Goal: Entertainment & Leisure: Consume media (video, audio)

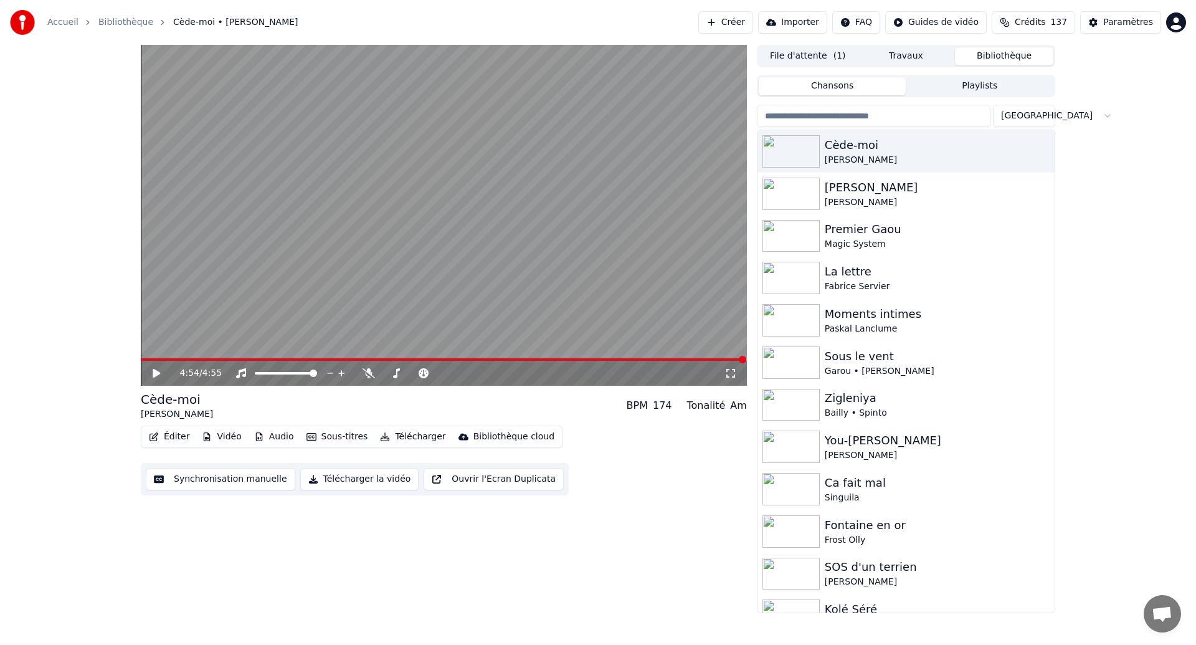
click at [217, 477] on button "Synchronisation manuelle" at bounding box center [221, 479] width 150 height 22
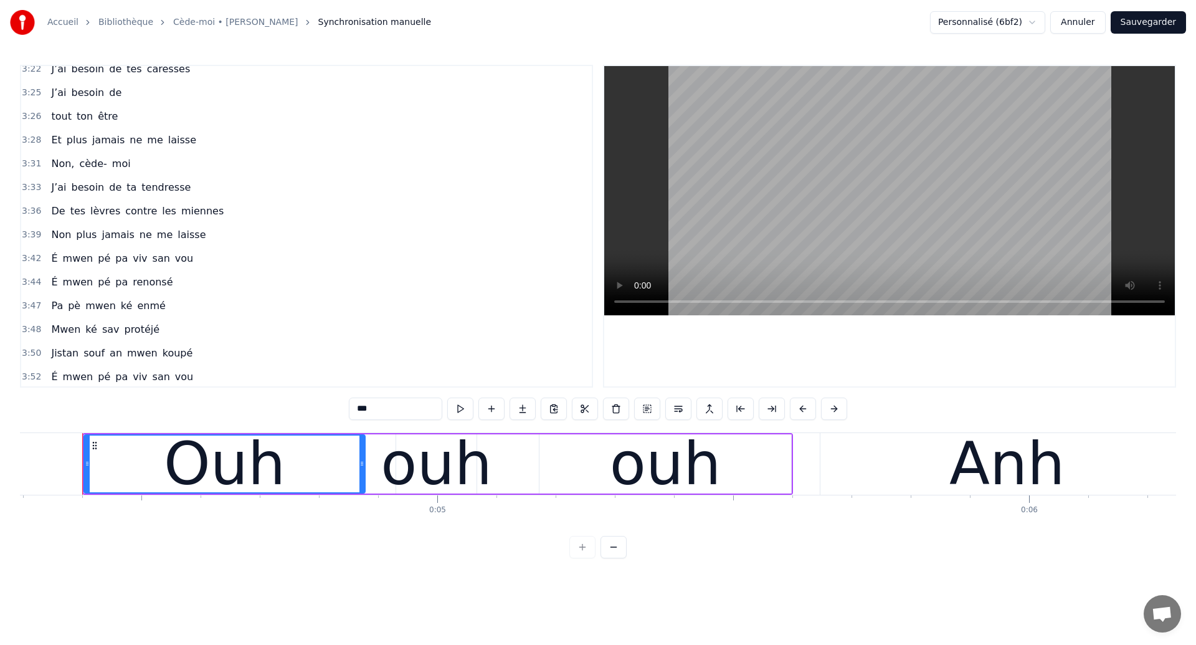
scroll to position [1538, 0]
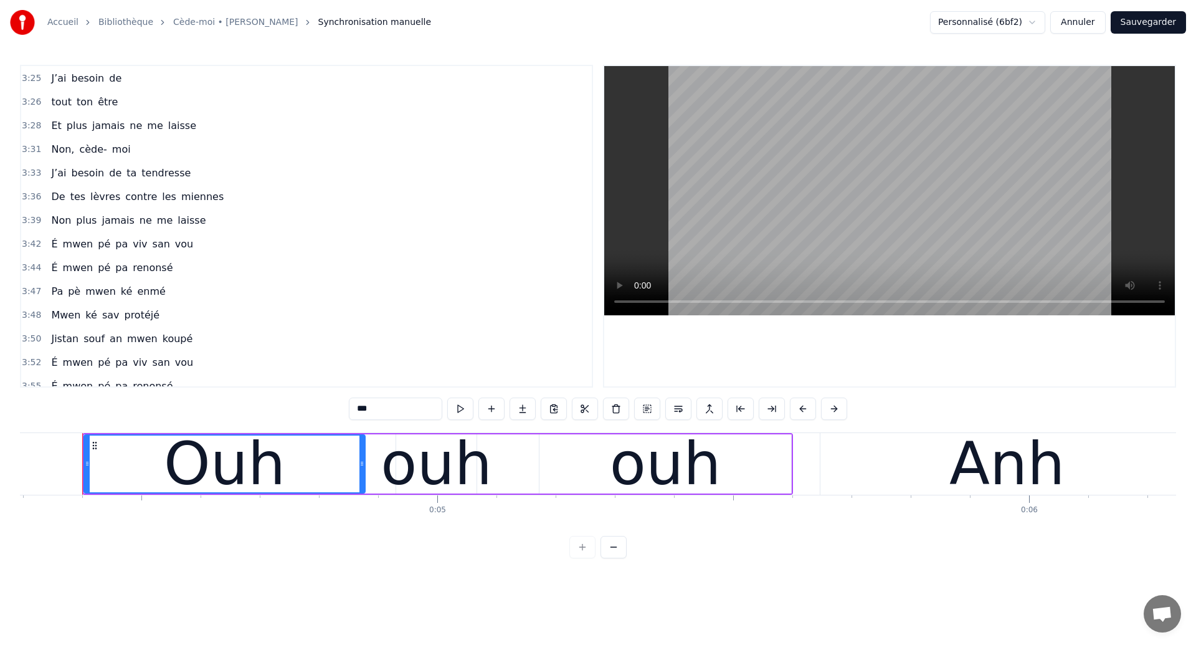
click at [51, 244] on span "É" at bounding box center [54, 244] width 9 height 14
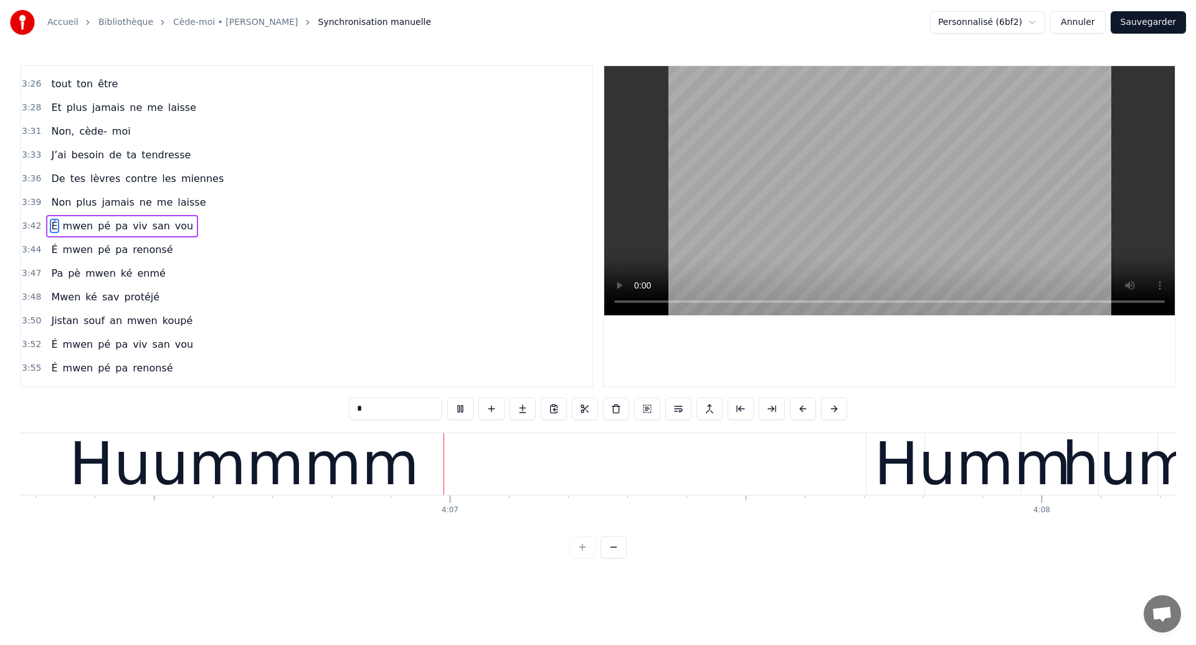
scroll to position [0, 145766]
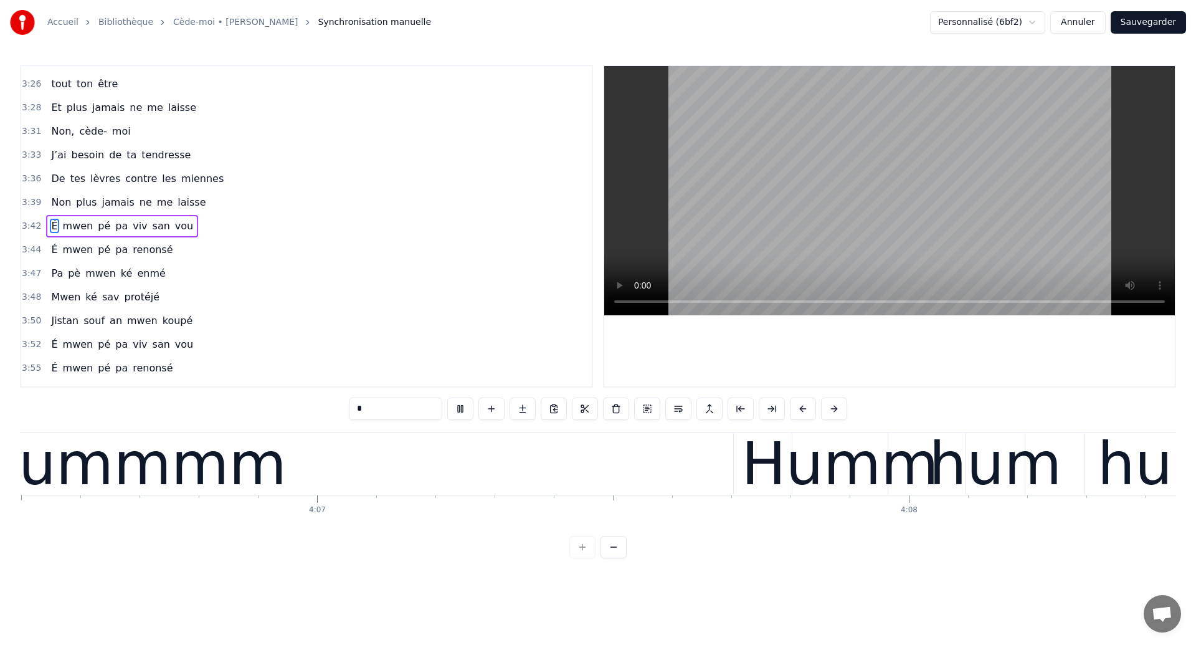
click at [460, 493] on div "Huummmm" at bounding box center [111, 464] width 1243 height 62
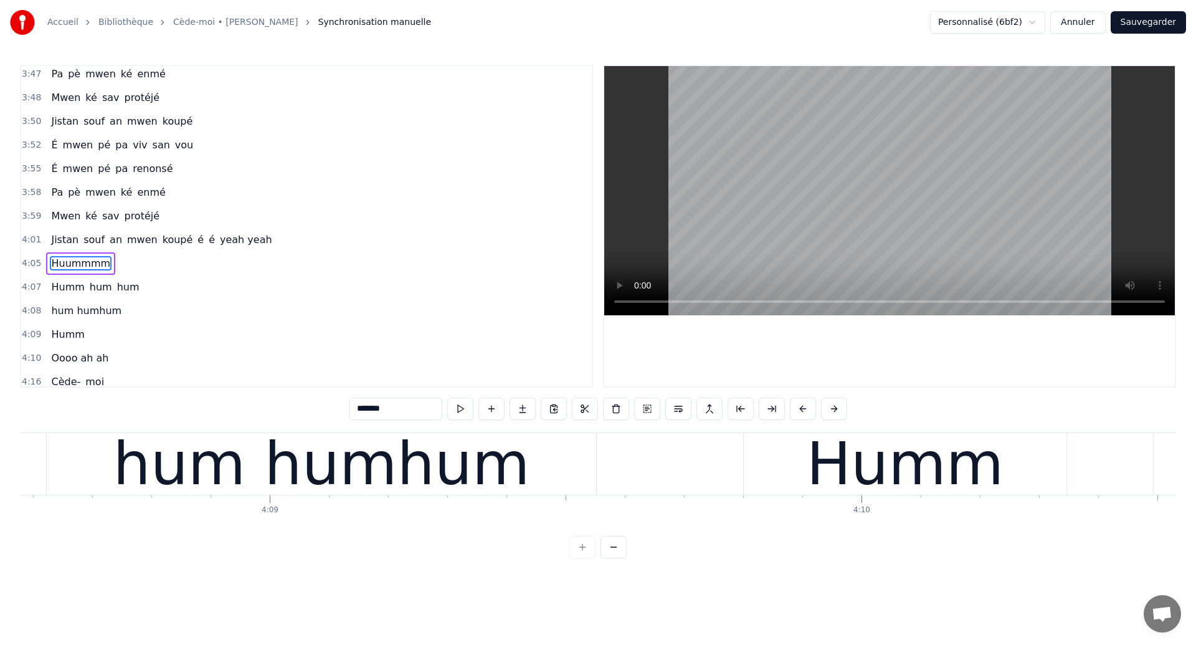
scroll to position [1765, 0]
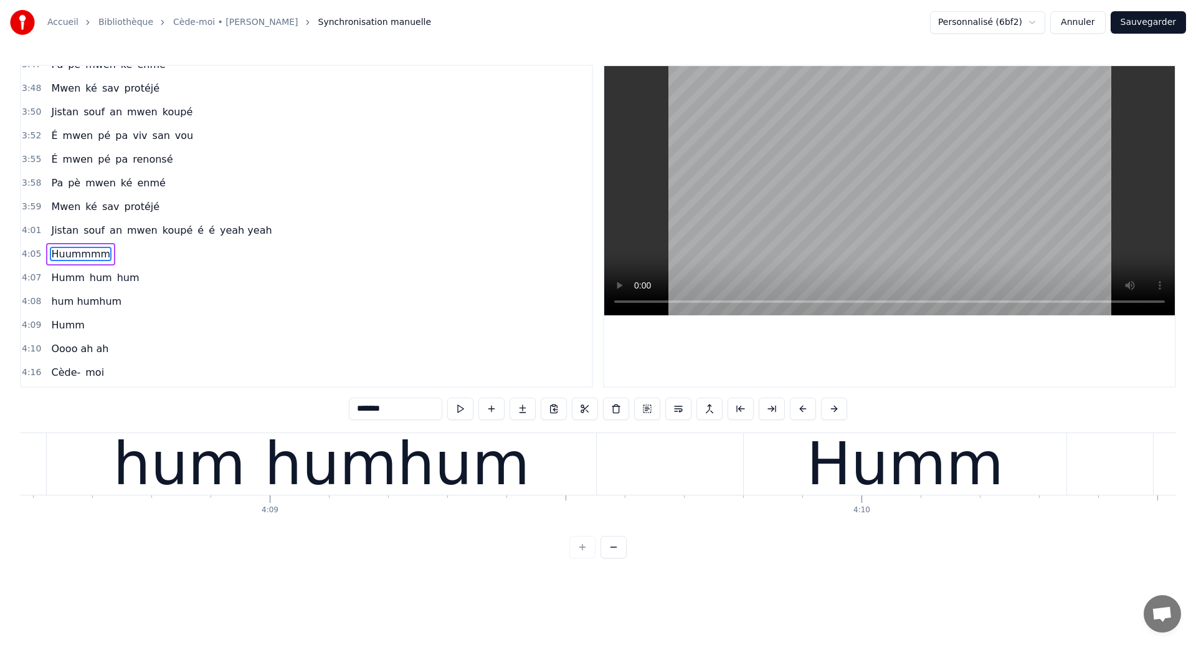
click at [61, 352] on span "Oooo ah ah" at bounding box center [80, 348] width 60 height 14
type input "**********"
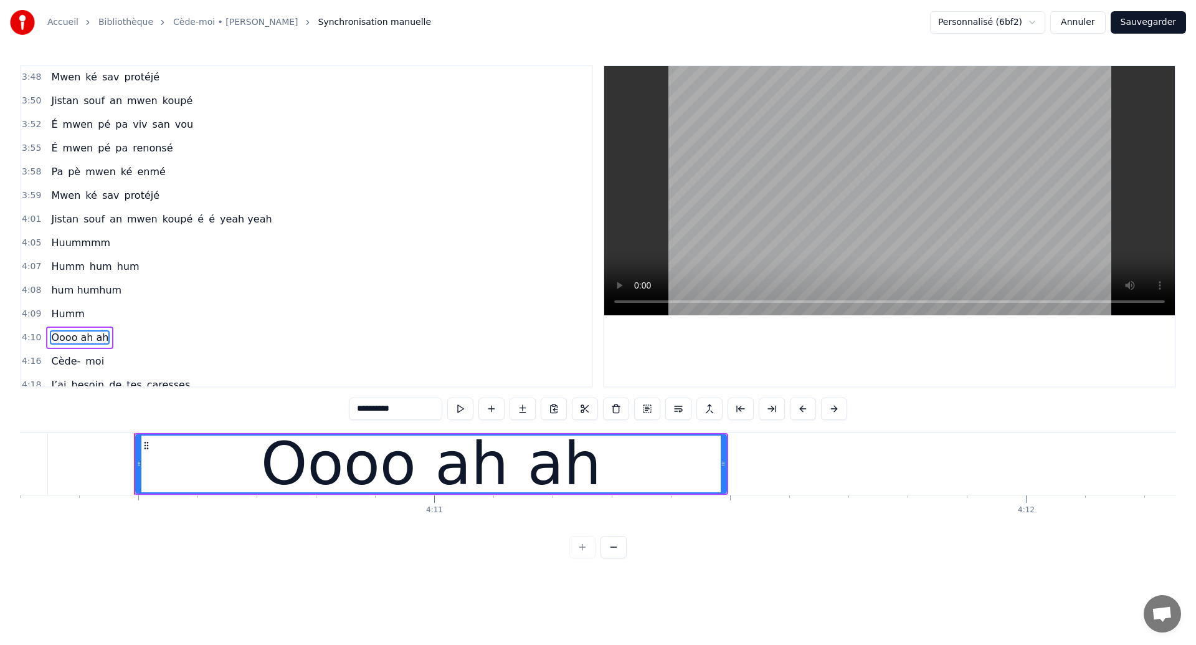
scroll to position [0, 148181]
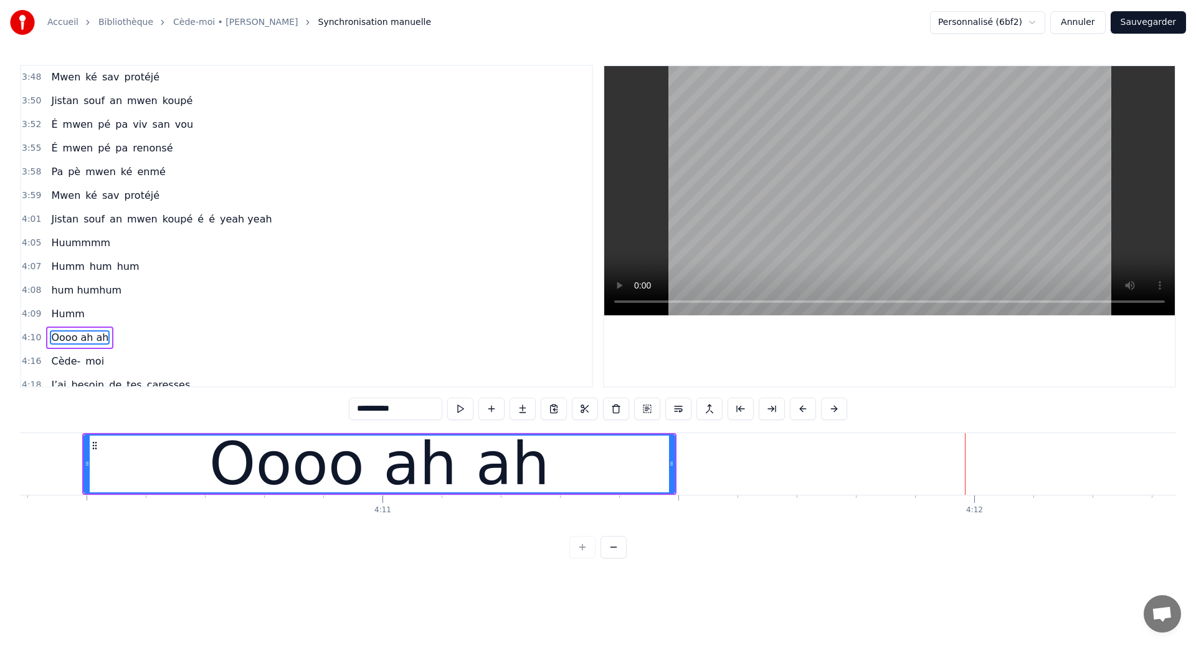
click at [83, 443] on div "Oooo ah ah" at bounding box center [379, 463] width 592 height 59
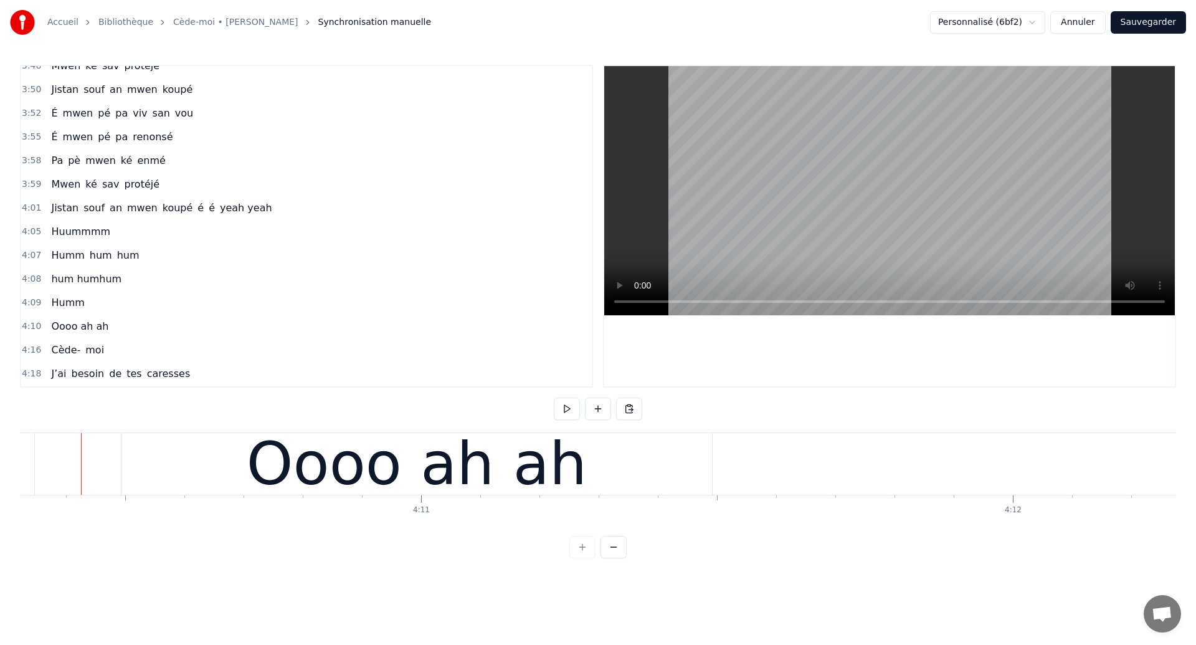
scroll to position [0, 148141]
click at [468, 471] on div "Oooo ah ah" at bounding box center [418, 463] width 340 height 89
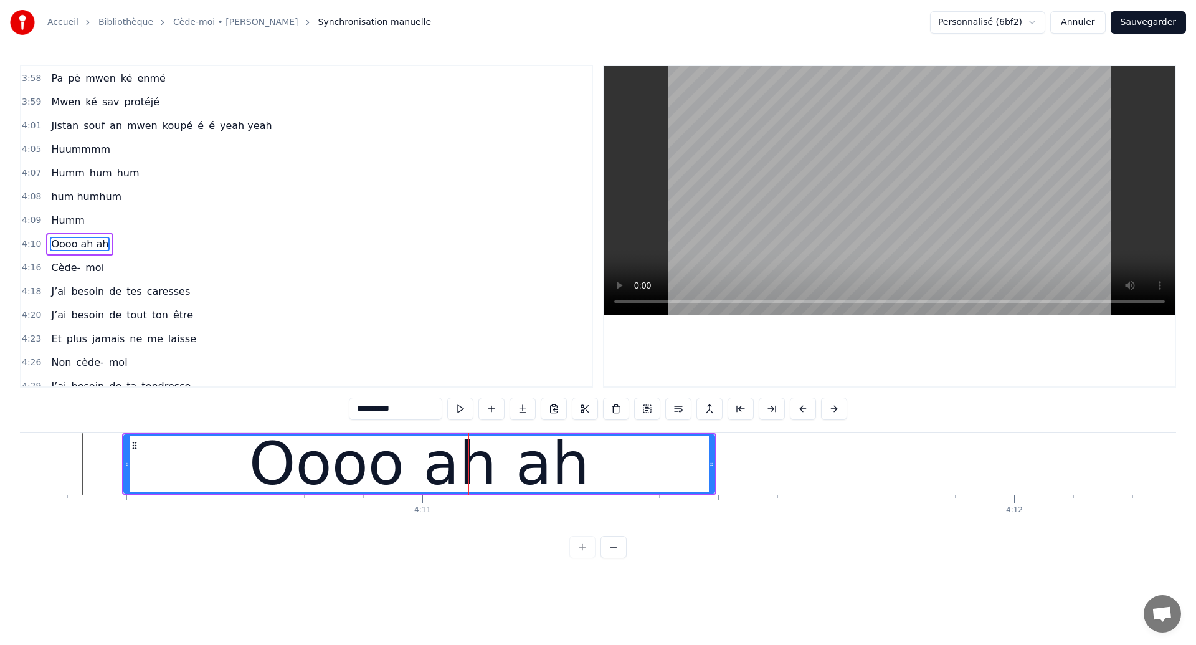
scroll to position [1888, 0]
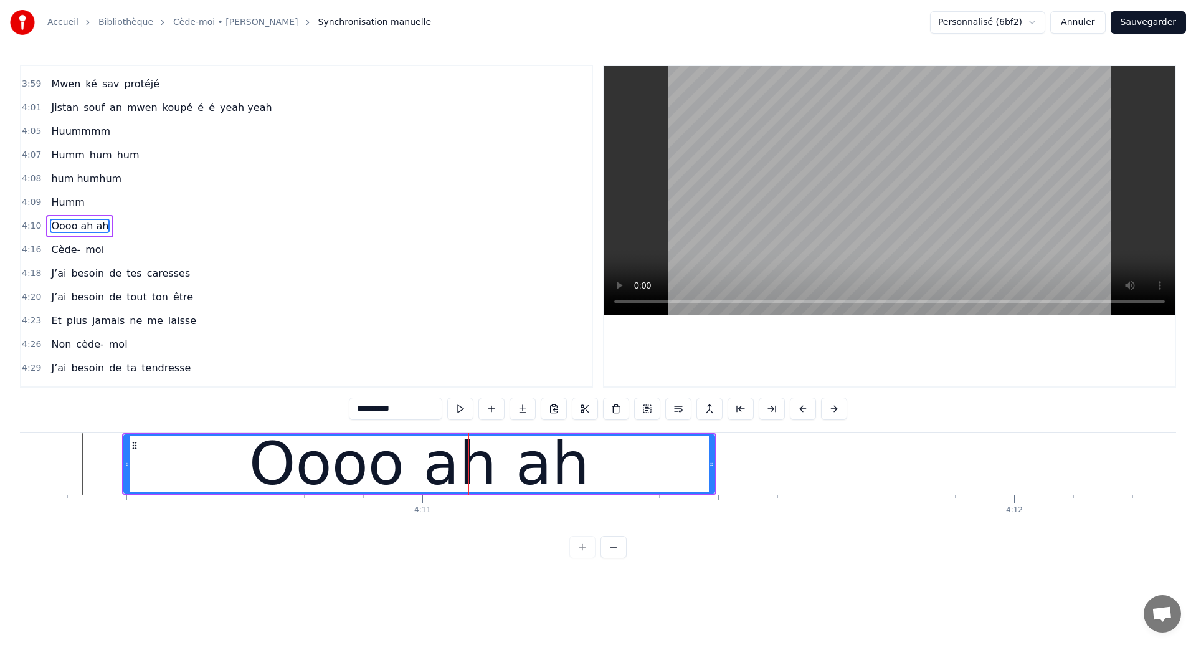
click at [125, 452] on div at bounding box center [127, 463] width 5 height 57
click at [320, 480] on div "Oooo ah ah" at bounding box center [419, 463] width 340 height 89
click at [363, 411] on input "**********" at bounding box center [379, 408] width 93 height 22
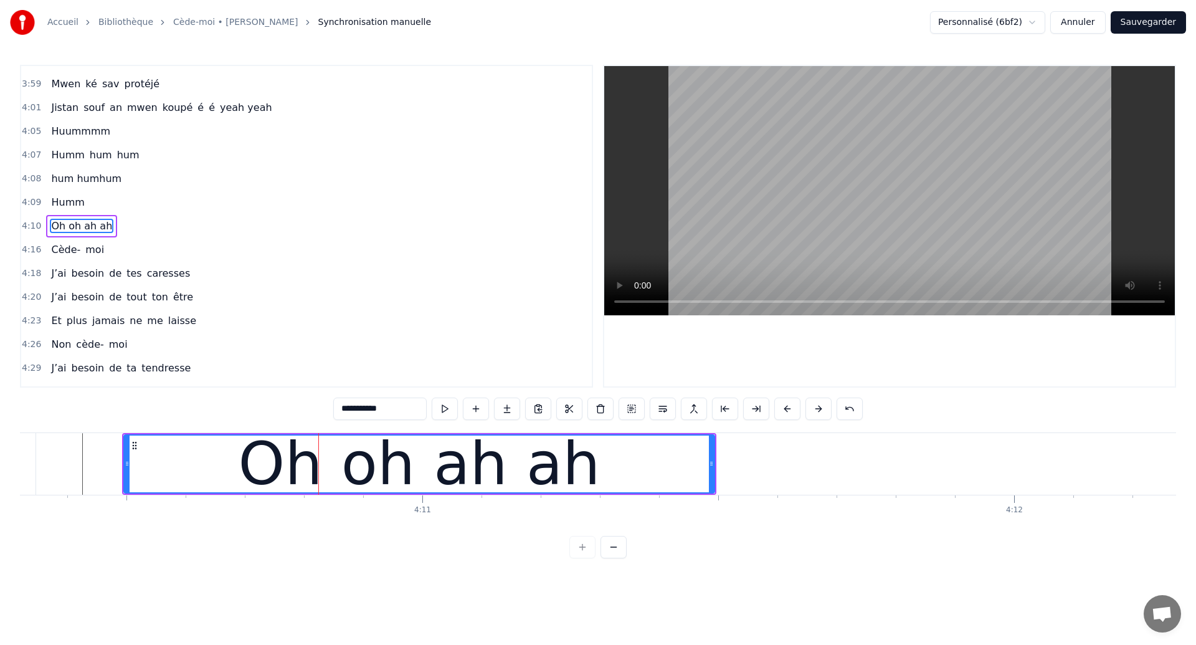
type input "**********"
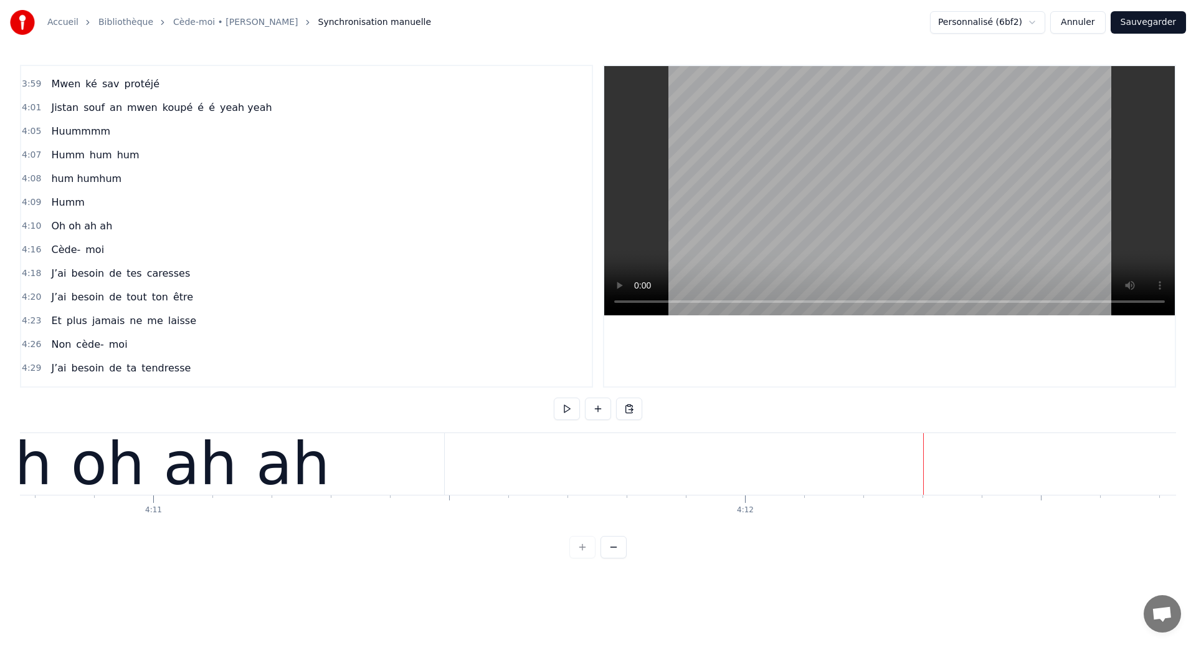
scroll to position [0, 148409]
click at [234, 478] on div "Oh oh ah ah" at bounding box center [150, 463] width 362 height 89
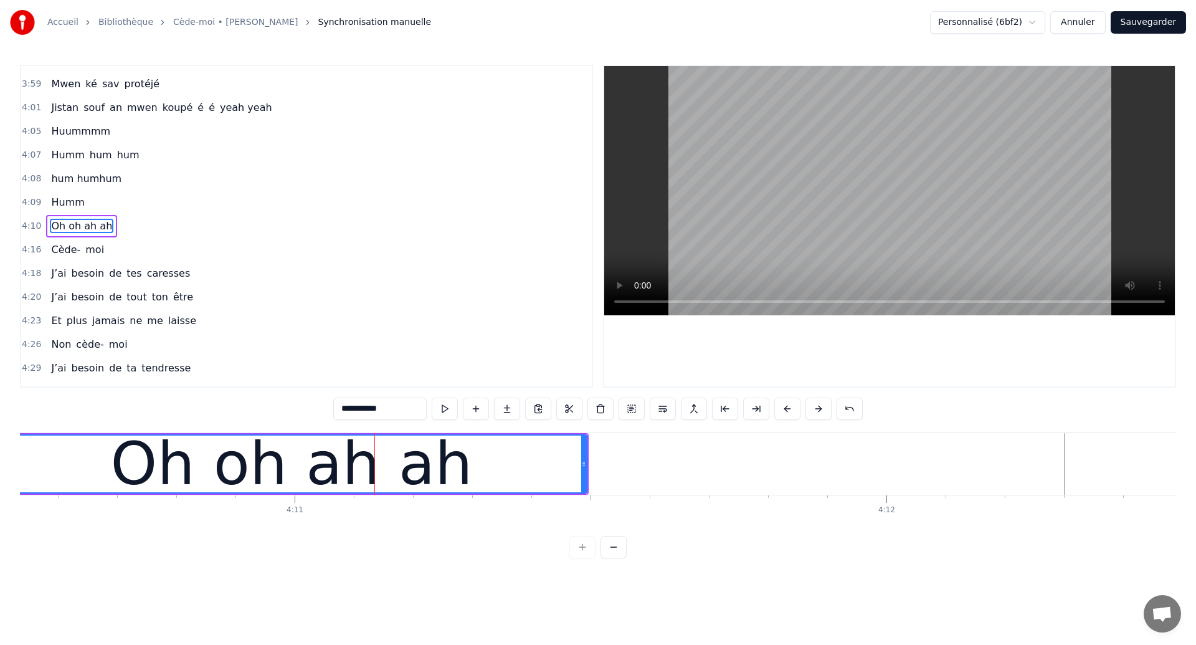
scroll to position [0, 148193]
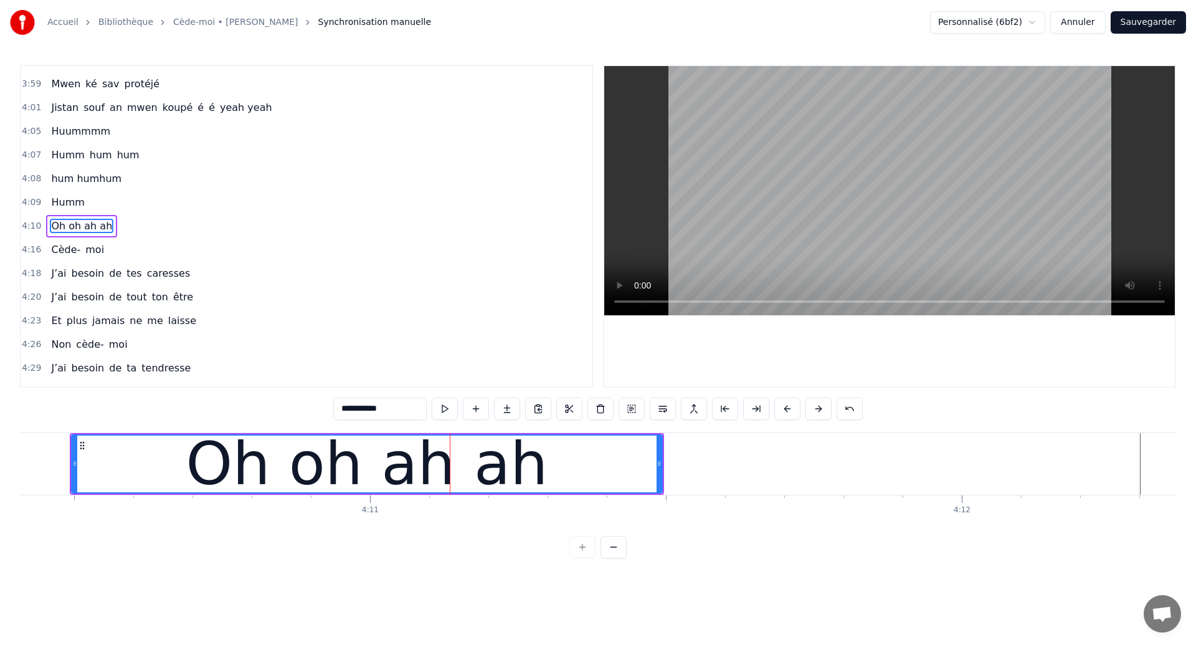
click at [164, 450] on div "Oh oh ah ah" at bounding box center [366, 463] width 589 height 57
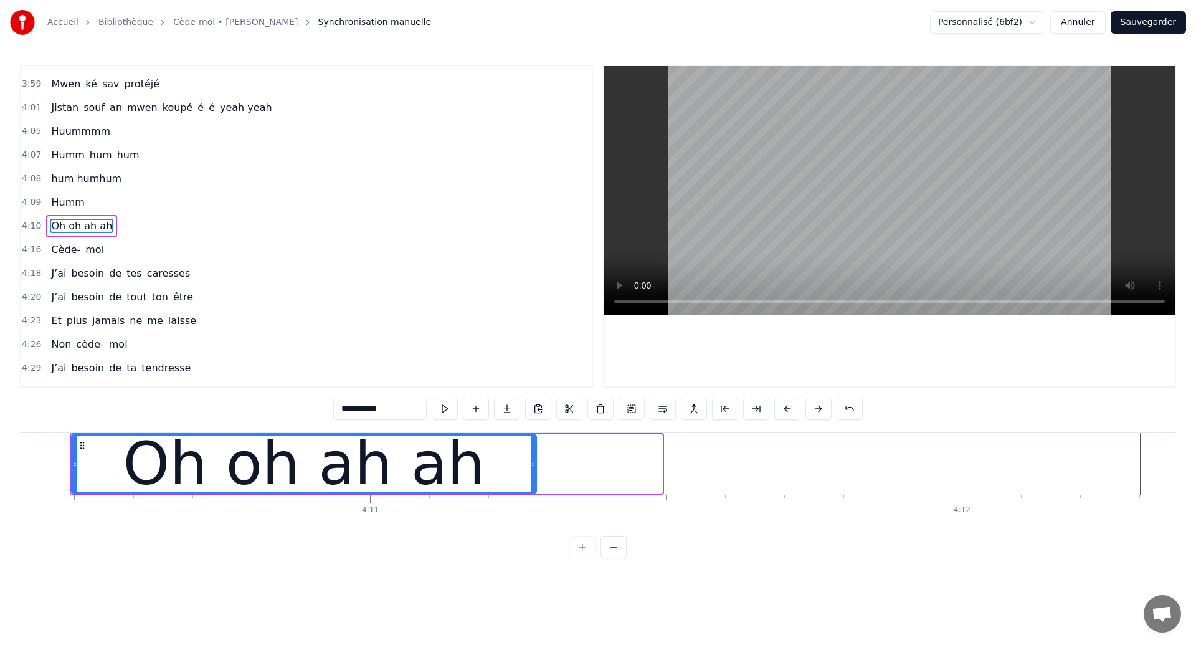
drag, startPoint x: 658, startPoint y: 470, endPoint x: 530, endPoint y: 476, distance: 127.9
click at [531, 476] on div at bounding box center [533, 463] width 5 height 57
click at [397, 411] on input "**********" at bounding box center [379, 408] width 93 height 22
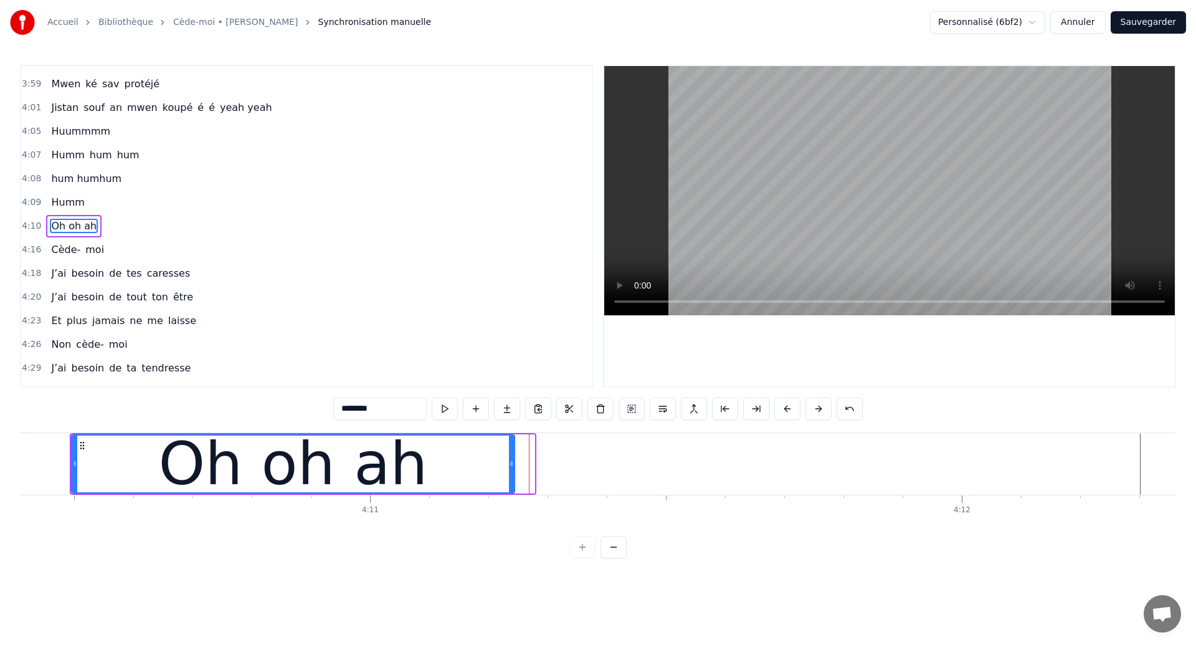
drag, startPoint x: 531, startPoint y: 477, endPoint x: 511, endPoint y: 477, distance: 19.9
click at [511, 477] on div at bounding box center [511, 463] width 5 height 57
type input "********"
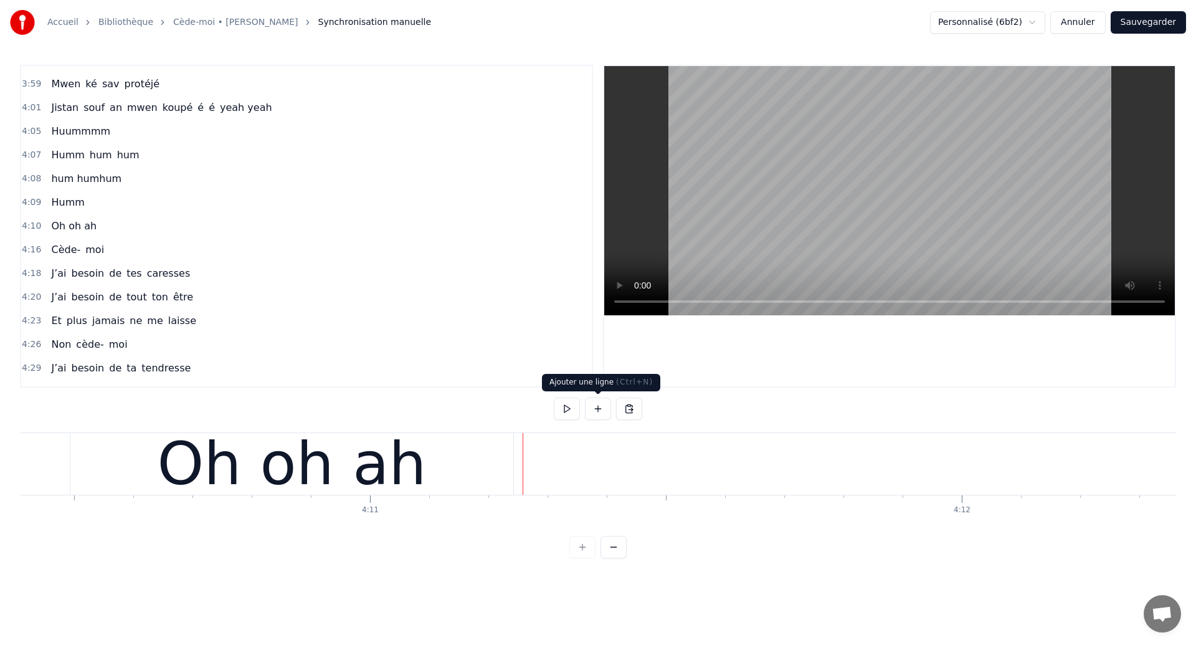
click at [596, 412] on button at bounding box center [598, 408] width 26 height 22
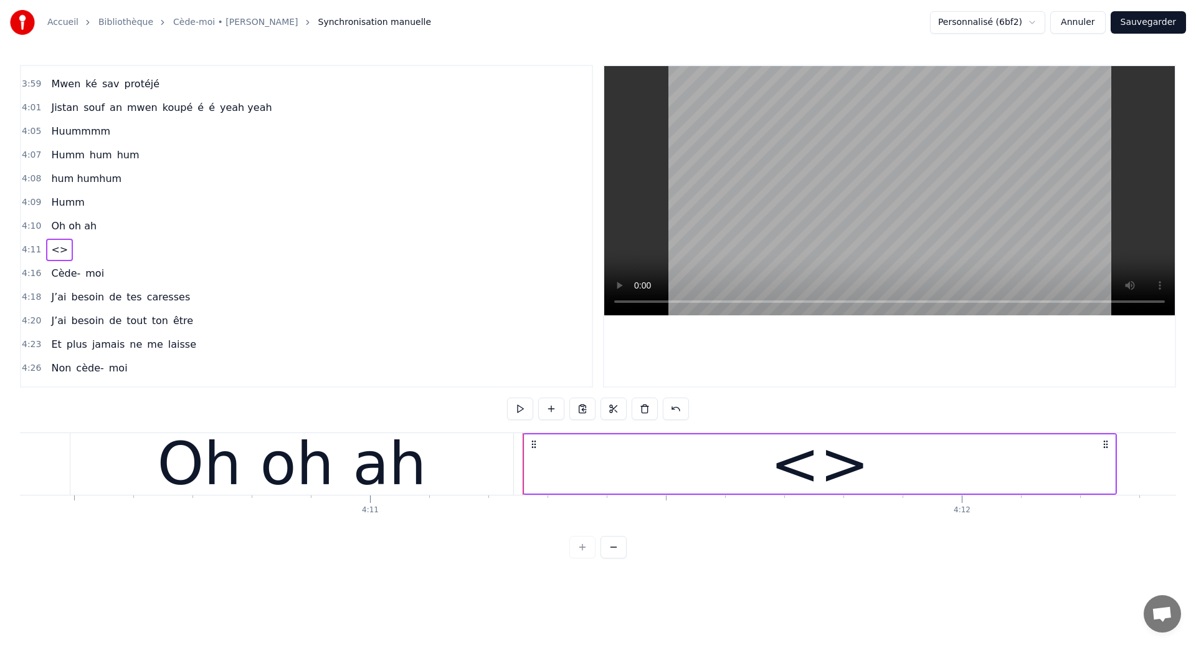
click at [792, 483] on div "<>" at bounding box center [819, 463] width 99 height 89
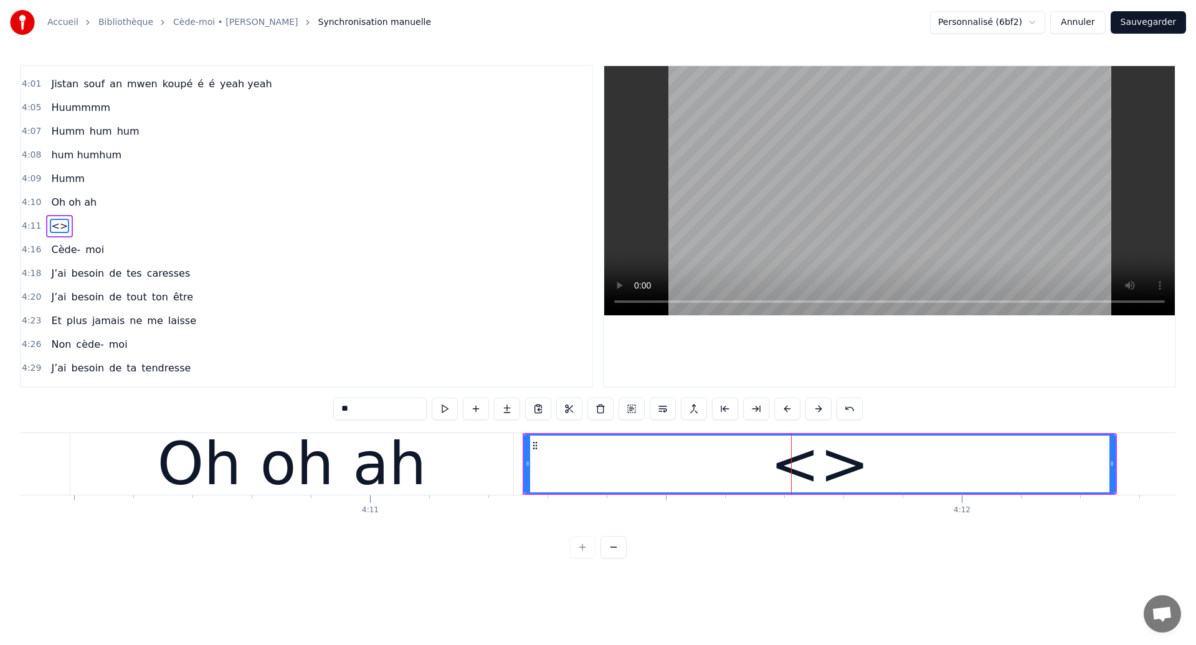
drag, startPoint x: 367, startPoint y: 404, endPoint x: 338, endPoint y: 404, distance: 28.7
click at [338, 404] on input "**" at bounding box center [379, 408] width 93 height 22
click at [229, 463] on div "Oh oh ah" at bounding box center [291, 463] width 269 height 89
type input "********"
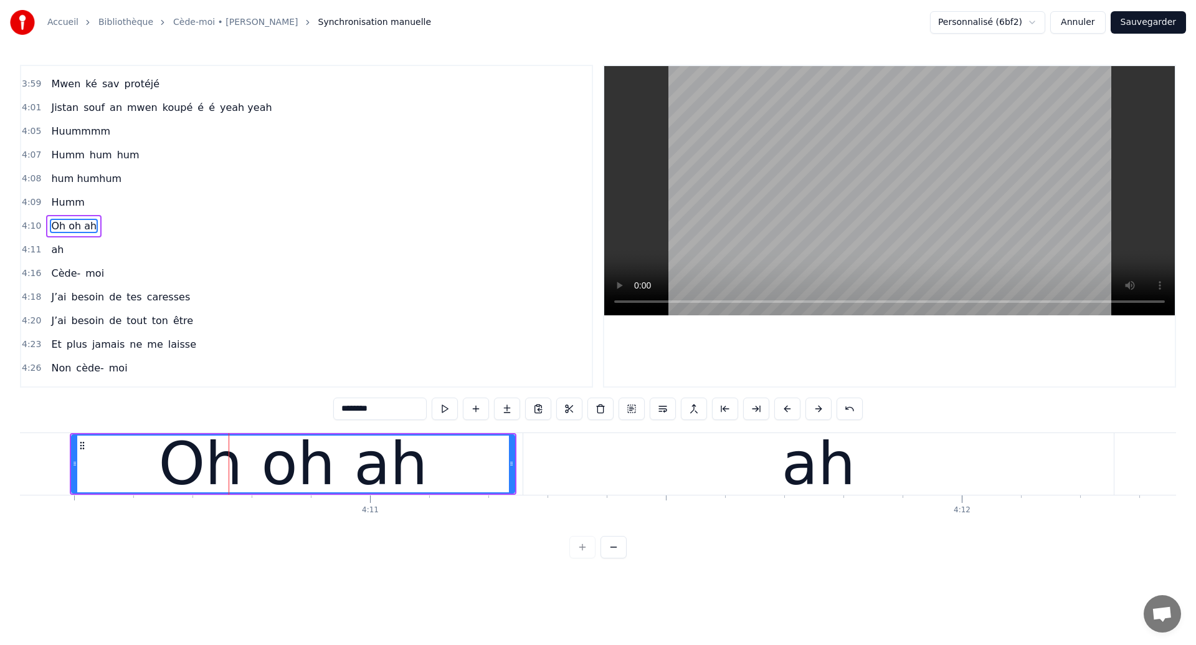
click at [423, 472] on div "Oh oh ah" at bounding box center [293, 463] width 442 height 57
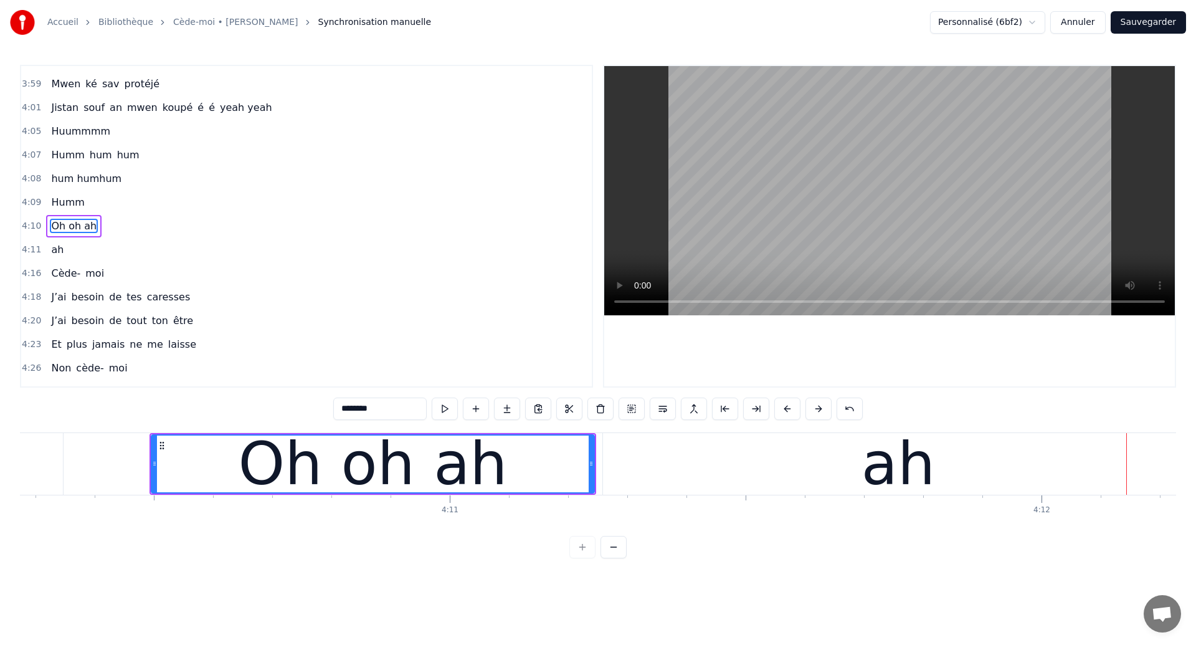
scroll to position [0, 148082]
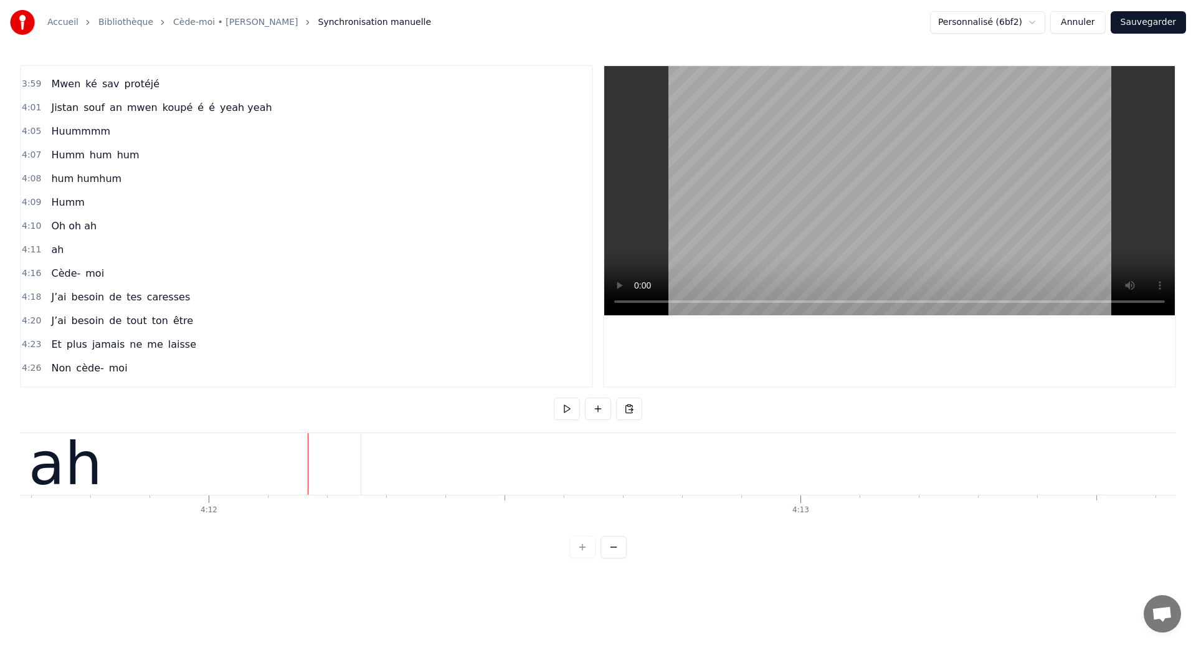
scroll to position [0, 148739]
click at [131, 485] on div "ah" at bounding box center [272, 464] width 591 height 62
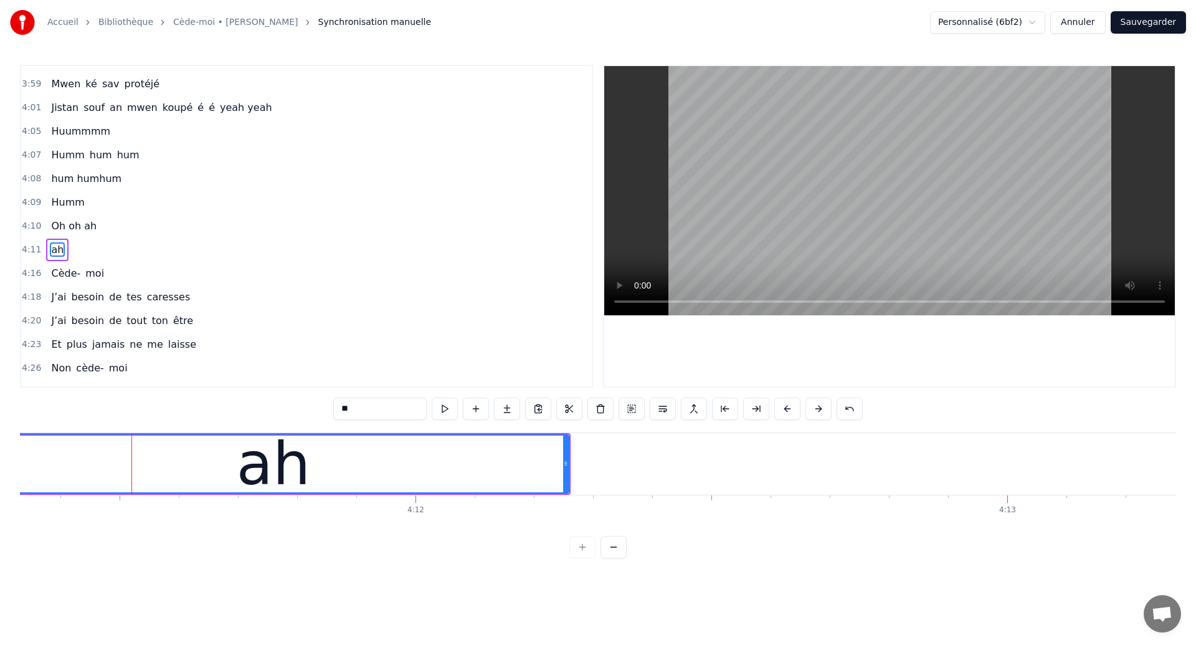
scroll to position [1911, 0]
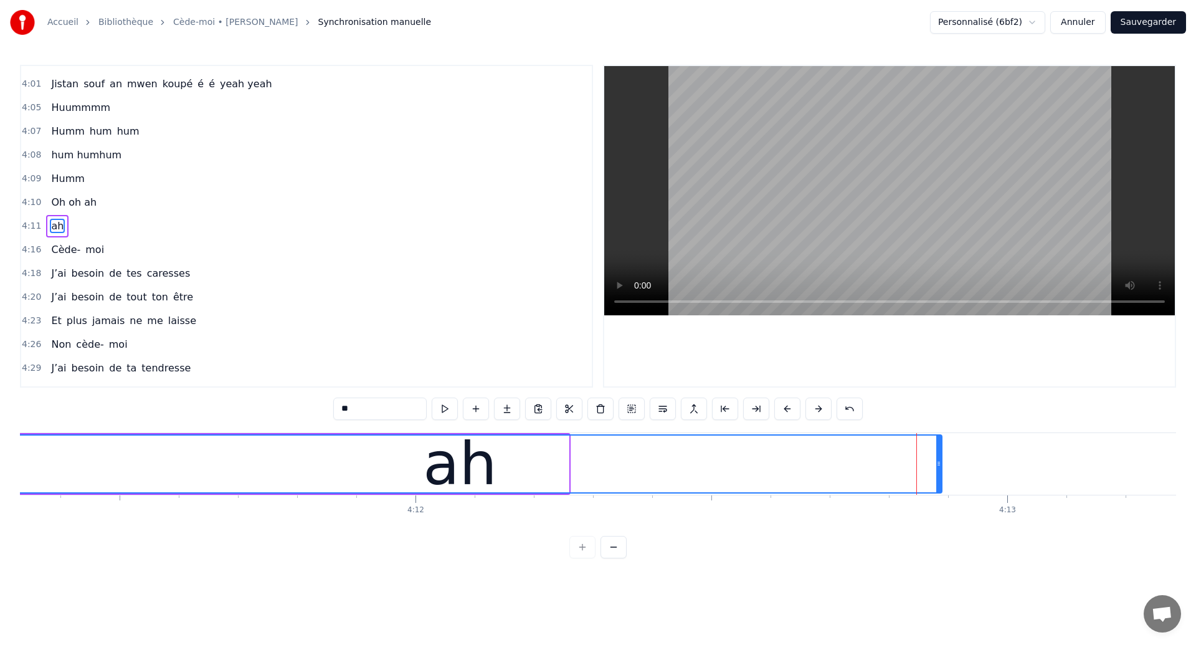
drag, startPoint x: 566, startPoint y: 463, endPoint x: 939, endPoint y: 505, distance: 375.5
click at [939, 505] on div "Ouh ouh ouh Anh wèèè yèèèè L’amour s’est glissé dans mon coeur en plein sommeil…" at bounding box center [598, 478] width 1156 height 93
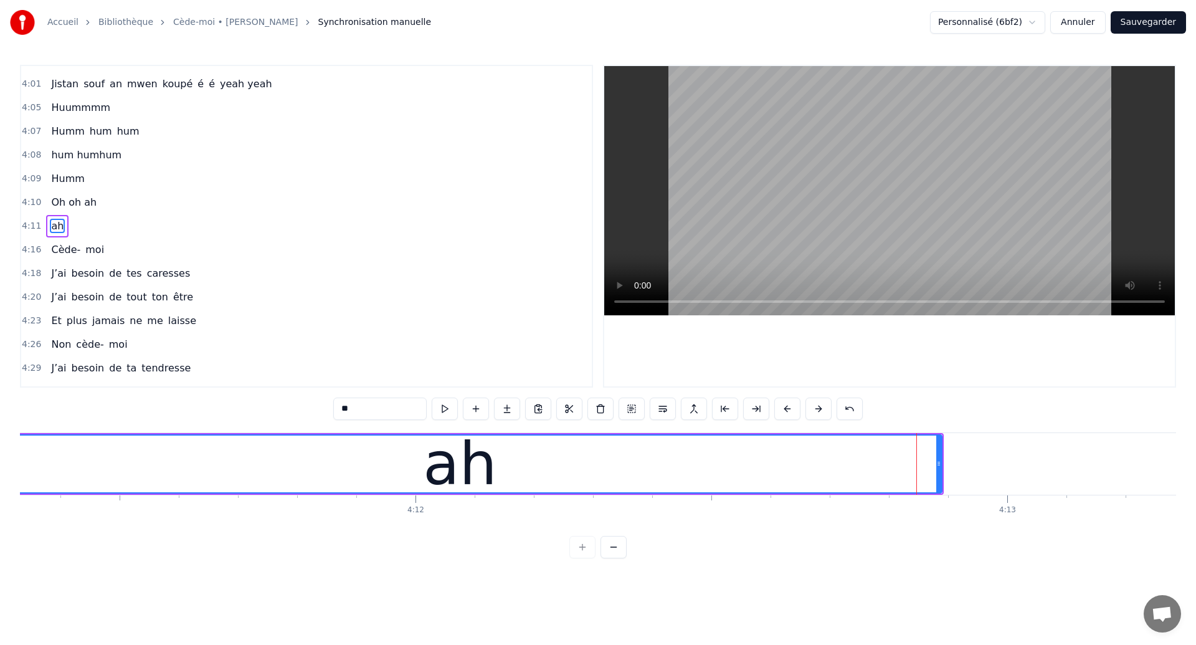
click at [77, 454] on div "ah" at bounding box center [460, 463] width 962 height 57
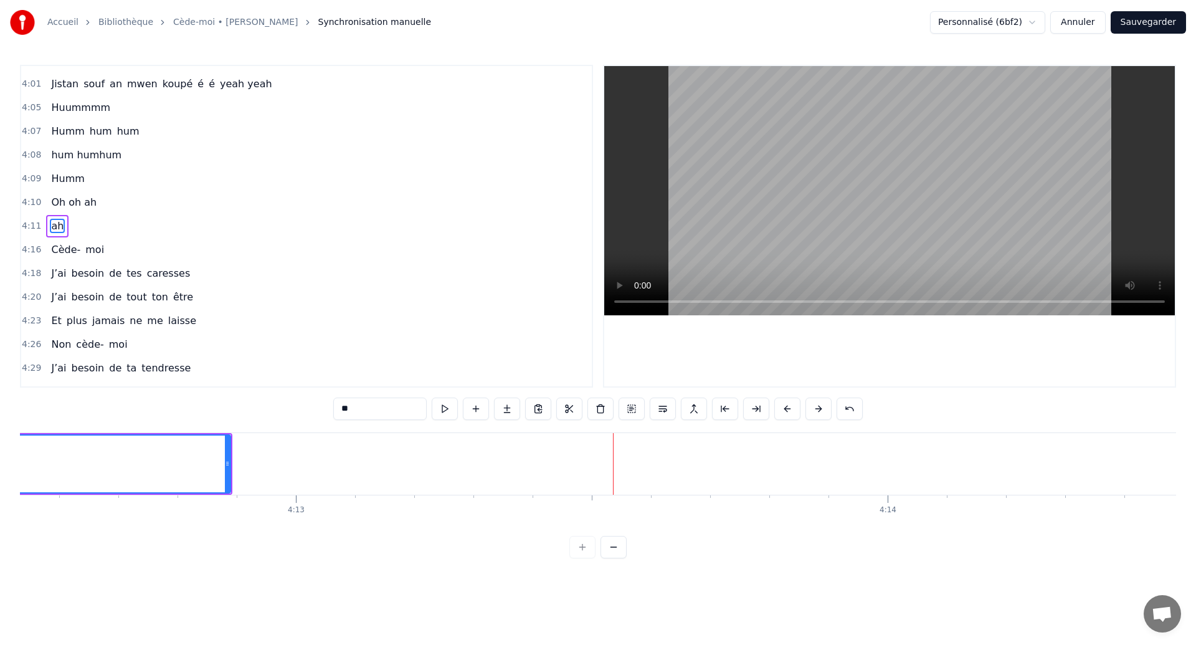
scroll to position [0, 149387]
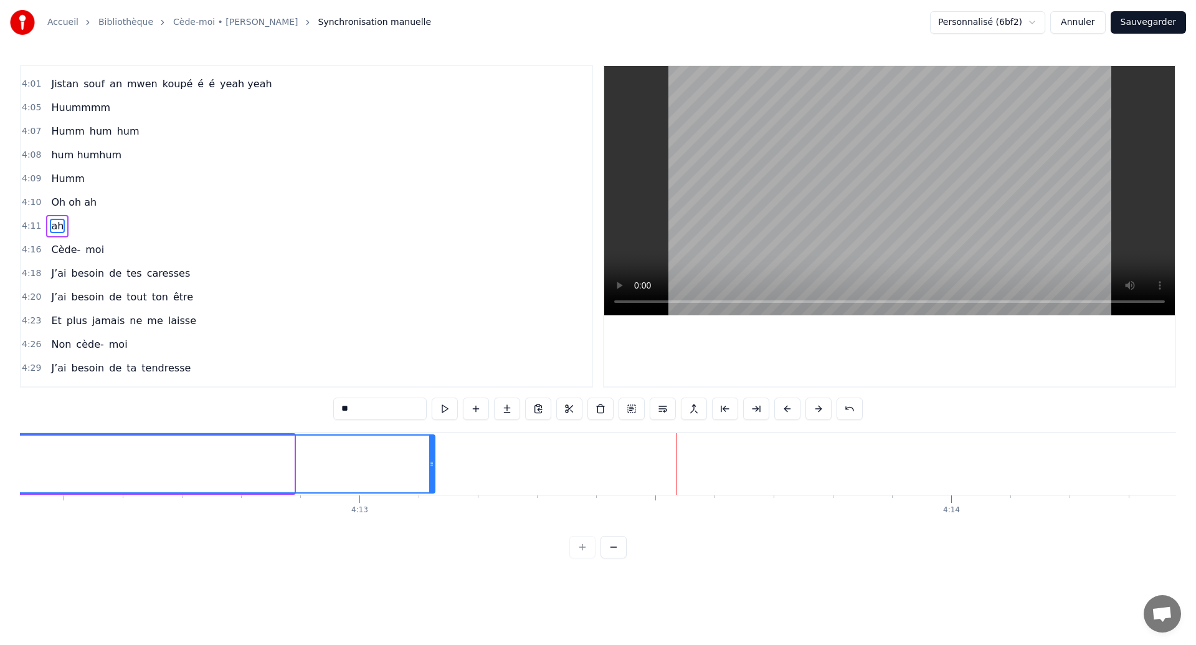
drag, startPoint x: 292, startPoint y: 473, endPoint x: 434, endPoint y: 513, distance: 146.8
click at [434, 513] on div "Ouh ouh ouh Anh wèèè yèèèè L’amour s’est glissé dans mon coeur en plein sommeil…" at bounding box center [598, 478] width 1156 height 93
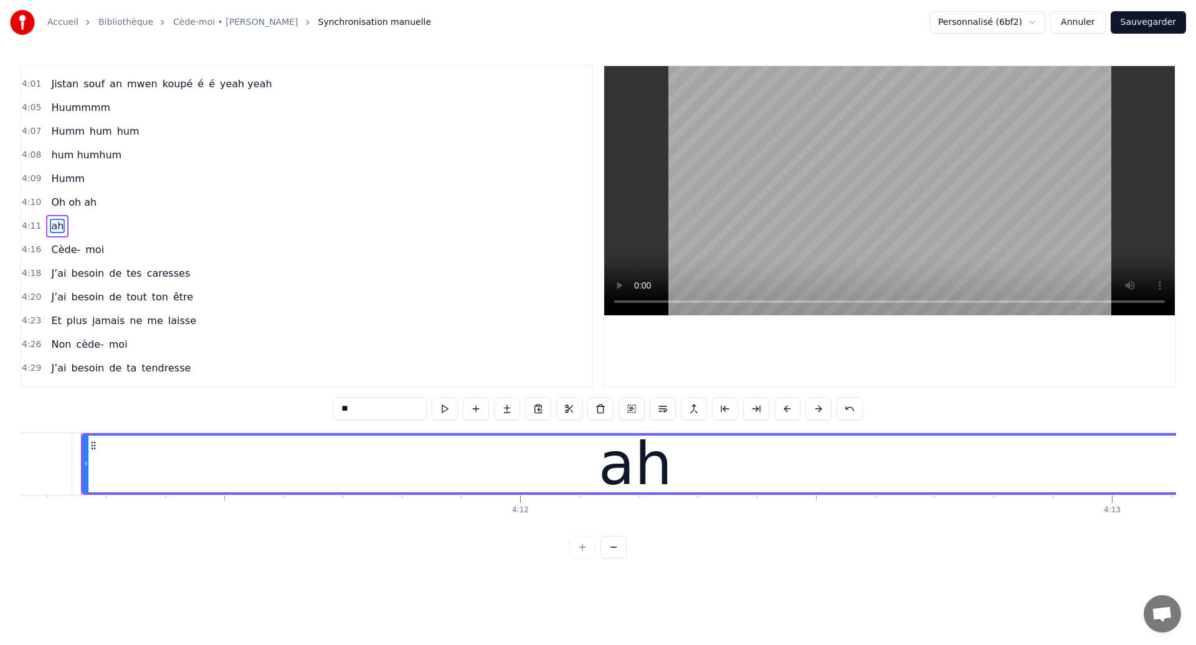
scroll to position [0, 148628]
click at [58, 110] on span "Huummmm" at bounding box center [81, 107] width 62 height 14
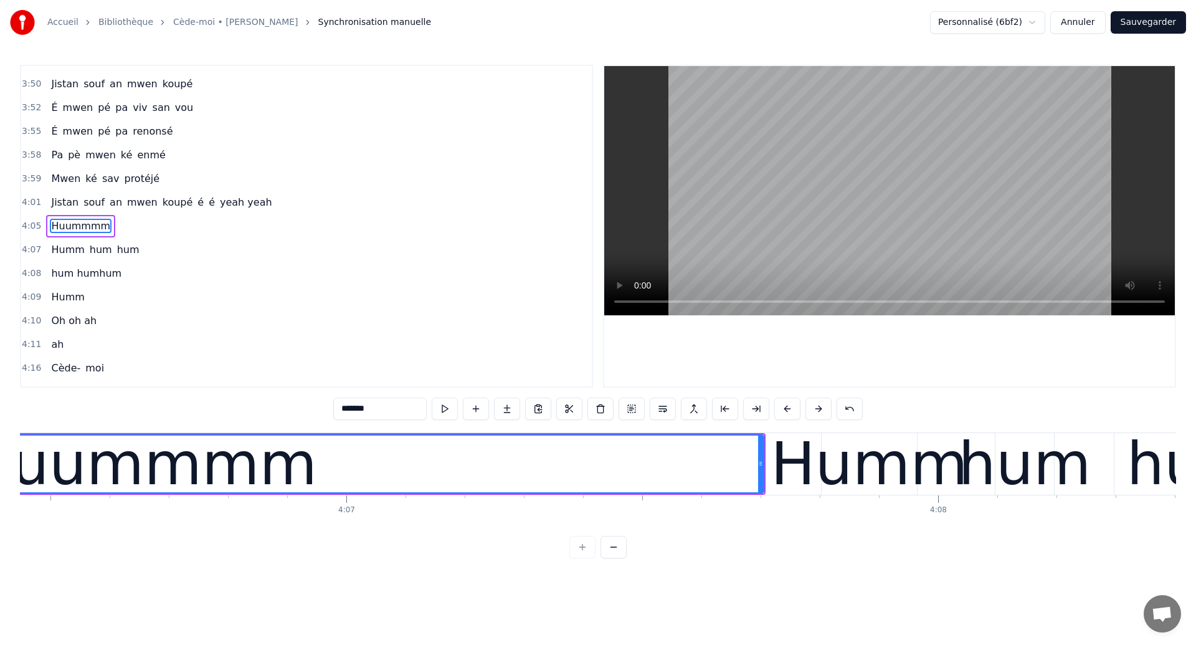
scroll to position [0, 145286]
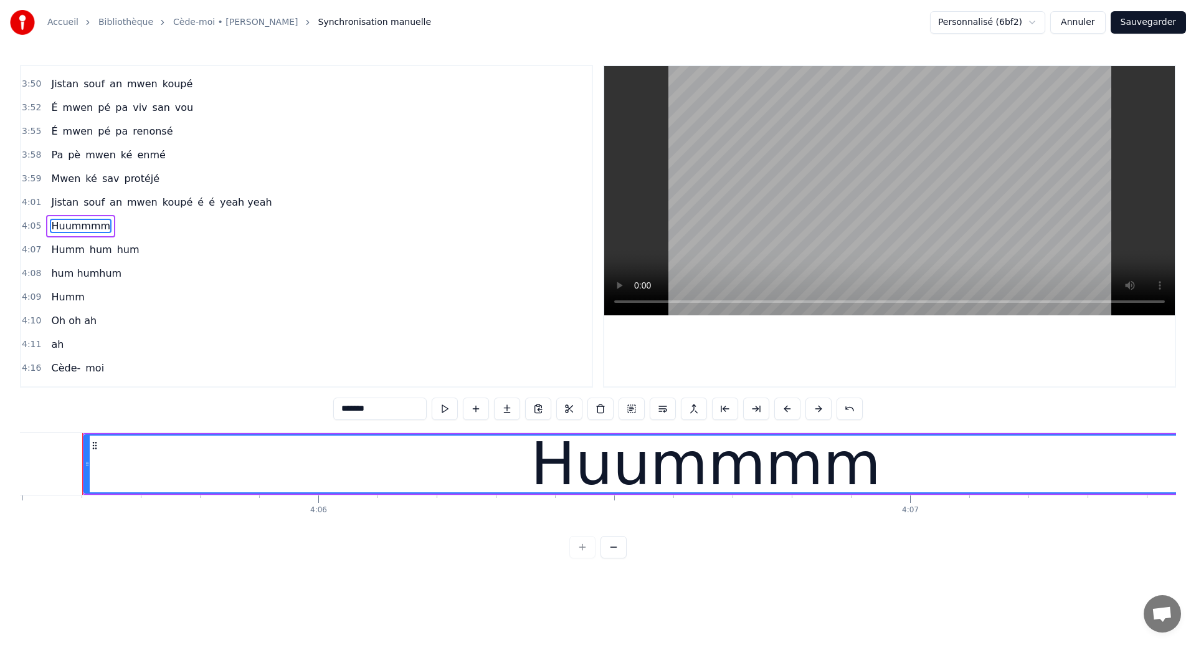
click at [83, 226] on span "Huummmm" at bounding box center [81, 226] width 62 height 14
click at [68, 248] on span "Humm" at bounding box center [68, 249] width 36 height 14
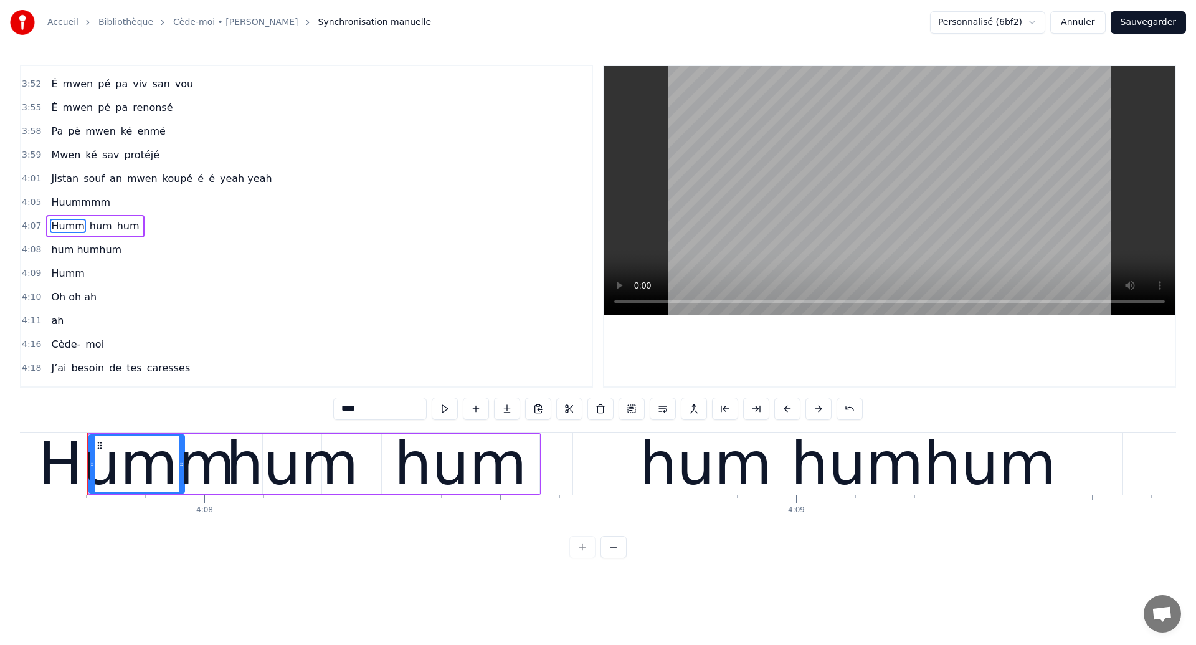
scroll to position [0, 146588]
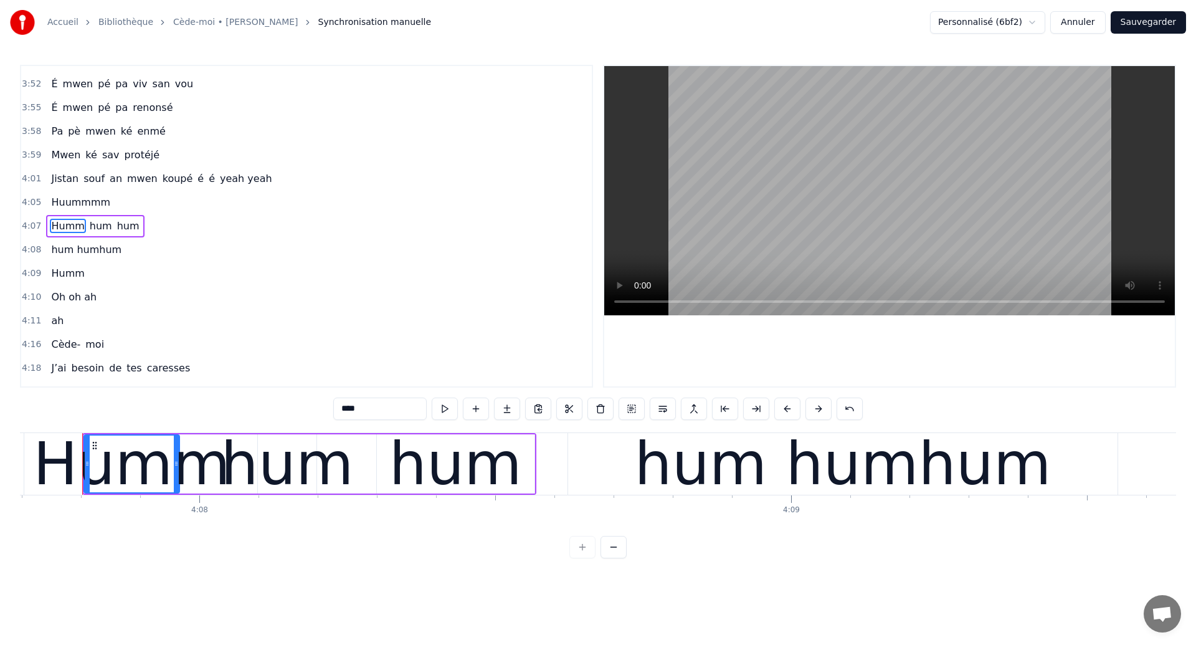
click at [72, 197] on span "Huummmm" at bounding box center [81, 202] width 62 height 14
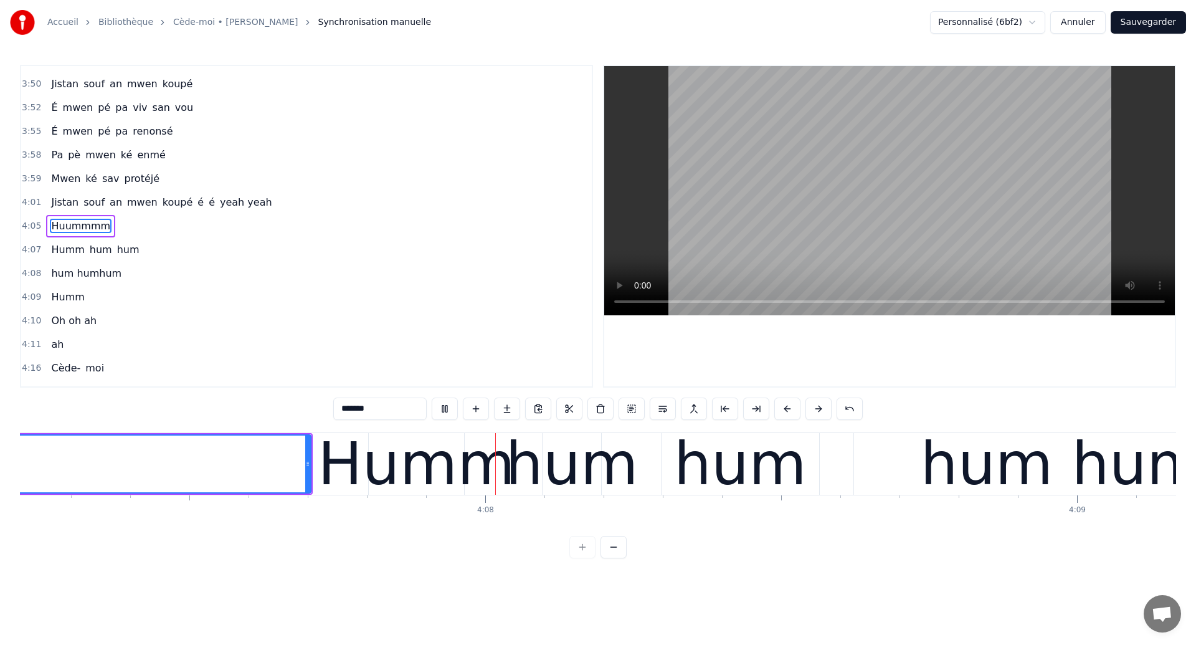
scroll to position [0, 146319]
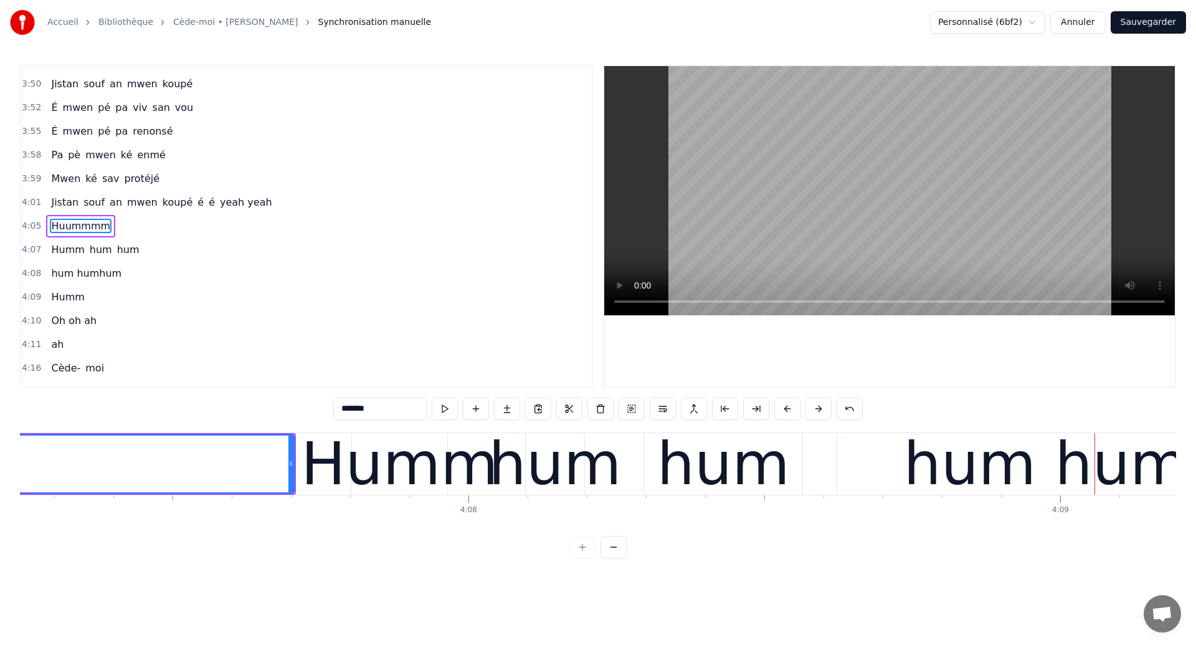
click at [675, 475] on div "hum" at bounding box center [723, 463] width 133 height 89
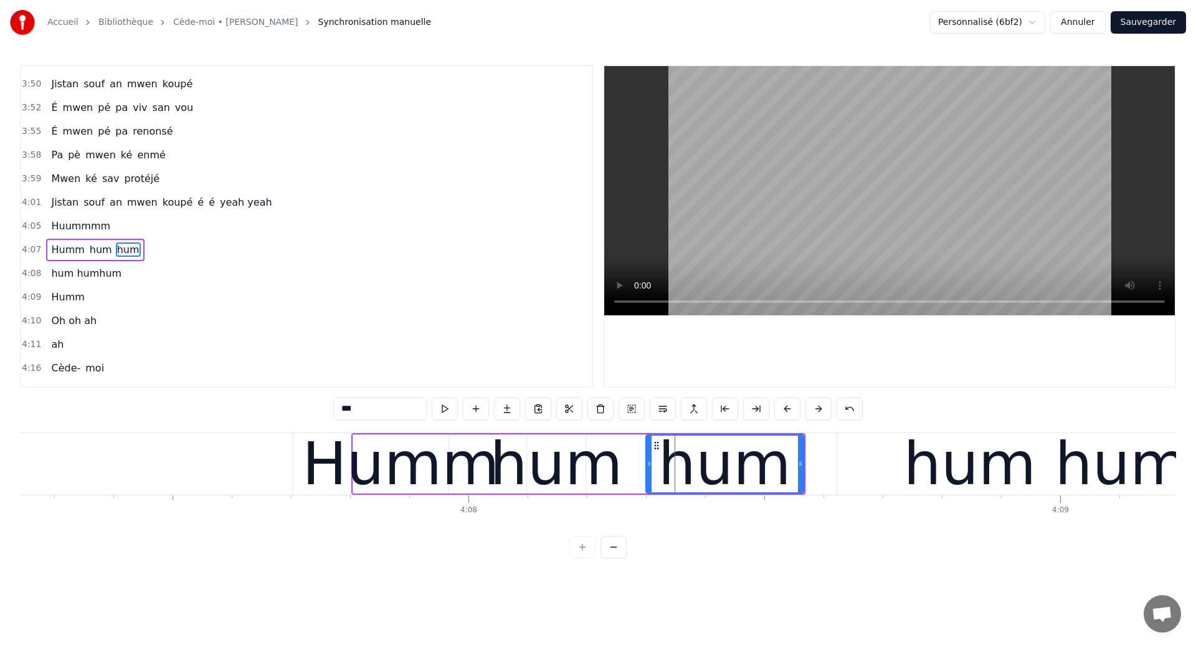
scroll to position [1817, 0]
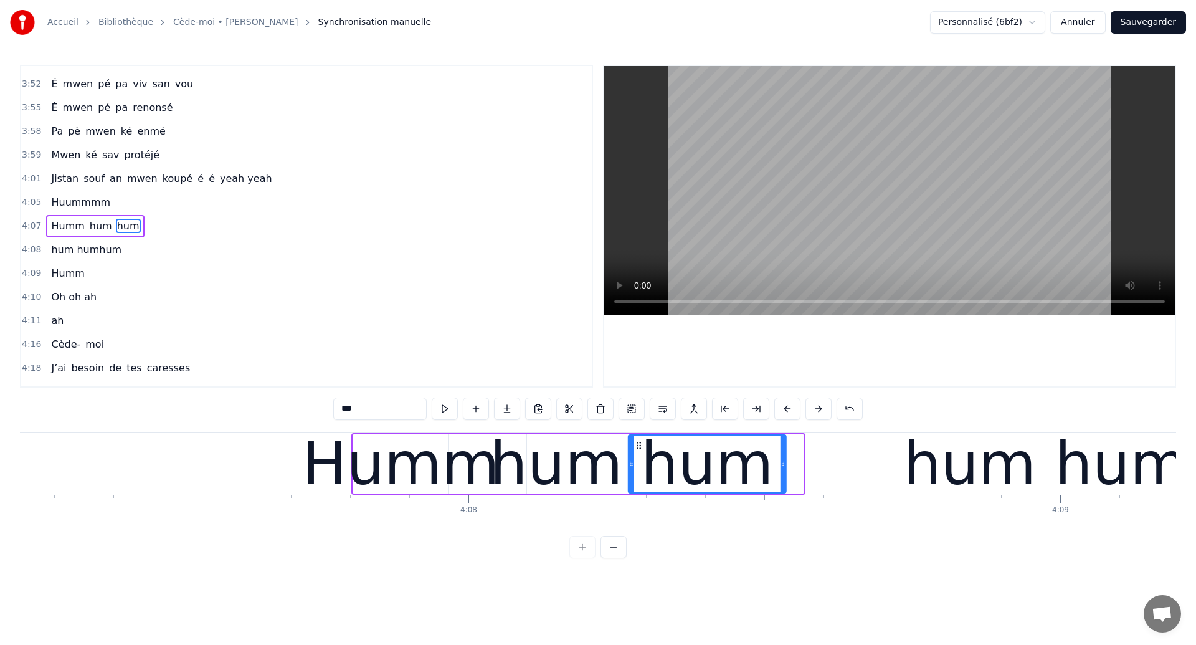
drag, startPoint x: 657, startPoint y: 445, endPoint x: 639, endPoint y: 450, distance: 18.1
click at [639, 450] on div "hum" at bounding box center [707, 463] width 156 height 57
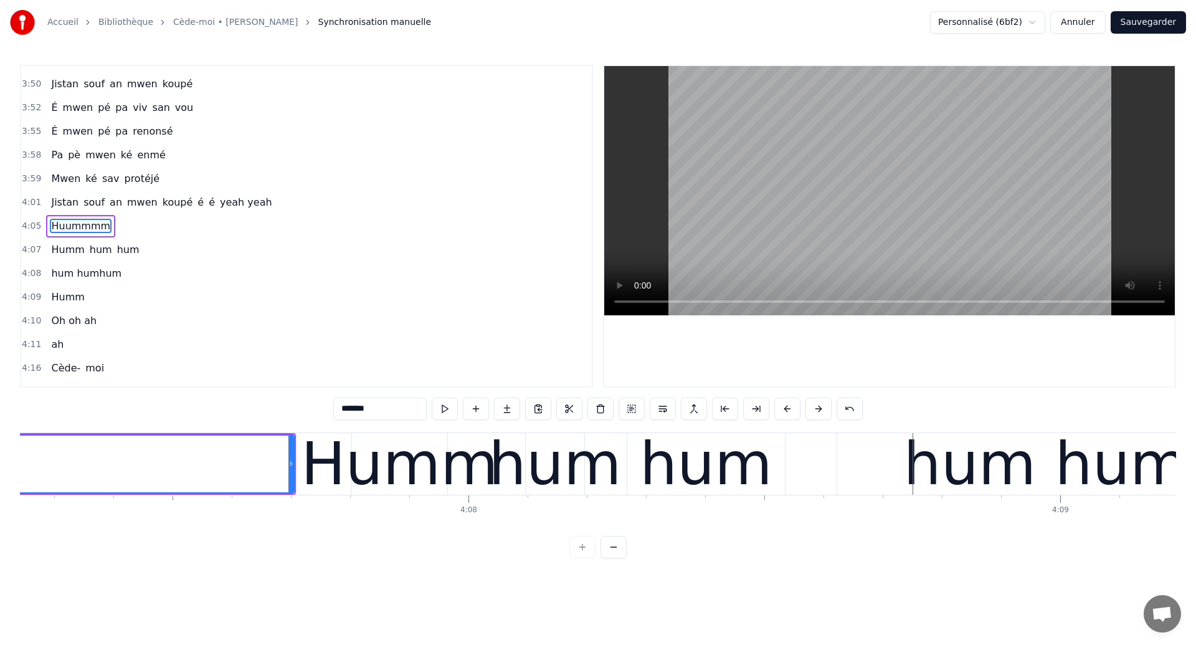
click at [404, 454] on div "Humm" at bounding box center [399, 463] width 197 height 89
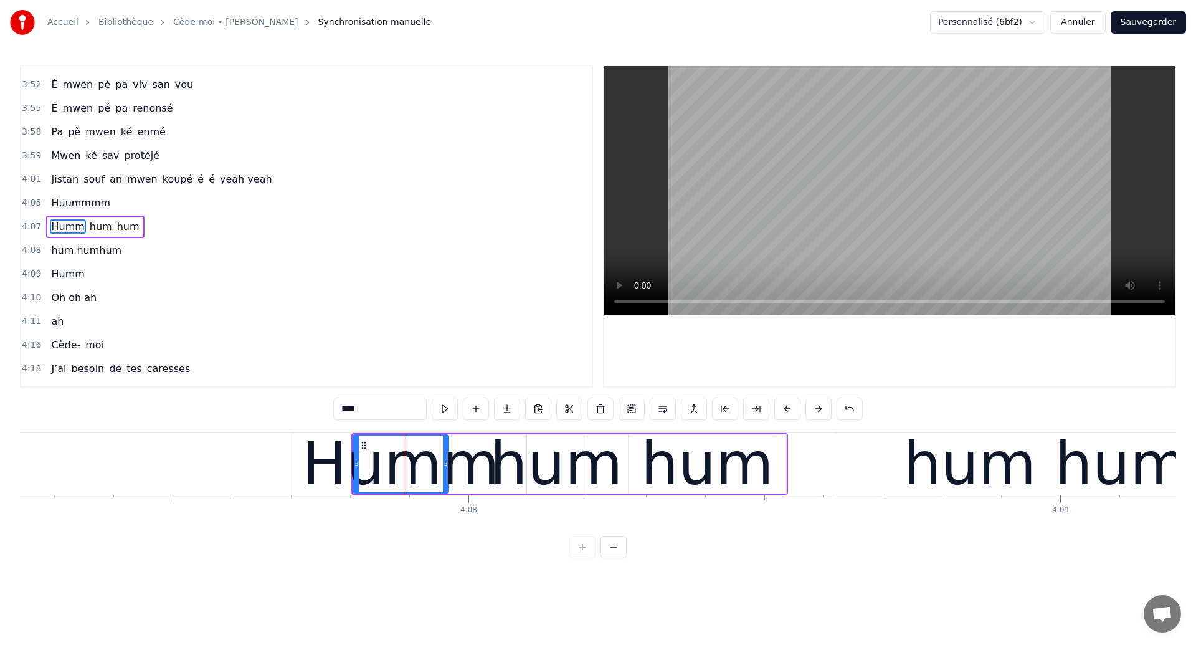
scroll to position [1817, 0]
drag, startPoint x: 445, startPoint y: 467, endPoint x: 414, endPoint y: 487, distance: 37.5
click at [414, 487] on div at bounding box center [414, 463] width 5 height 57
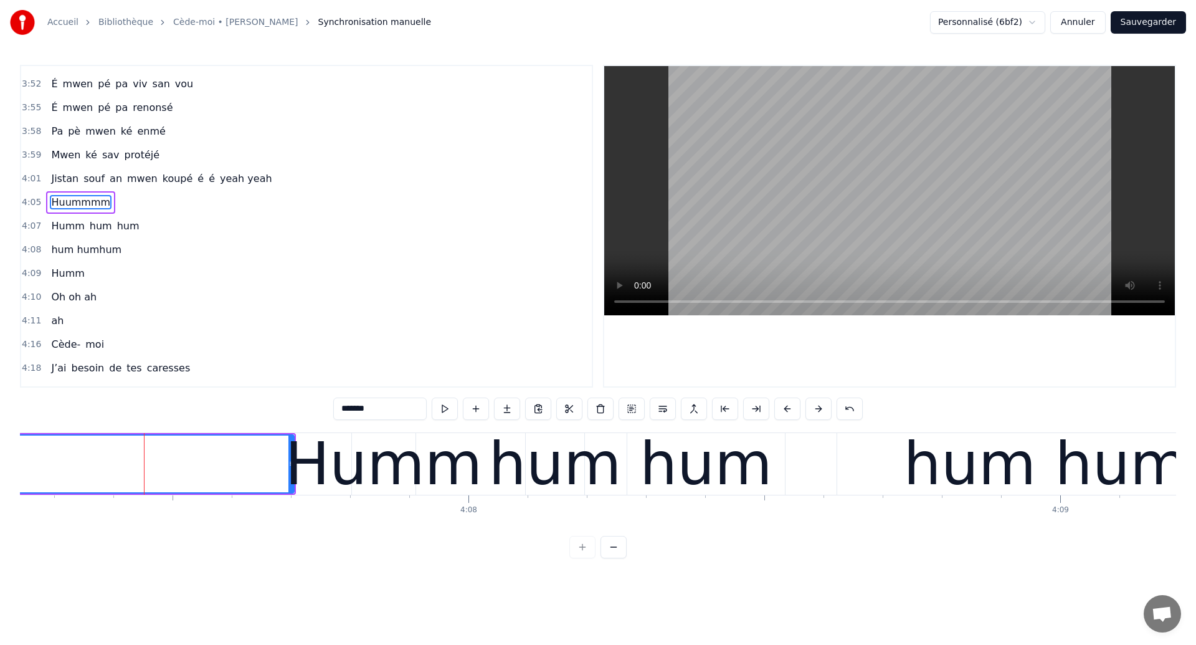
scroll to position [1793, 0]
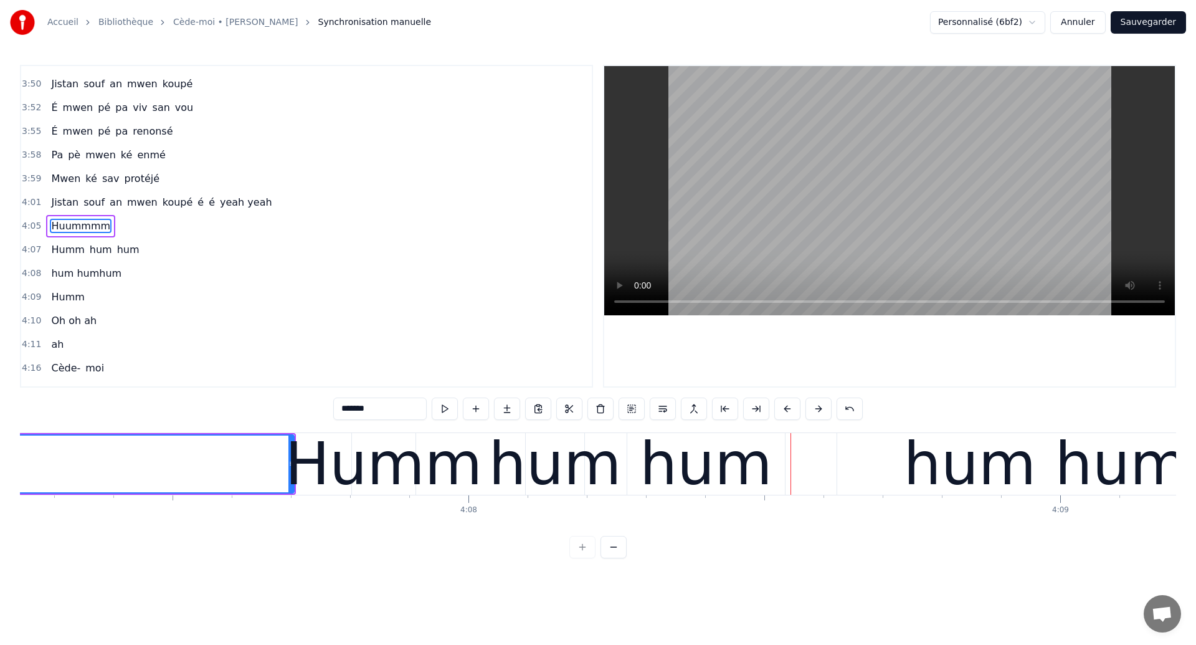
click at [574, 455] on div "hum" at bounding box center [555, 463] width 133 height 89
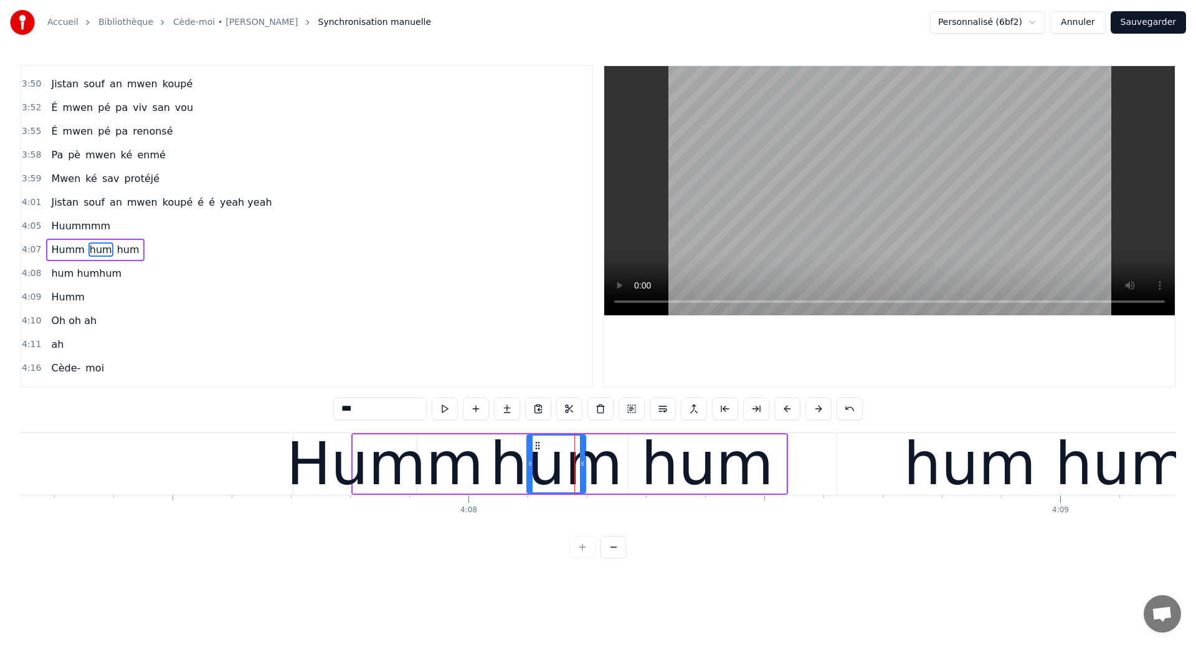
scroll to position [1817, 0]
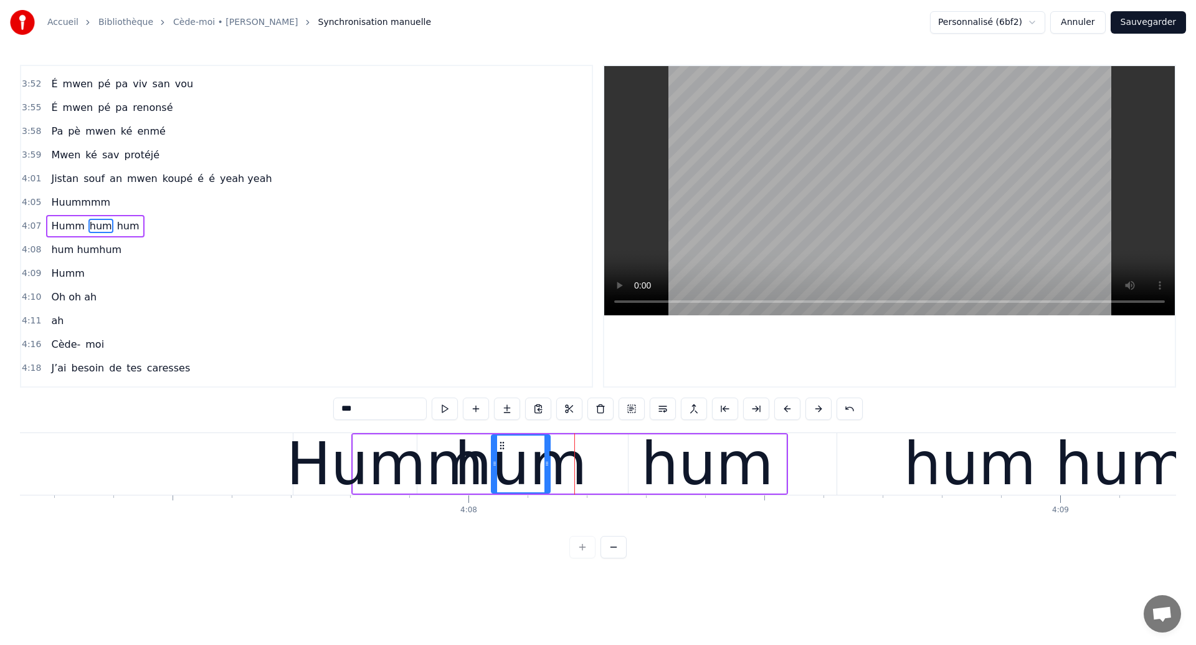
drag, startPoint x: 538, startPoint y: 444, endPoint x: 503, endPoint y: 455, distance: 36.6
click at [503, 455] on div "hum" at bounding box center [520, 463] width 57 height 57
click at [688, 451] on div "hum" at bounding box center [707, 463] width 133 height 89
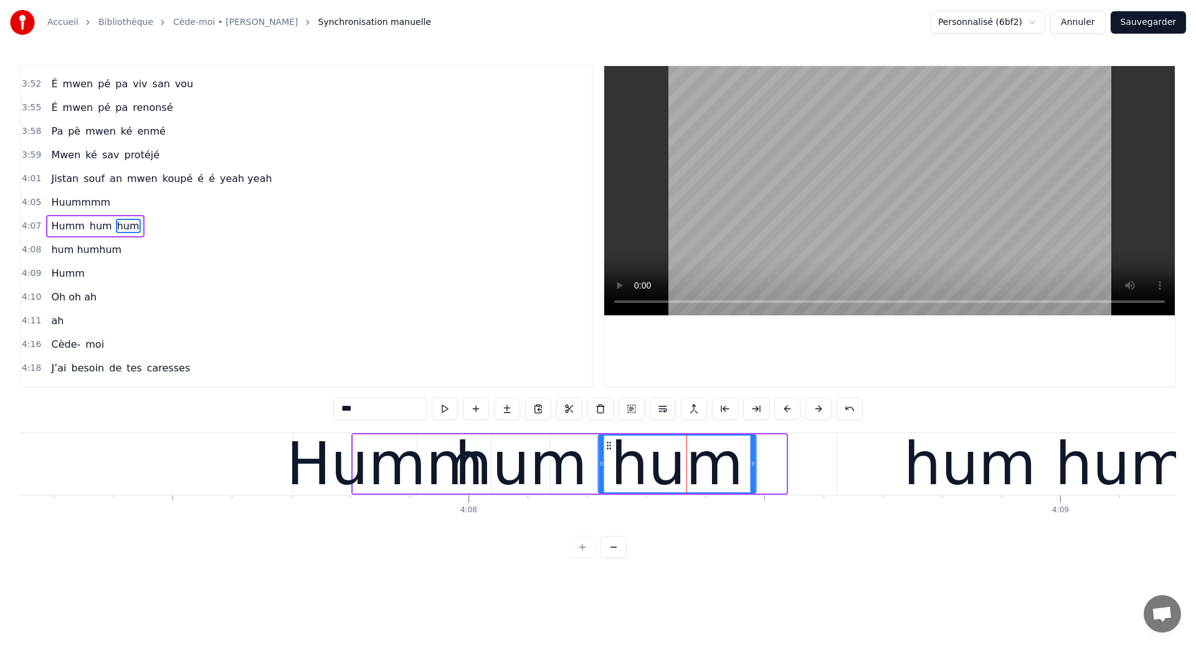
drag, startPoint x: 639, startPoint y: 443, endPoint x: 609, endPoint y: 447, distance: 30.1
click at [609, 447] on icon at bounding box center [609, 445] width 10 height 10
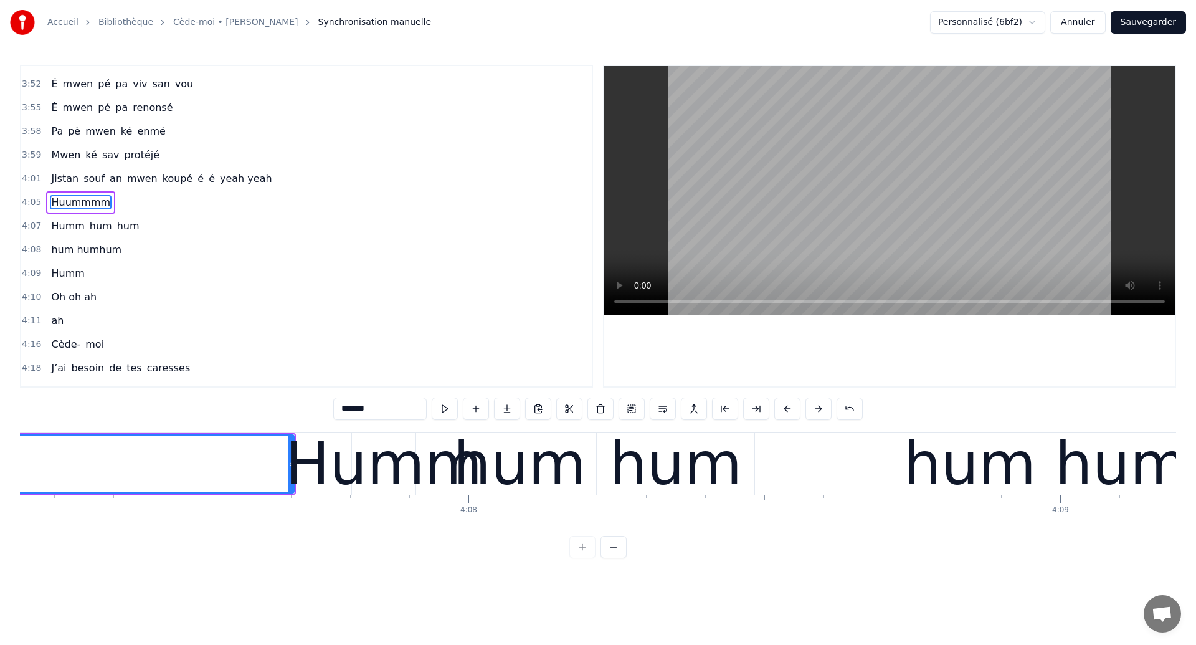
scroll to position [1793, 0]
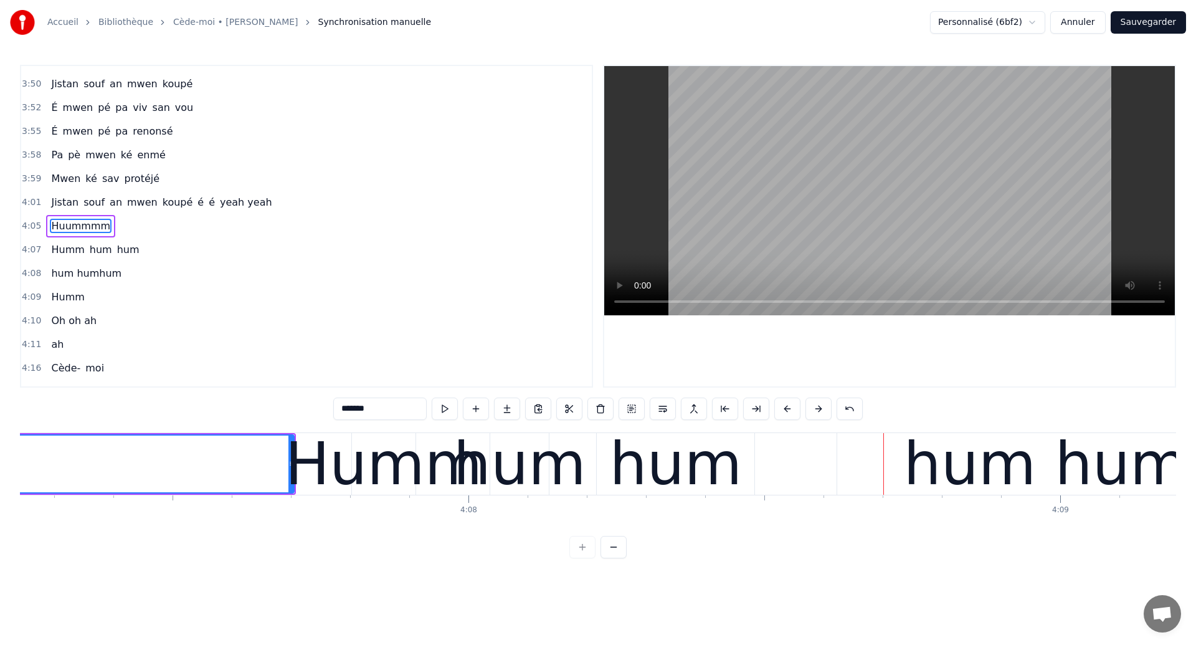
click at [516, 462] on div "hum" at bounding box center [520, 463] width 133 height 89
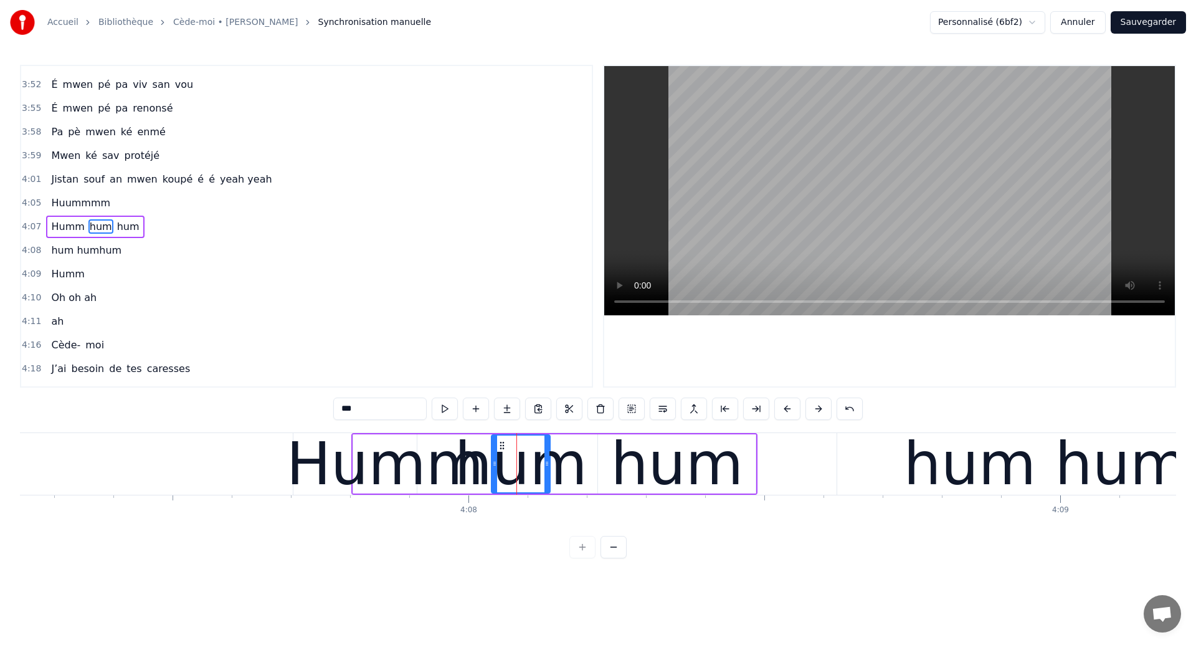
scroll to position [1817, 0]
drag, startPoint x: 504, startPoint y: 444, endPoint x: 467, endPoint y: 461, distance: 41.0
click at [466, 461] on div "hum" at bounding box center [481, 463] width 57 height 57
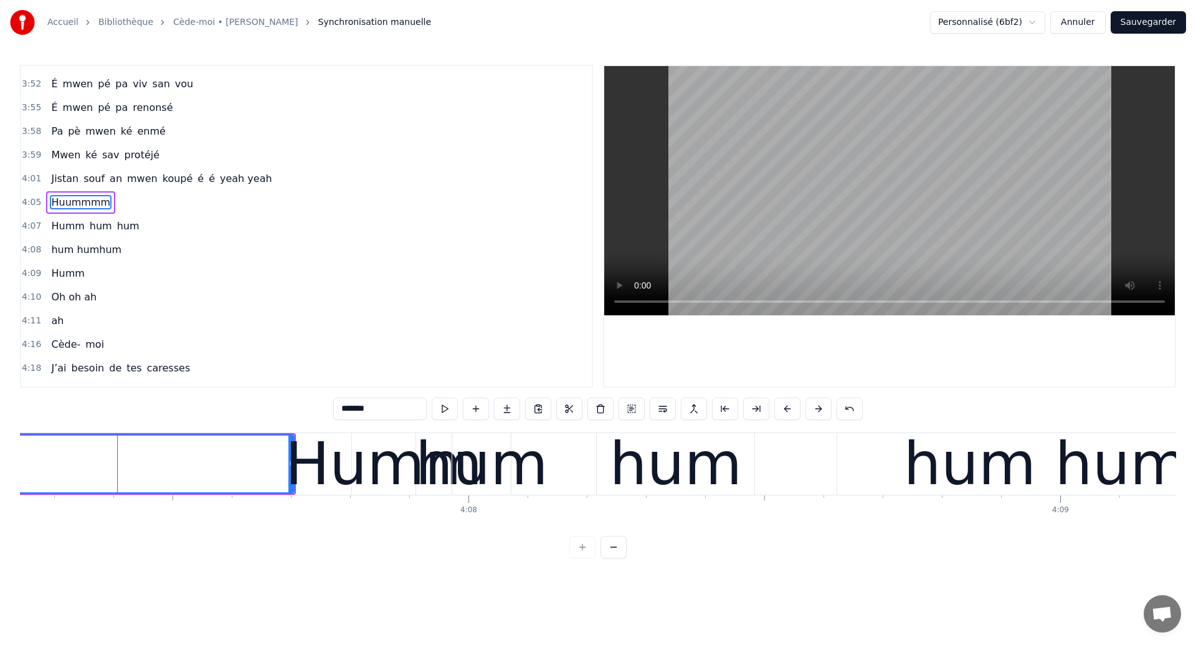
scroll to position [1793, 0]
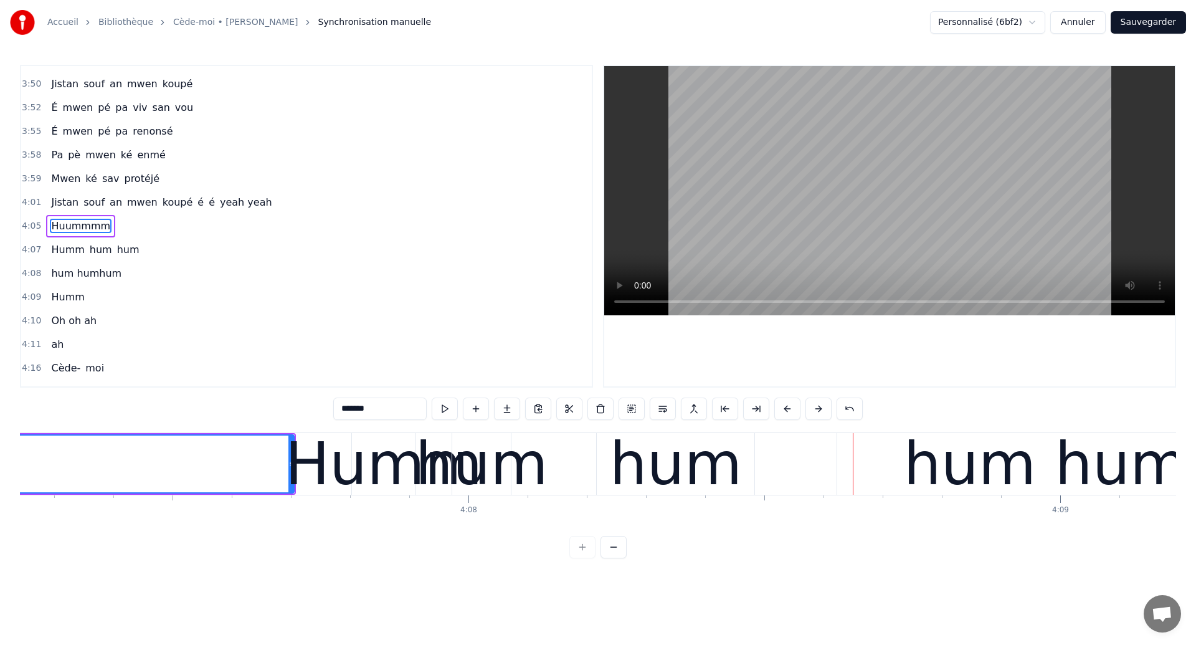
click at [645, 459] on div "hum" at bounding box center [675, 463] width 133 height 89
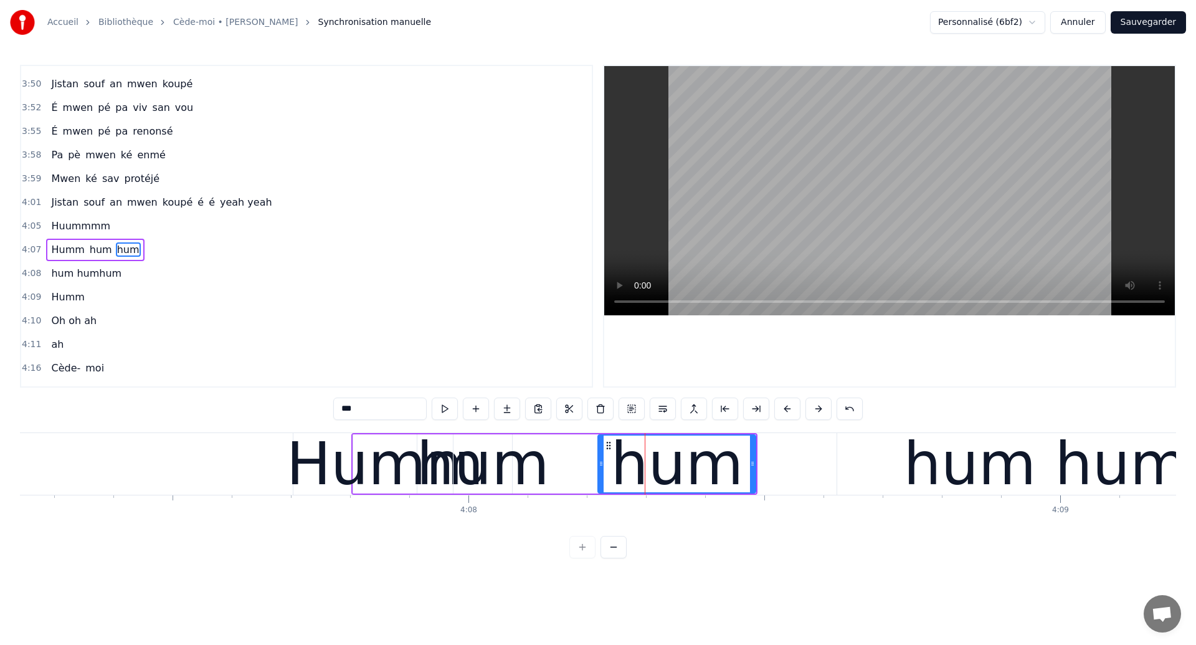
scroll to position [1817, 0]
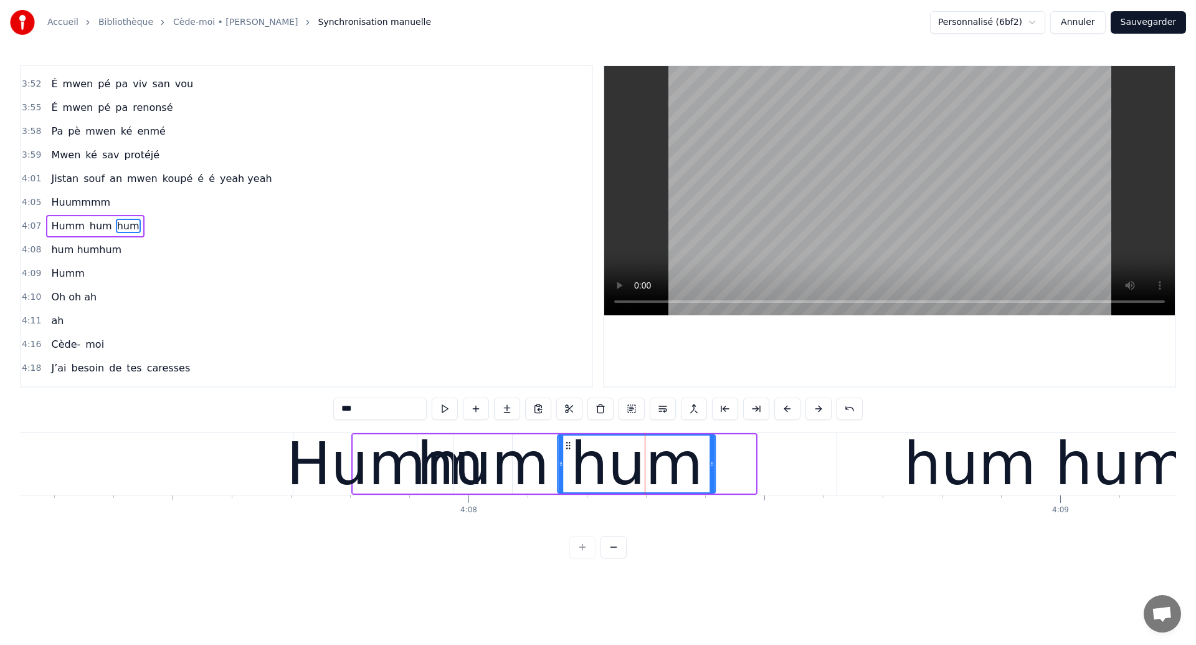
drag, startPoint x: 607, startPoint y: 443, endPoint x: 568, endPoint y: 455, distance: 41.6
click at [568, 455] on div "hum" at bounding box center [637, 463] width 156 height 57
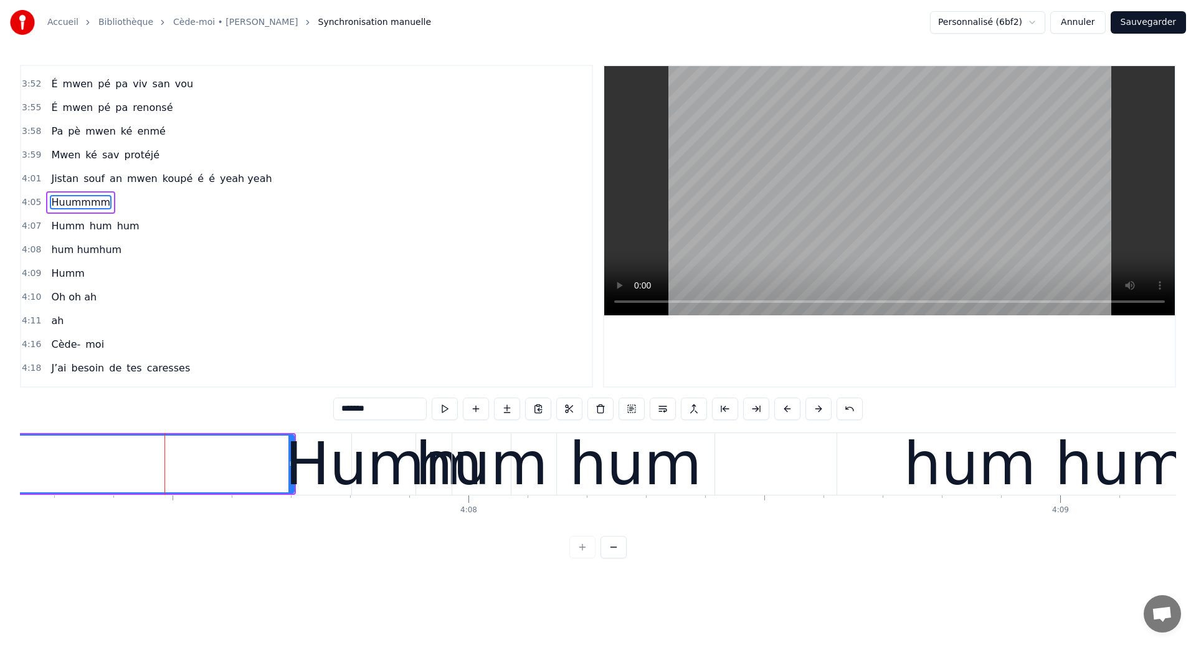
scroll to position [1793, 0]
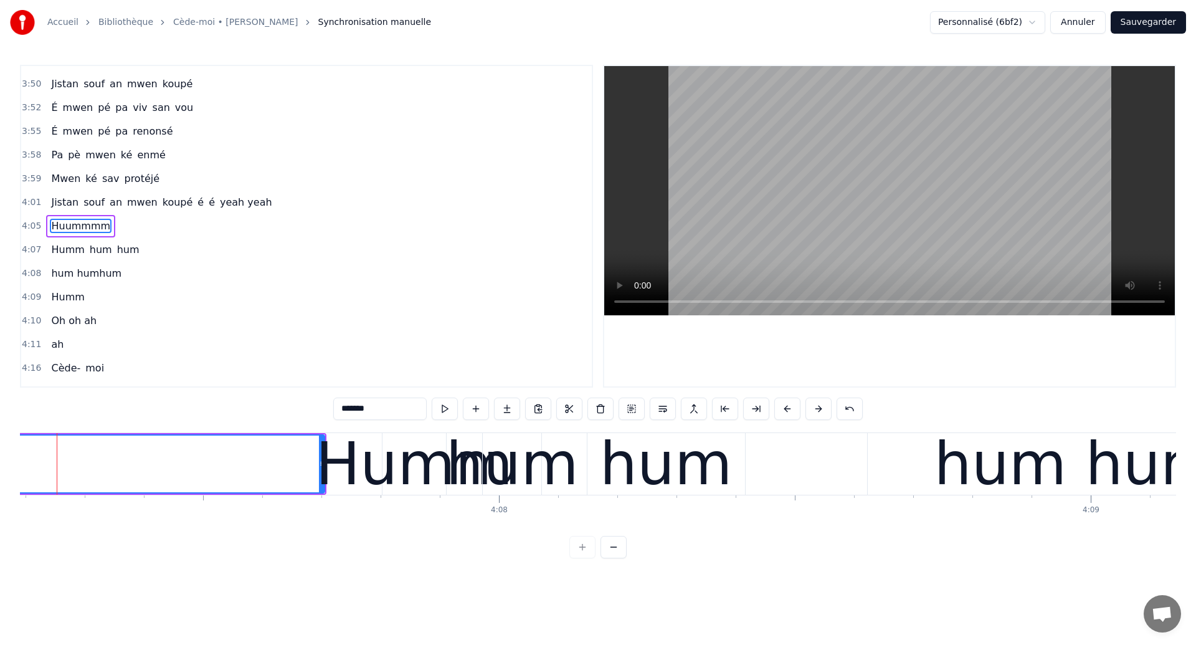
scroll to position [0, 146263]
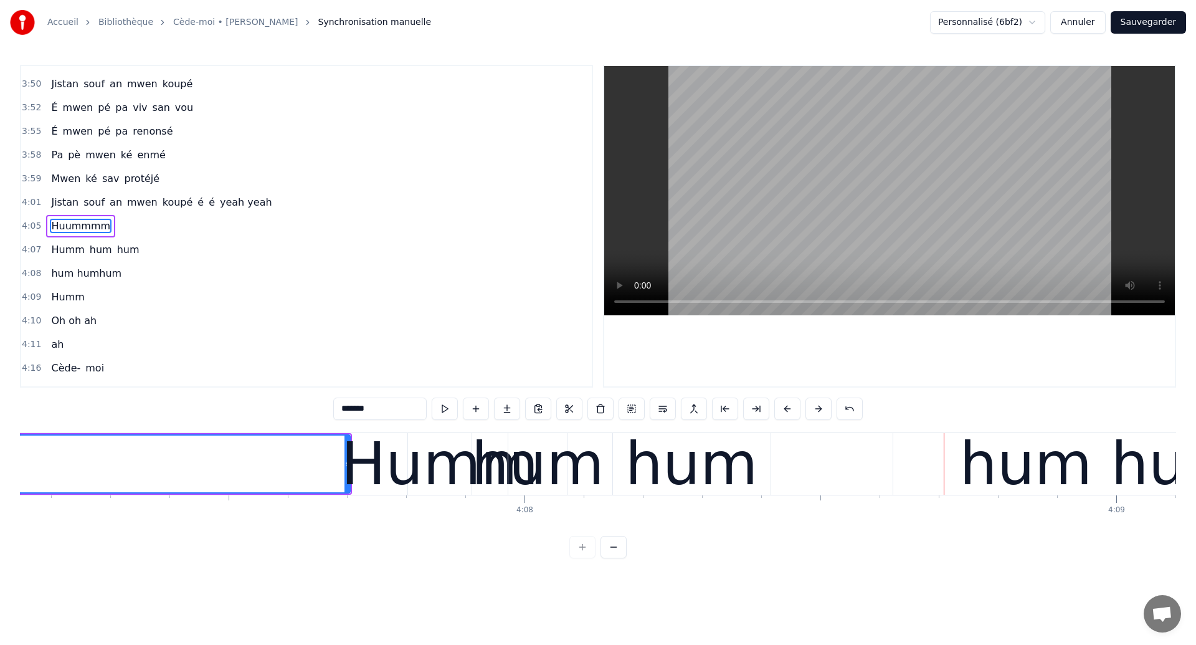
click at [670, 483] on div "hum" at bounding box center [691, 463] width 133 height 89
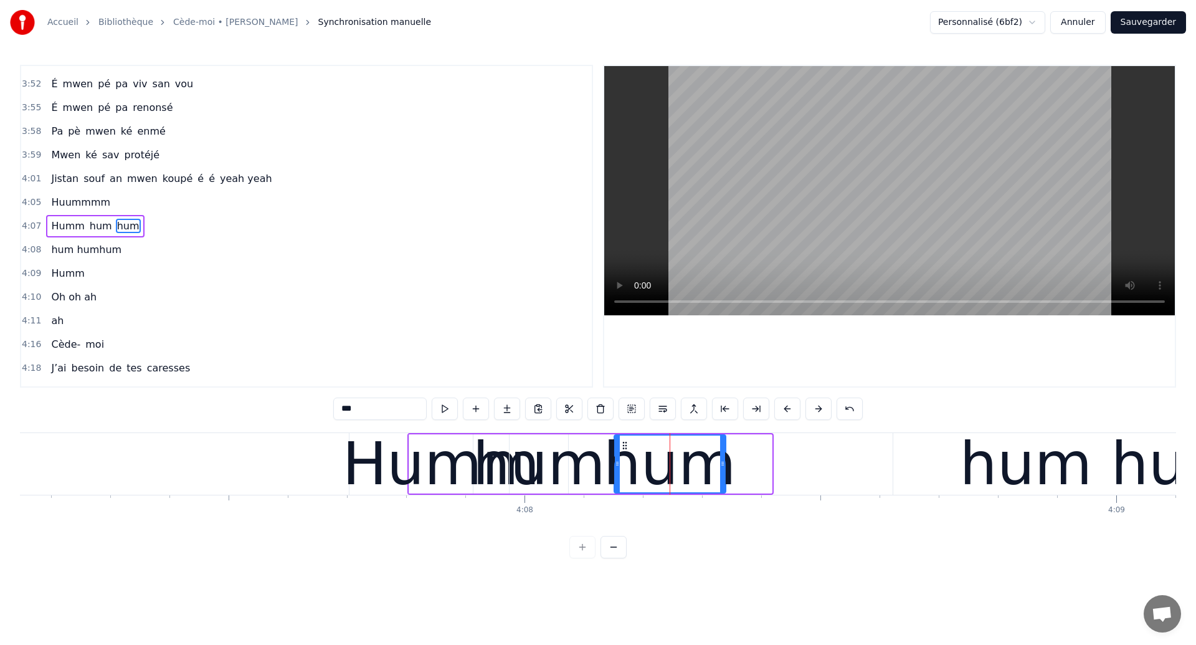
drag, startPoint x: 769, startPoint y: 463, endPoint x: 723, endPoint y: 485, distance: 51.6
click at [723, 485] on div at bounding box center [722, 463] width 5 height 57
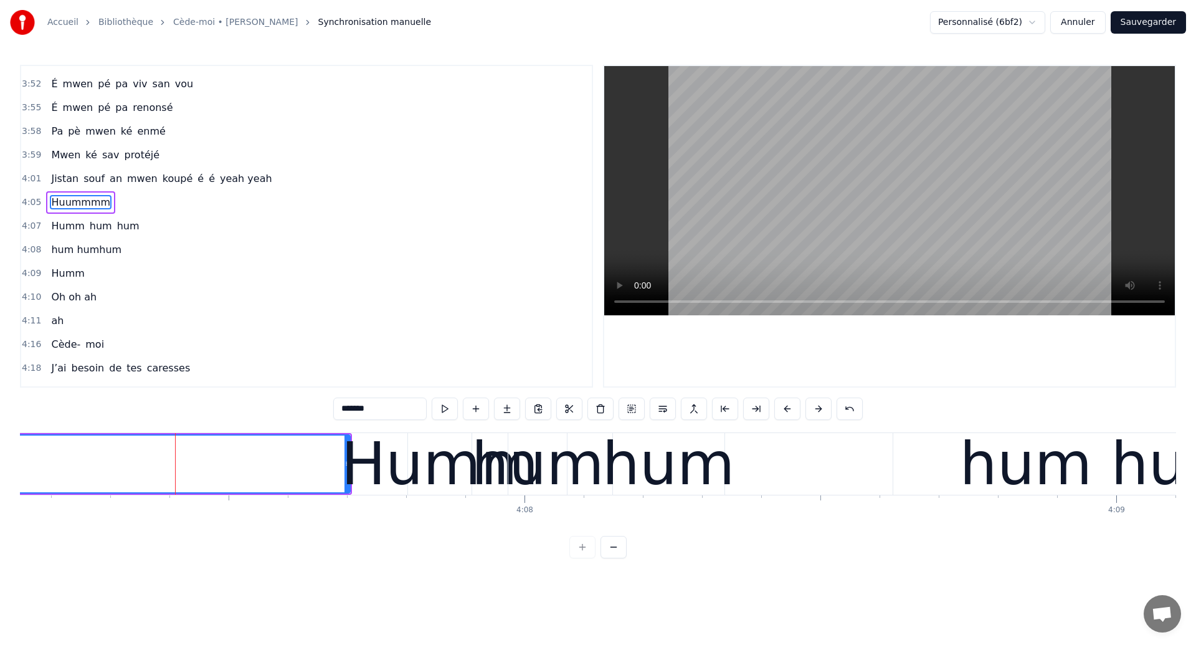
scroll to position [1793, 0]
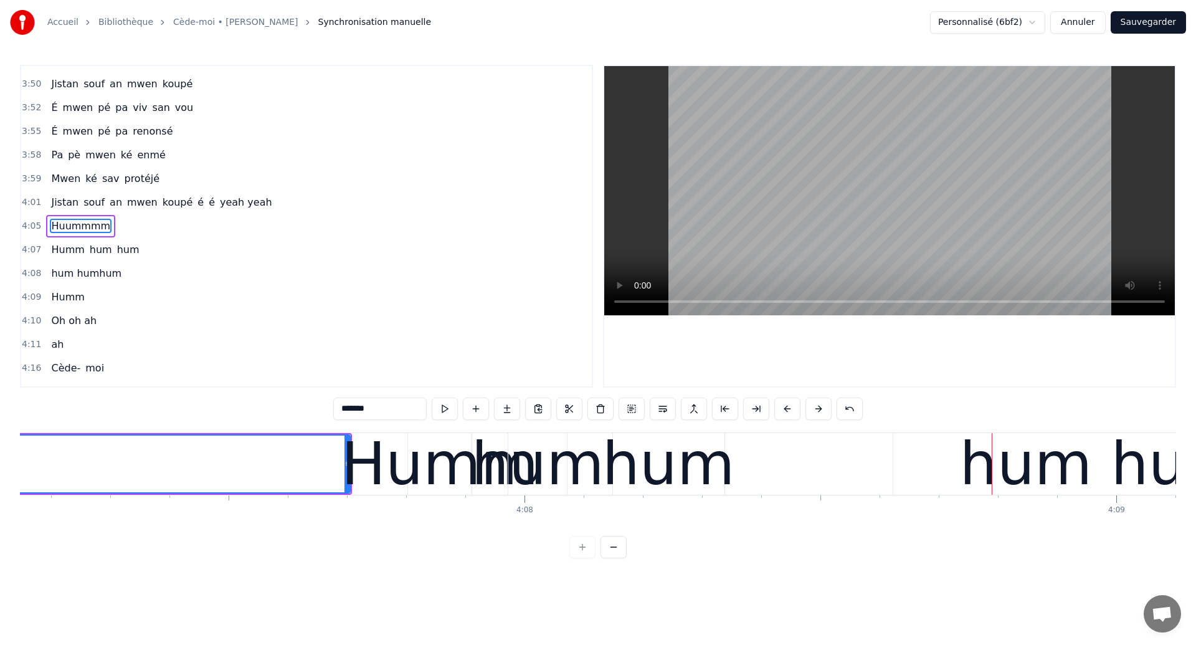
click at [1066, 493] on div "hum humhum" at bounding box center [1167, 463] width 417 height 89
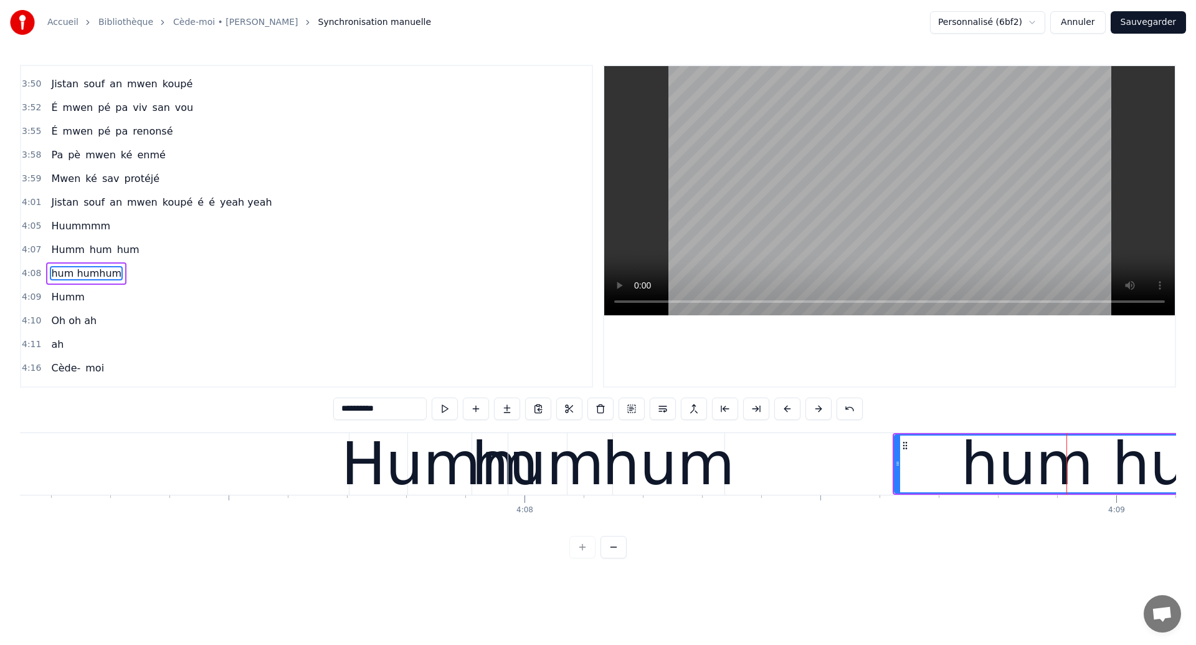
scroll to position [1840, 0]
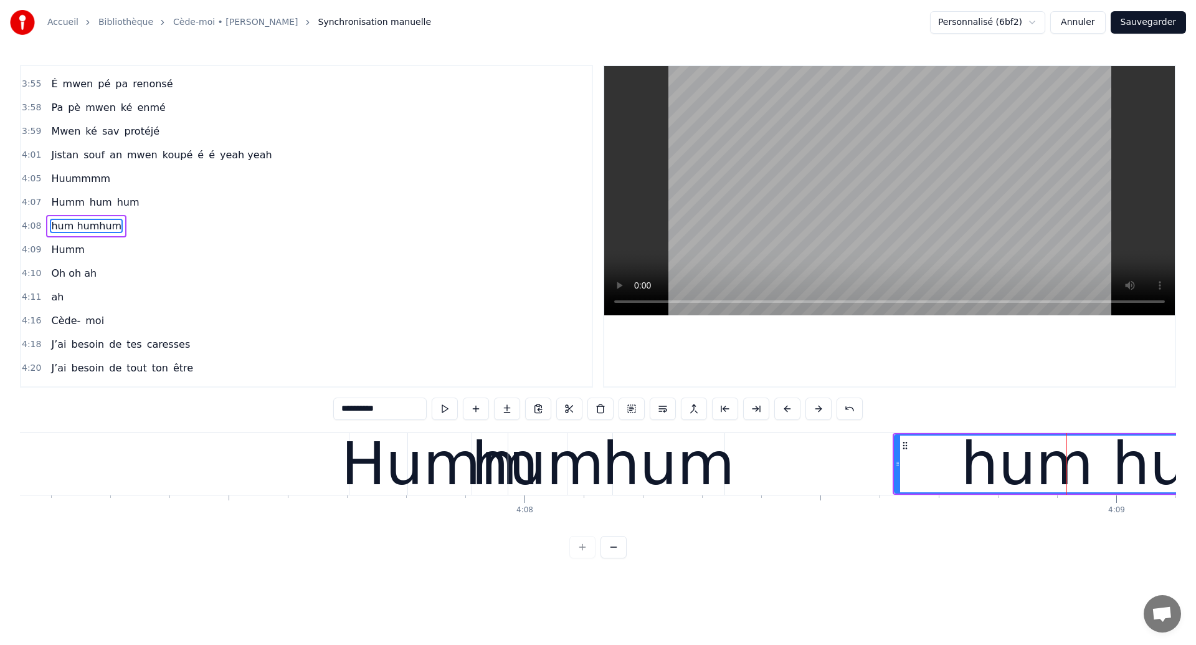
click at [378, 404] on input "**********" at bounding box center [379, 408] width 93 height 22
click at [397, 455] on div "Humm" at bounding box center [439, 463] width 197 height 89
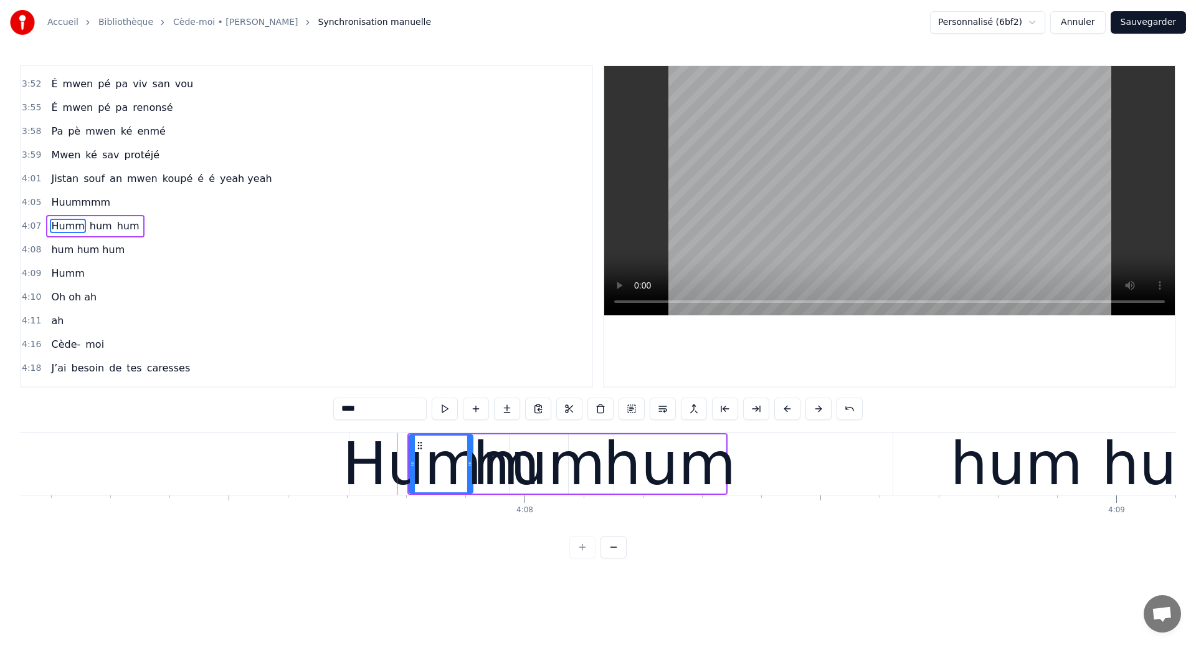
click at [125, 230] on span "hum" at bounding box center [128, 226] width 25 height 14
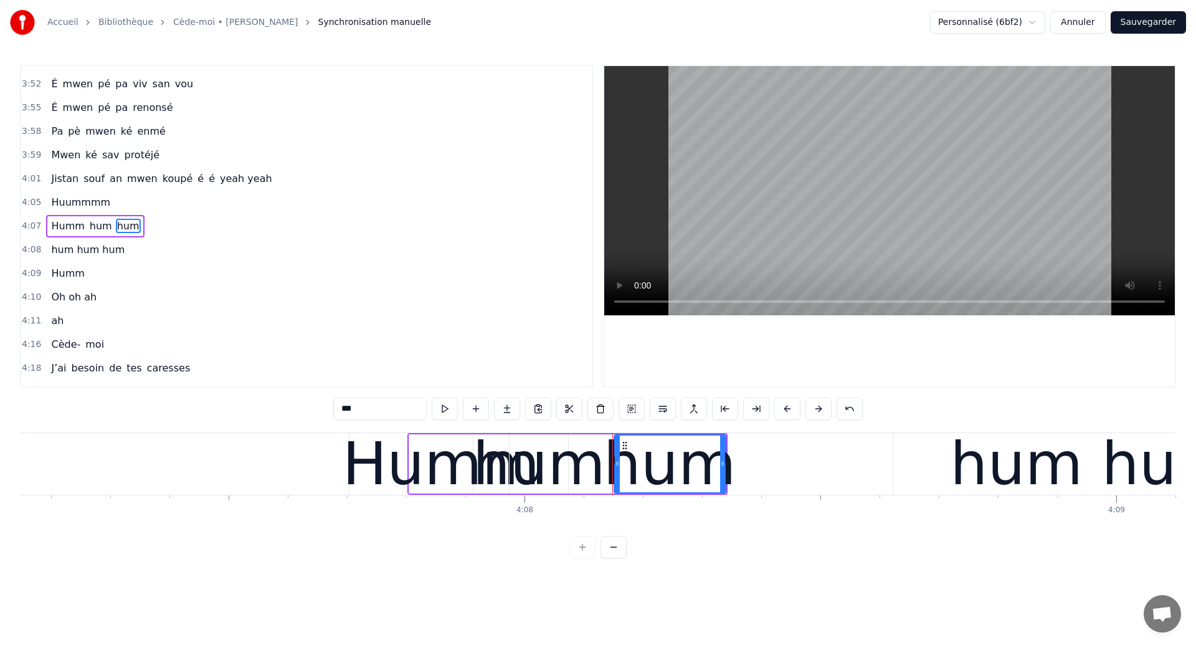
click at [57, 247] on span "hum hum hum" at bounding box center [88, 249] width 76 height 14
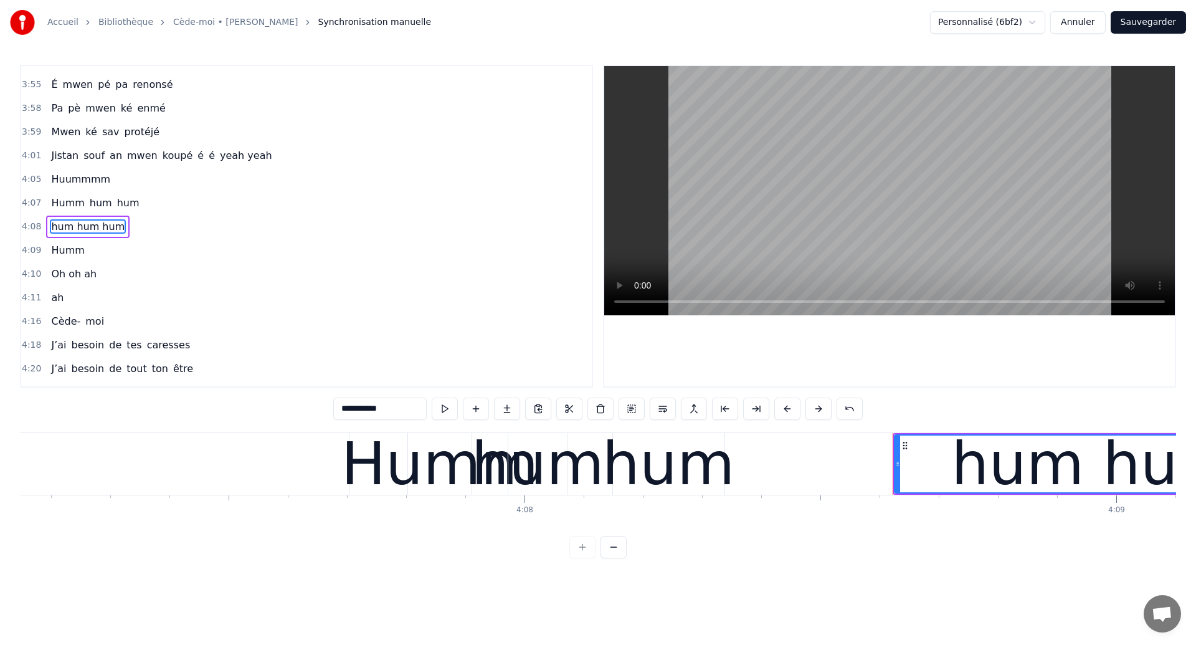
scroll to position [1840, 0]
click at [670, 408] on button at bounding box center [663, 408] width 26 height 22
type input "*******"
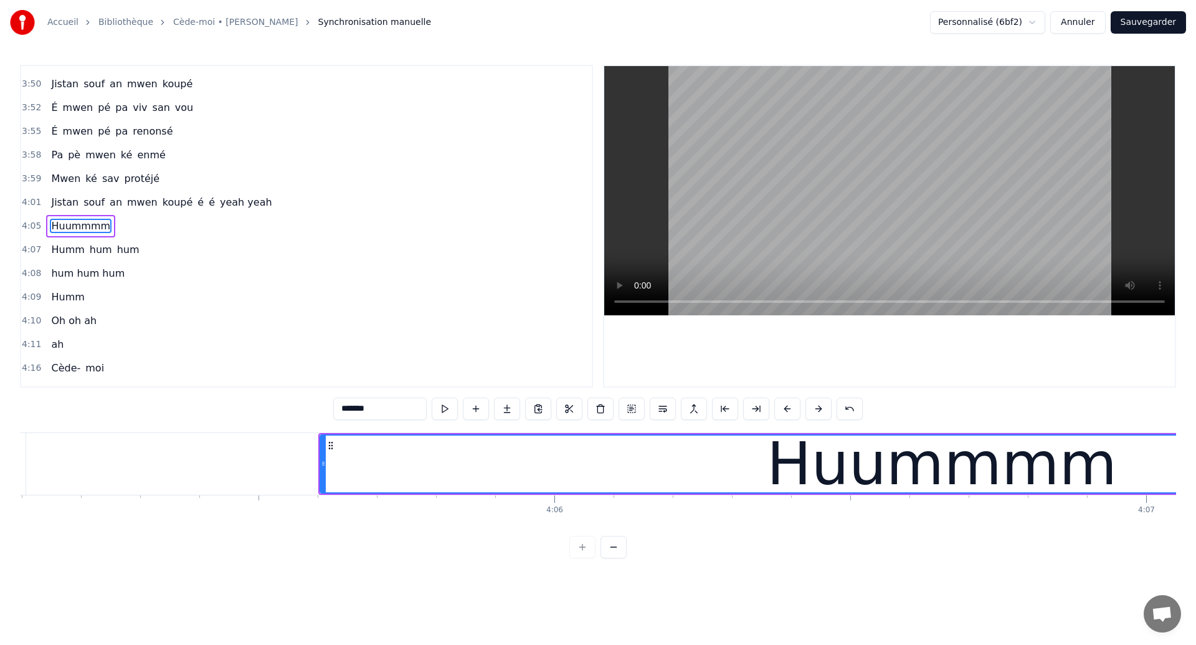
scroll to position [0, 145037]
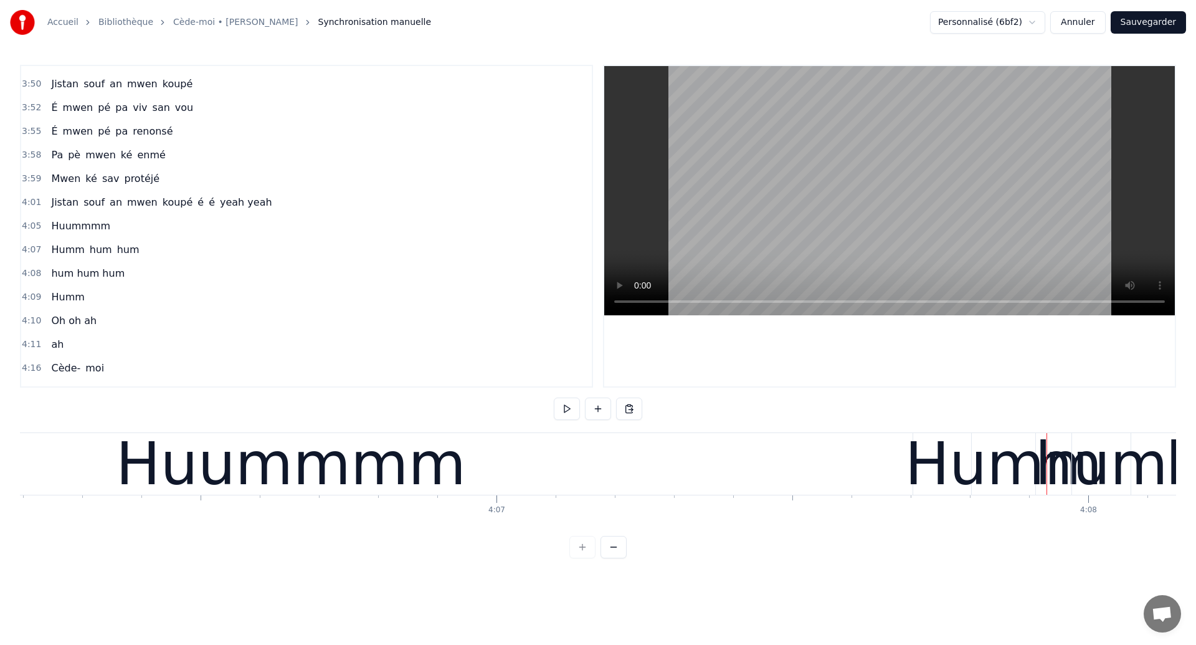
scroll to position [0, 145657]
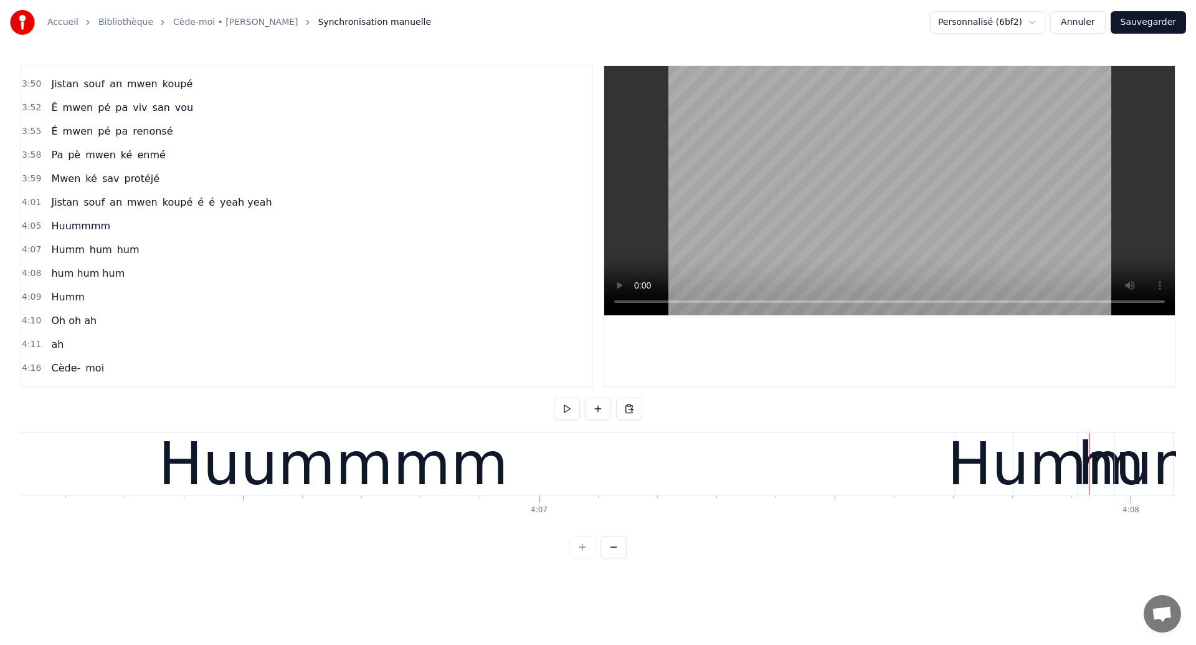
click at [219, 478] on div "Huummmm" at bounding box center [333, 463] width 350 height 89
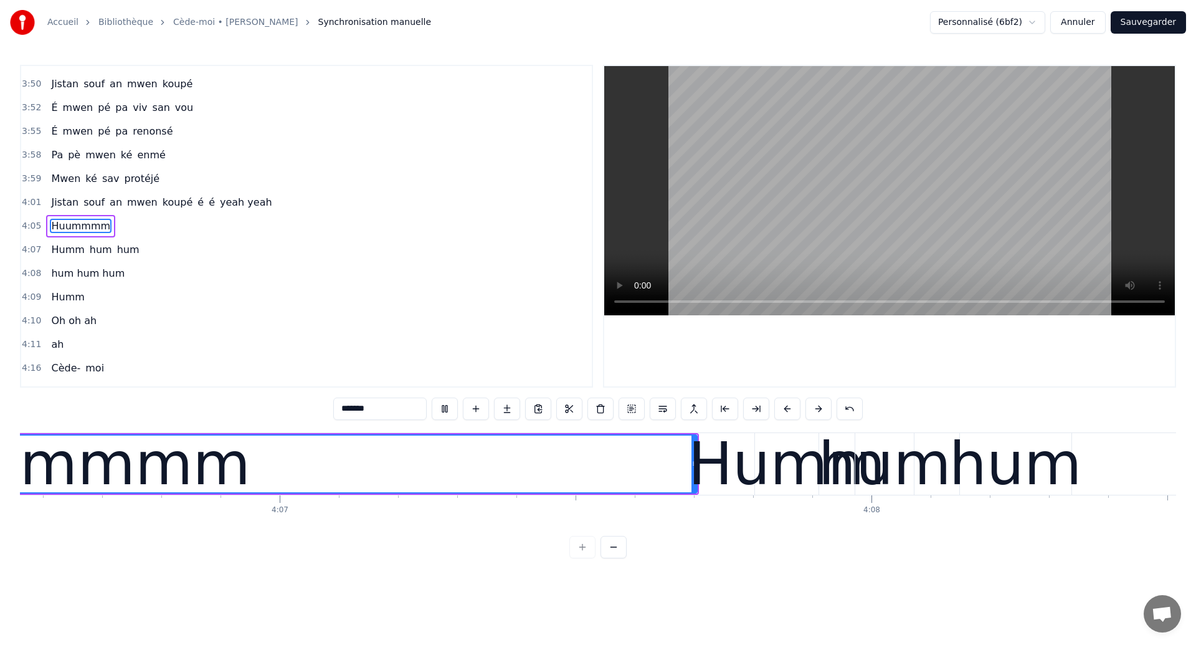
click at [916, 507] on div "Ouh ouh ouh Anh wèèè yèèèè L’amour s’est glissé dans mon coeur en plein sommeil…" at bounding box center [598, 478] width 1156 height 93
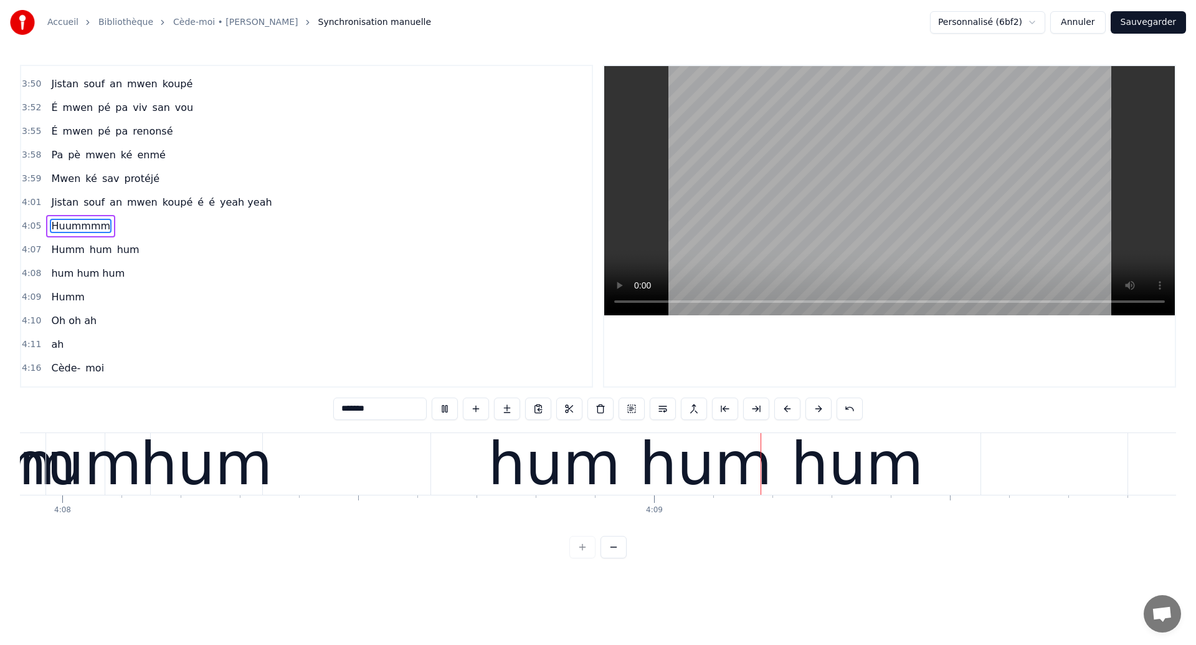
scroll to position [0, 146987]
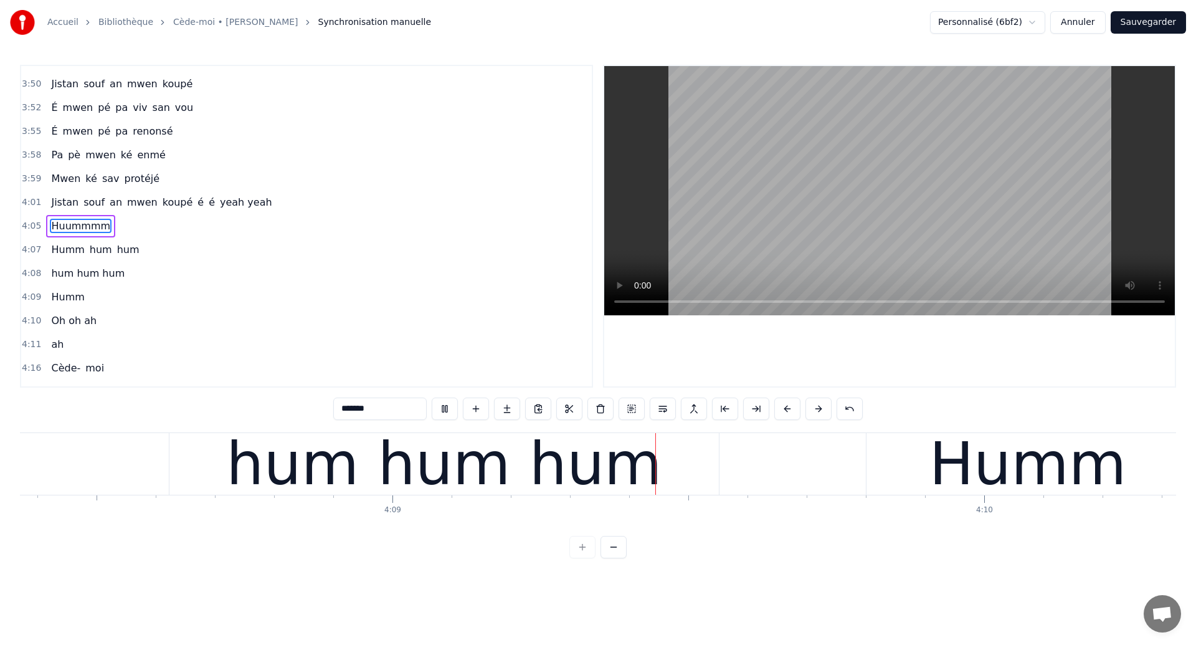
click at [544, 471] on div "hum hum hum" at bounding box center [443, 463] width 435 height 89
type input "**********"
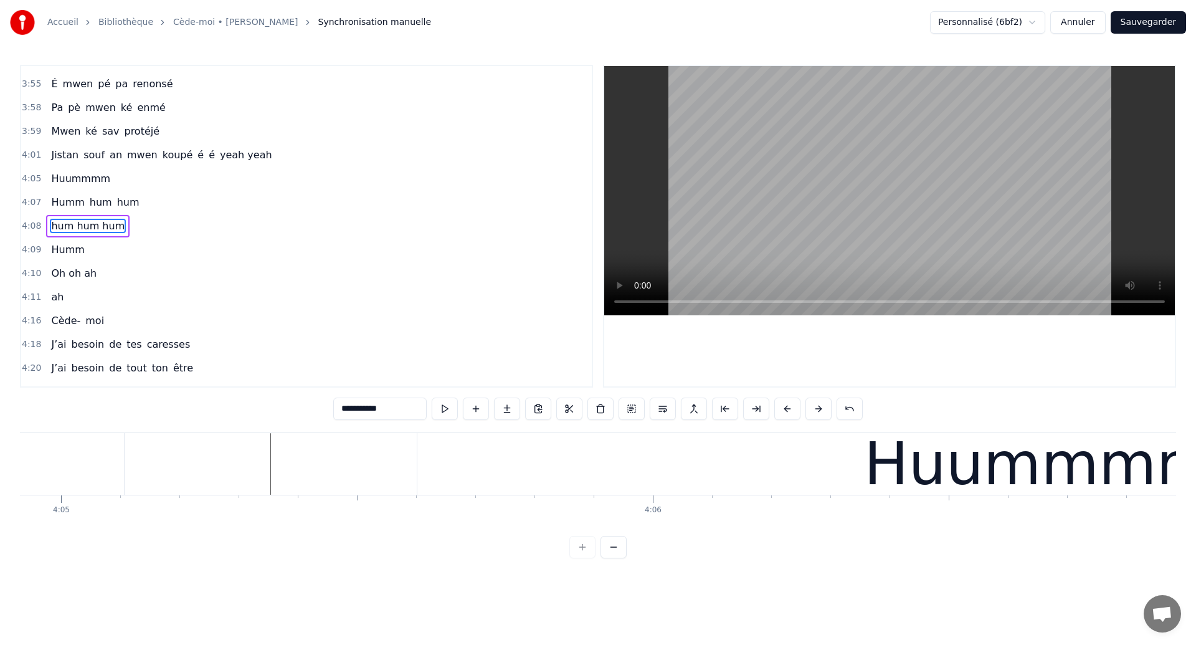
scroll to position [0, 144927]
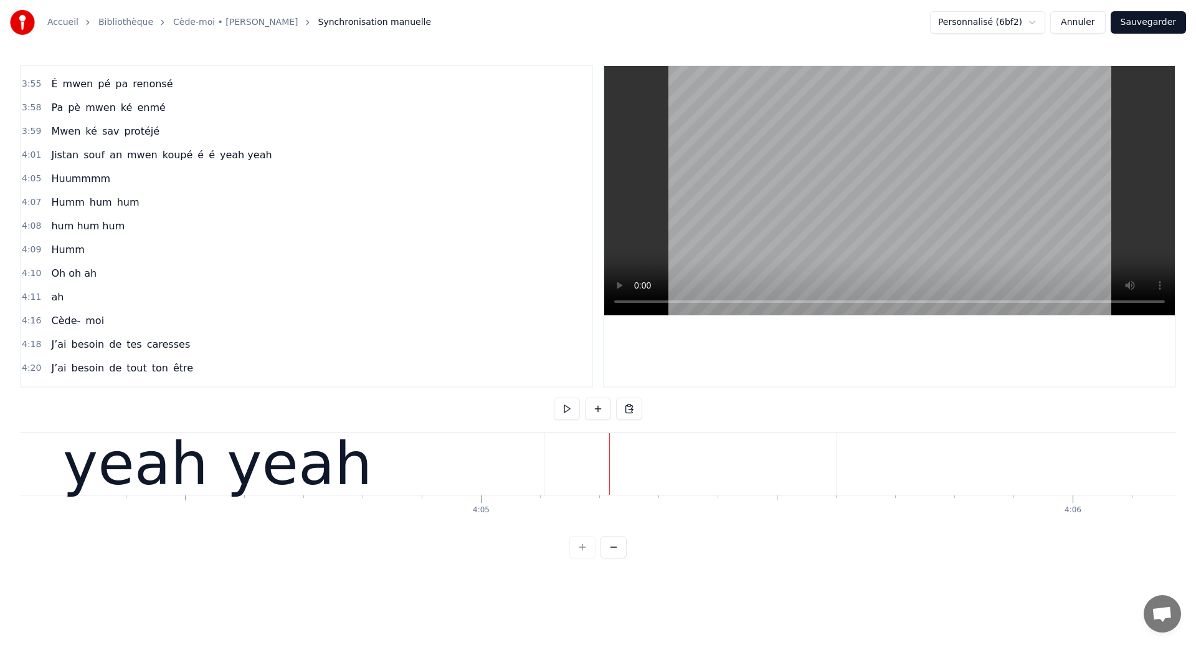
scroll to position [0, 144510]
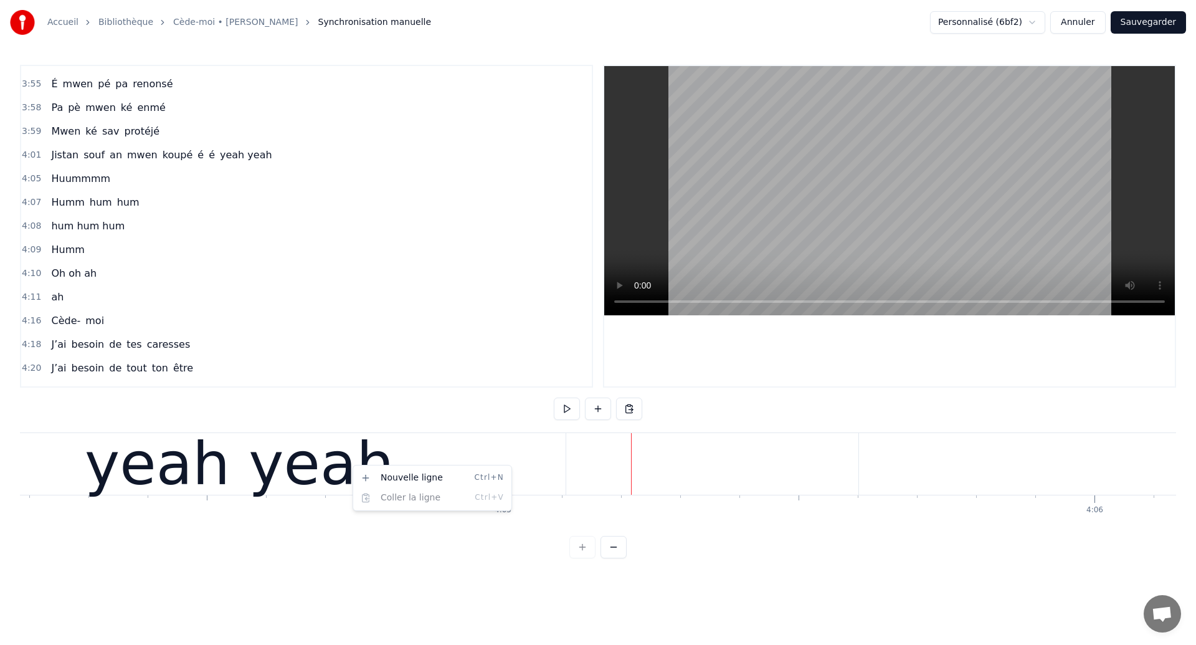
click at [333, 460] on html "Accueil Bibliothèque Cède-moi • [PERSON_NAME] Synchronisation manuelle Personna…" at bounding box center [598, 289] width 1196 height 578
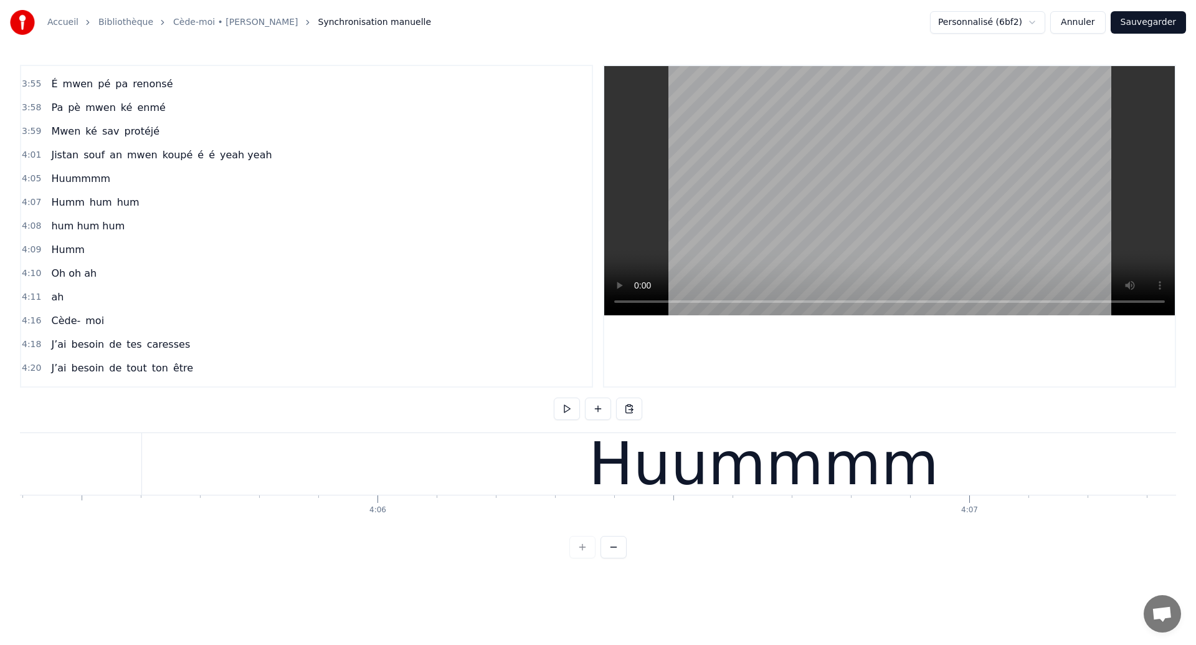
scroll to position [0, 145300]
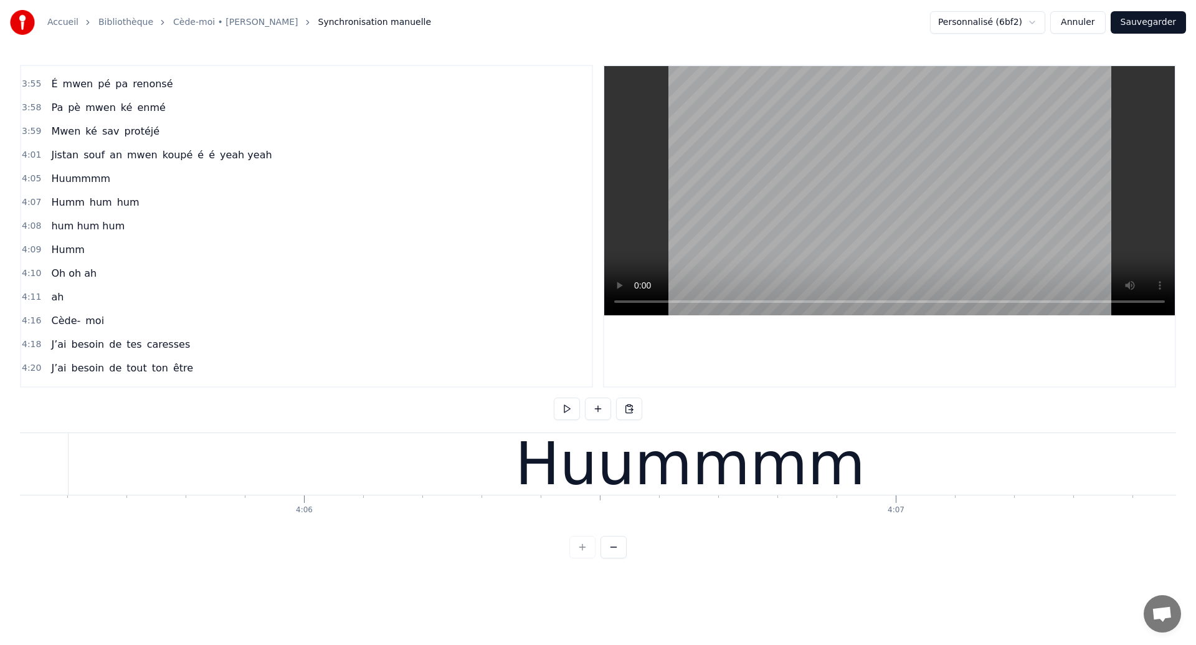
click at [316, 460] on div "Huummmm" at bounding box center [690, 464] width 1243 height 62
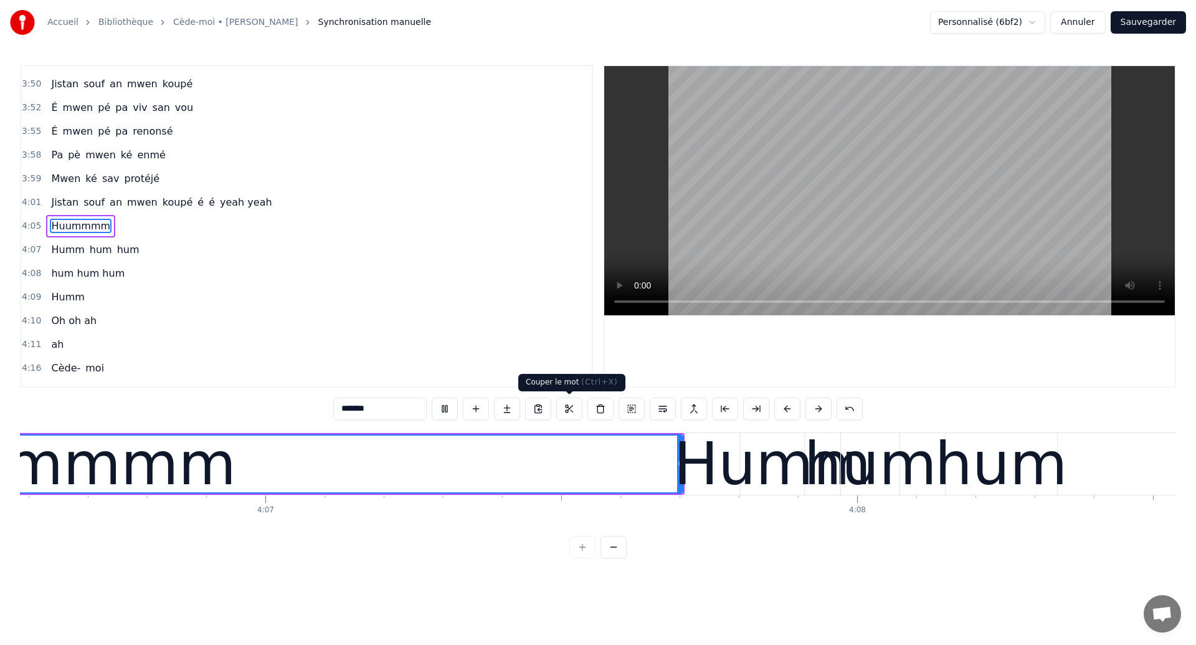
scroll to position [0, 145692]
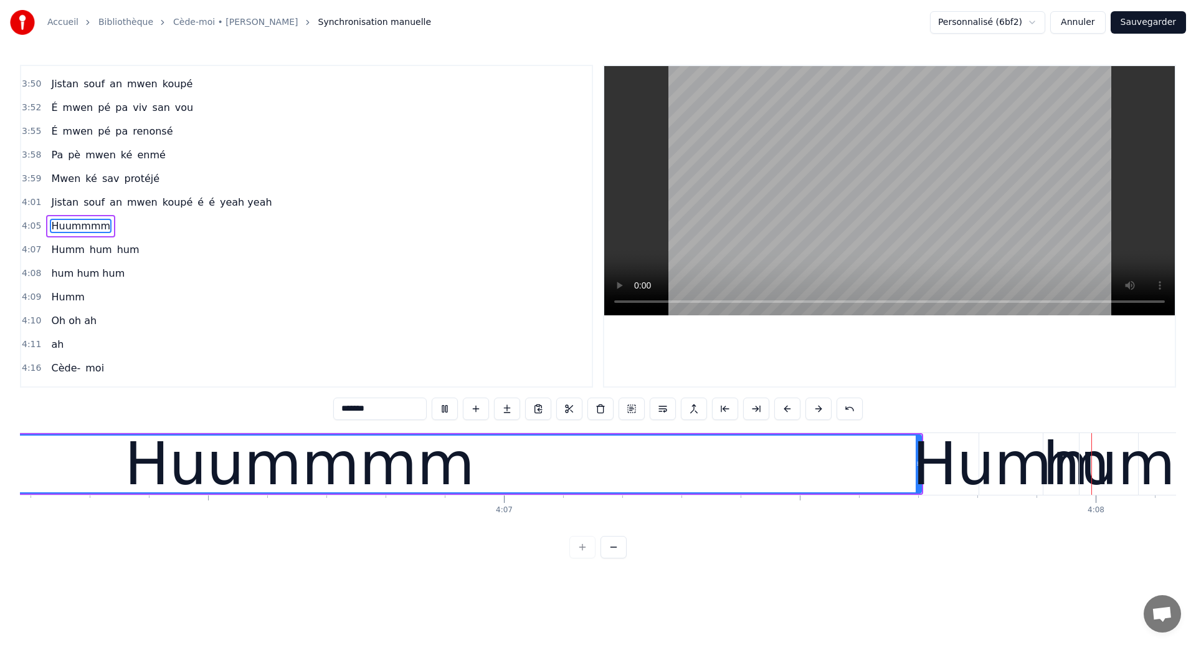
click at [531, 443] on div "Huummmm" at bounding box center [300, 463] width 1242 height 57
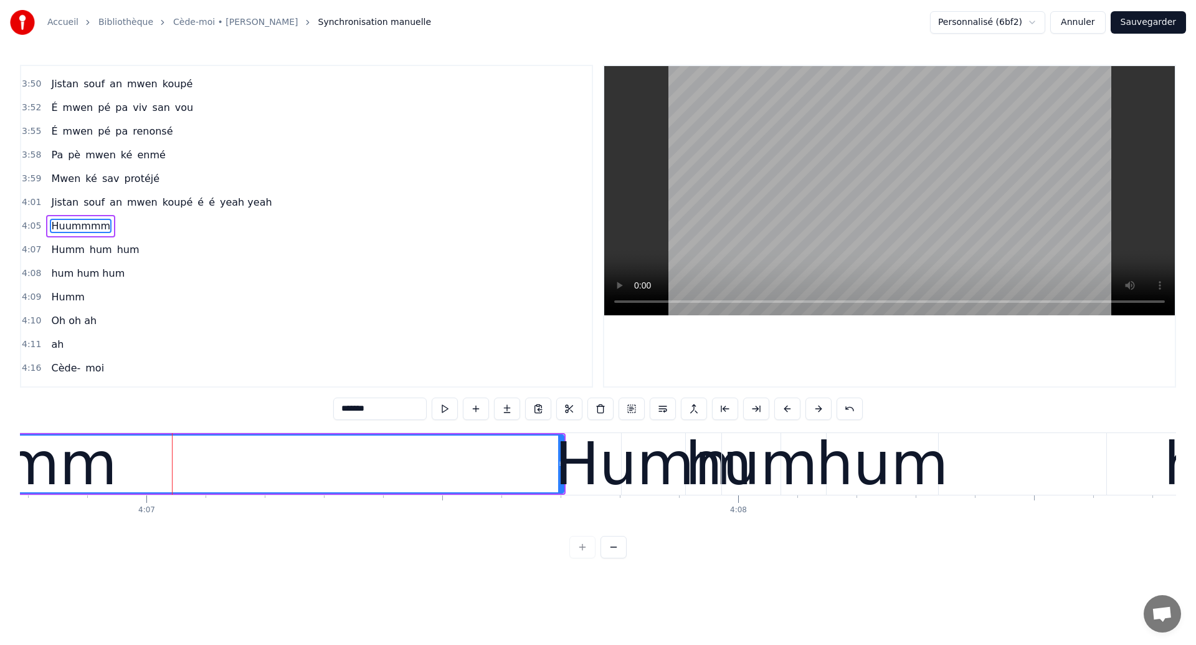
scroll to position [0, 146060]
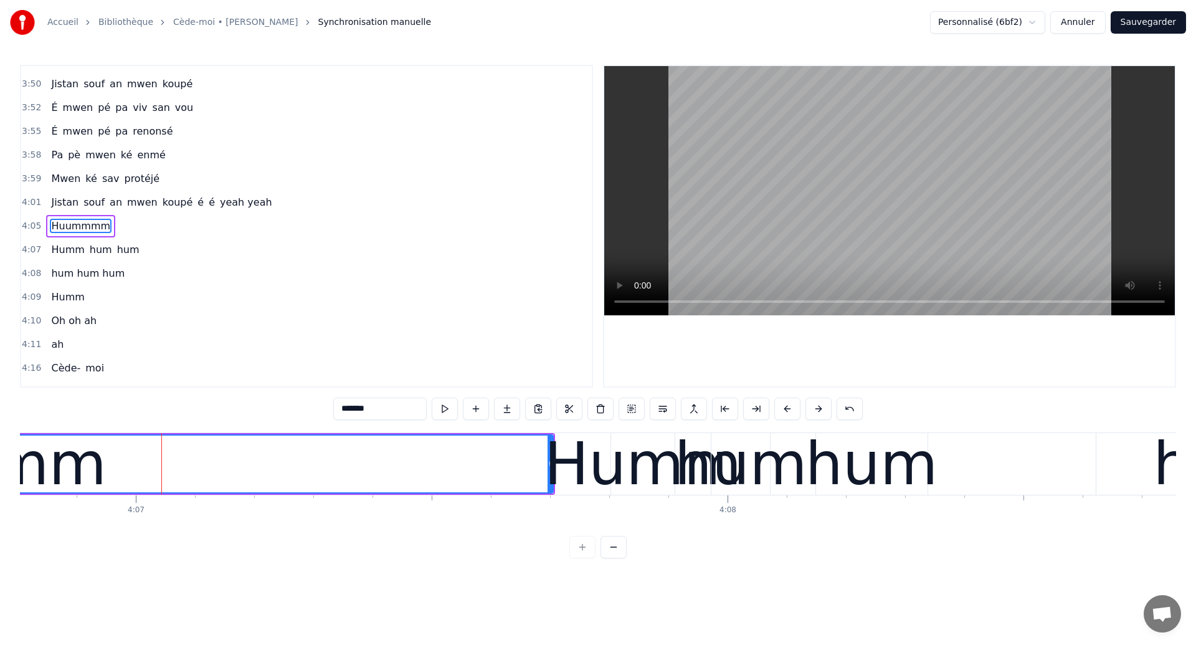
click at [658, 459] on div "Humm" at bounding box center [642, 463] width 197 height 89
type input "****"
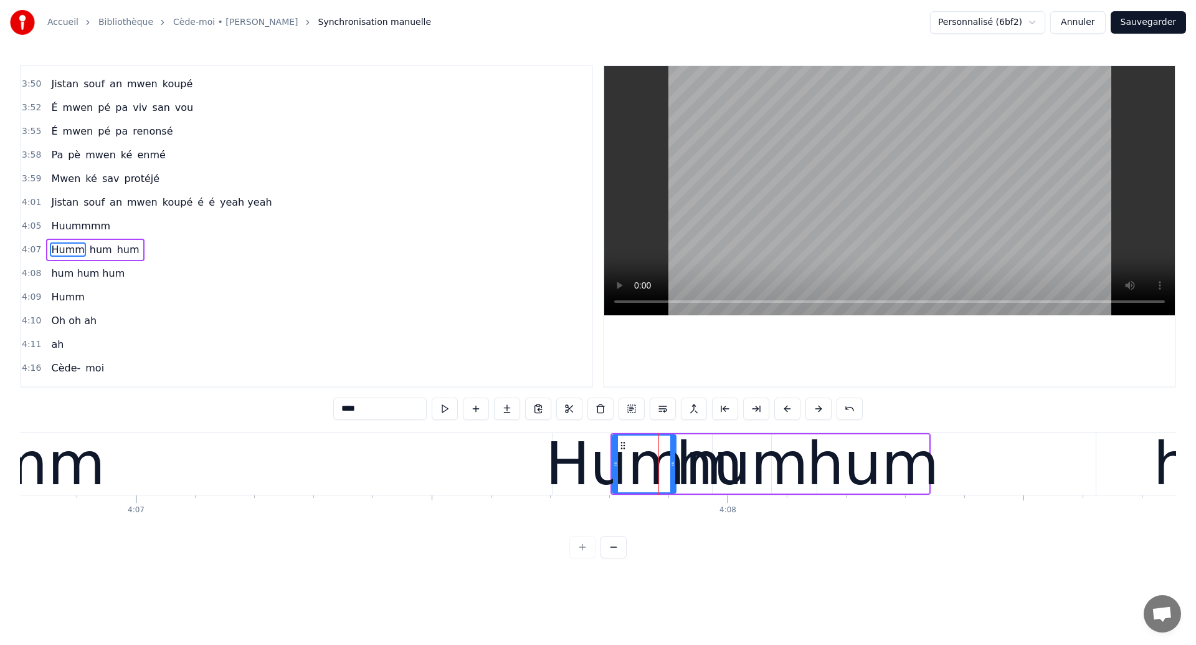
scroll to position [1817, 0]
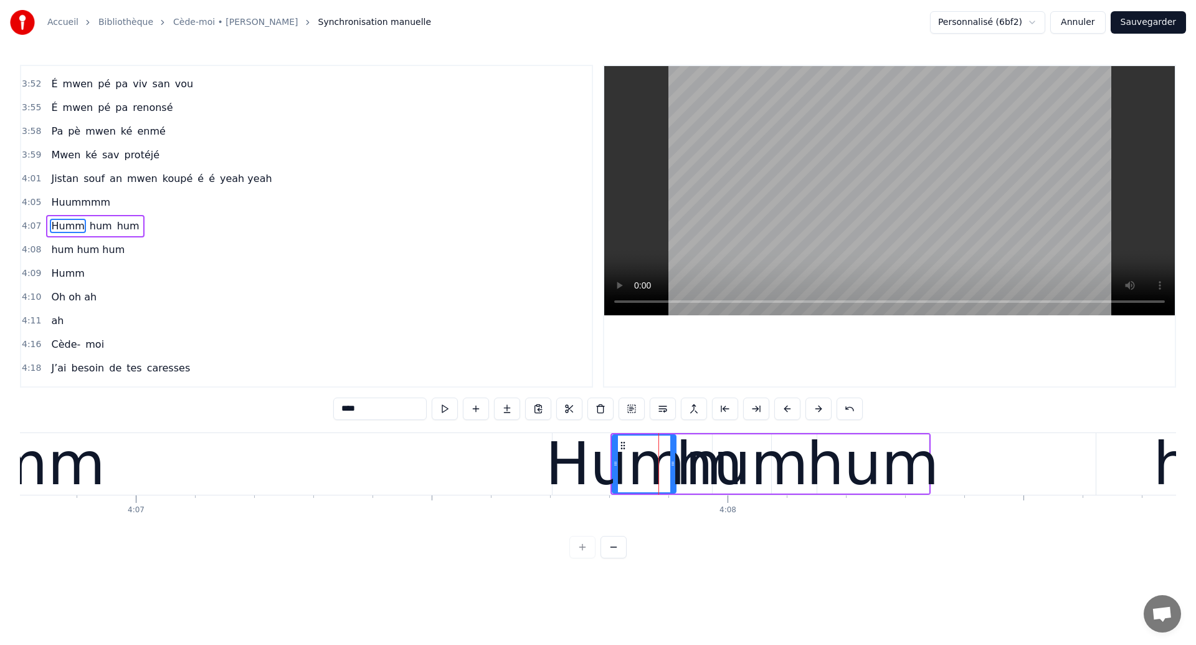
click at [113, 236] on div "Humm hum hum" at bounding box center [95, 226] width 98 height 22
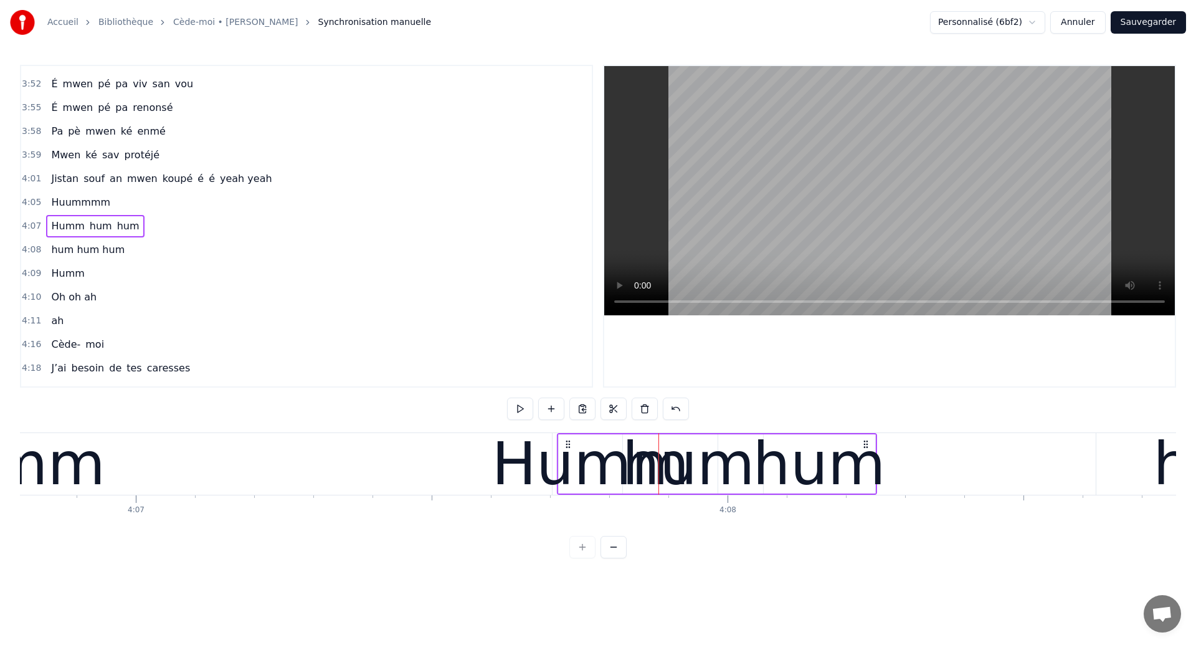
drag, startPoint x: 622, startPoint y: 443, endPoint x: 568, endPoint y: 465, distance: 57.8
click at [568, 465] on div "Humm hum hum" at bounding box center [717, 464] width 320 height 62
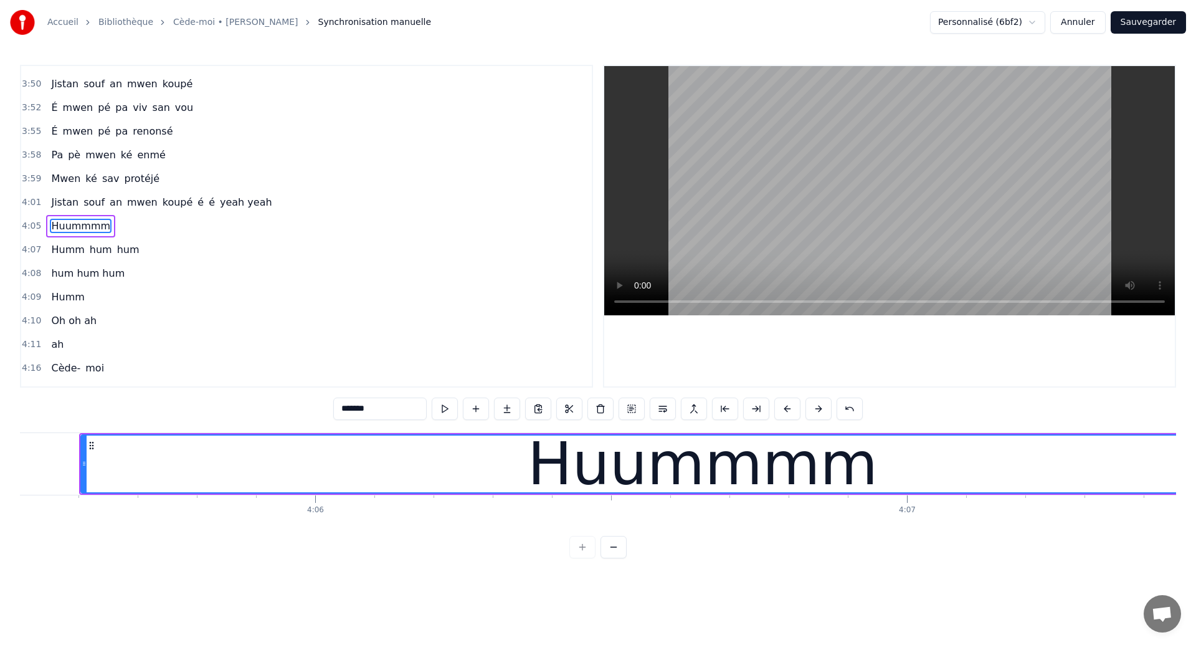
scroll to position [0, 145262]
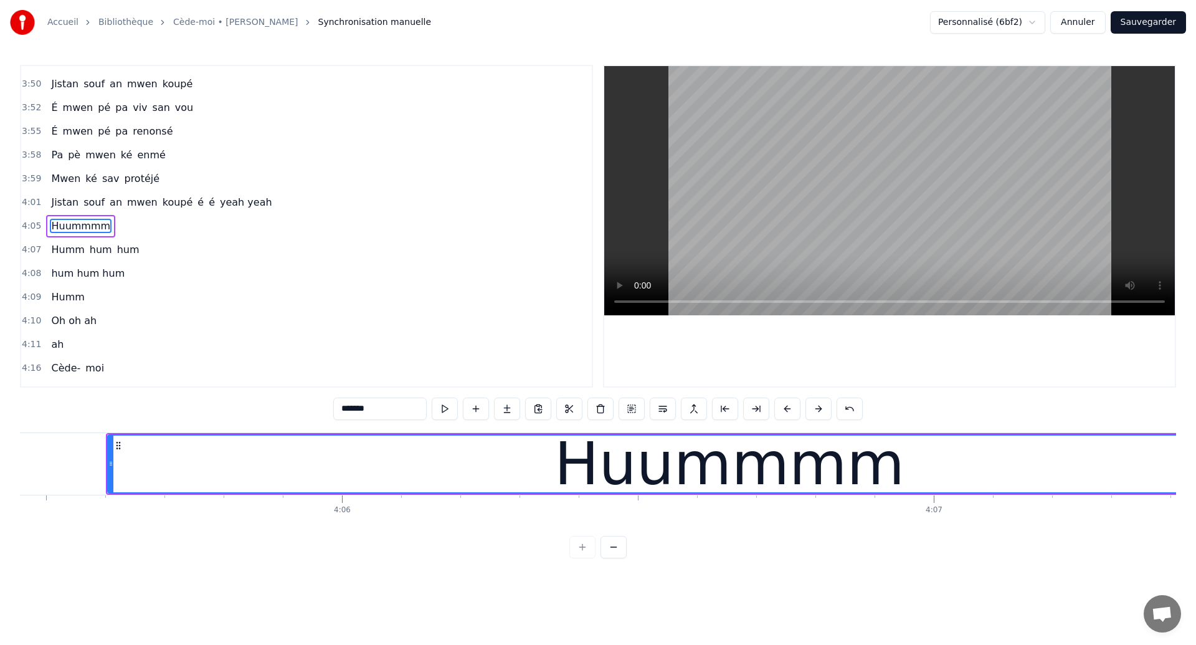
click at [194, 455] on div "Huummmm" at bounding box center [729, 463] width 1242 height 57
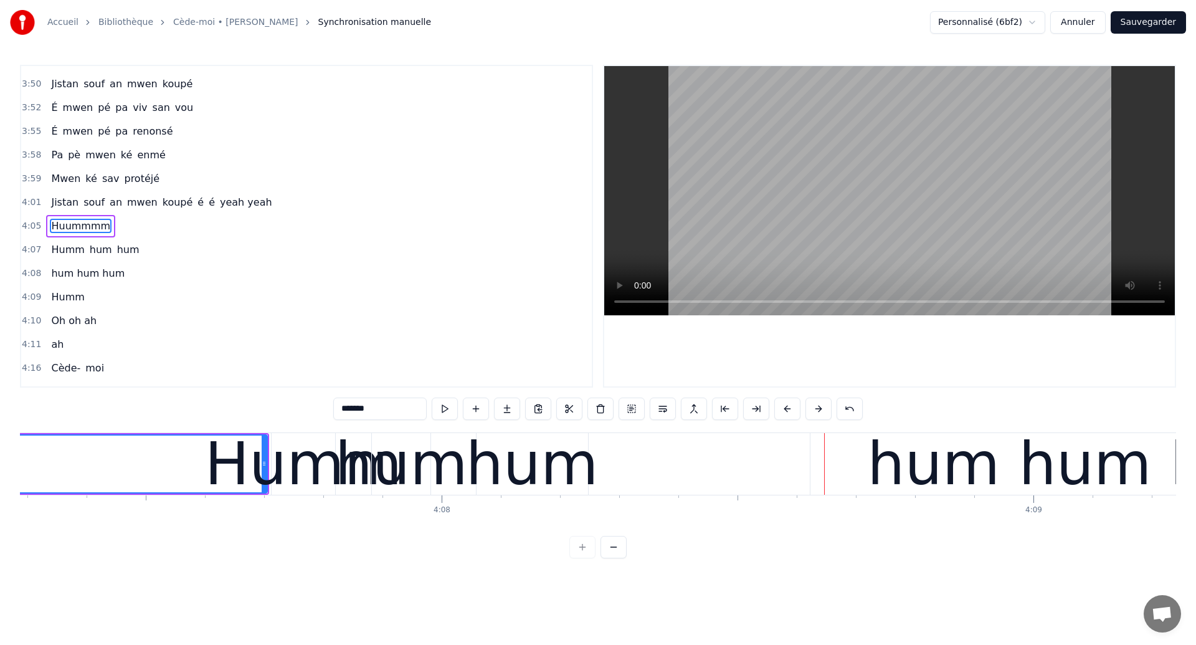
scroll to position [0, 146243]
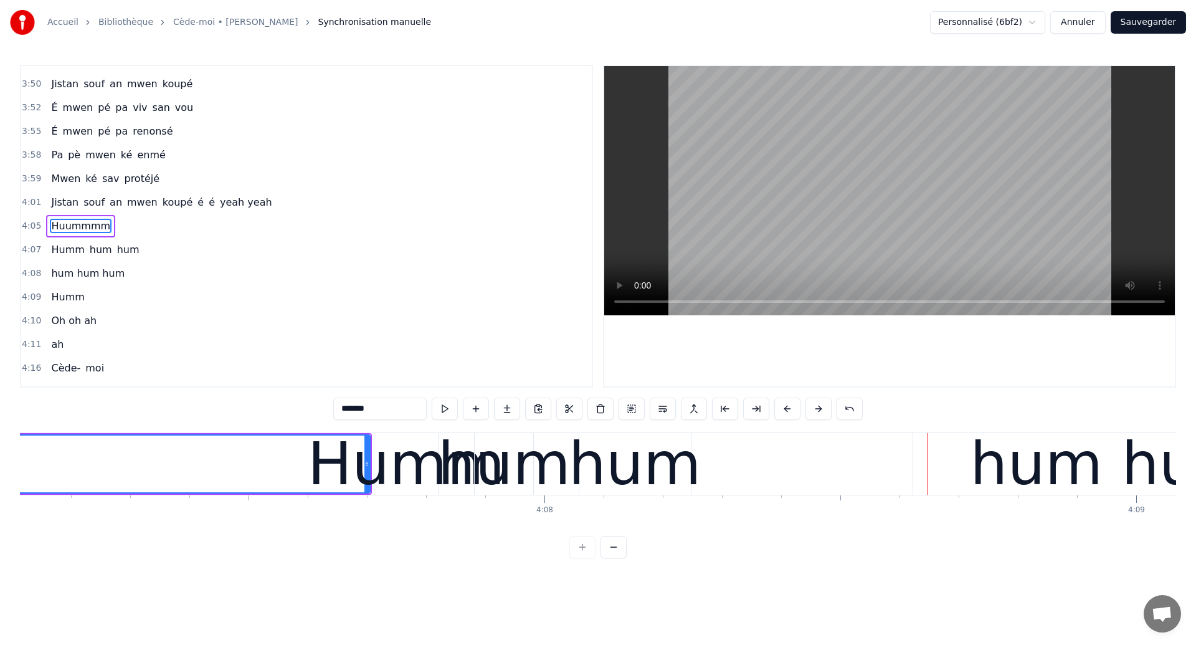
click at [517, 469] on div "hum" at bounding box center [504, 463] width 133 height 89
type input "***"
click at [606, 469] on div at bounding box center [606, 464] width 1 height 62
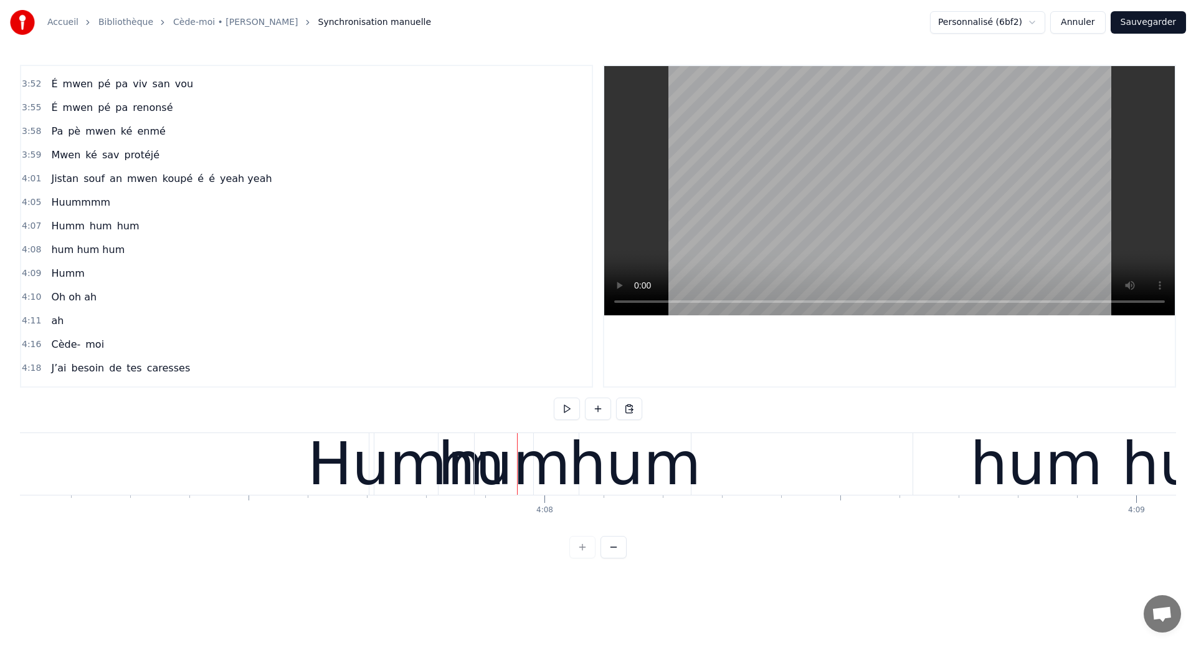
click at [599, 463] on div "hum" at bounding box center [635, 463] width 133 height 89
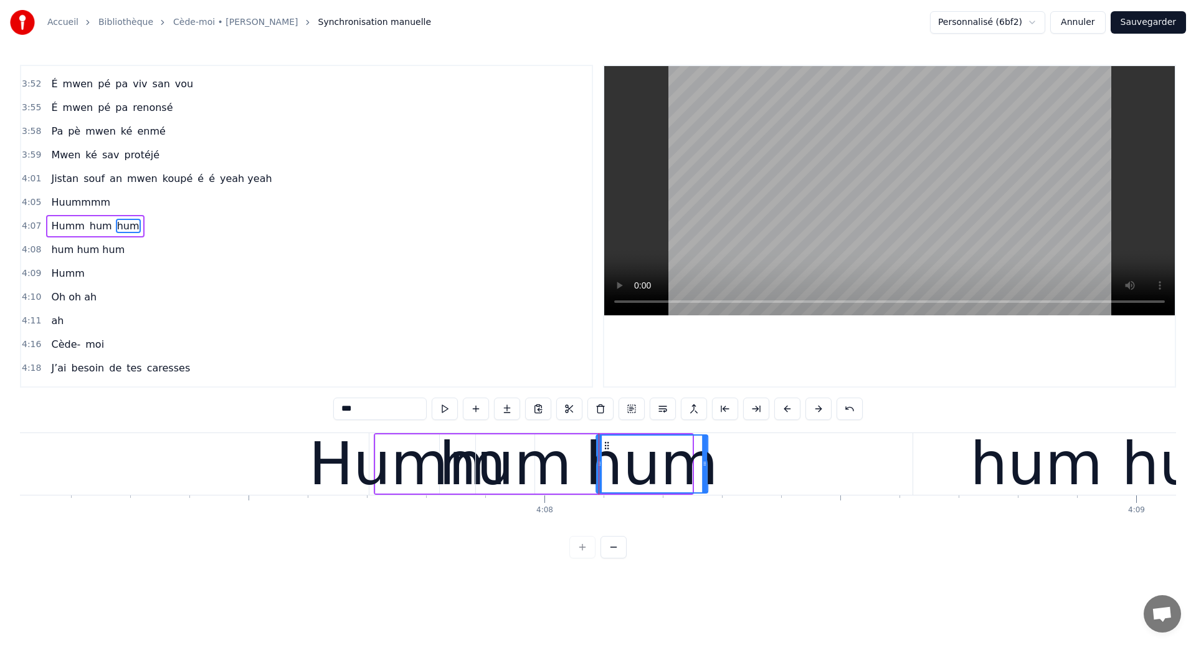
drag, startPoint x: 591, startPoint y: 443, endPoint x: 639, endPoint y: 453, distance: 48.4
click at [639, 453] on div "hum" at bounding box center [652, 463] width 110 height 57
click at [505, 447] on div "hum" at bounding box center [505, 463] width 133 height 89
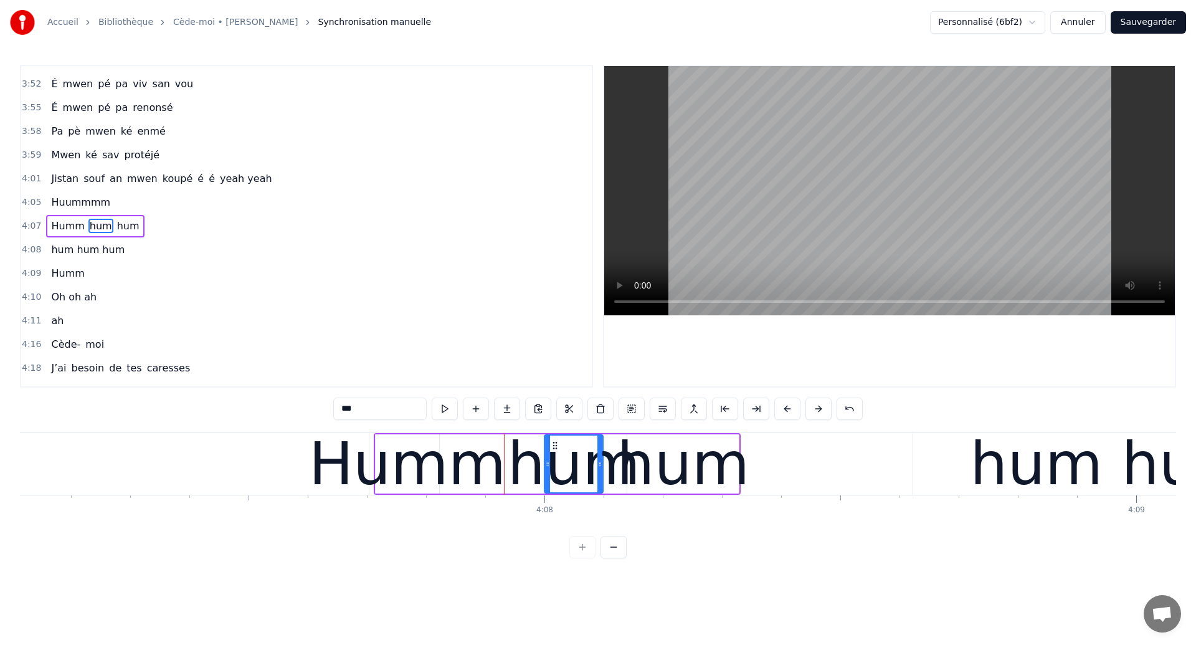
drag, startPoint x: 488, startPoint y: 444, endPoint x: 556, endPoint y: 466, distance: 71.9
click at [556, 466] on div "hum" at bounding box center [573, 463] width 57 height 57
click at [430, 467] on div "Humm" at bounding box center [407, 463] width 197 height 89
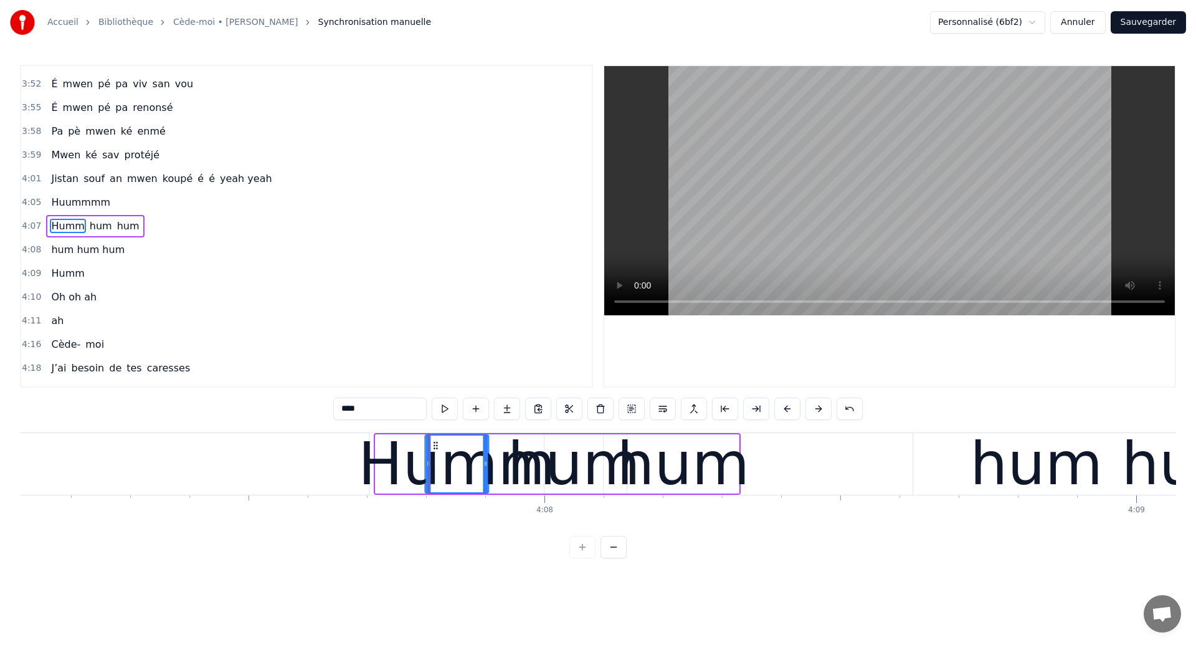
drag, startPoint x: 383, startPoint y: 444, endPoint x: 432, endPoint y: 460, distance: 51.8
click at [432, 460] on div "Humm" at bounding box center [456, 463] width 62 height 57
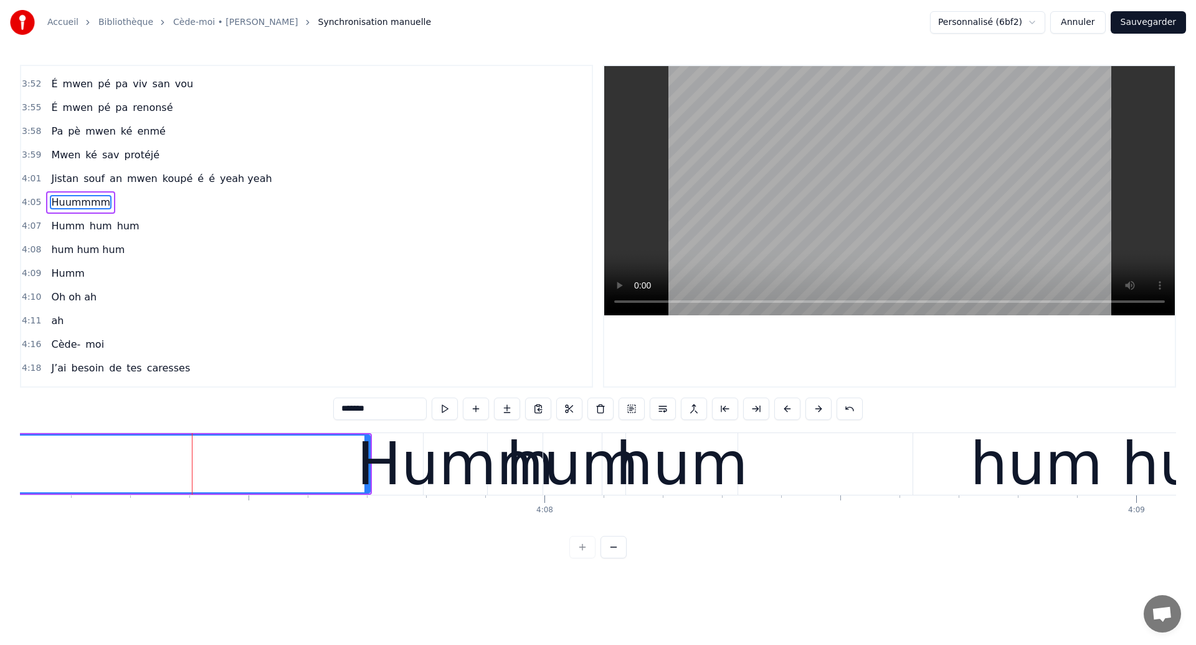
scroll to position [1793, 0]
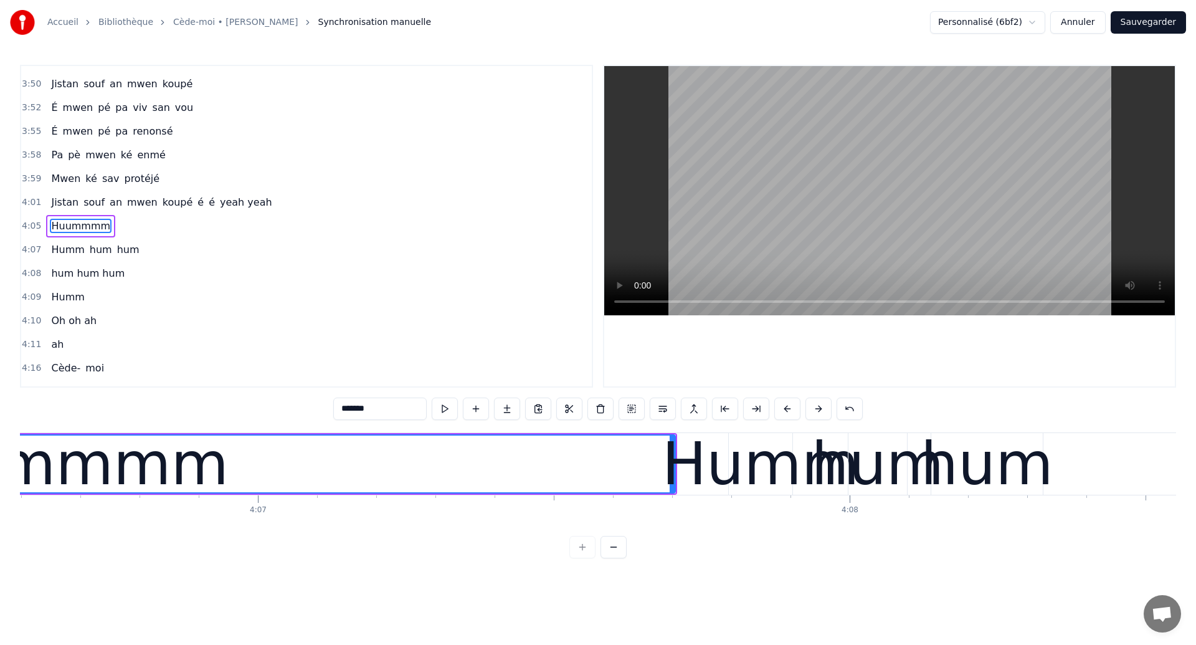
scroll to position [0, 145741]
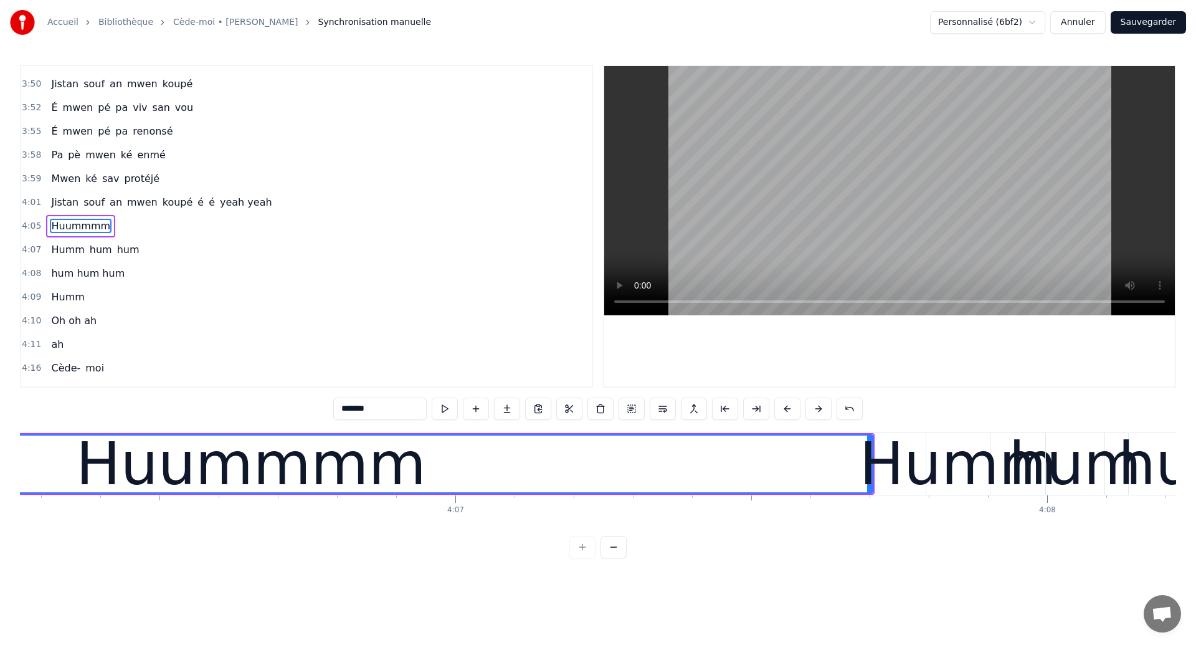
click at [230, 449] on div "Huummmm" at bounding box center [251, 463] width 350 height 89
click at [670, 458] on div "Huummmm" at bounding box center [251, 463] width 1242 height 57
click at [755, 481] on div "Huummmm" at bounding box center [251, 463] width 1242 height 57
click at [872, 472] on div "Huummmm" at bounding box center [251, 463] width 1245 height 59
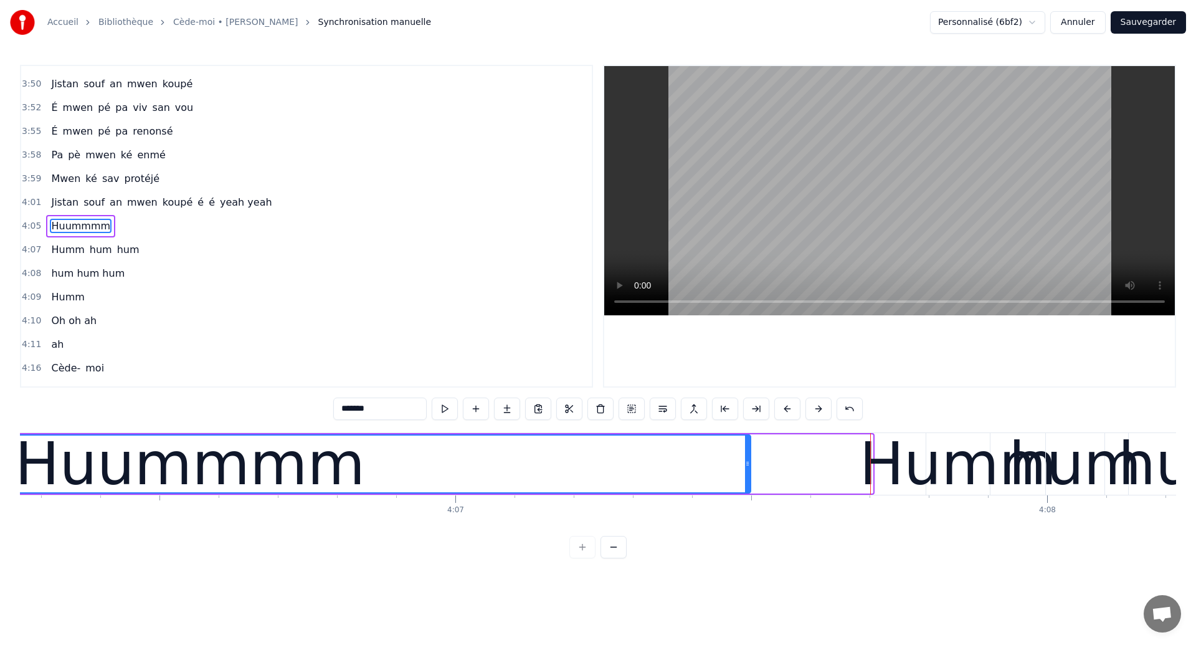
drag, startPoint x: 871, startPoint y: 471, endPoint x: 749, endPoint y: 477, distance: 122.3
click at [749, 477] on div at bounding box center [747, 463] width 5 height 57
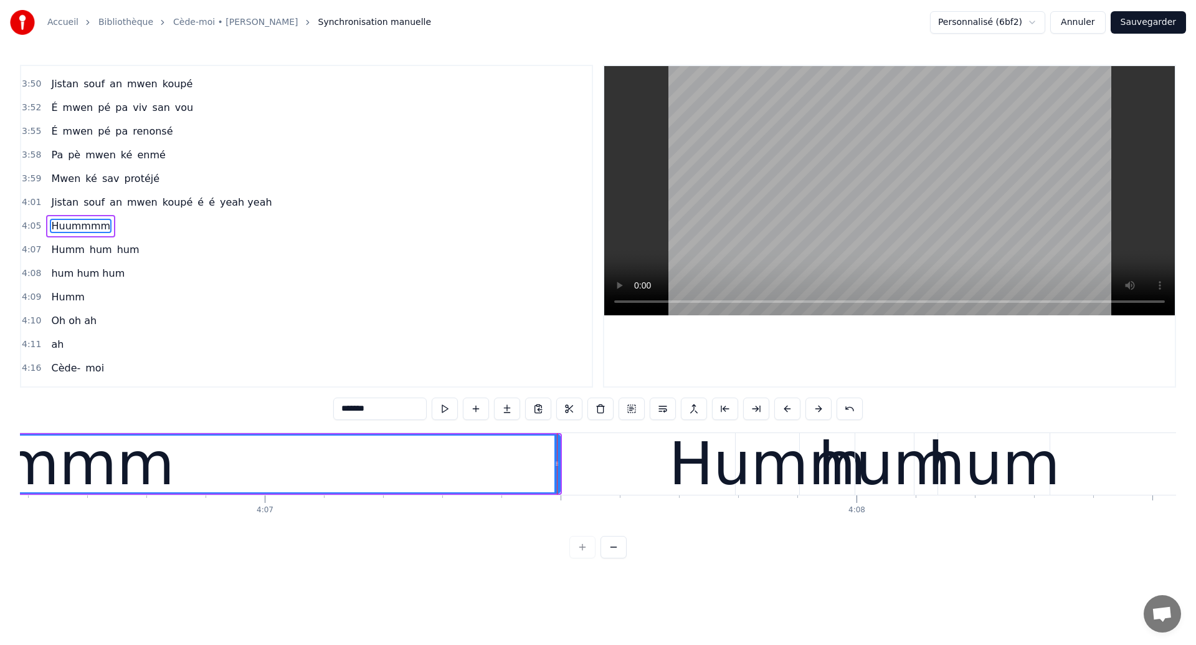
scroll to position [0, 145952]
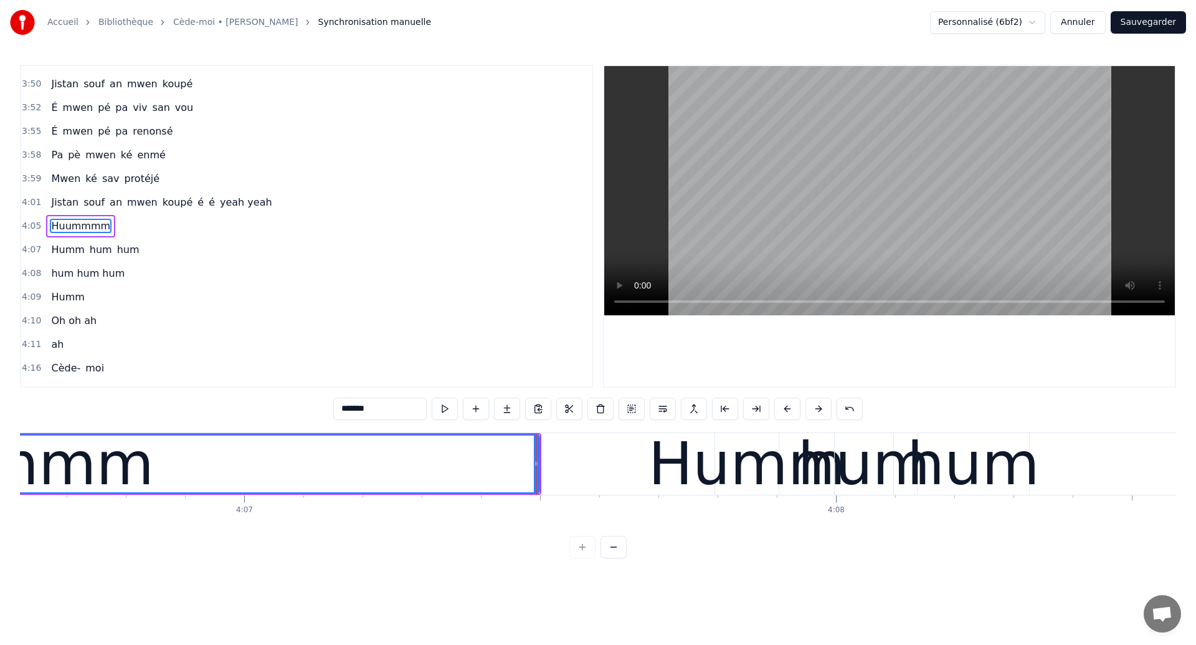
click at [713, 477] on div "Humm" at bounding box center [746, 463] width 197 height 89
type input "****"
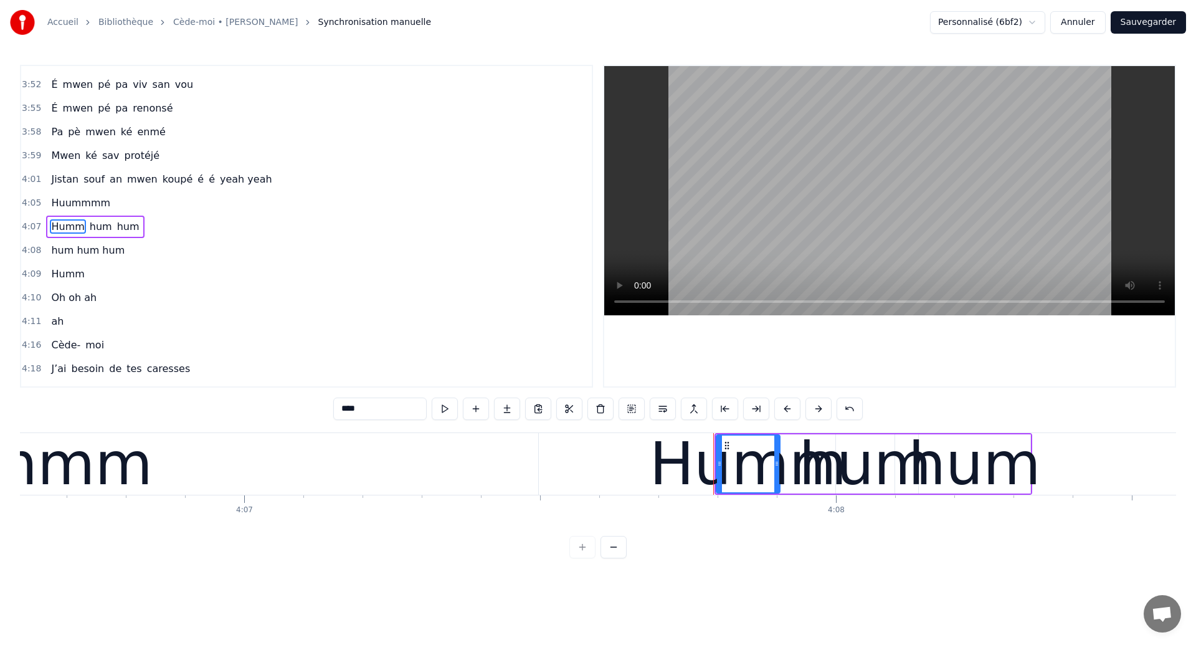
scroll to position [1817, 0]
click at [791, 491] on div "Humm" at bounding box center [748, 463] width 197 height 89
click at [130, 235] on div "Humm hum hum" at bounding box center [95, 226] width 98 height 22
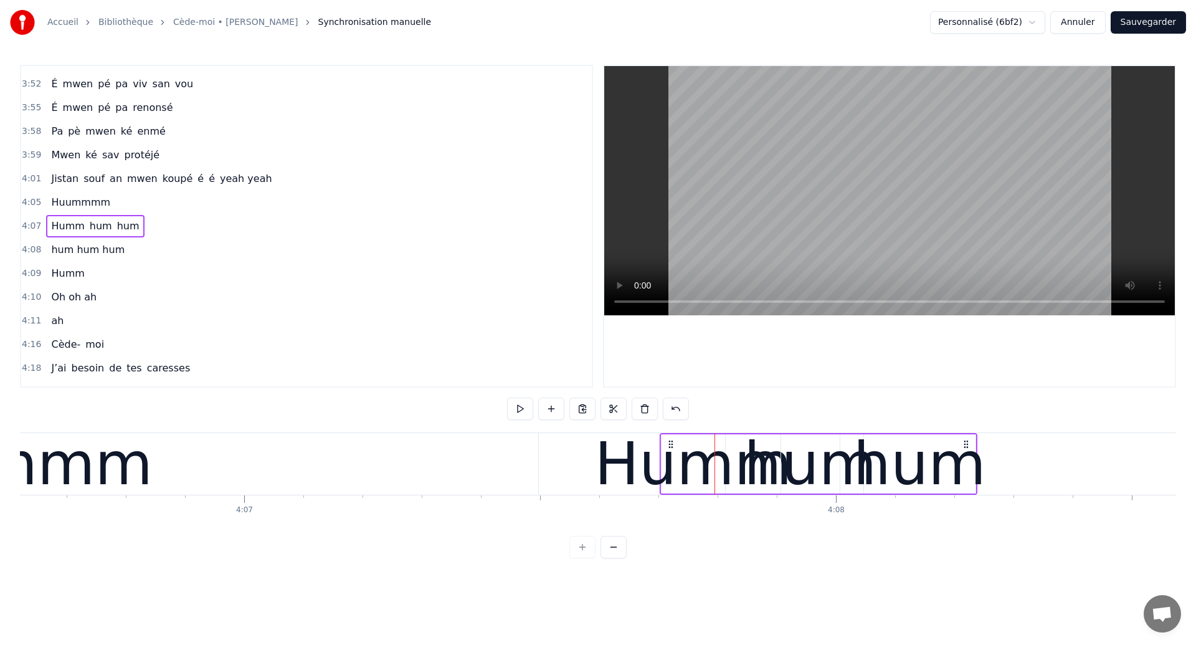
drag, startPoint x: 728, startPoint y: 439, endPoint x: 673, endPoint y: 442, distance: 54.9
click at [673, 442] on icon at bounding box center [671, 444] width 10 height 10
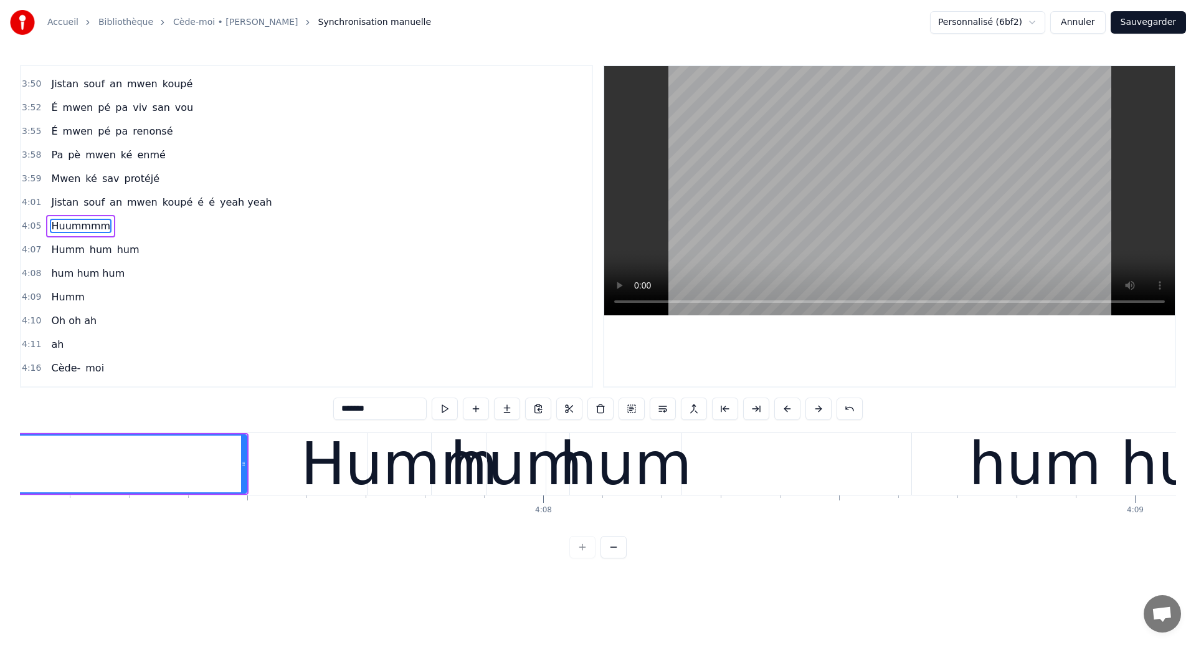
scroll to position [0, 146238]
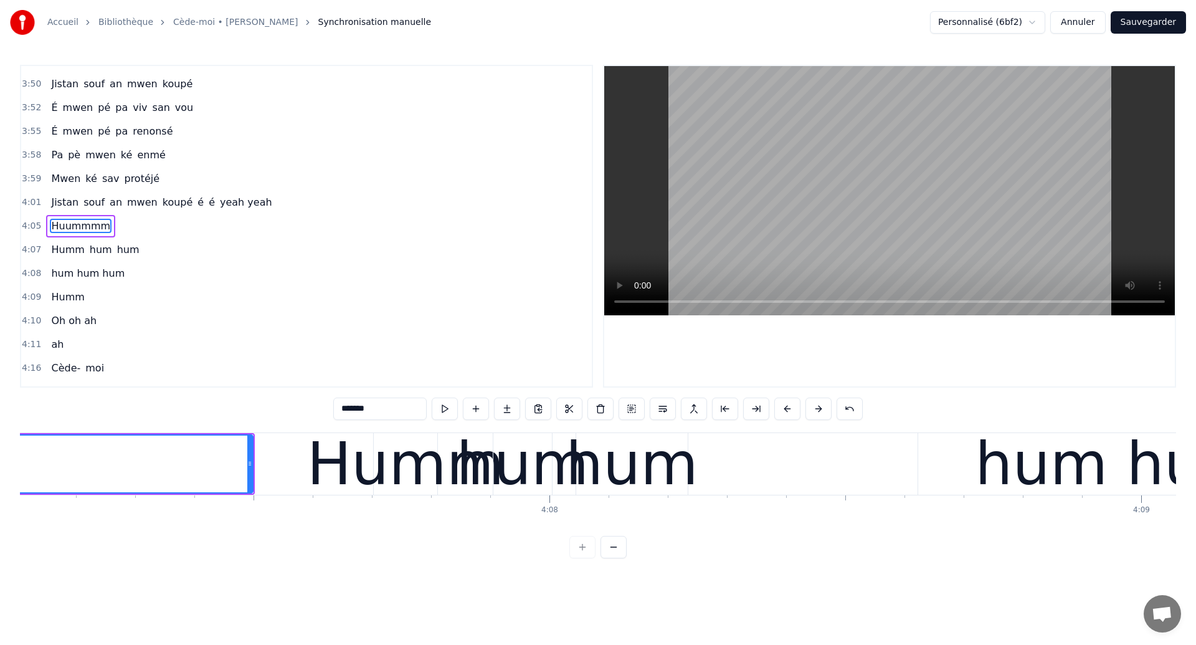
click at [76, 235] on div "Huummmm" at bounding box center [80, 226] width 69 height 22
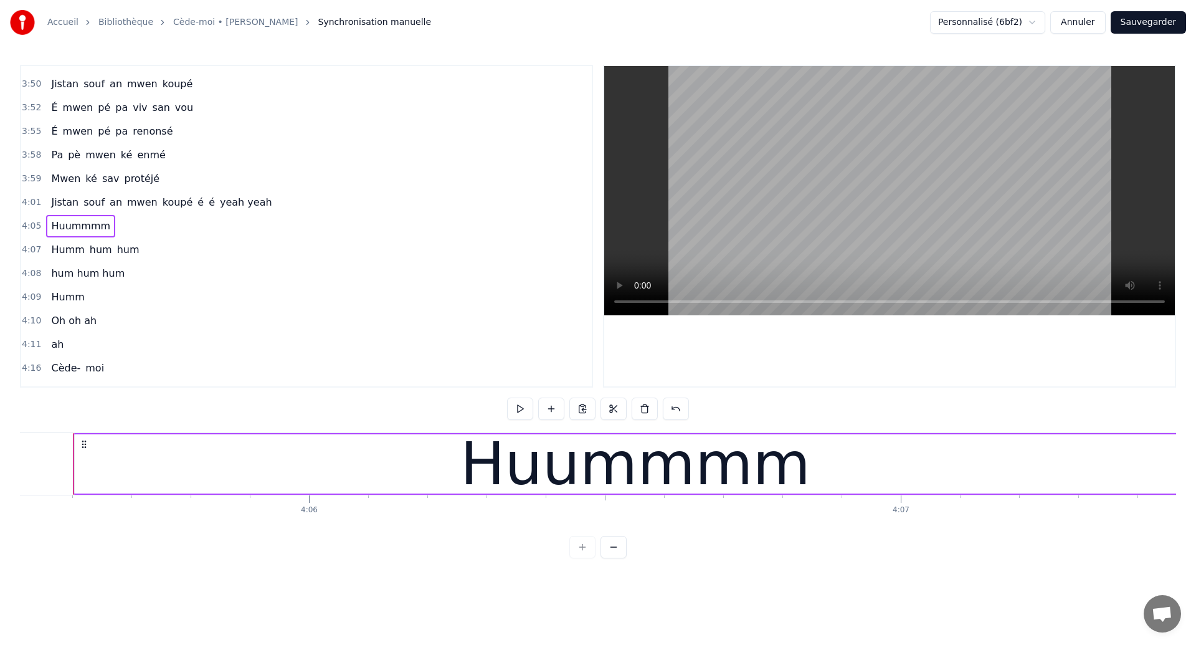
scroll to position [0, 145286]
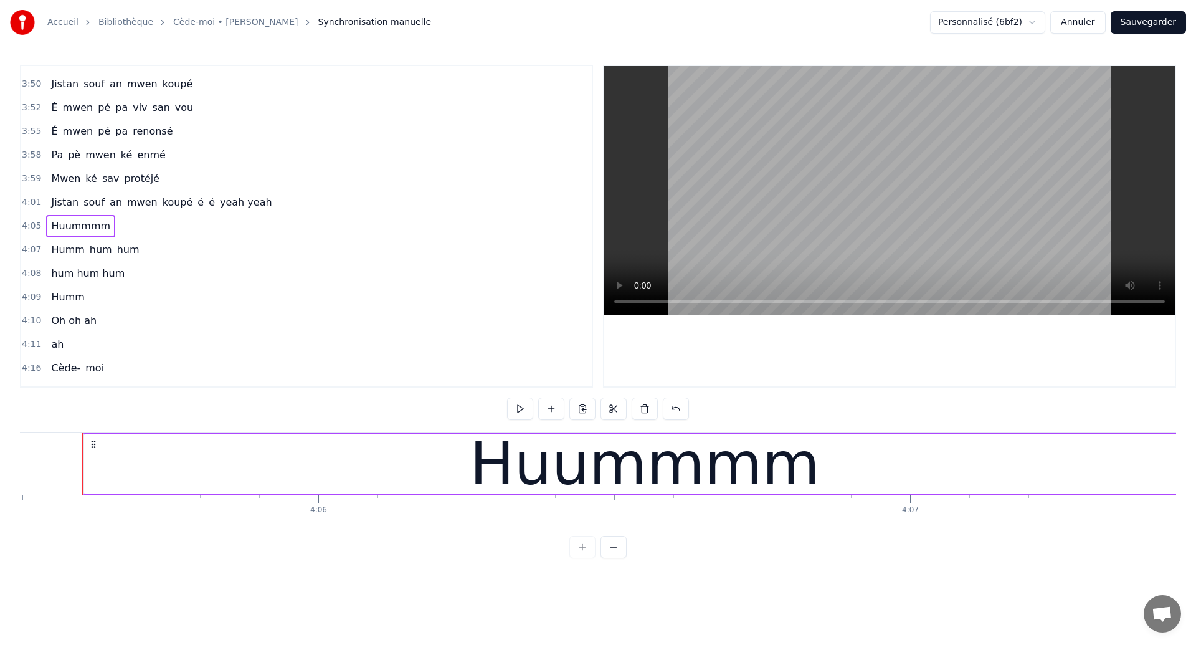
click at [60, 255] on span "Humm" at bounding box center [68, 249] width 36 height 14
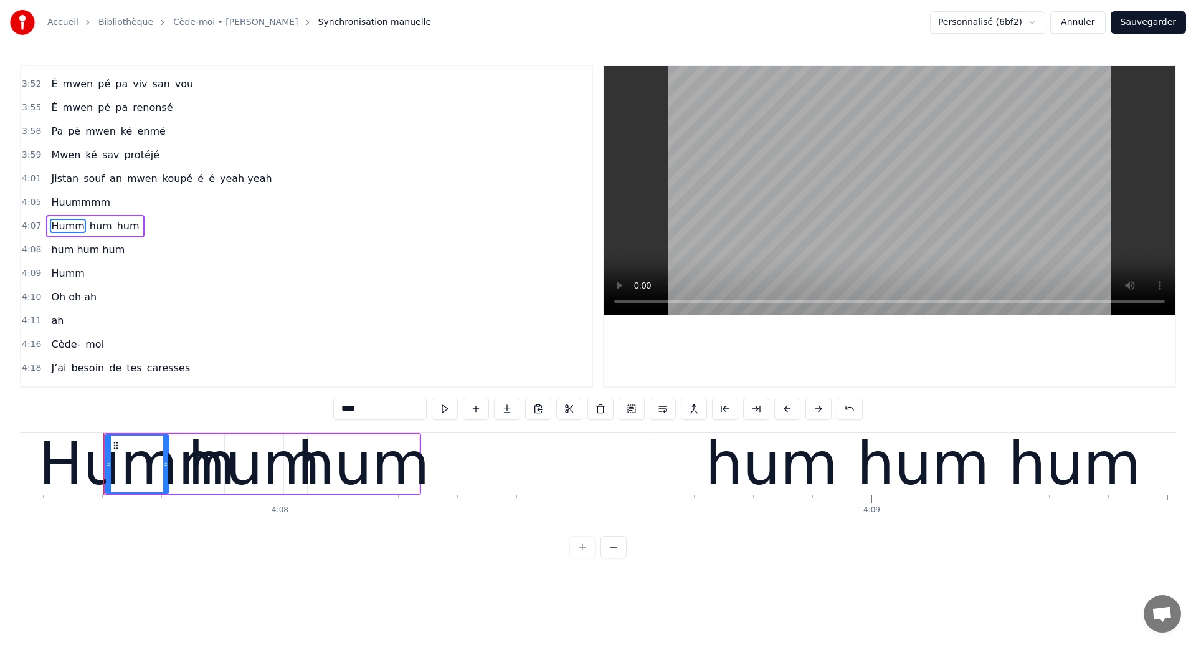
scroll to position [0, 146529]
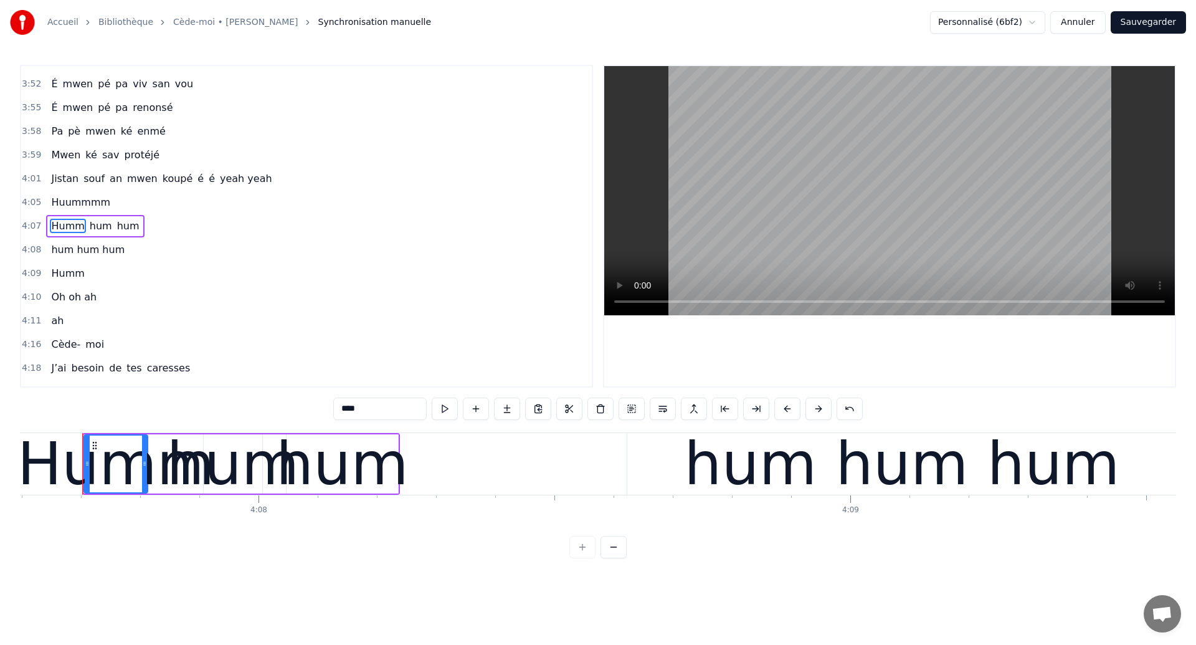
click at [56, 254] on span "hum hum hum" at bounding box center [88, 249] width 76 height 14
type input "**********"
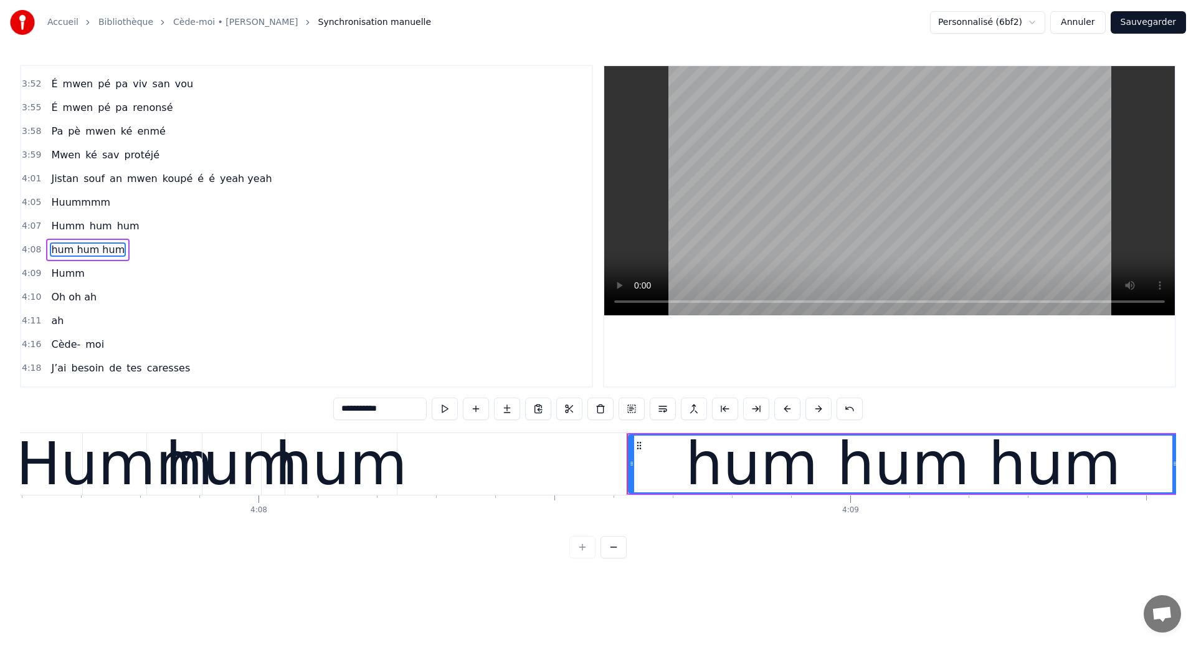
scroll to position [1840, 0]
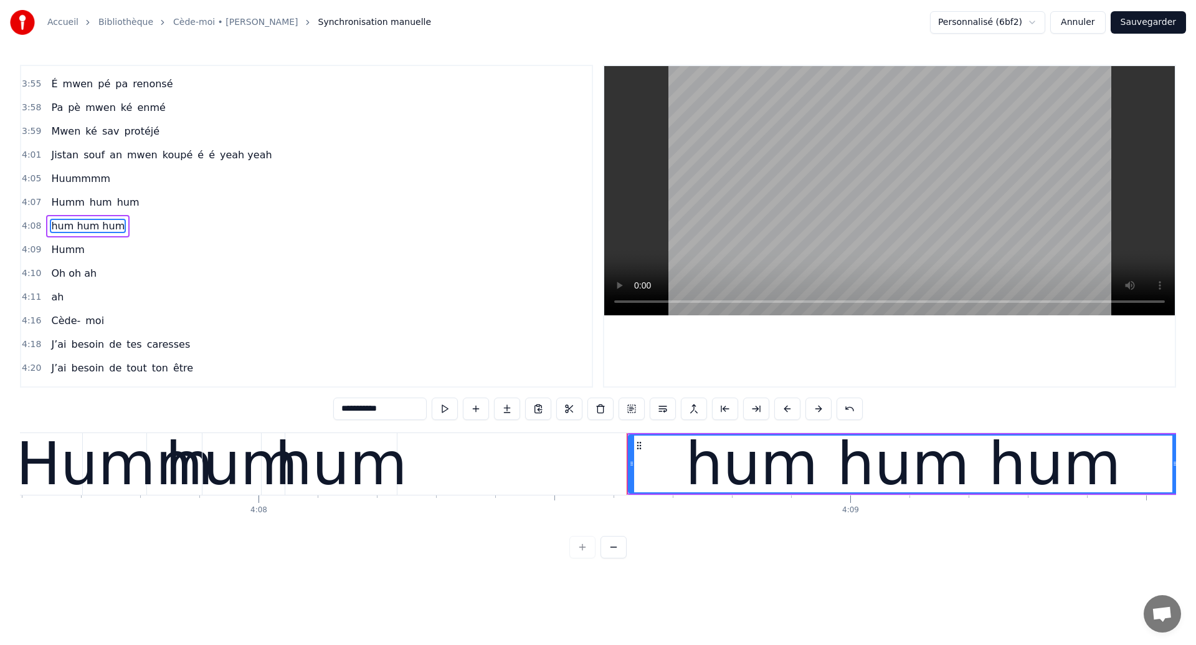
click at [53, 237] on div "hum hum hum" at bounding box center [87, 226] width 83 height 22
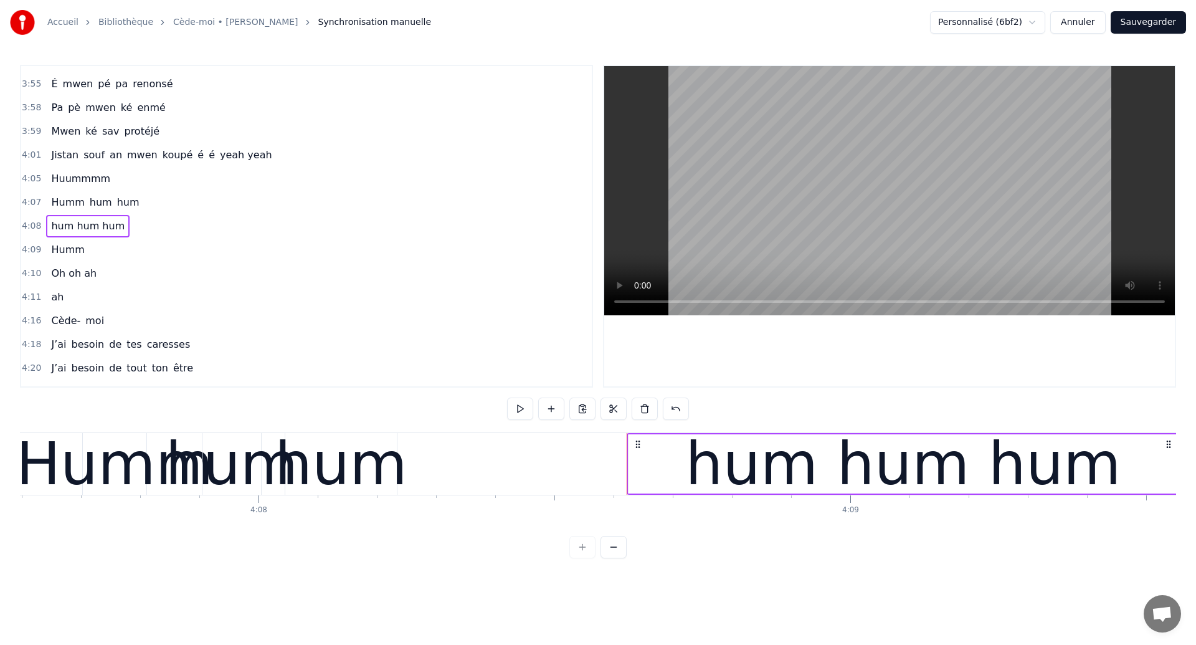
click at [55, 221] on span "hum hum hum" at bounding box center [88, 226] width 76 height 14
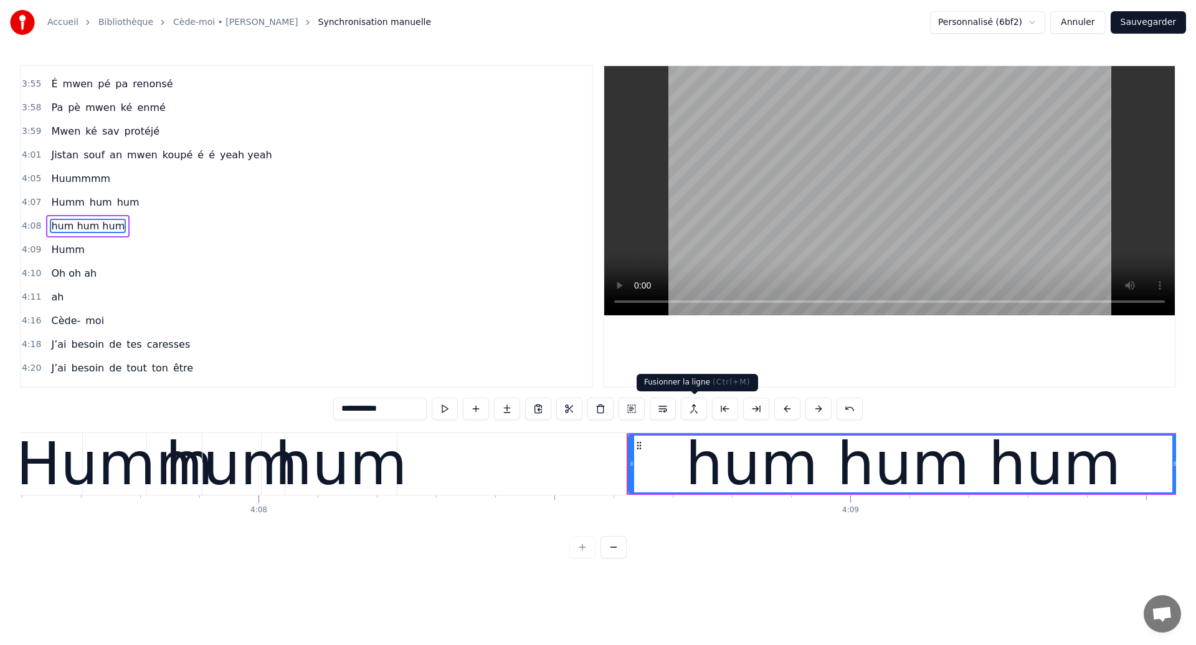
click at [690, 410] on button at bounding box center [694, 408] width 26 height 22
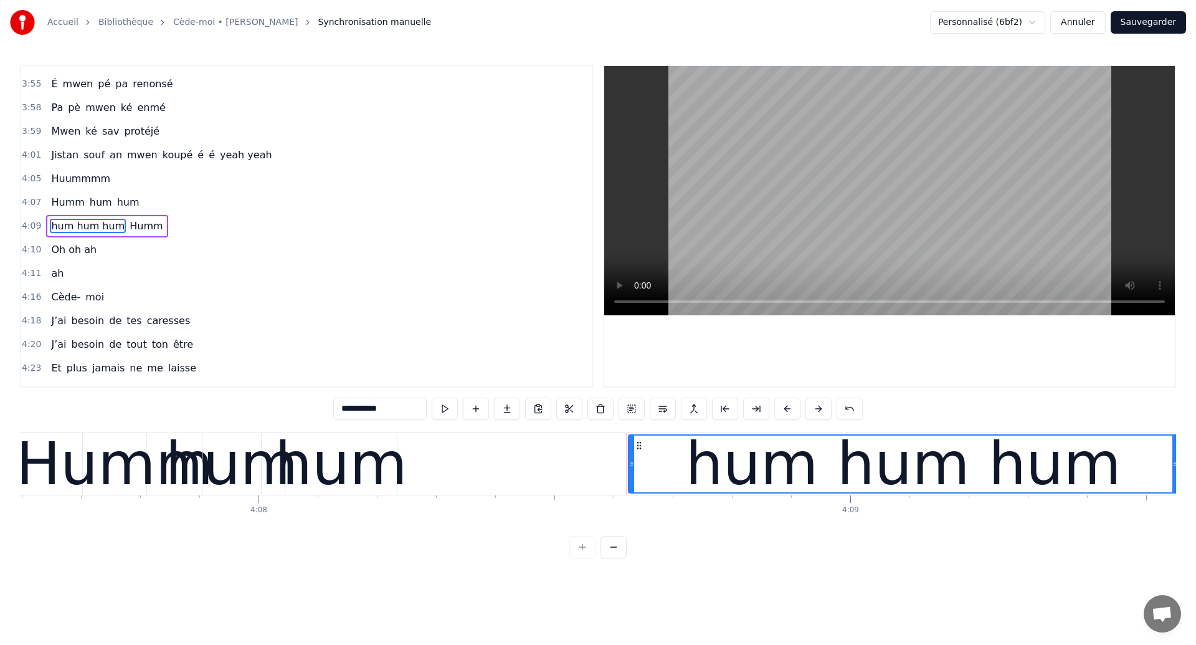
click at [356, 459] on div "hum" at bounding box center [341, 463] width 133 height 89
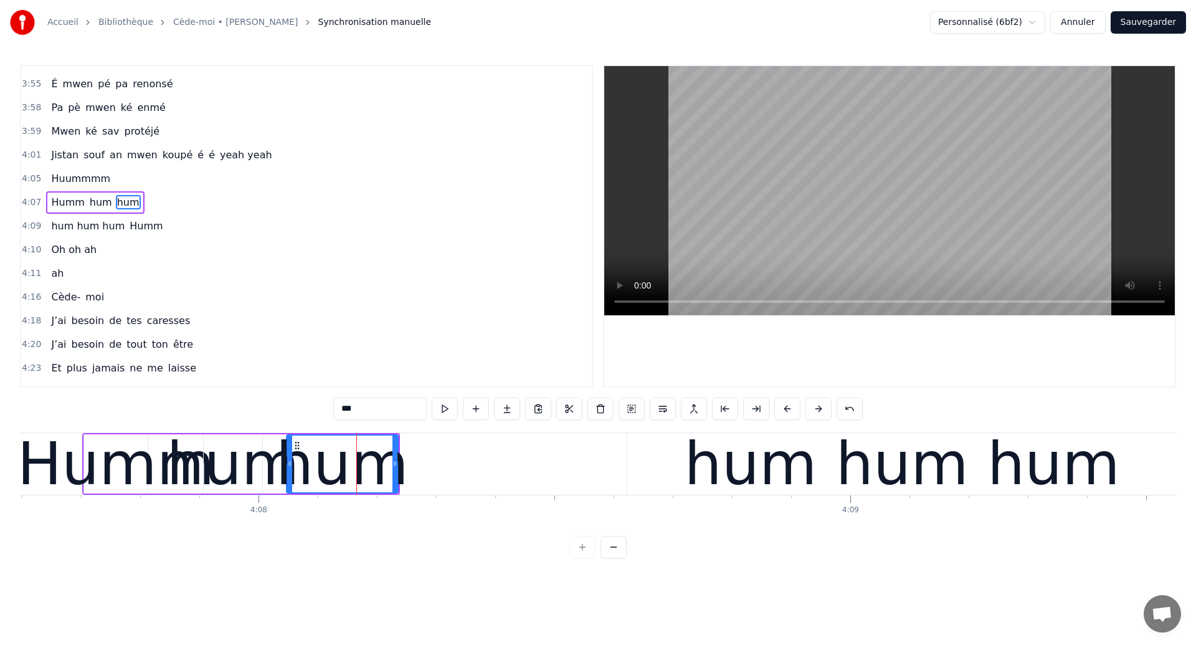
scroll to position [1817, 0]
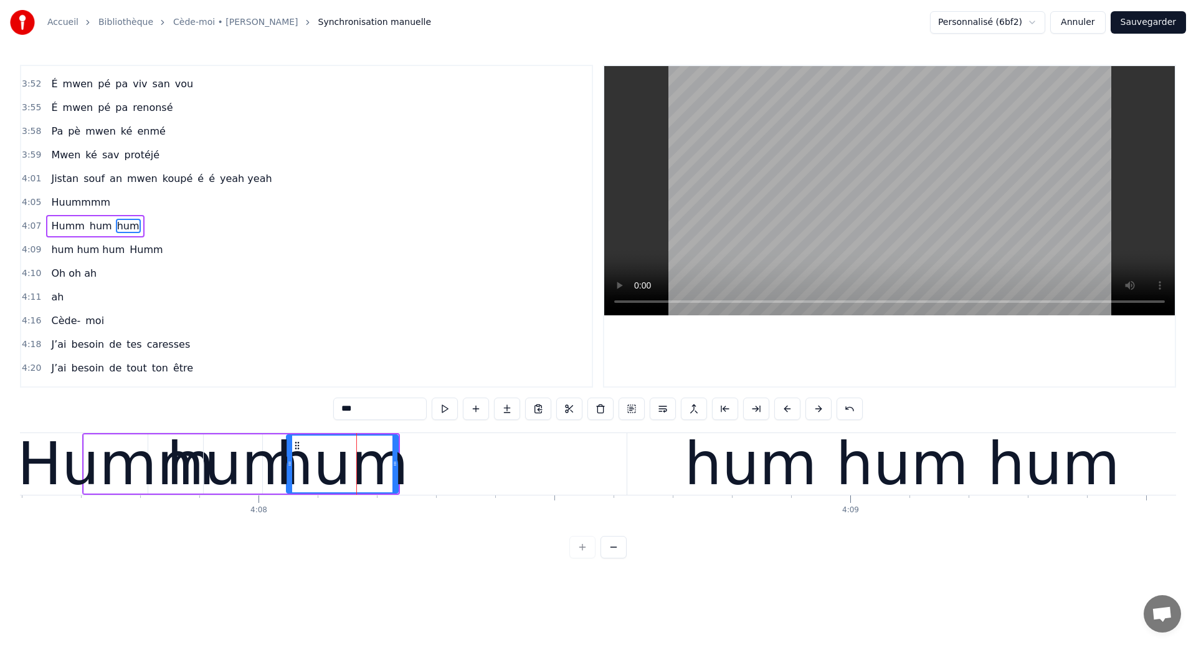
click at [95, 203] on span "Huummmm" at bounding box center [81, 202] width 62 height 14
type input "*******"
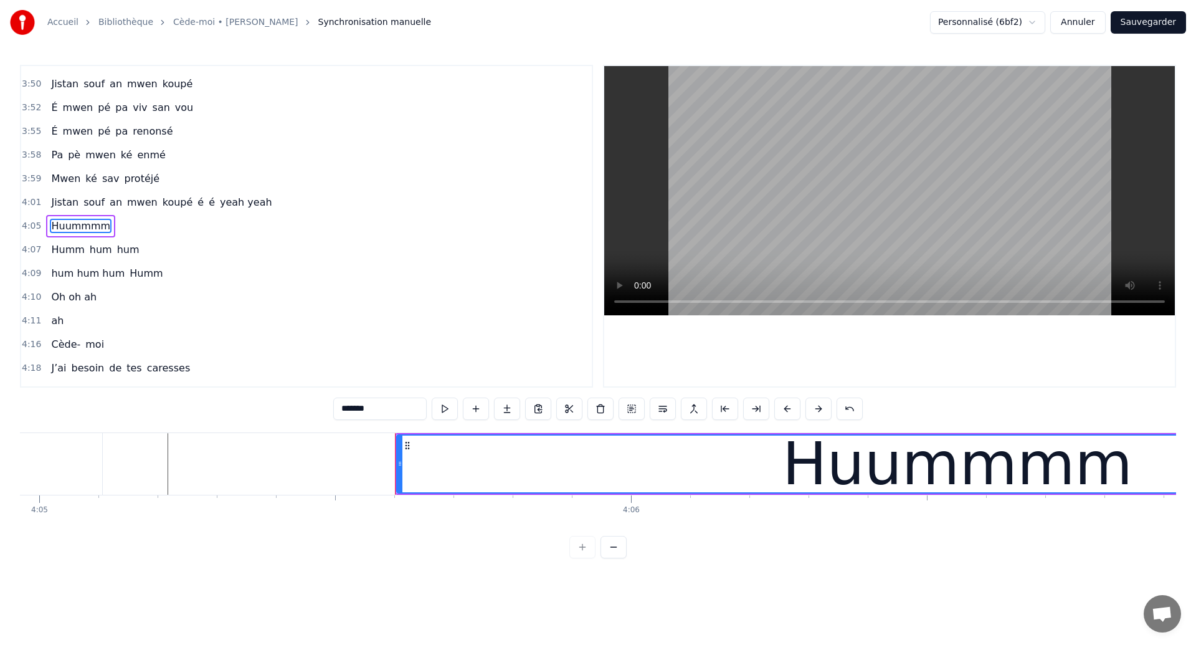
scroll to position [0, 144963]
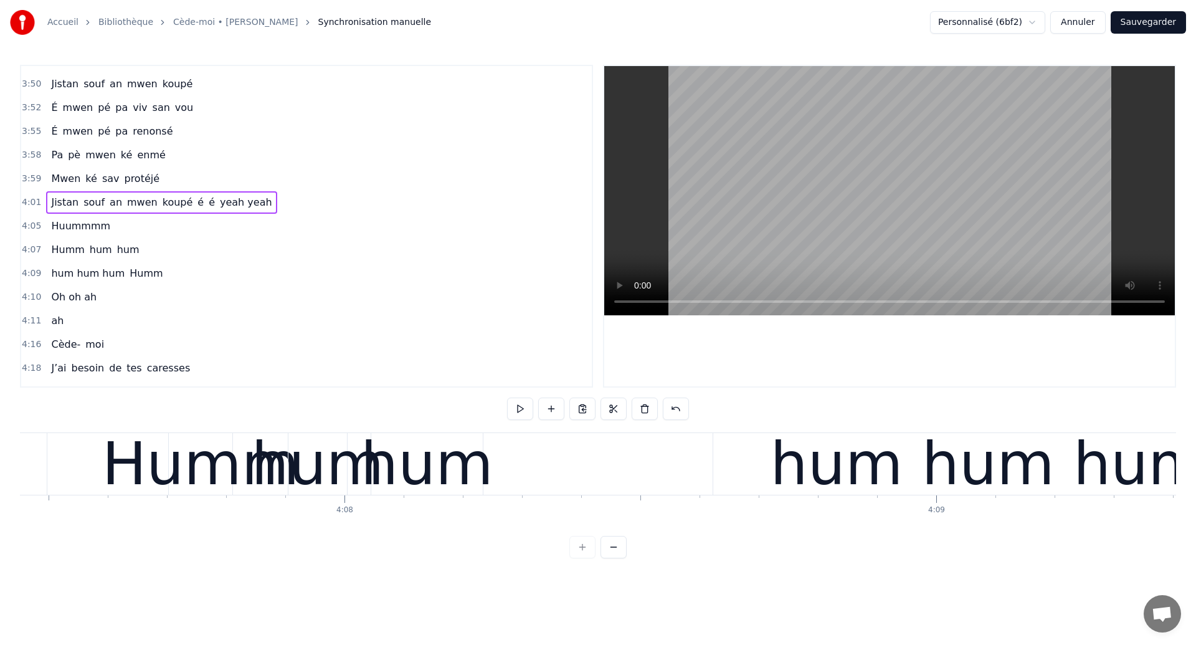
scroll to position [0, 146169]
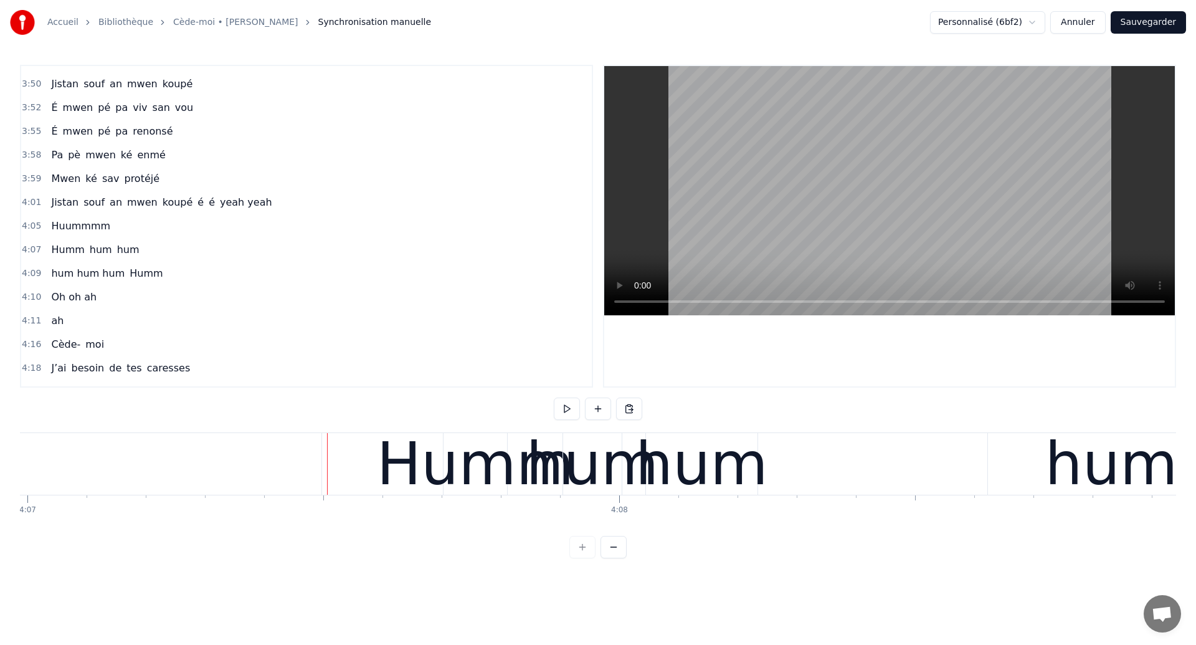
click at [492, 478] on div "Humm" at bounding box center [475, 463] width 197 height 89
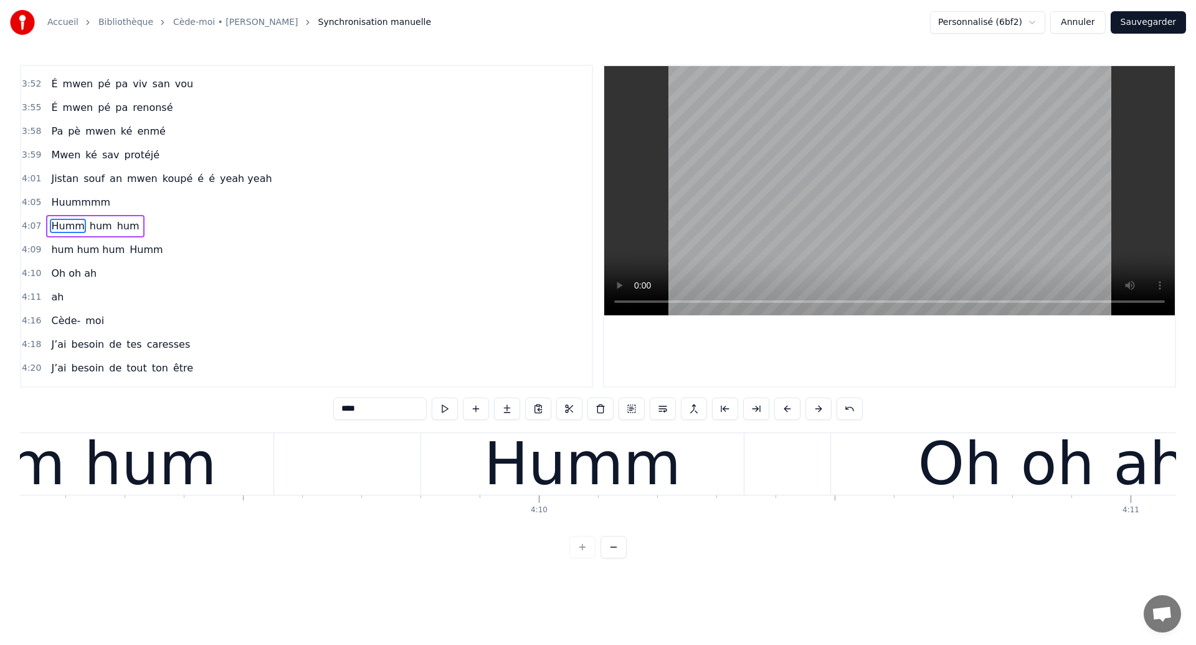
scroll to position [0, 147436]
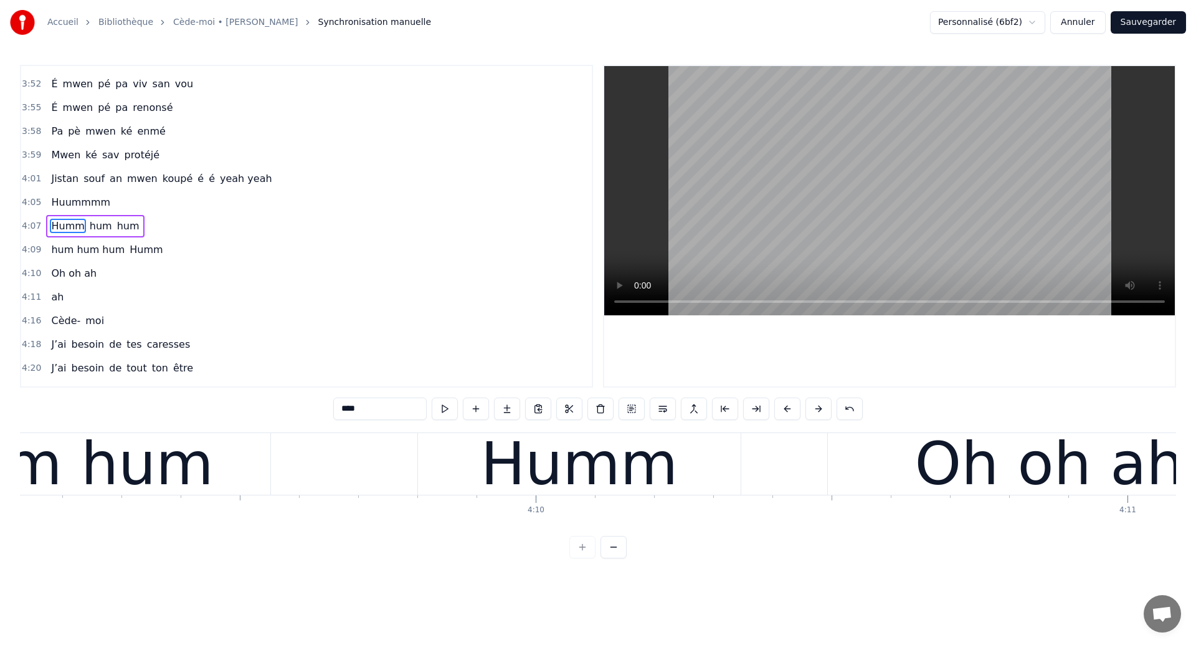
click at [627, 468] on div "Humm" at bounding box center [579, 463] width 197 height 89
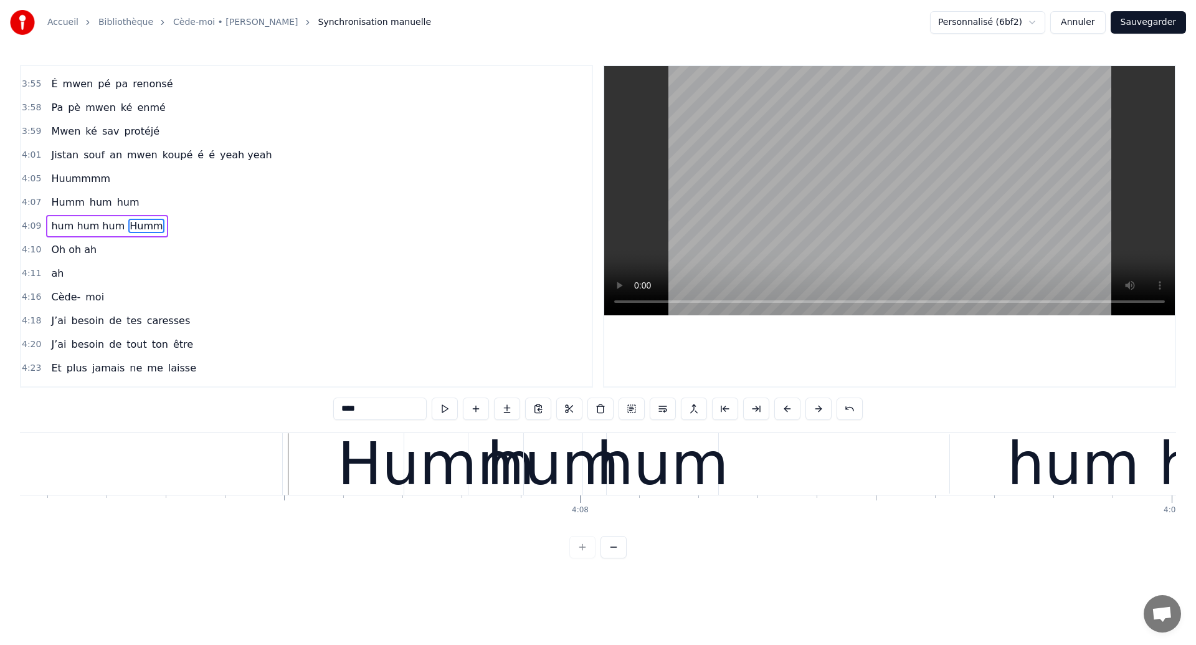
scroll to position [0, 146095]
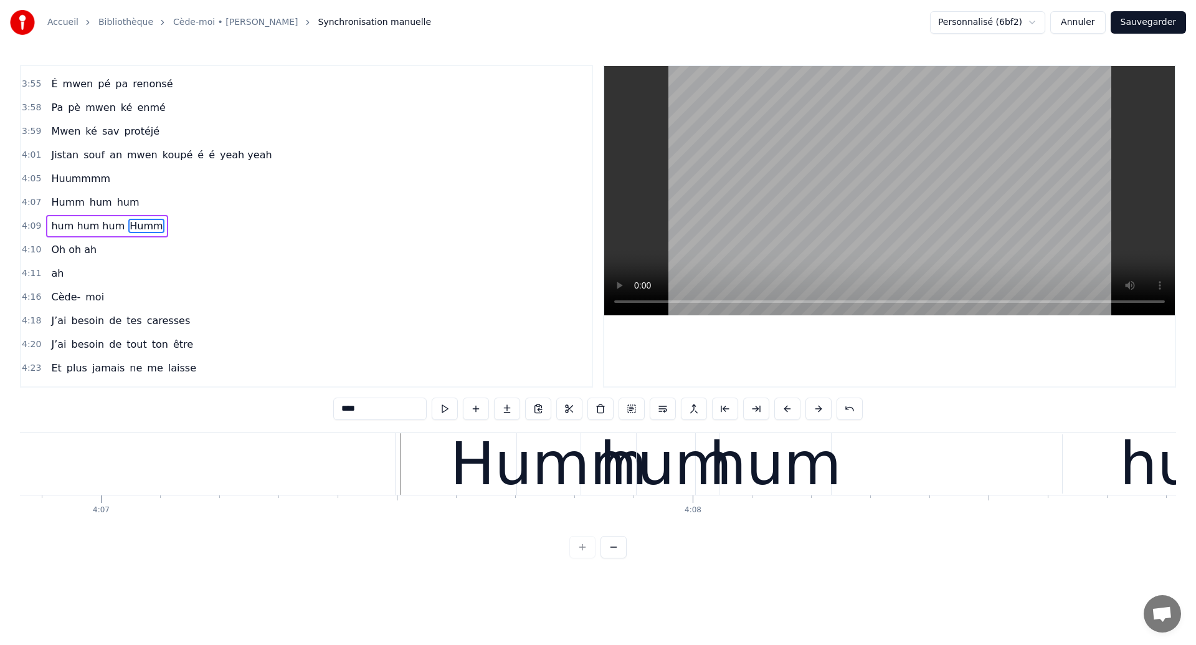
click at [92, 179] on span "Huummmm" at bounding box center [81, 178] width 62 height 14
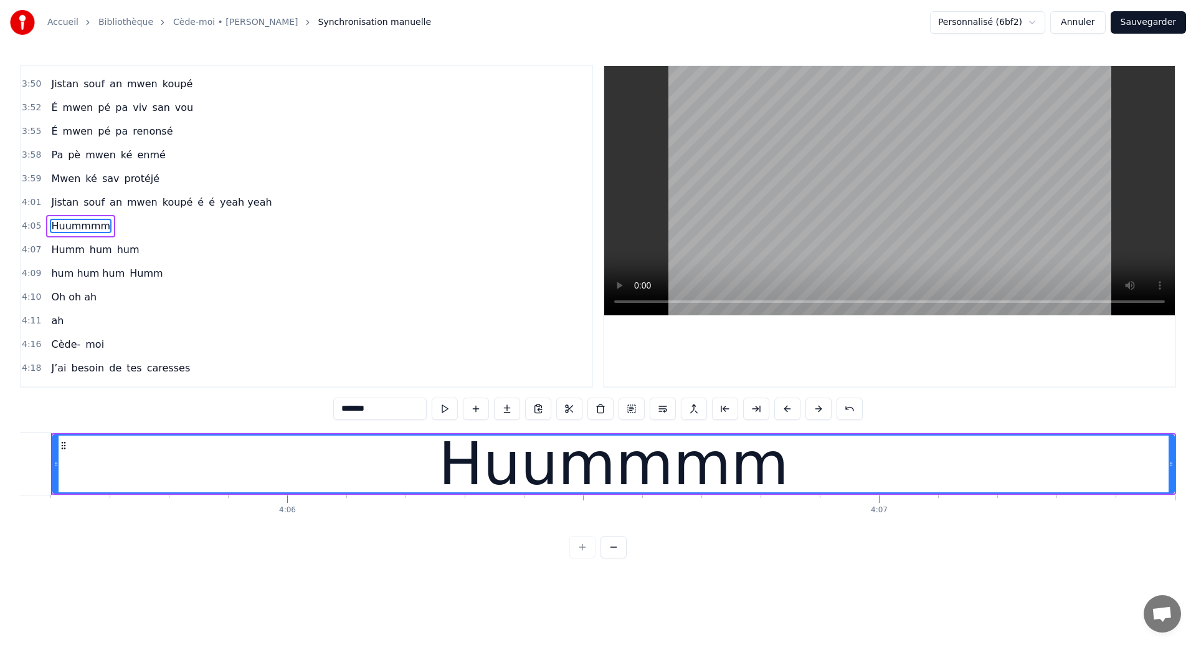
scroll to position [0, 145286]
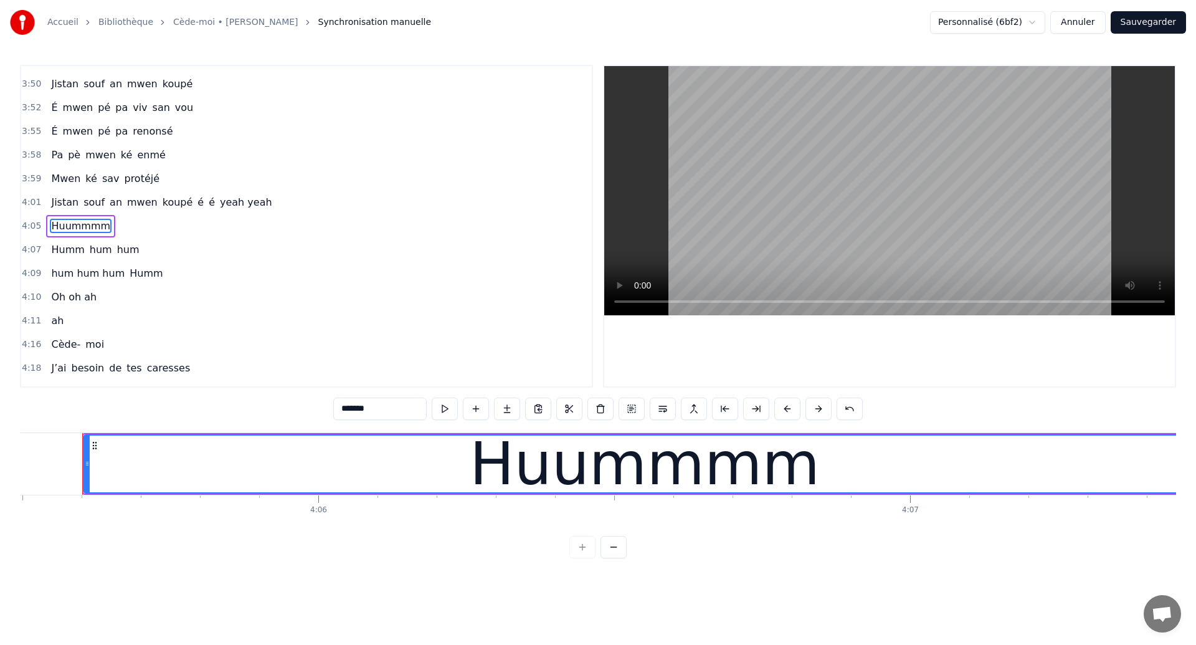
click at [160, 458] on div "Huummmm" at bounding box center [645, 463] width 1120 height 57
click at [532, 462] on div "Huummmm" at bounding box center [645, 463] width 350 height 89
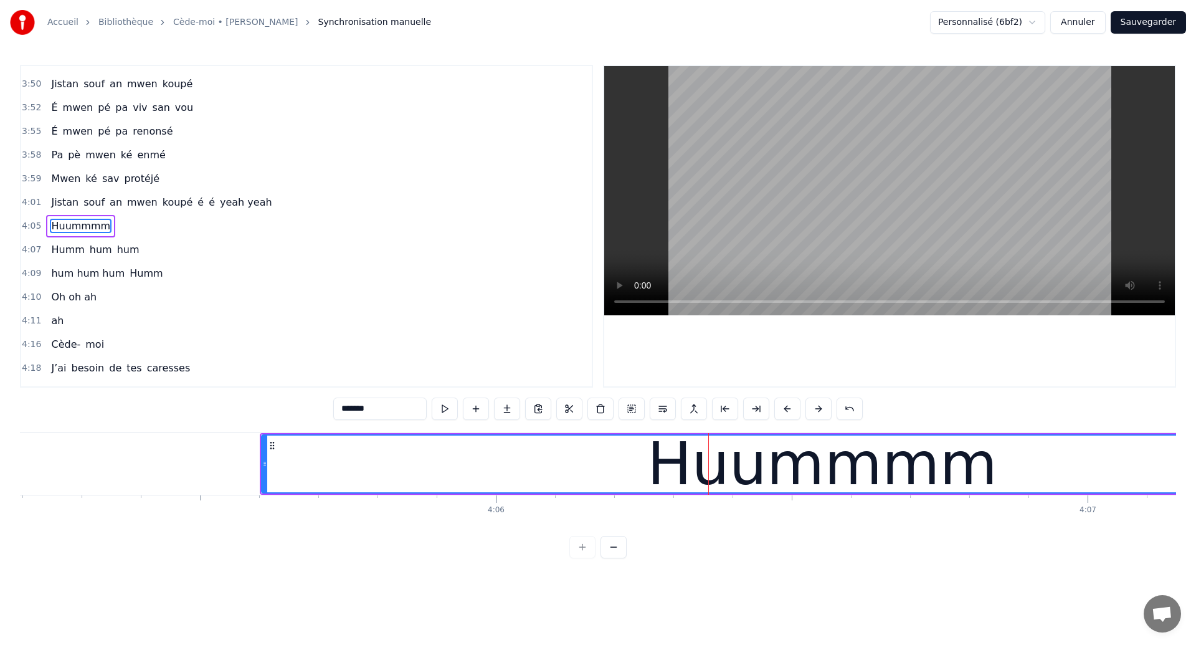
scroll to position [0, 144951]
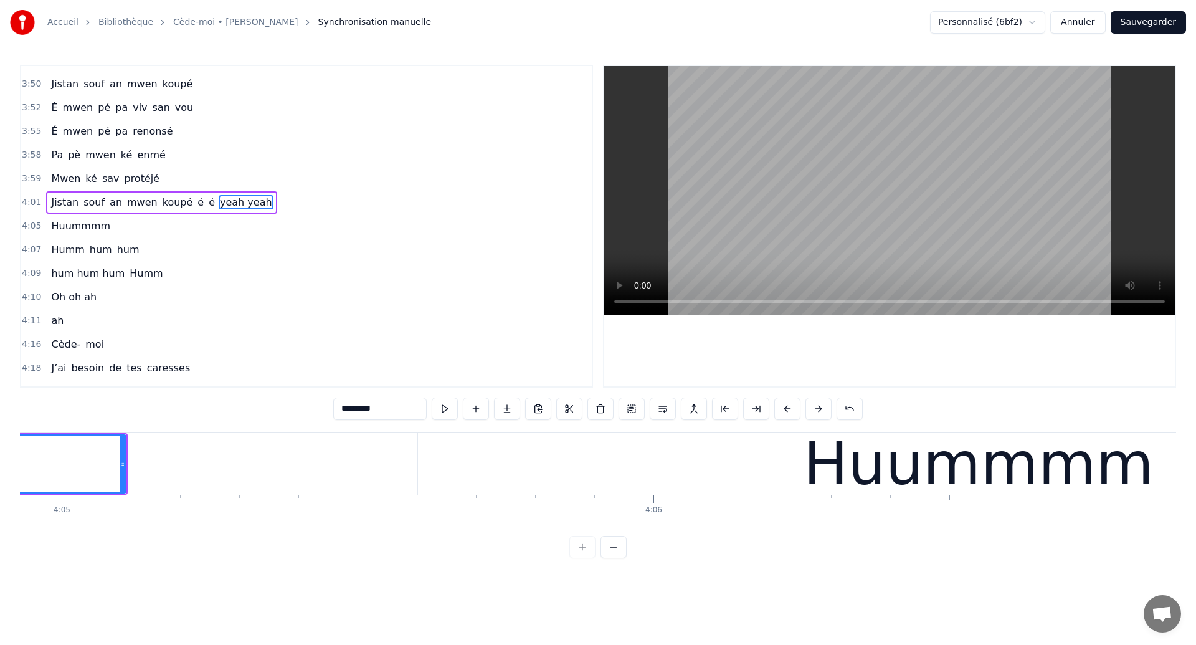
scroll to position [1769, 0]
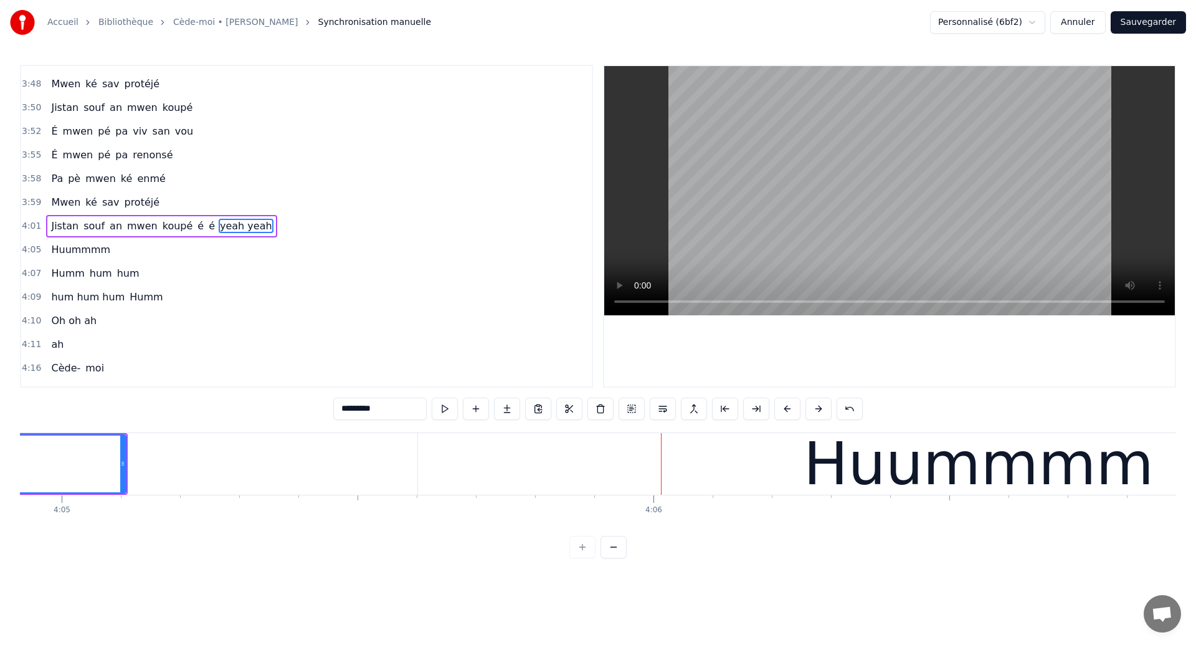
click at [472, 472] on div "Huummmm" at bounding box center [978, 464] width 1121 height 62
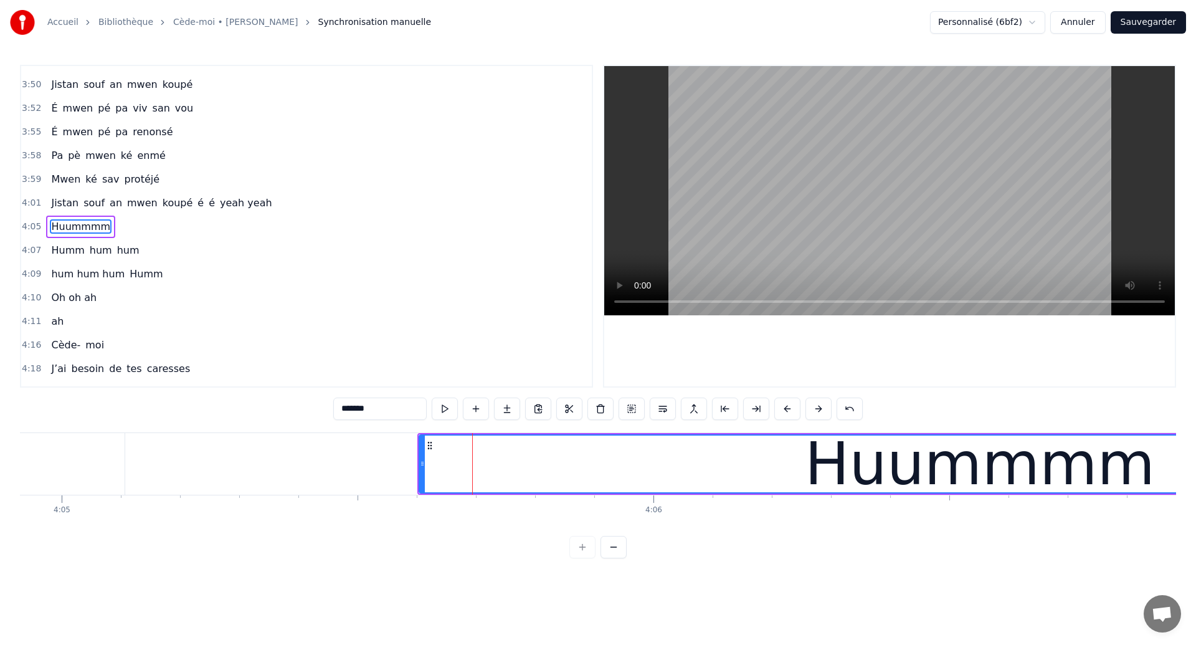
scroll to position [1793, 0]
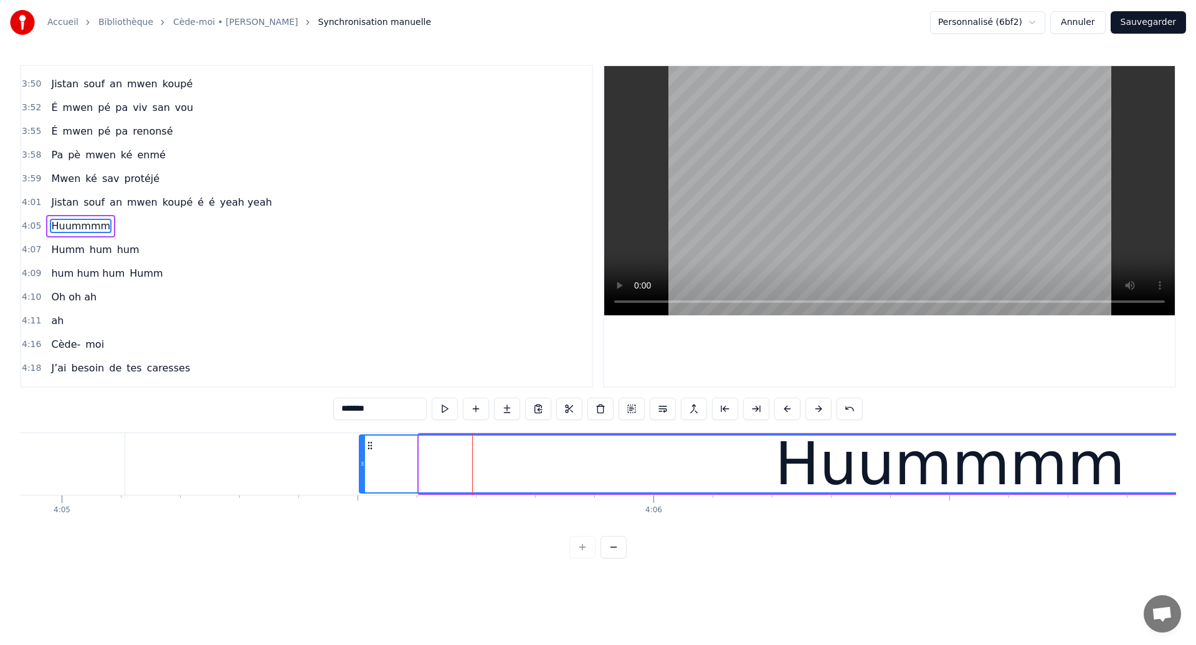
drag, startPoint x: 420, startPoint y: 467, endPoint x: 361, endPoint y: 470, distance: 59.9
click at [361, 470] on div at bounding box center [362, 463] width 5 height 57
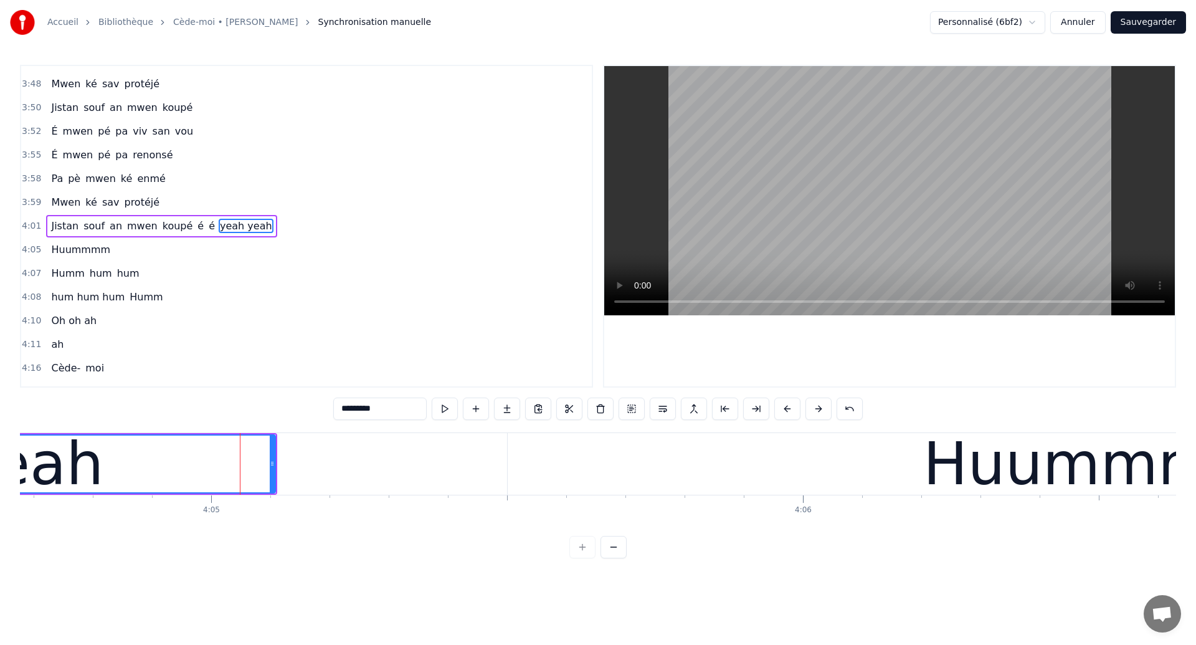
scroll to position [0, 144799]
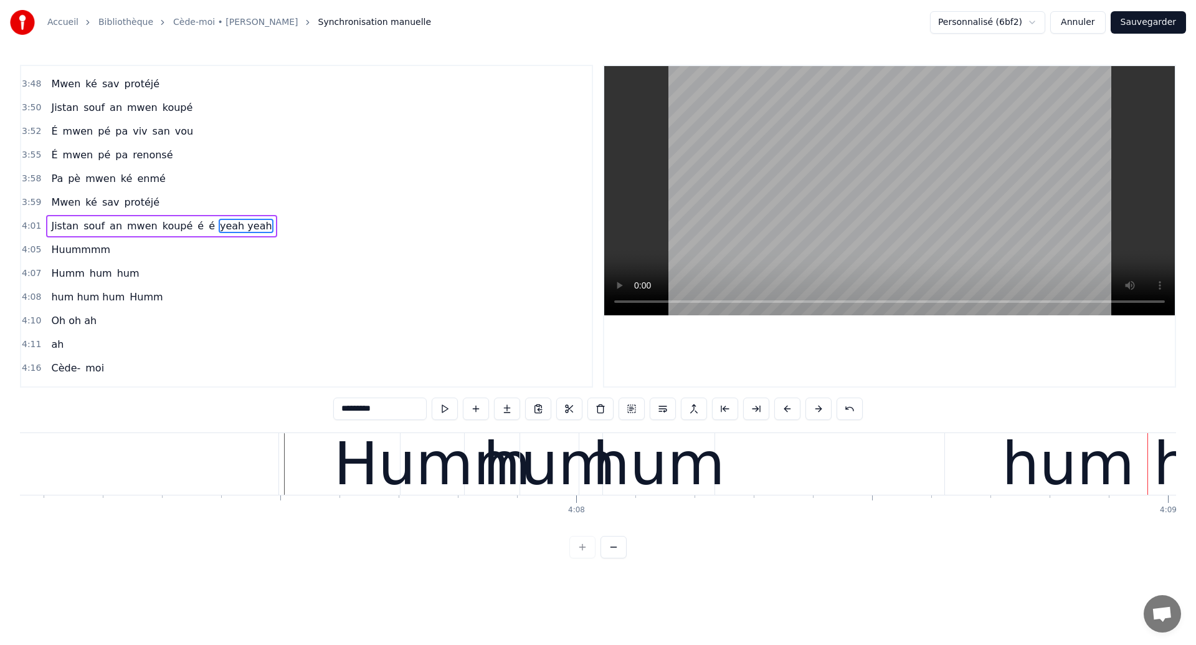
scroll to position [0, 146203]
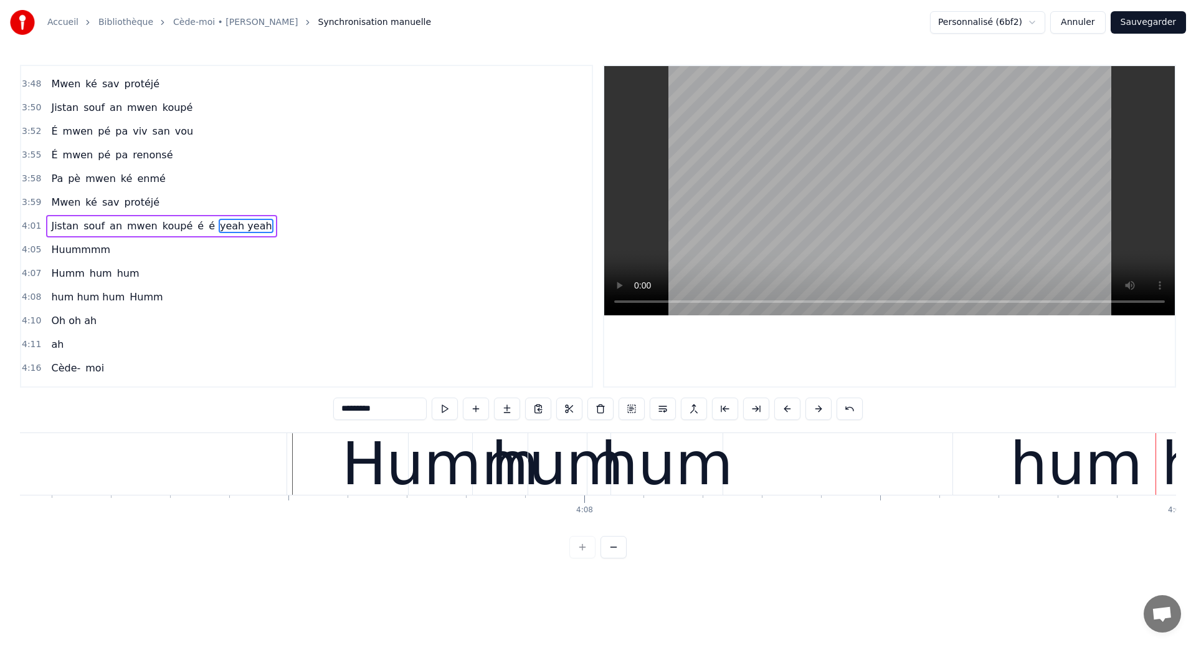
type input "*******"
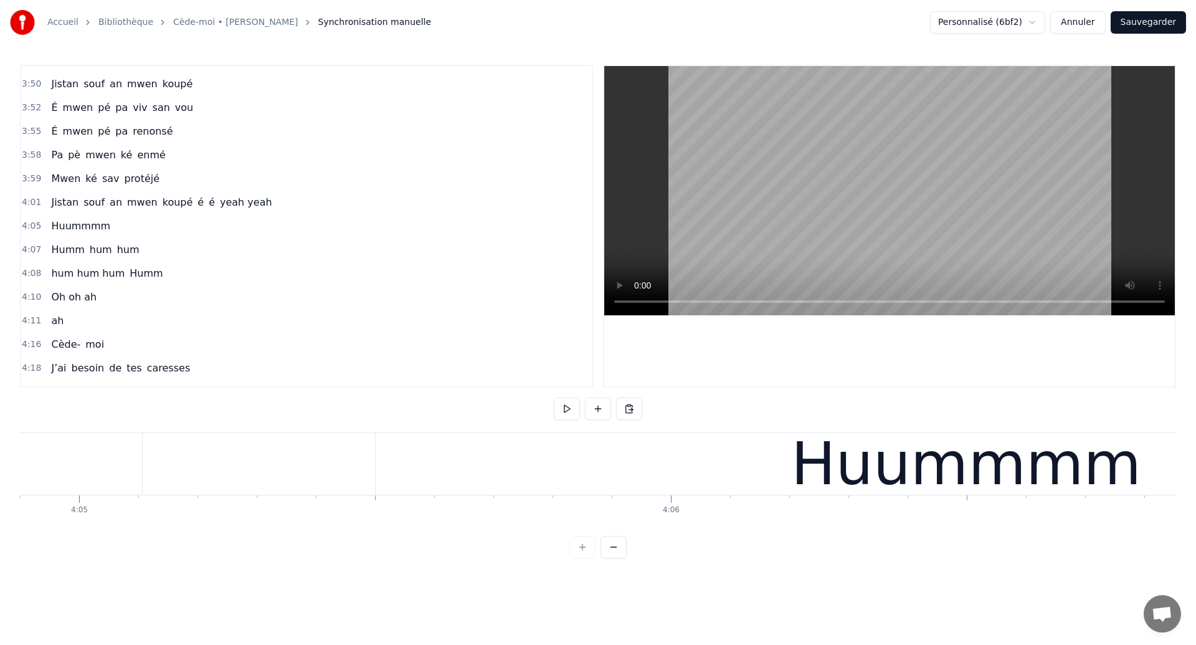
scroll to position [0, 144815]
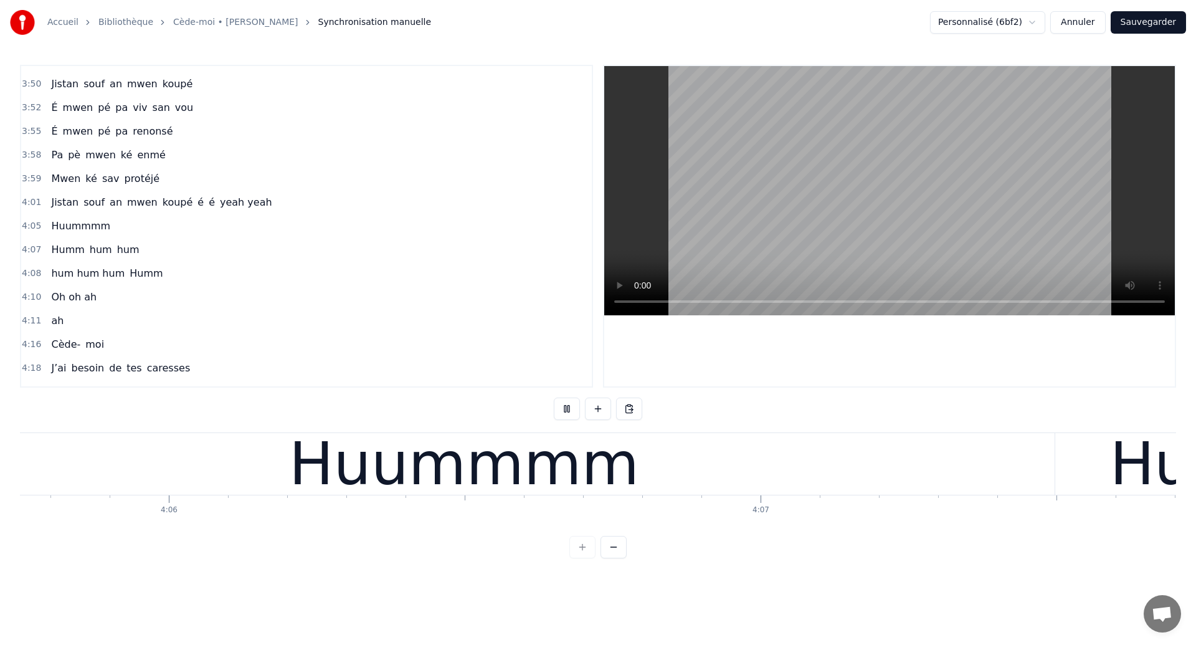
click at [467, 442] on div "Huummmm" at bounding box center [464, 464] width 1181 height 62
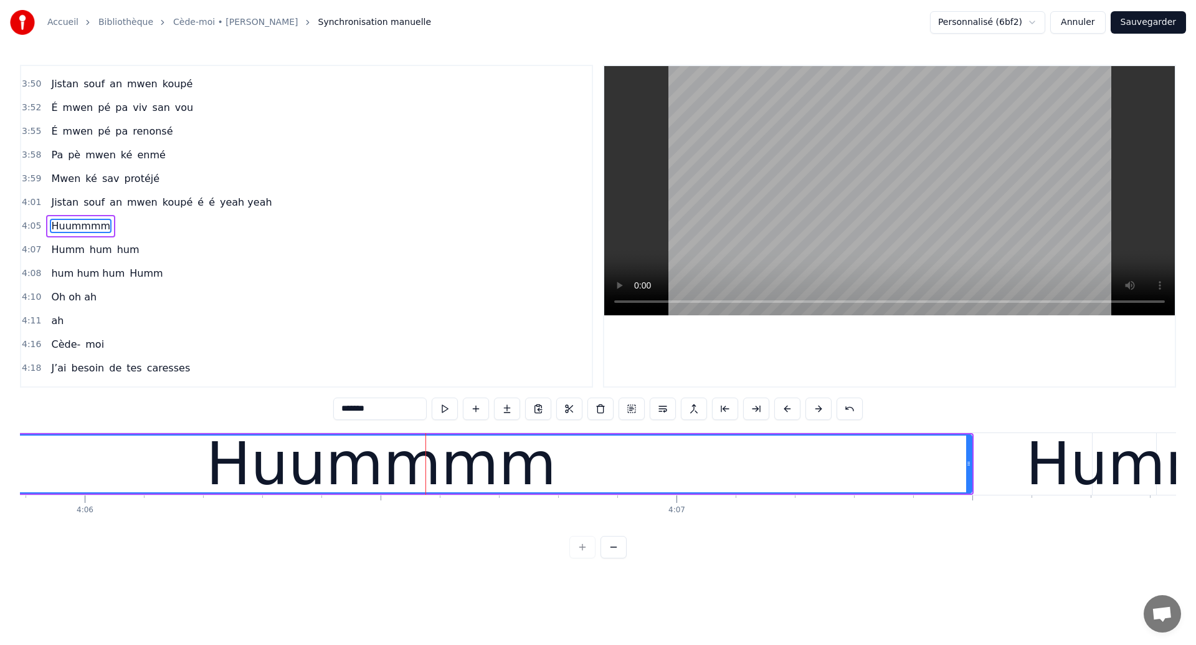
scroll to position [0, 145581]
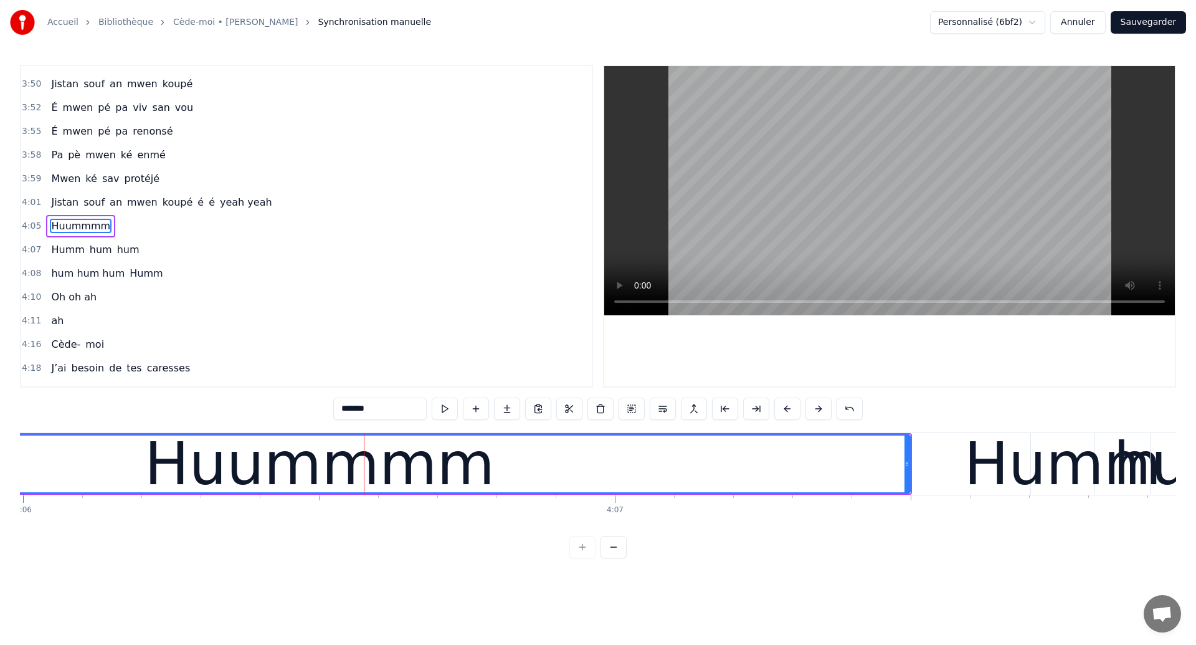
click at [295, 463] on div "Huummmm" at bounding box center [320, 463] width 350 height 89
click at [719, 471] on div "Huummmm" at bounding box center [320, 463] width 1180 height 57
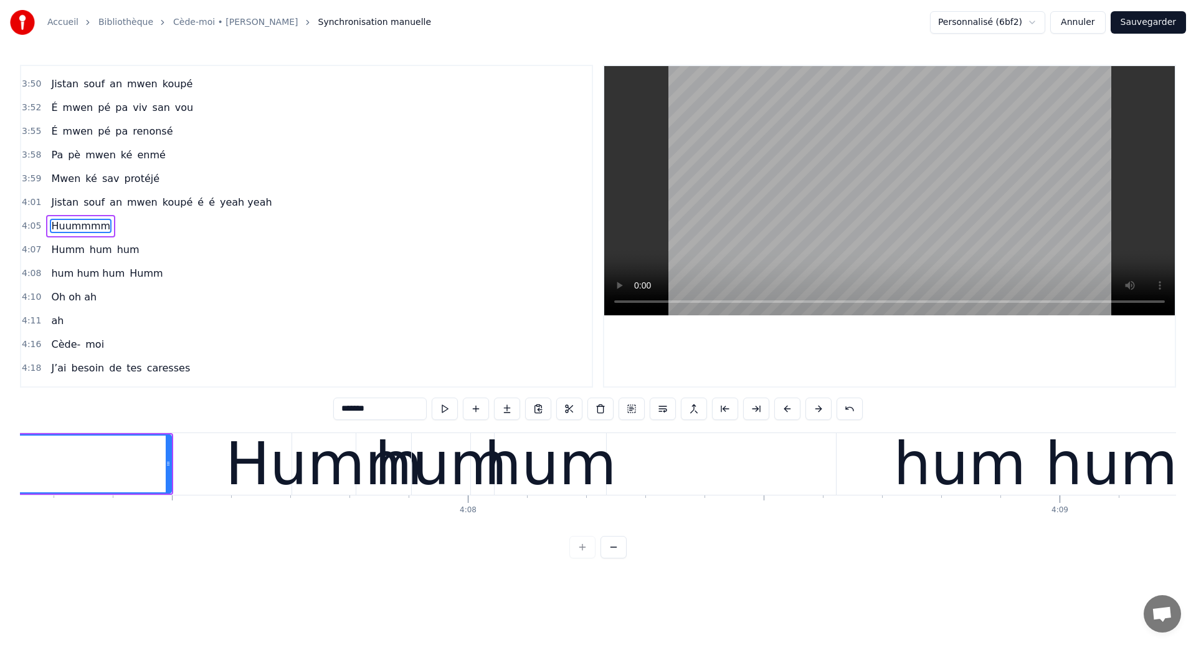
scroll to position [0, 146011]
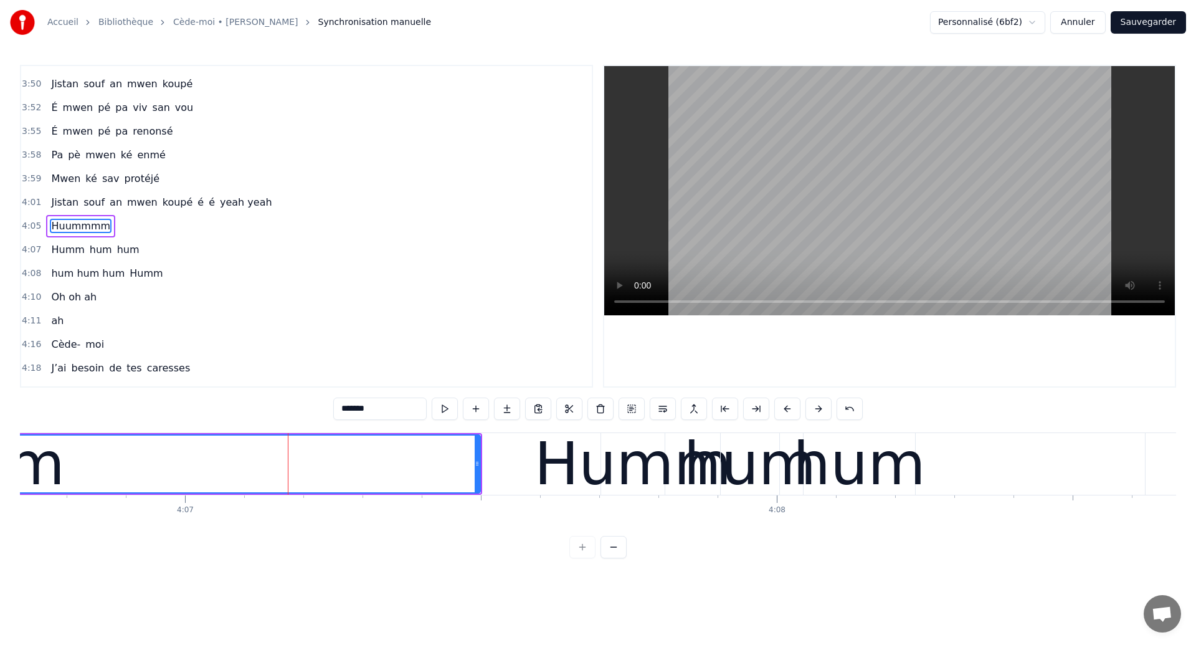
click at [627, 472] on div "Humm" at bounding box center [632, 463] width 197 height 89
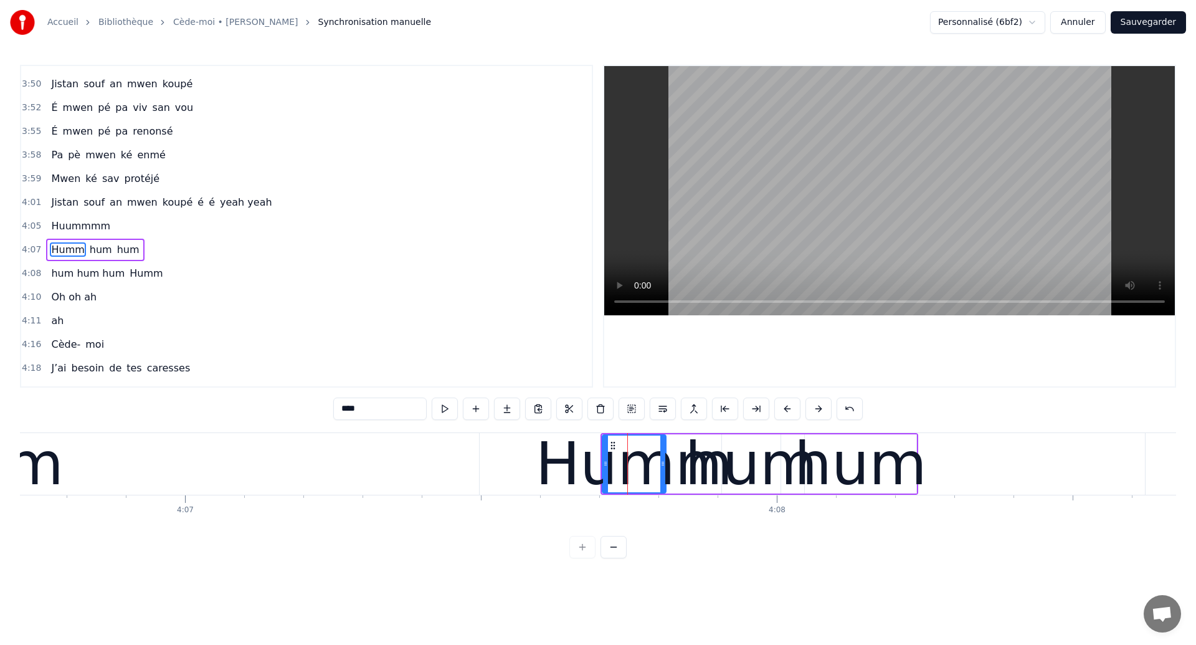
scroll to position [1817, 0]
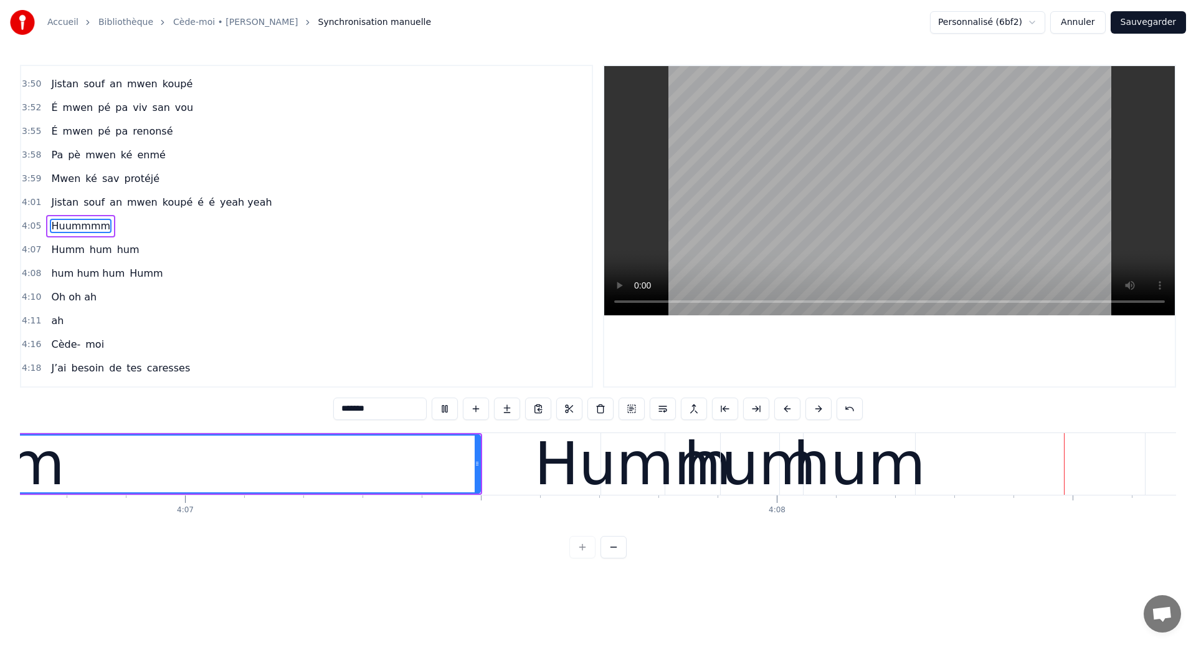
click at [875, 474] on div "hum" at bounding box center [859, 463] width 133 height 89
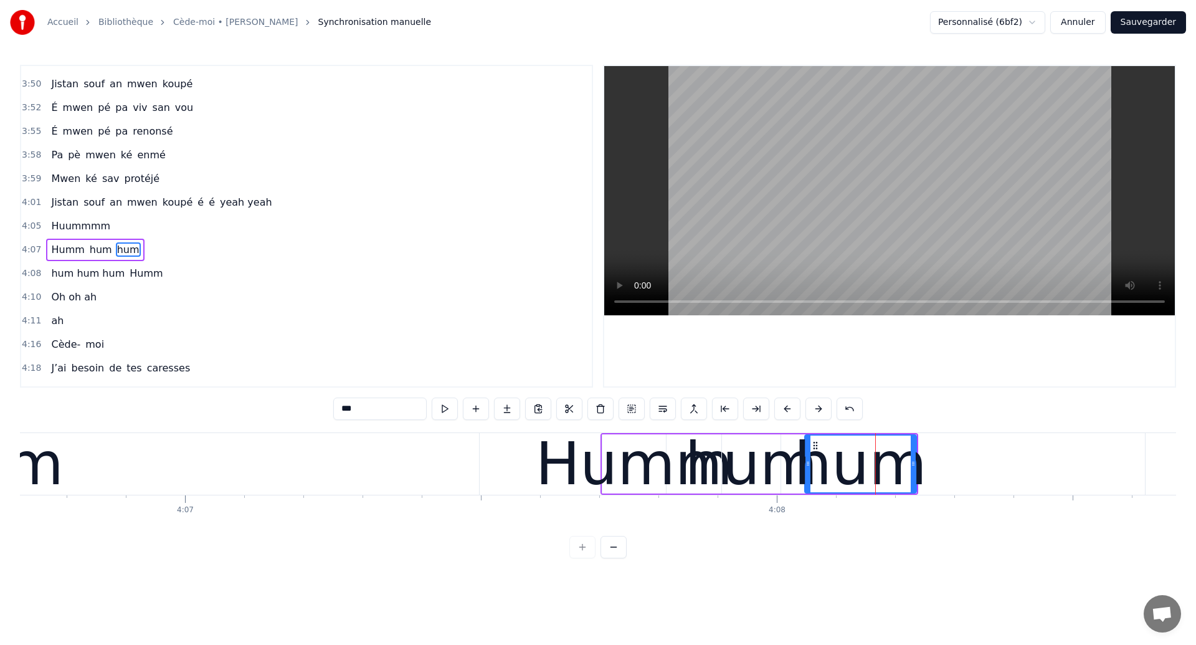
scroll to position [1817, 0]
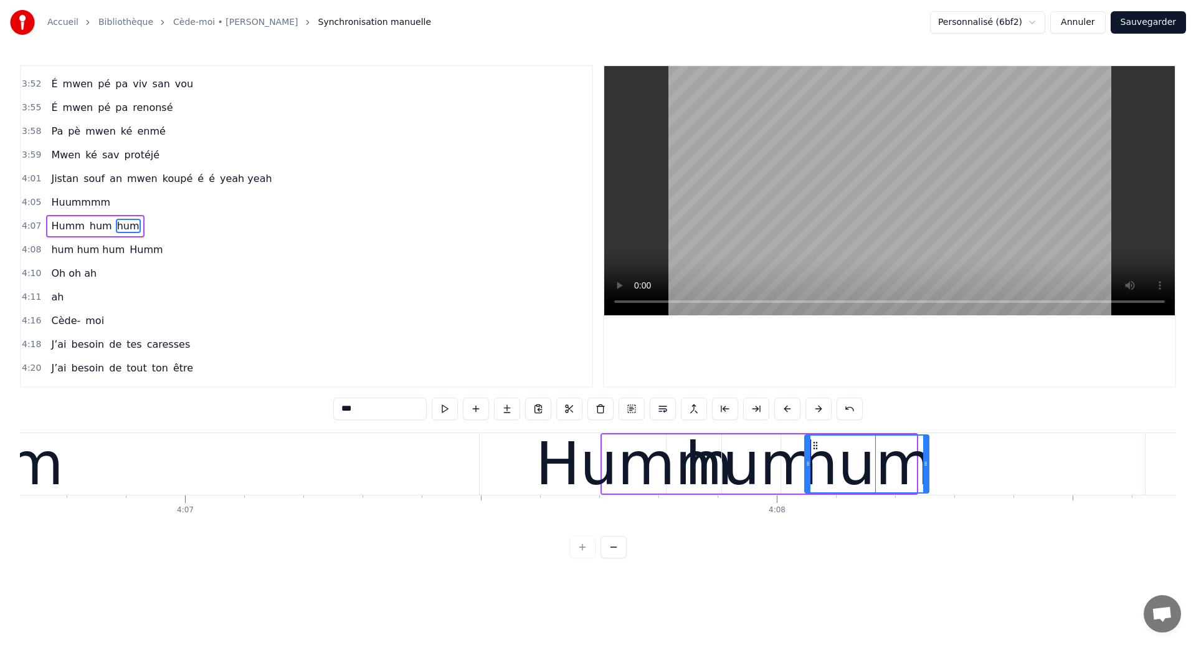
drag, startPoint x: 913, startPoint y: 470, endPoint x: 937, endPoint y: 470, distance: 23.7
click at [928, 472] on div at bounding box center [925, 463] width 5 height 57
drag, startPoint x: 954, startPoint y: 470, endPoint x: 983, endPoint y: 474, distance: 29.0
click at [983, 474] on div at bounding box center [983, 463] width 5 height 57
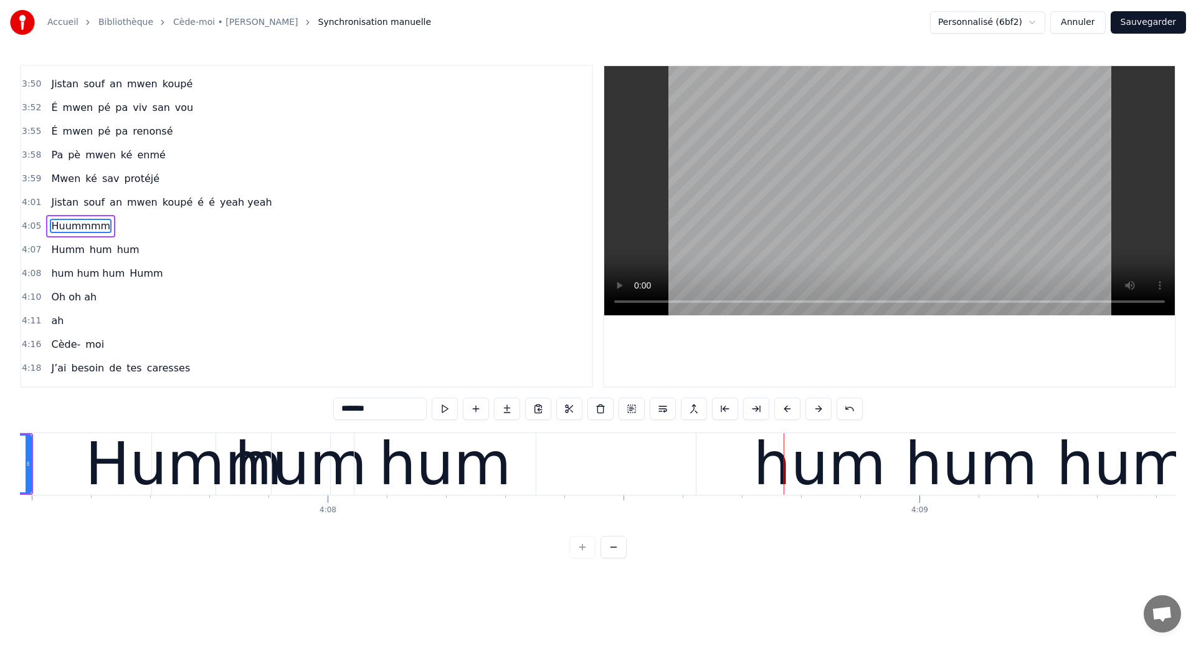
scroll to position [0, 146387]
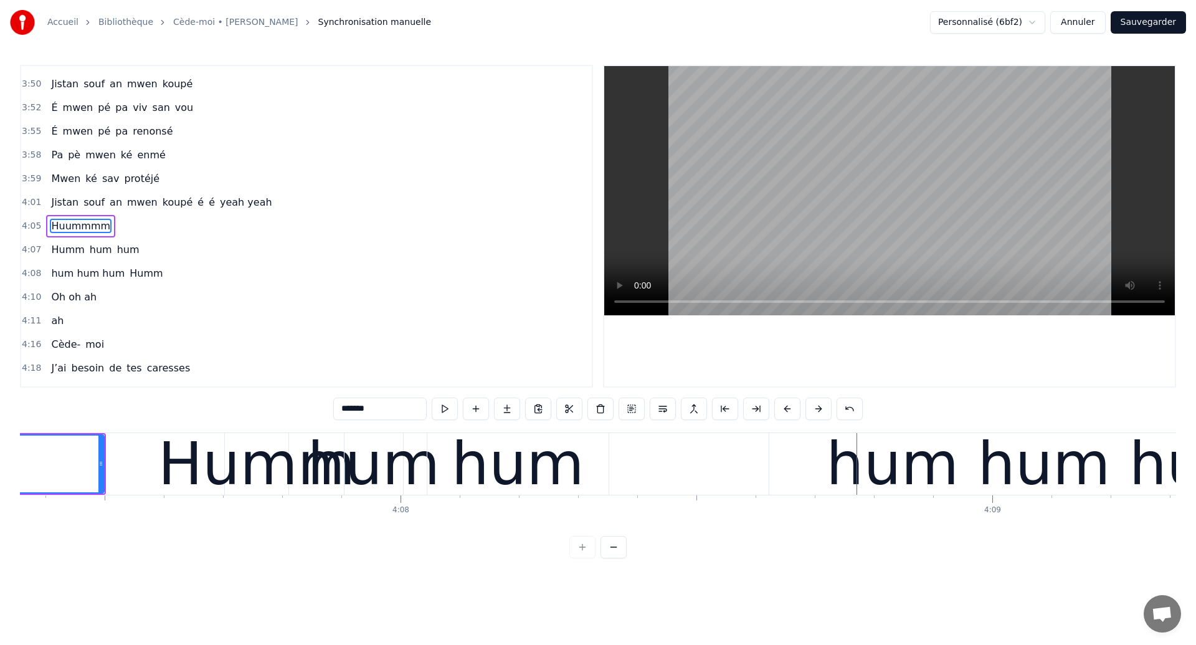
click at [533, 480] on div "hum" at bounding box center [518, 463] width 133 height 89
type input "***"
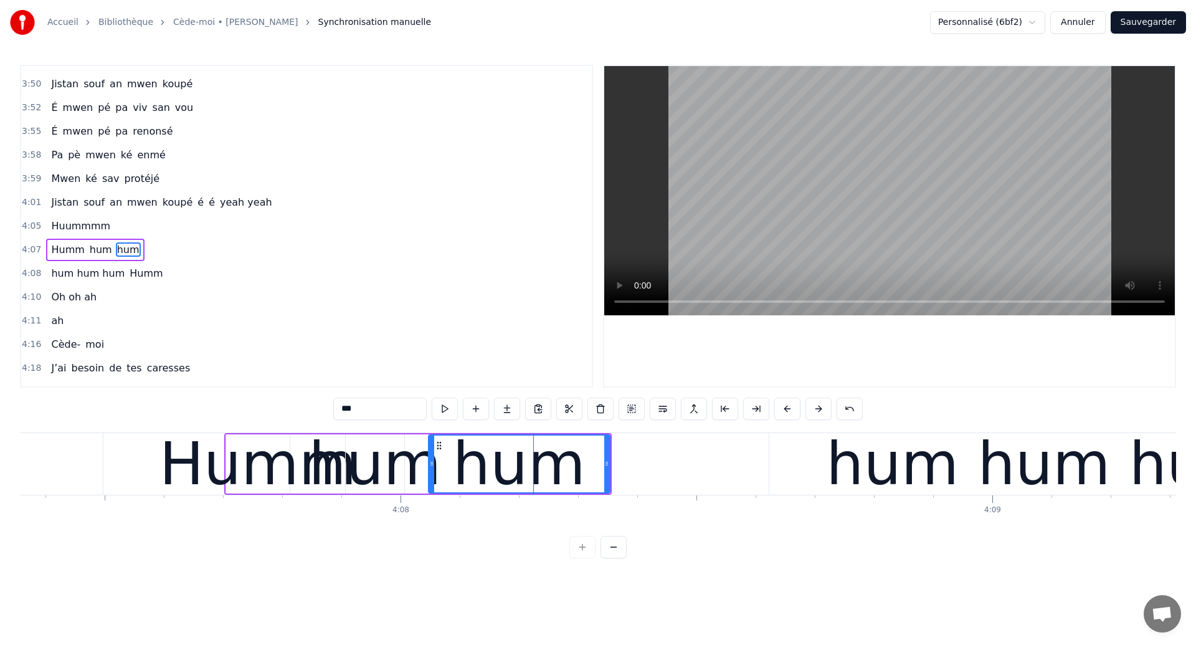
scroll to position [1817, 0]
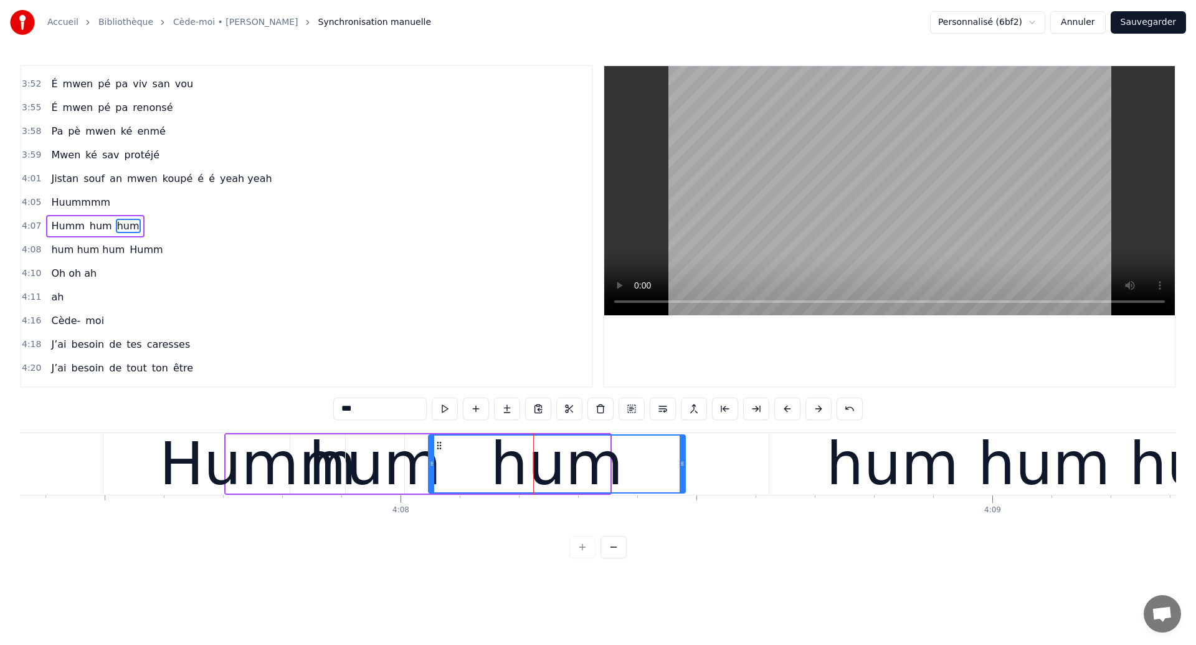
drag, startPoint x: 605, startPoint y: 465, endPoint x: 682, endPoint y: 482, distance: 78.4
click at [682, 482] on div at bounding box center [682, 463] width 5 height 57
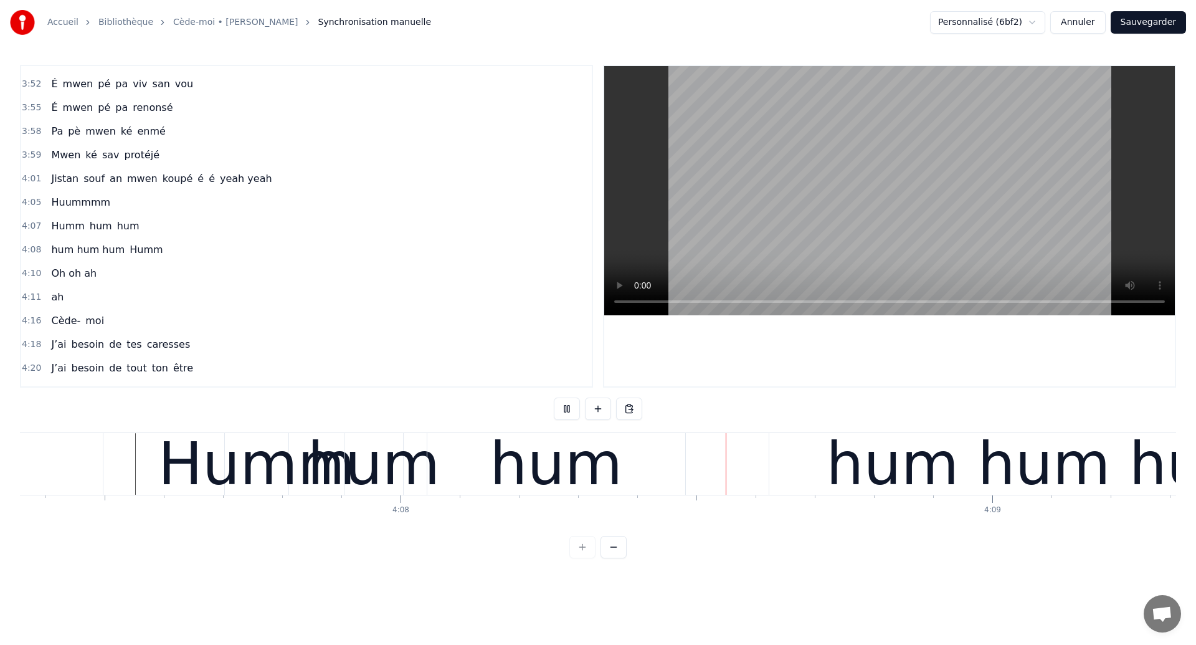
click at [561, 469] on div "hum" at bounding box center [556, 463] width 133 height 89
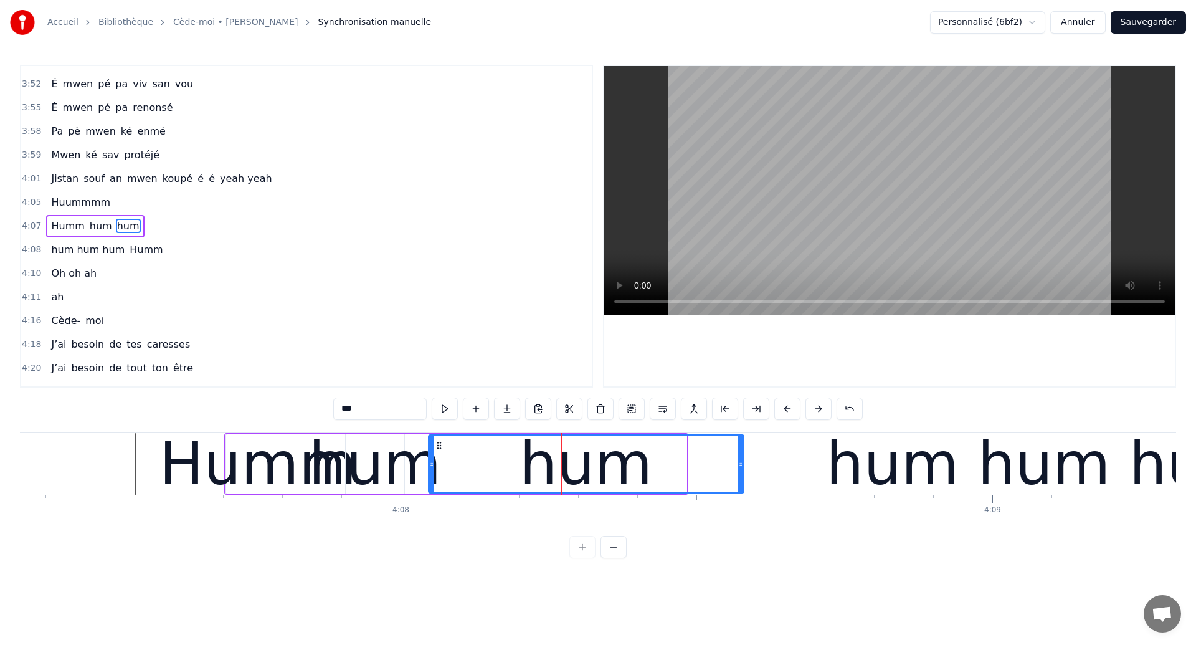
drag, startPoint x: 684, startPoint y: 473, endPoint x: 741, endPoint y: 485, distance: 57.9
click at [741, 485] on div at bounding box center [740, 463] width 5 height 57
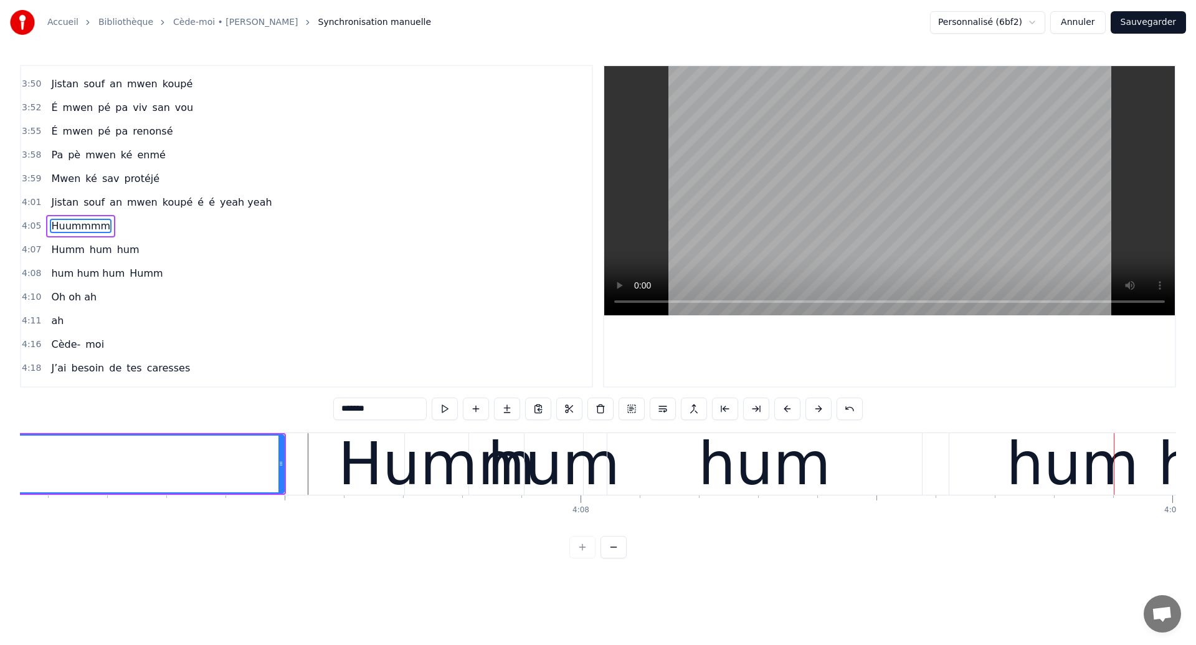
scroll to position [0, 146177]
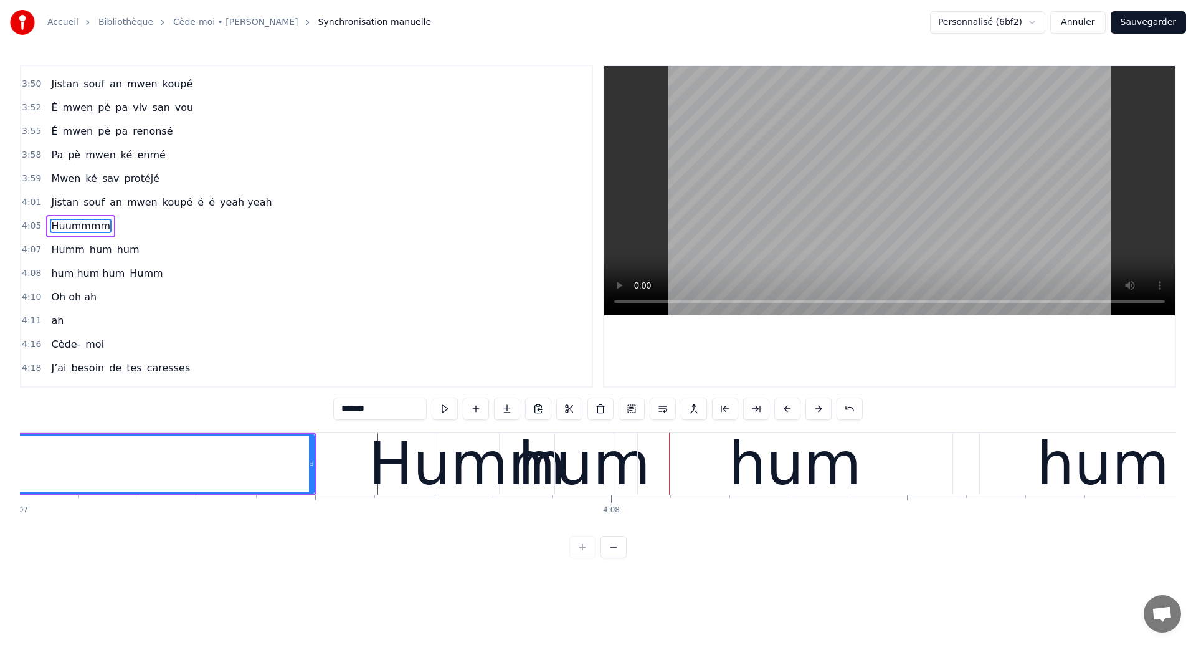
click at [461, 467] on div "Humm" at bounding box center [467, 463] width 197 height 89
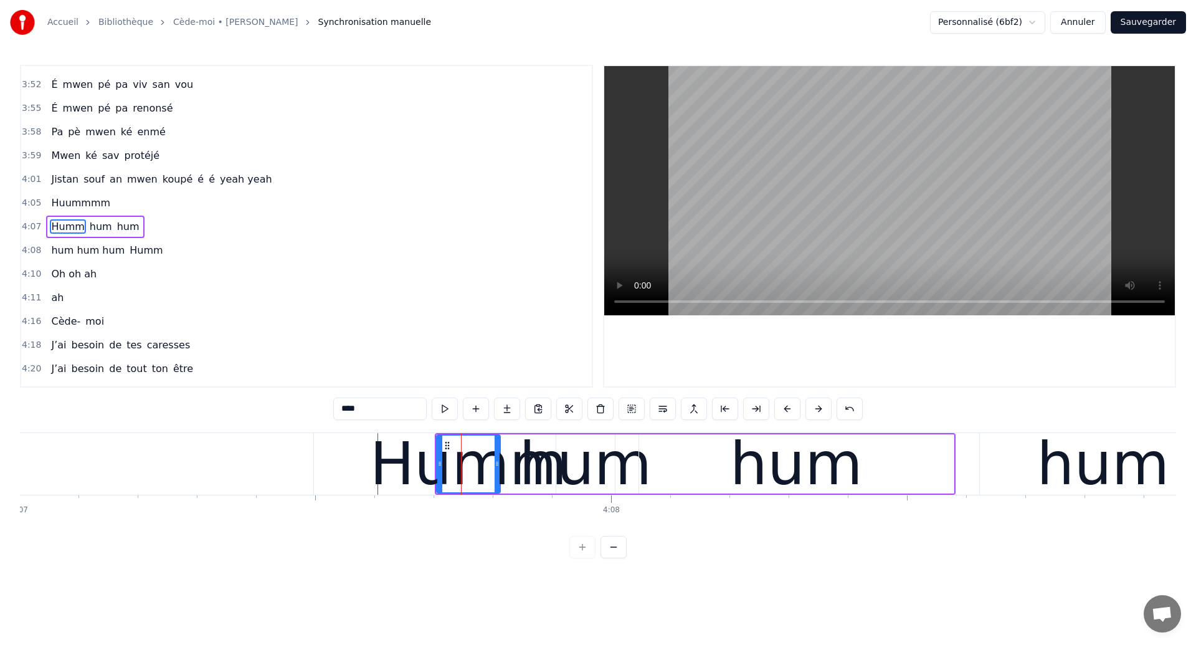
scroll to position [1817, 0]
drag, startPoint x: 495, startPoint y: 468, endPoint x: 544, endPoint y: 483, distance: 50.7
click at [544, 483] on div at bounding box center [546, 463] width 5 height 57
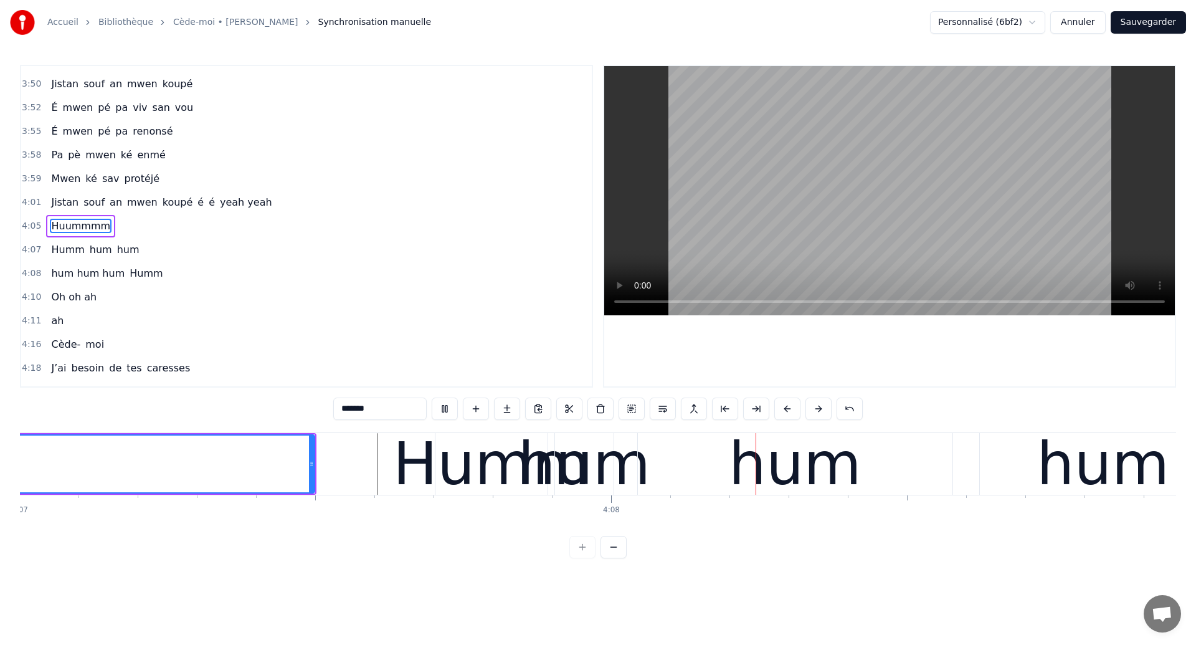
click at [567, 461] on div "hum" at bounding box center [584, 463] width 133 height 89
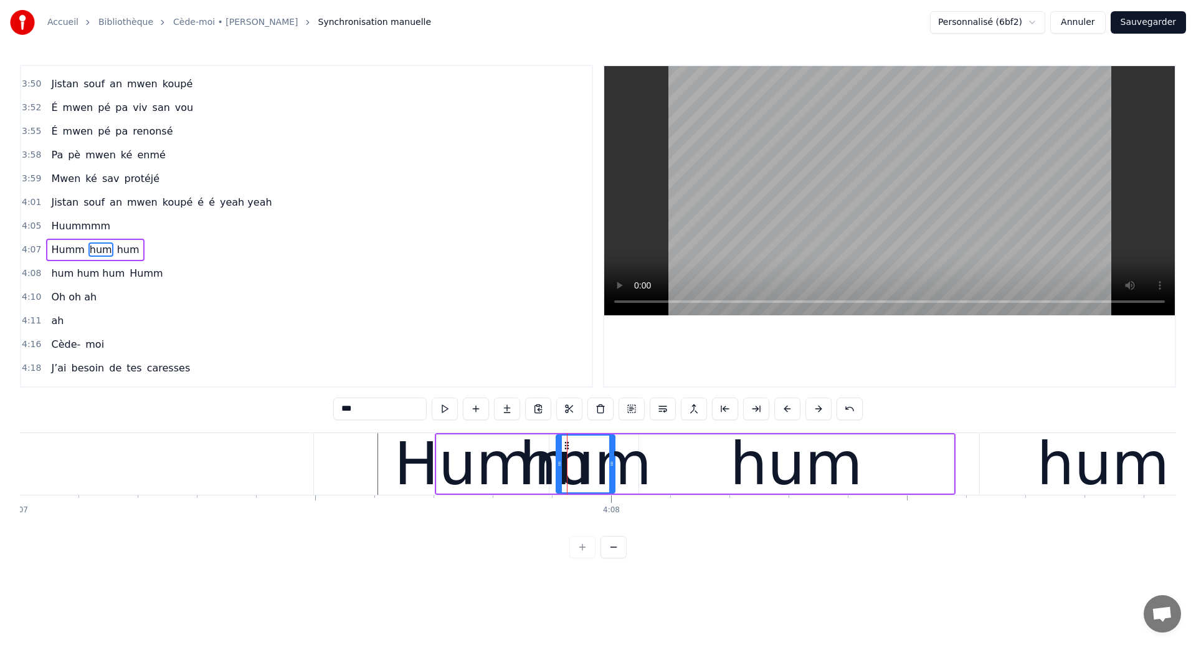
scroll to position [1817, 0]
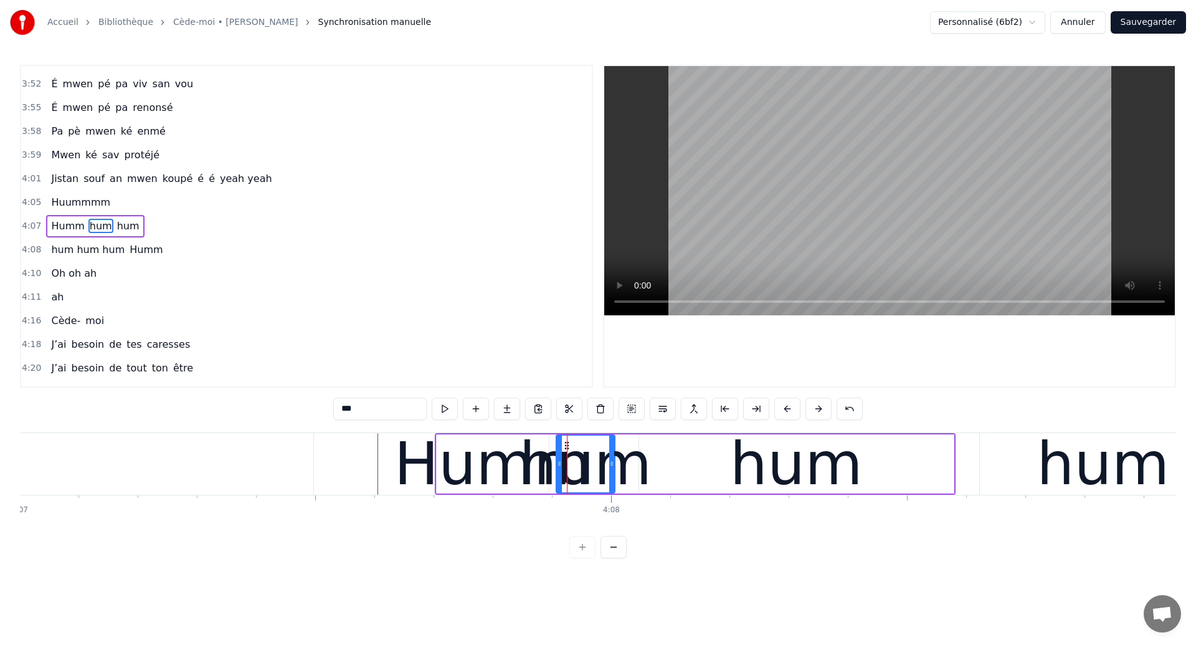
click at [675, 466] on div "hum" at bounding box center [796, 463] width 315 height 59
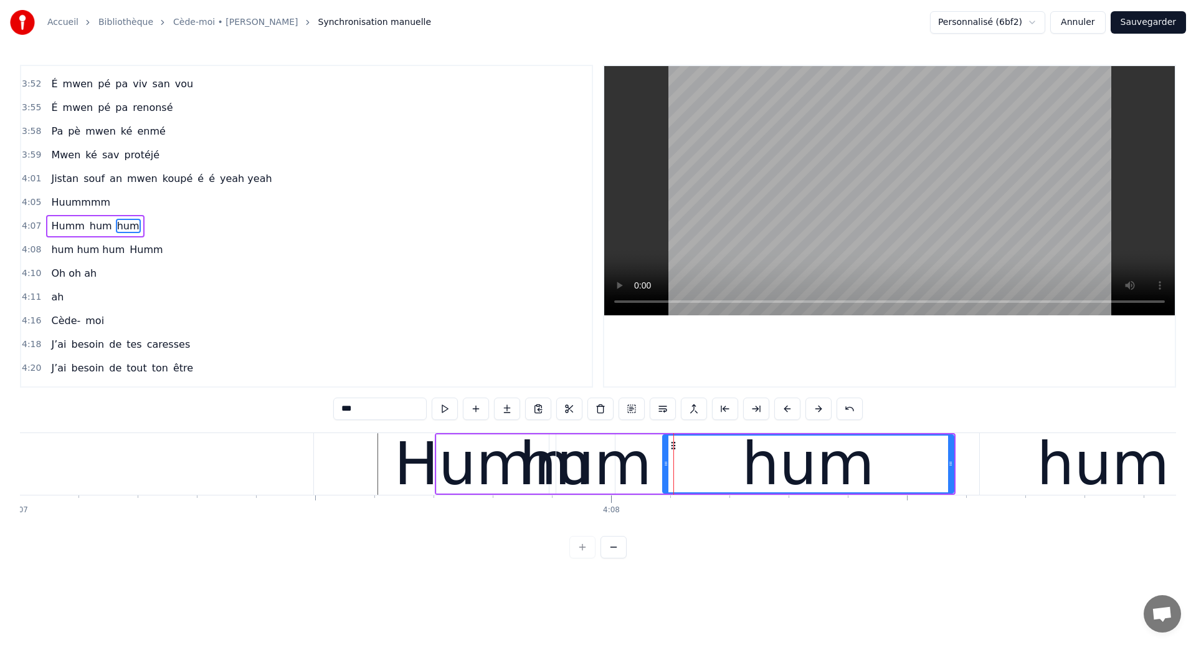
drag, startPoint x: 642, startPoint y: 468, endPoint x: 665, endPoint y: 477, distance: 25.4
click at [665, 477] on div at bounding box center [665, 463] width 5 height 57
click at [597, 477] on div "hum" at bounding box center [585, 463] width 133 height 89
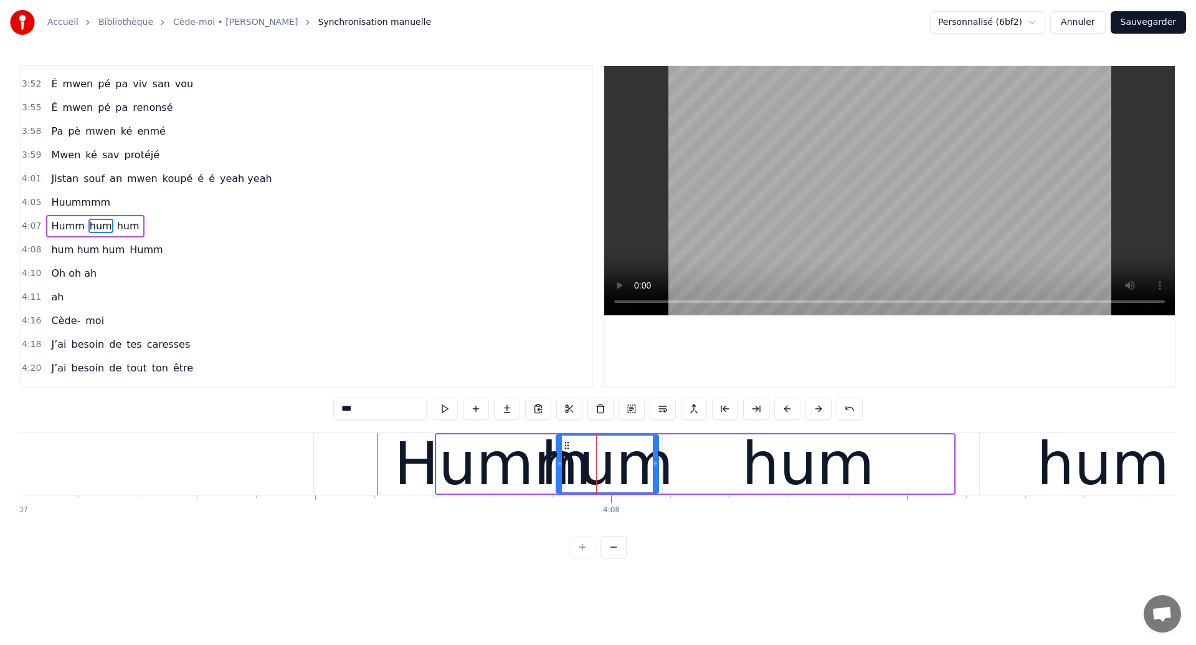
drag, startPoint x: 612, startPoint y: 468, endPoint x: 655, endPoint y: 479, distance: 43.8
click at [655, 479] on div at bounding box center [655, 463] width 5 height 57
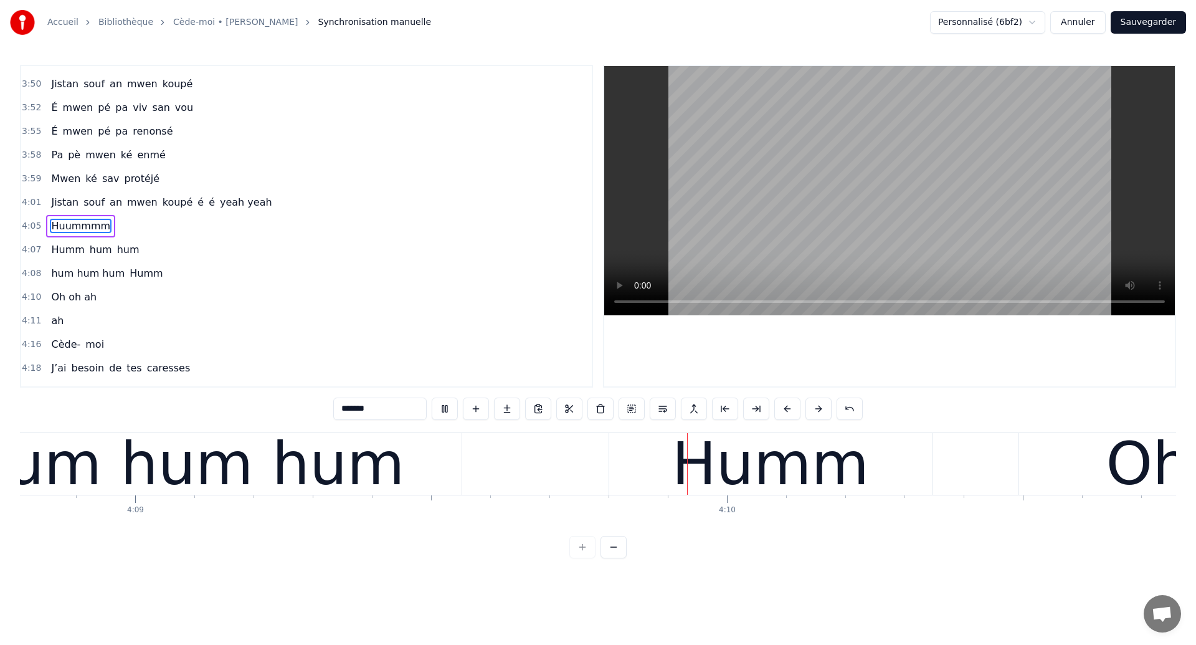
scroll to position [0, 147504]
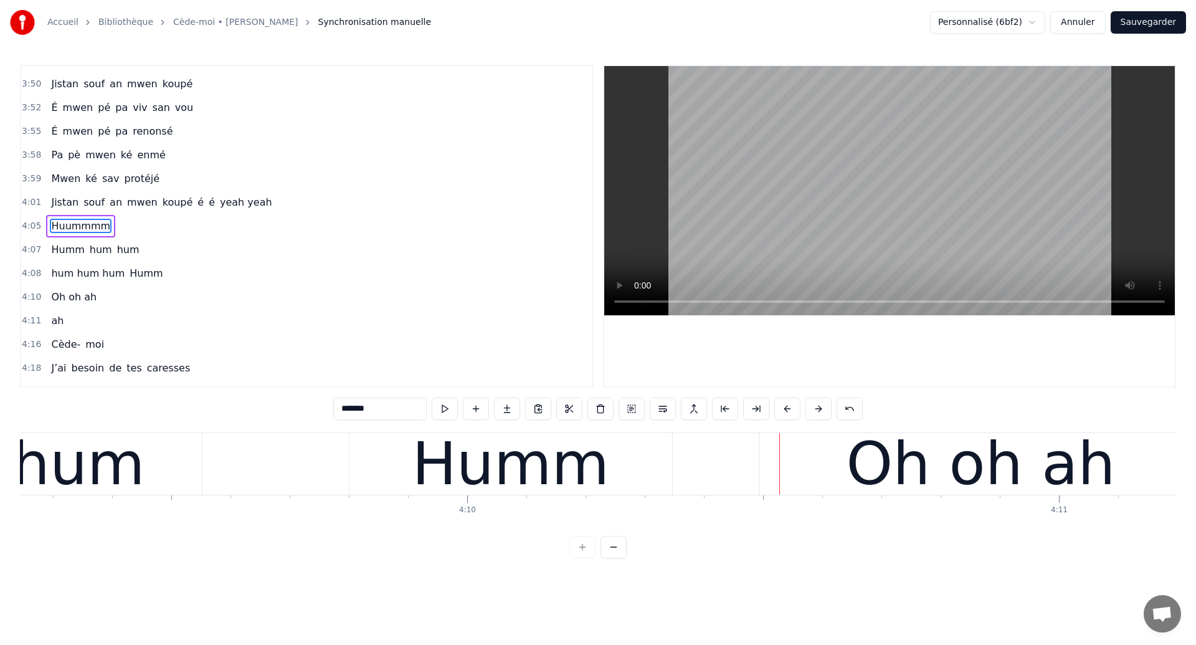
click at [59, 201] on span "Jistan" at bounding box center [65, 202] width 30 height 14
type input "******"
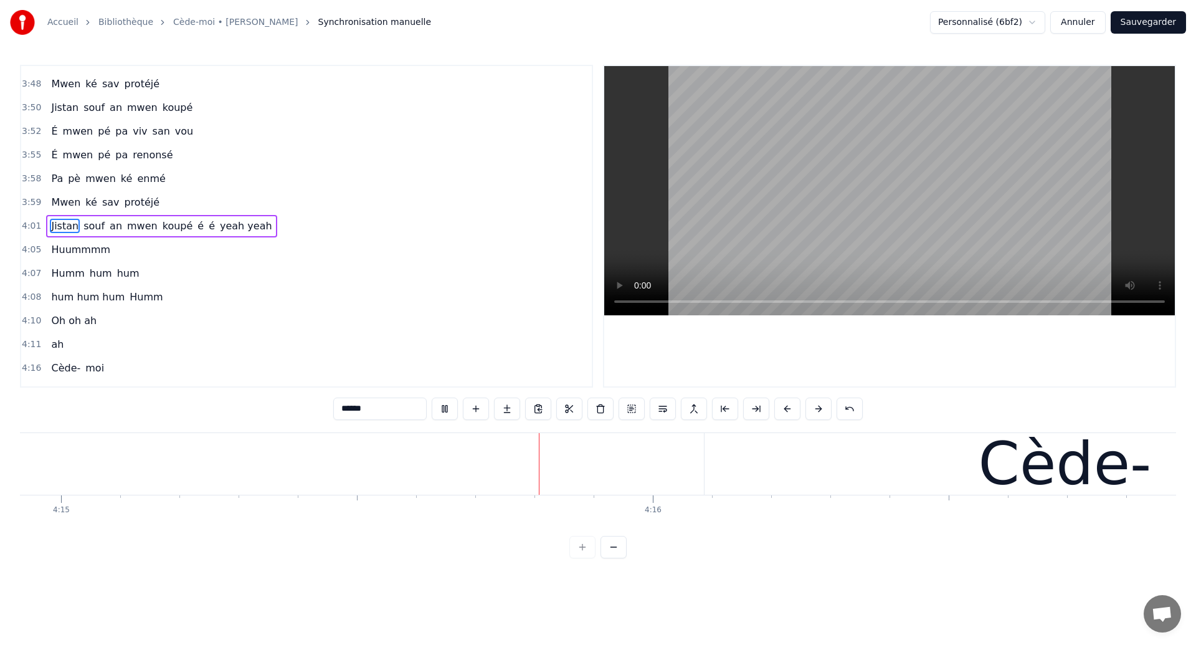
scroll to position [0, 150889]
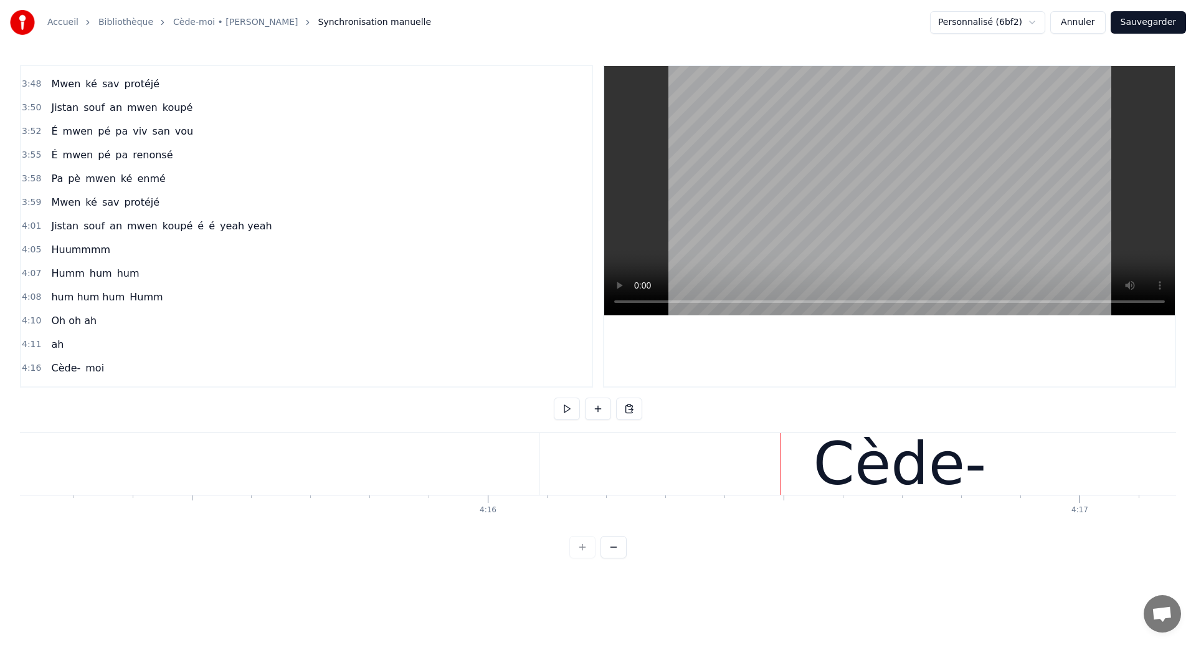
scroll to position [0, 151023]
click at [619, 477] on div "Cède-" at bounding box center [911, 464] width 721 height 62
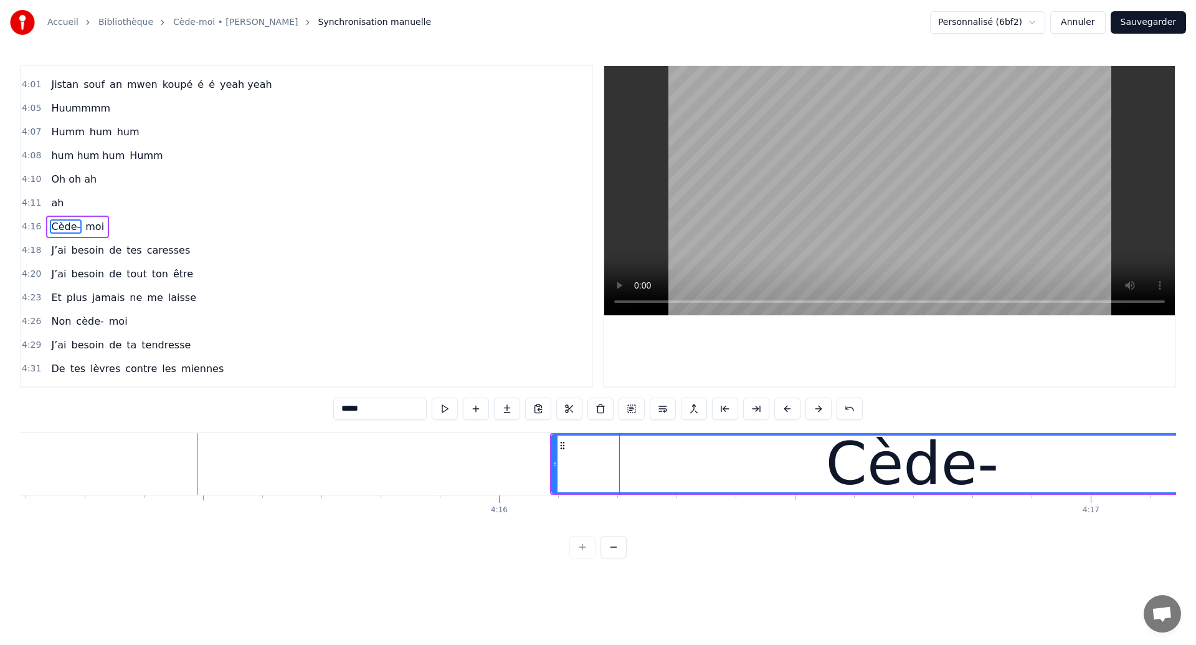
scroll to position [1911, 0]
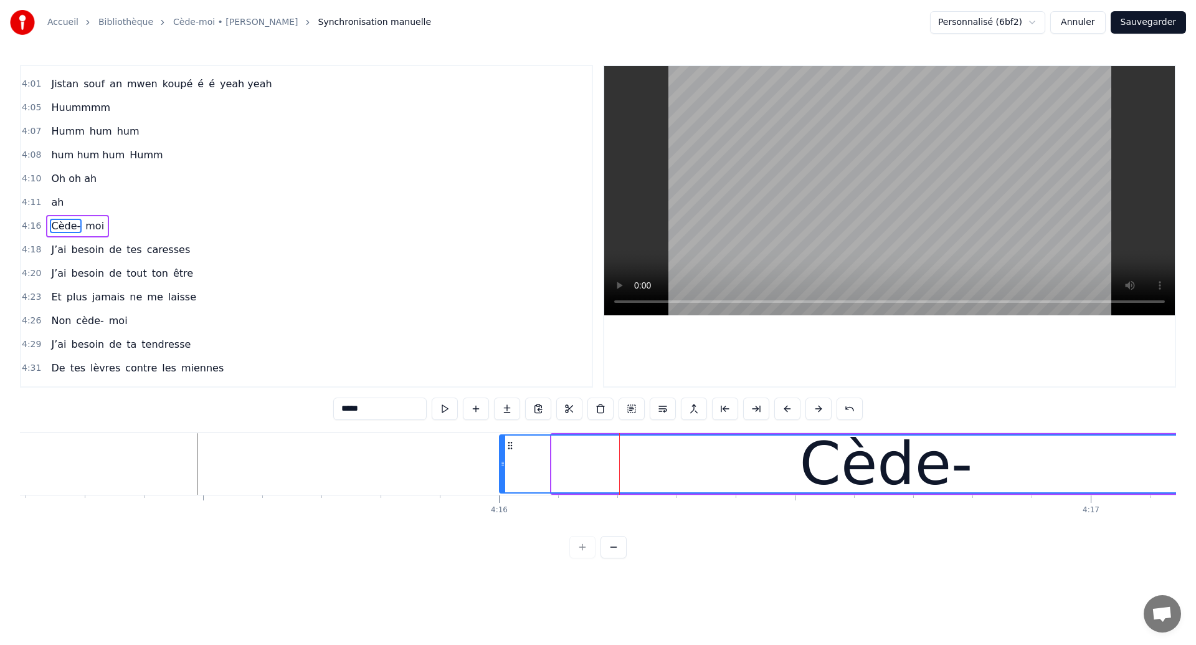
drag, startPoint x: 554, startPoint y: 460, endPoint x: 501, endPoint y: 463, distance: 52.4
click at [501, 463] on icon at bounding box center [502, 463] width 5 height 10
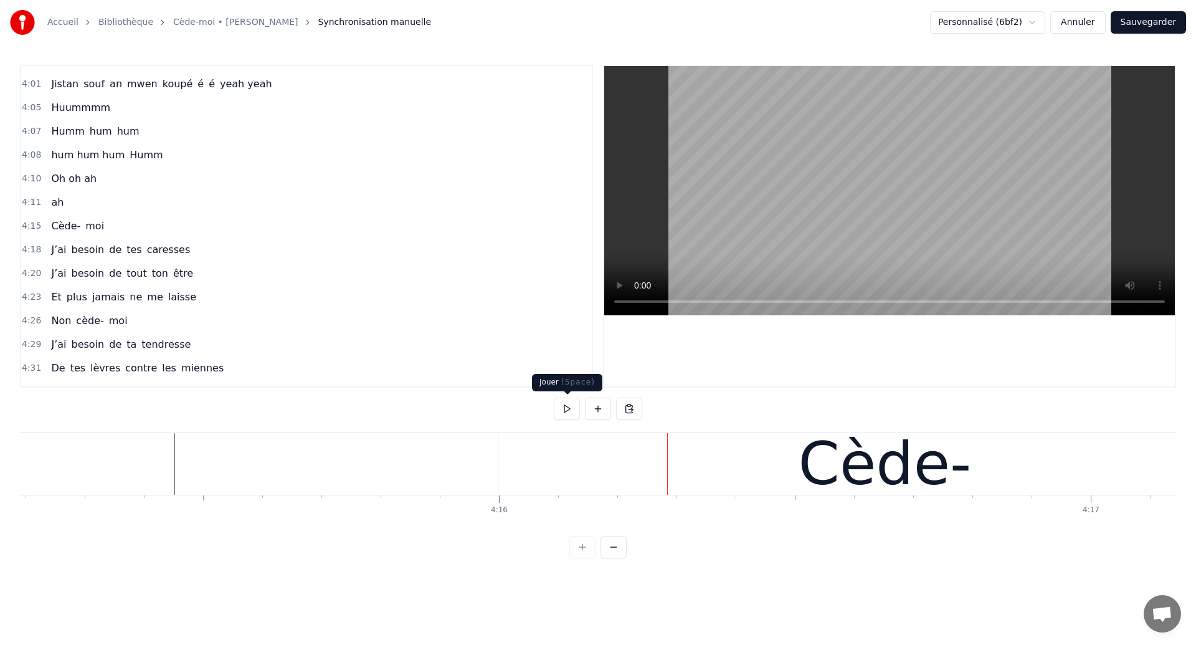
click at [523, 461] on div "Cède-" at bounding box center [884, 464] width 773 height 62
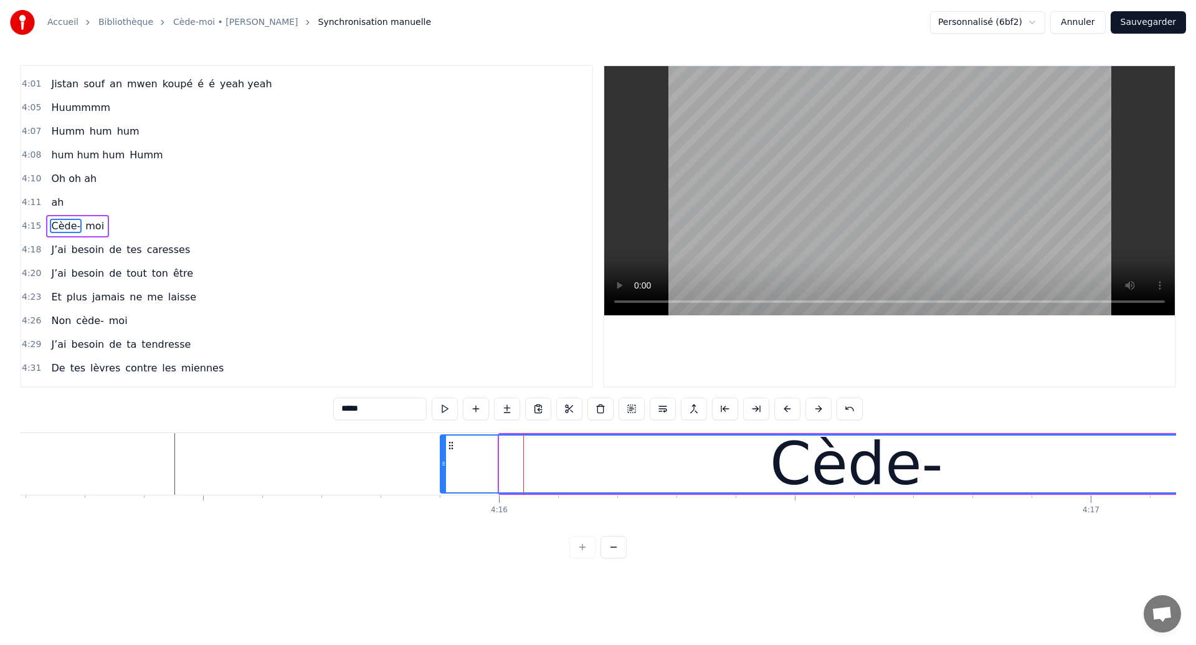
drag, startPoint x: 501, startPoint y: 471, endPoint x: 442, endPoint y: 475, distance: 59.3
click at [442, 475] on div at bounding box center [443, 463] width 5 height 57
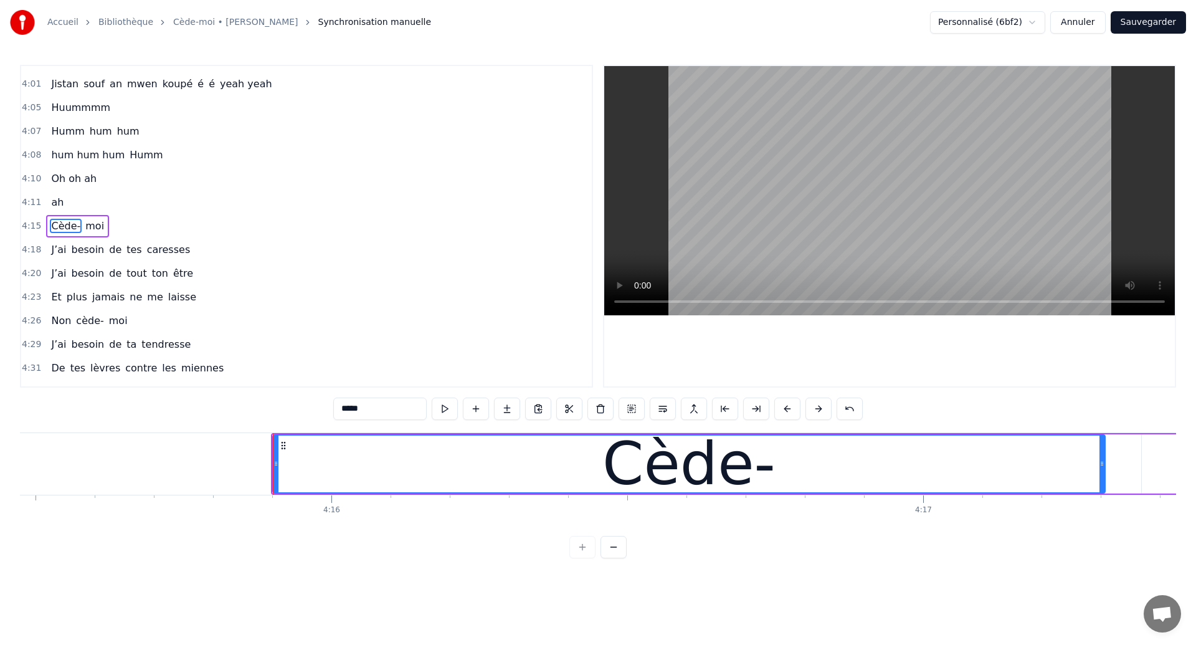
scroll to position [0, 151205]
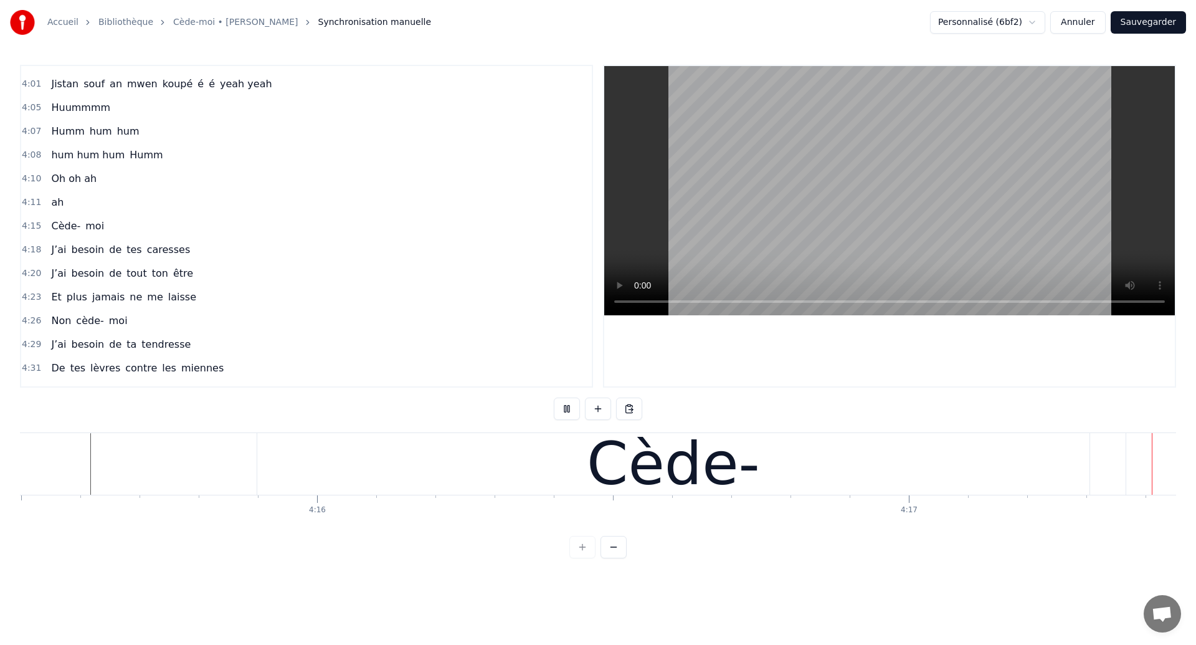
click at [851, 477] on div "Cède-" at bounding box center [673, 464] width 832 height 62
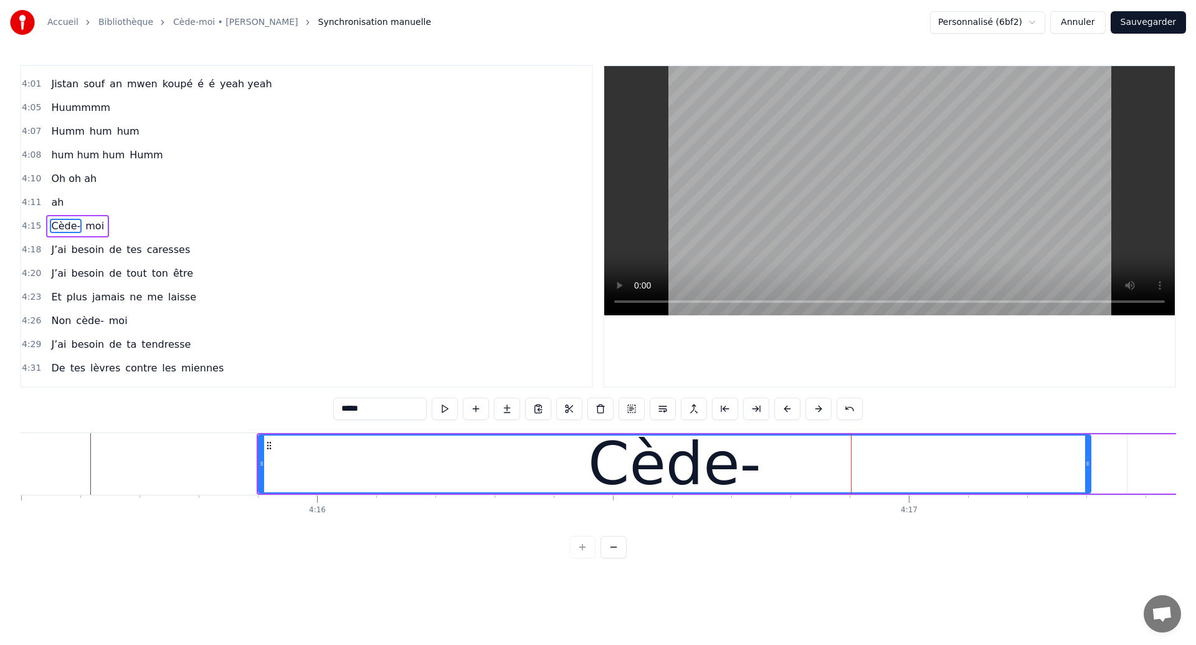
click at [1018, 477] on div "Cède-" at bounding box center [674, 463] width 831 height 57
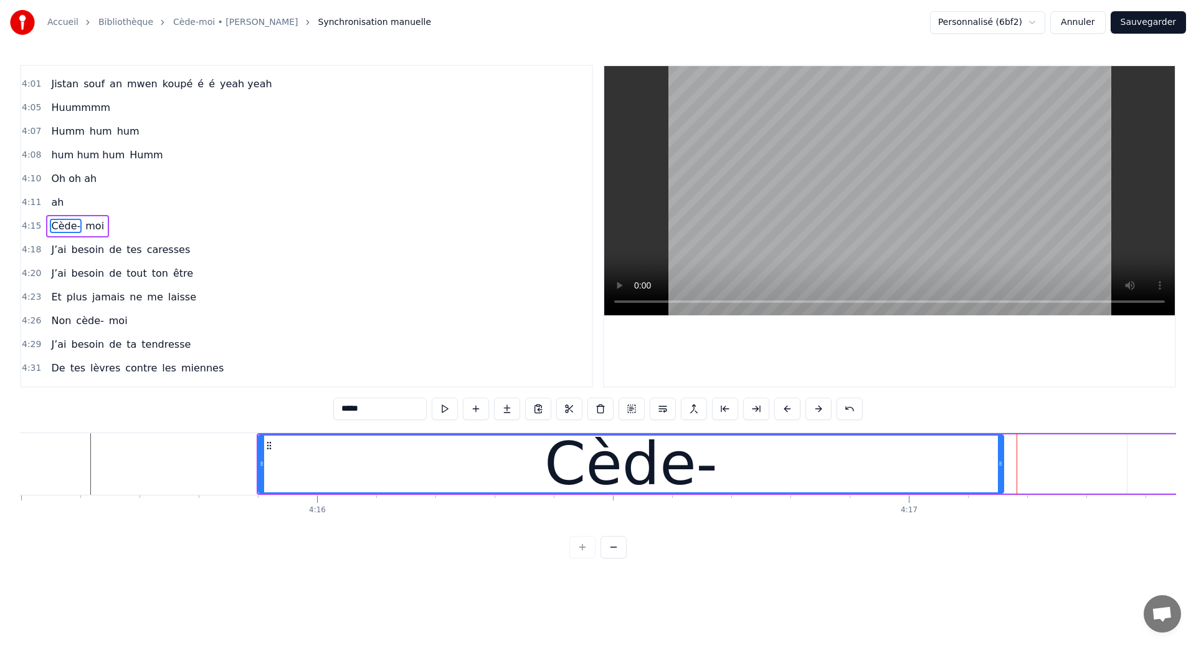
drag, startPoint x: 1089, startPoint y: 474, endPoint x: 1002, endPoint y: 489, distance: 87.9
click at [1002, 489] on div at bounding box center [1000, 463] width 5 height 57
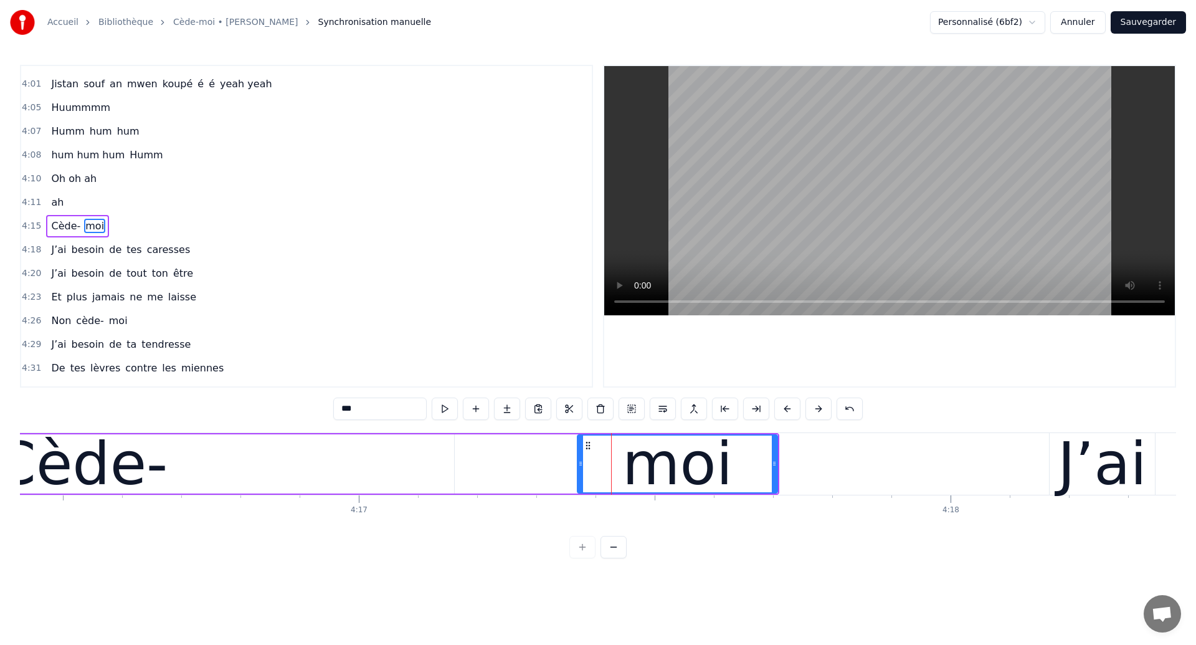
scroll to position [0, 151748]
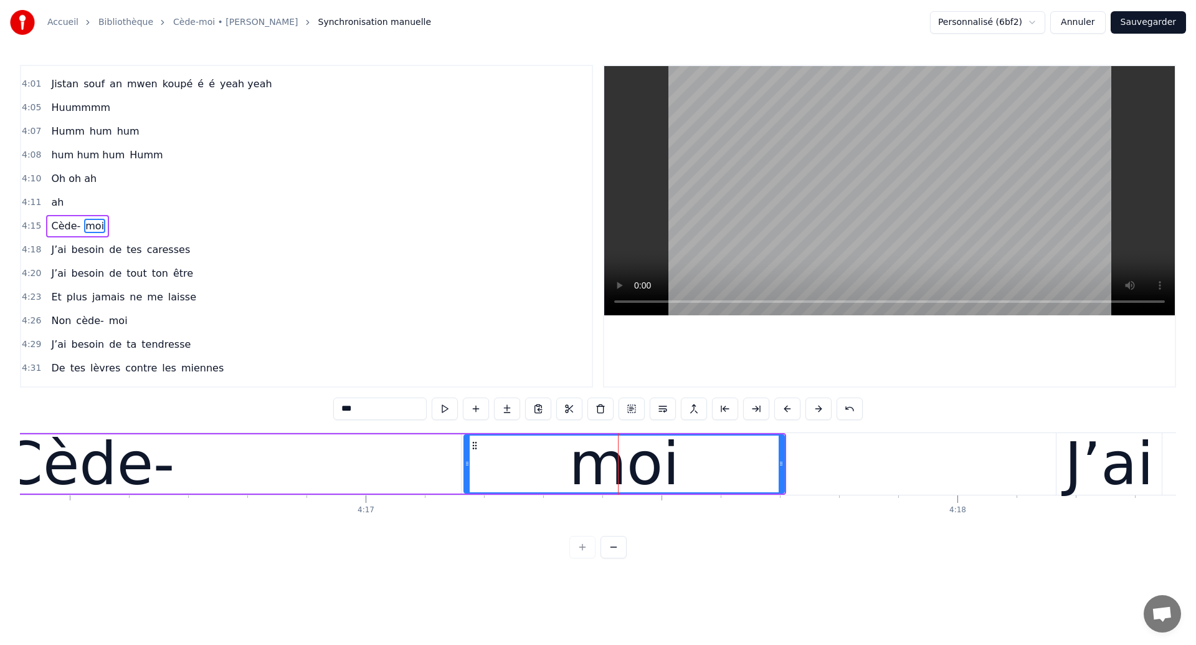
drag, startPoint x: 585, startPoint y: 464, endPoint x: 465, endPoint y: 463, distance: 120.2
click at [465, 463] on icon at bounding box center [467, 463] width 5 height 10
click at [123, 458] on div "Cède-" at bounding box center [88, 463] width 173 height 89
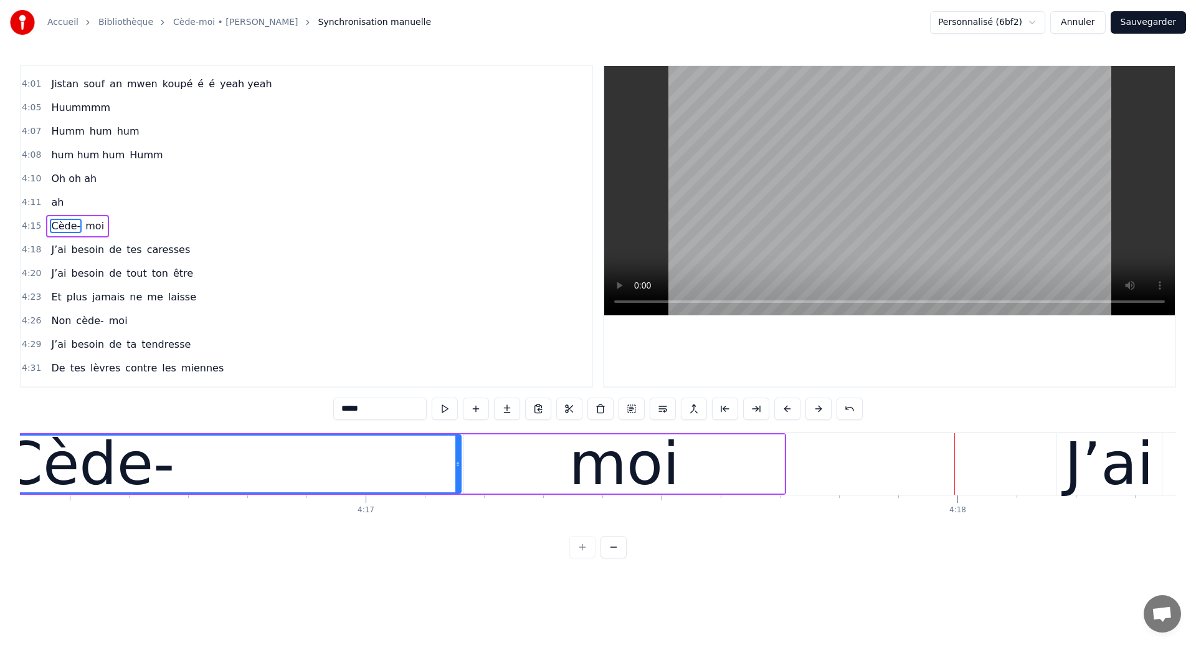
click at [79, 470] on div "Cède-" at bounding box center [88, 463] width 173 height 89
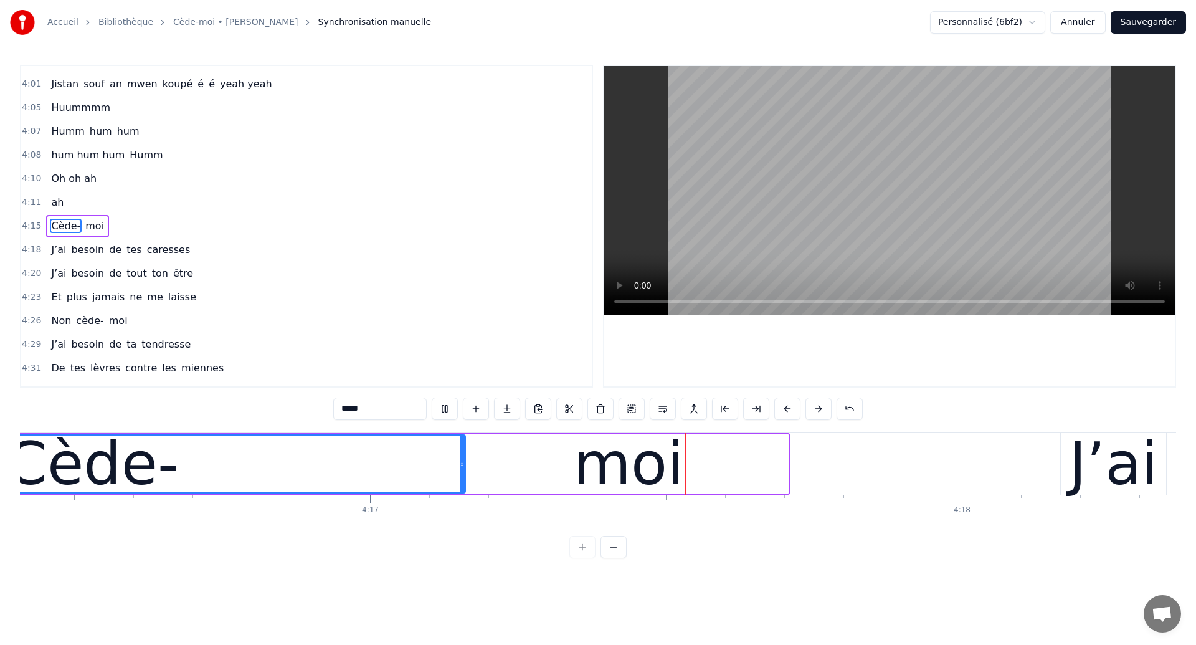
click at [596, 441] on div "moi" at bounding box center [628, 463] width 110 height 89
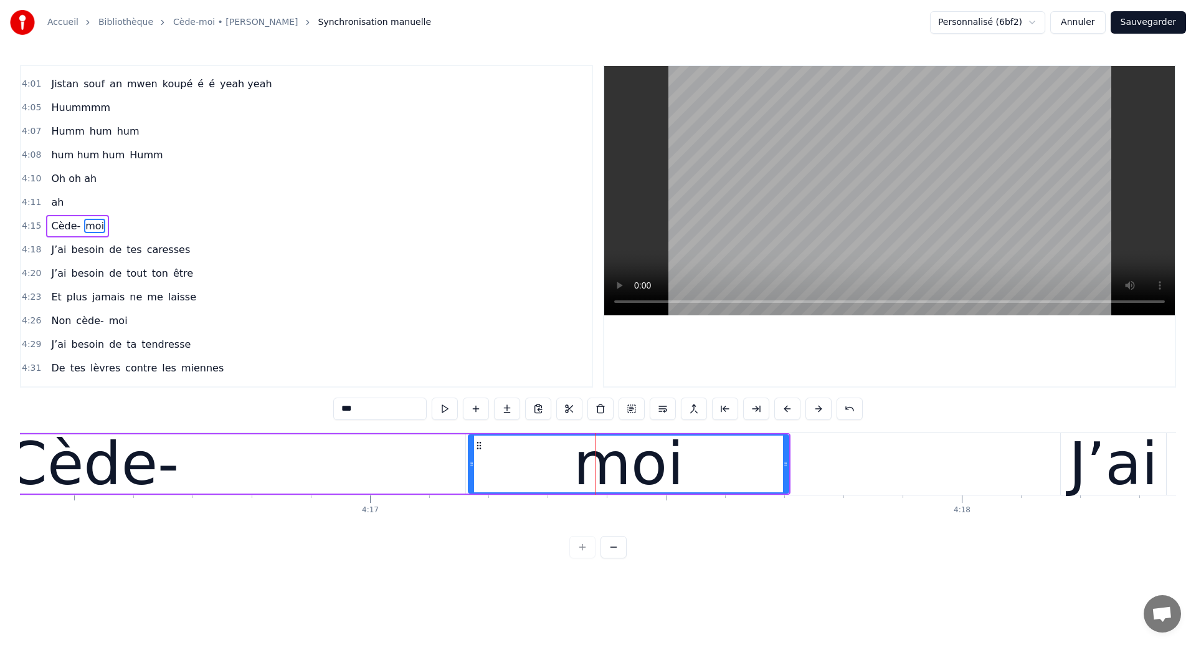
click at [123, 458] on div "Cède-" at bounding box center [92, 463] width 173 height 89
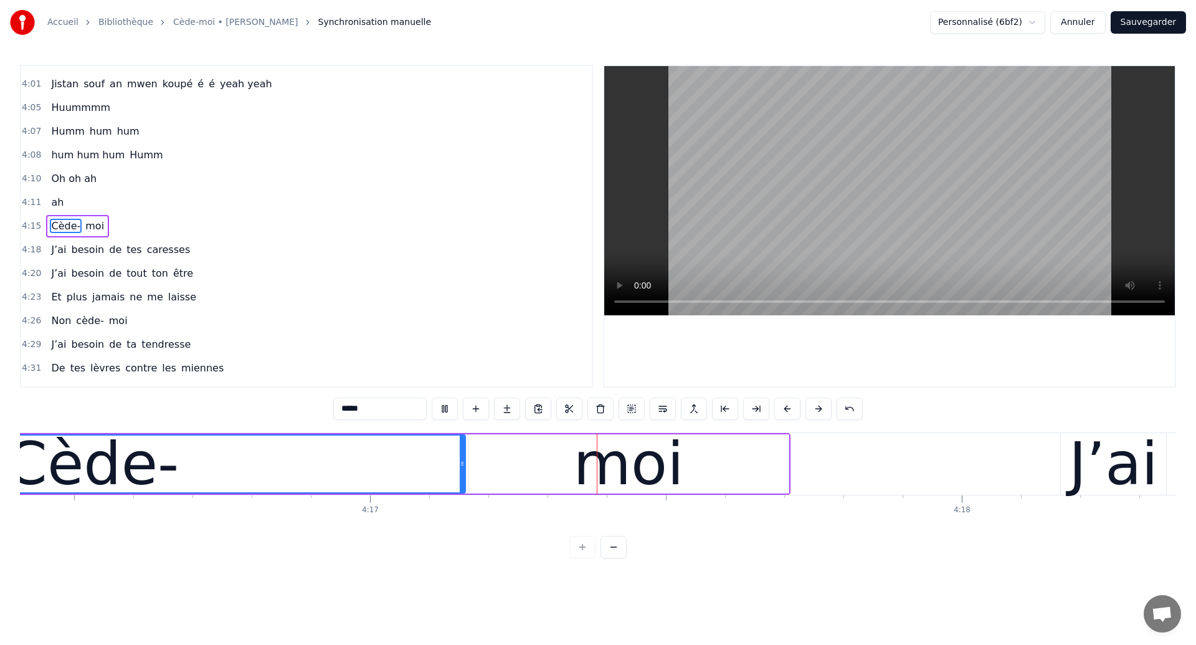
click at [560, 457] on div "moi" at bounding box center [628, 463] width 320 height 59
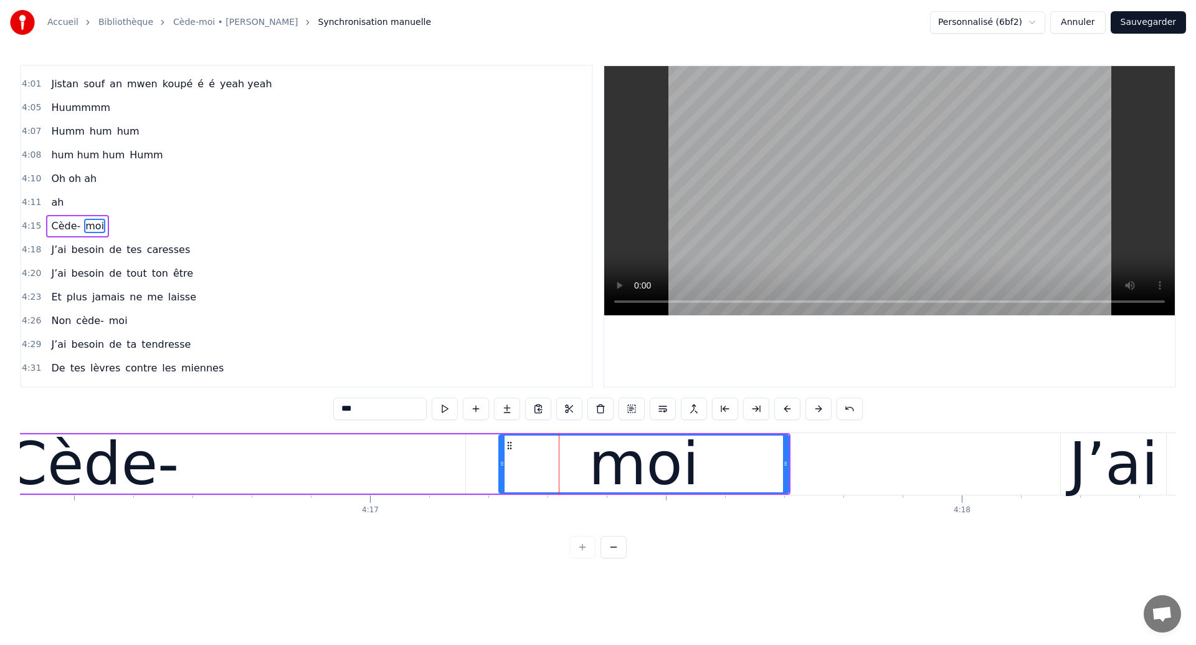
drag, startPoint x: 472, startPoint y: 467, endPoint x: 502, endPoint y: 472, distance: 30.9
click at [502, 472] on div at bounding box center [502, 463] width 5 height 57
click at [151, 449] on div "Cède-" at bounding box center [92, 463] width 173 height 89
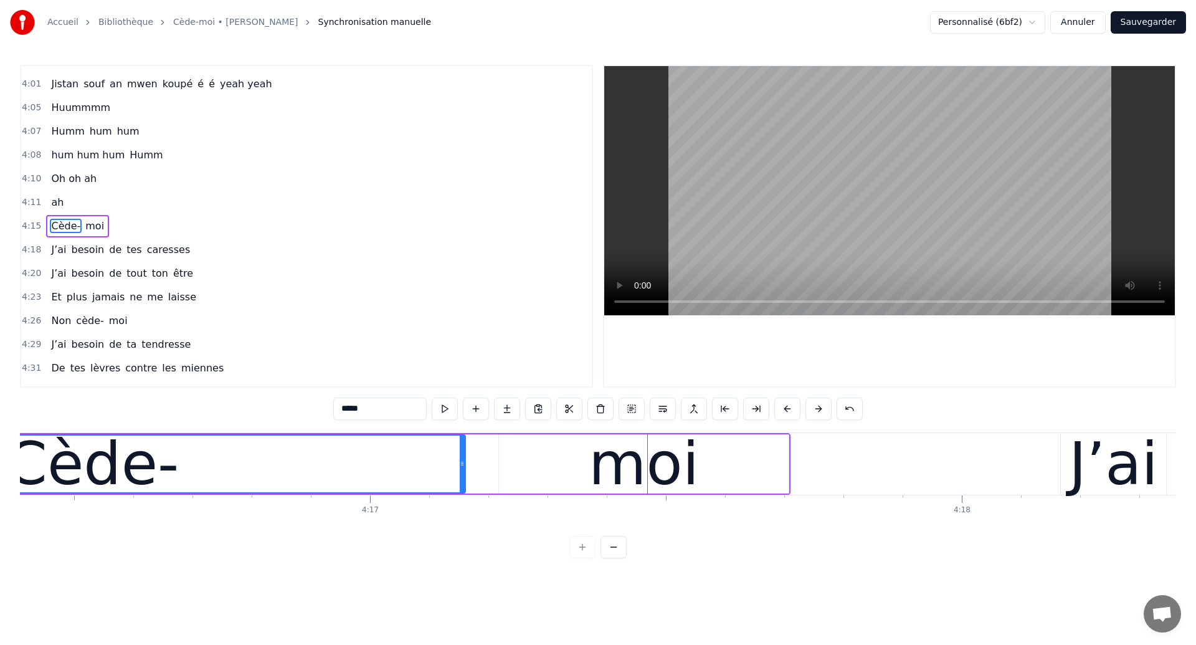
click at [128, 442] on div "Cède-" at bounding box center [92, 463] width 173 height 89
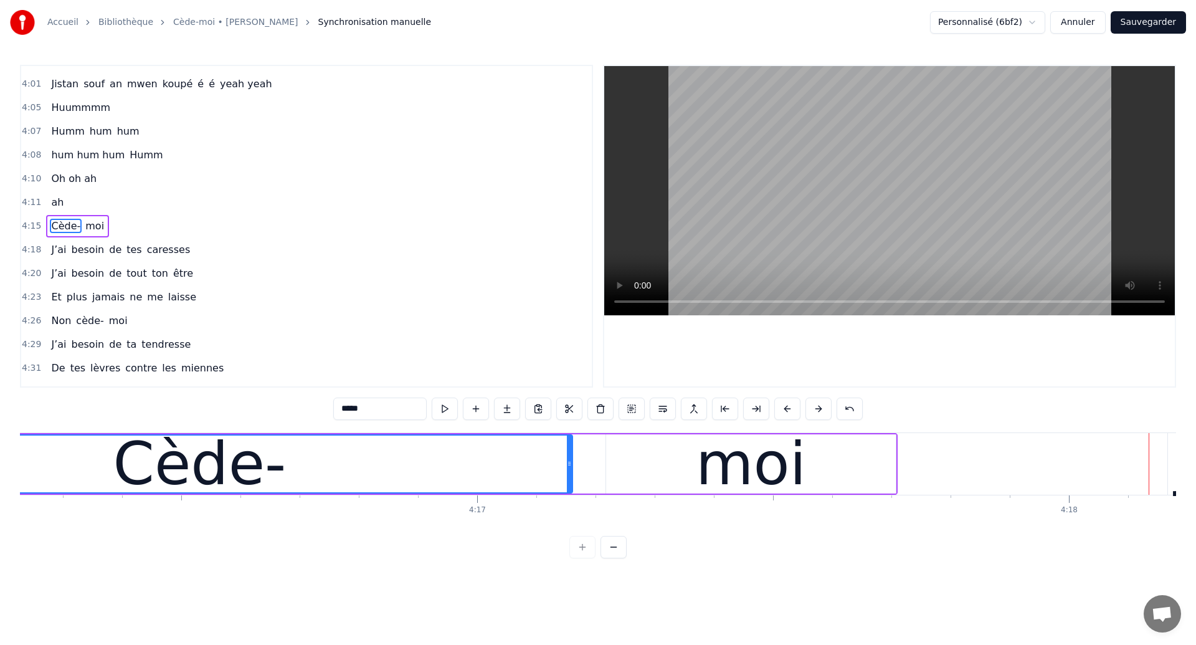
scroll to position [0, 151618]
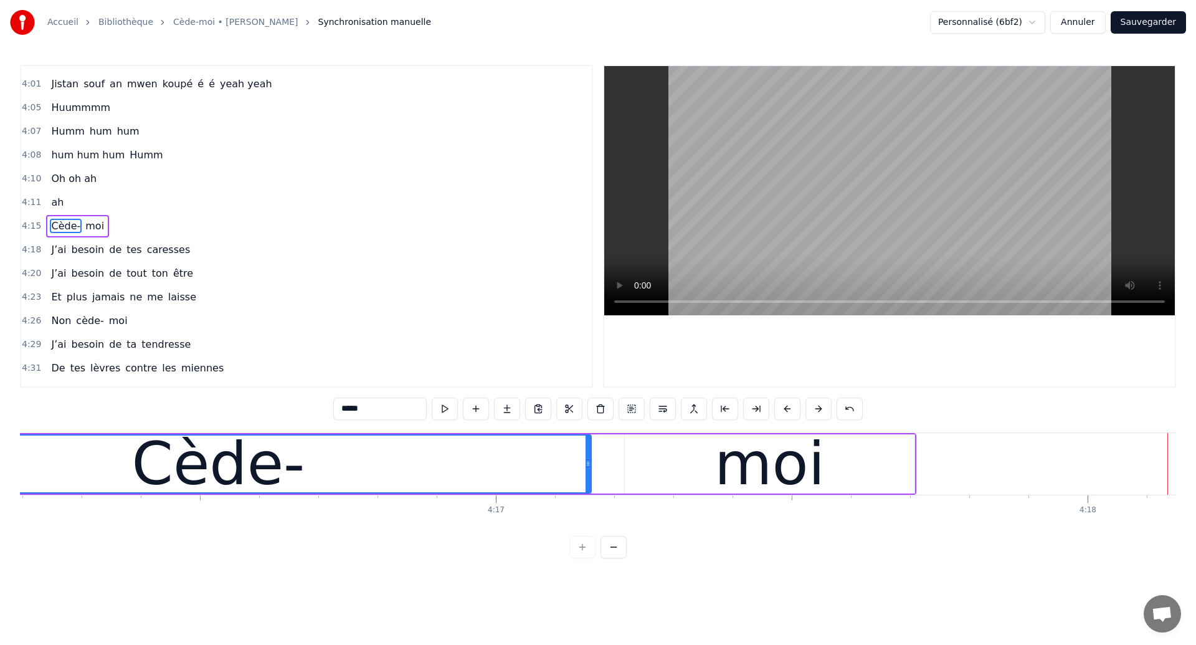
click at [143, 470] on div "Cède-" at bounding box center [218, 463] width 173 height 89
click at [166, 468] on div "Cède-" at bounding box center [218, 463] width 173 height 89
click at [55, 472] on div "Cède-" at bounding box center [218, 463] width 744 height 57
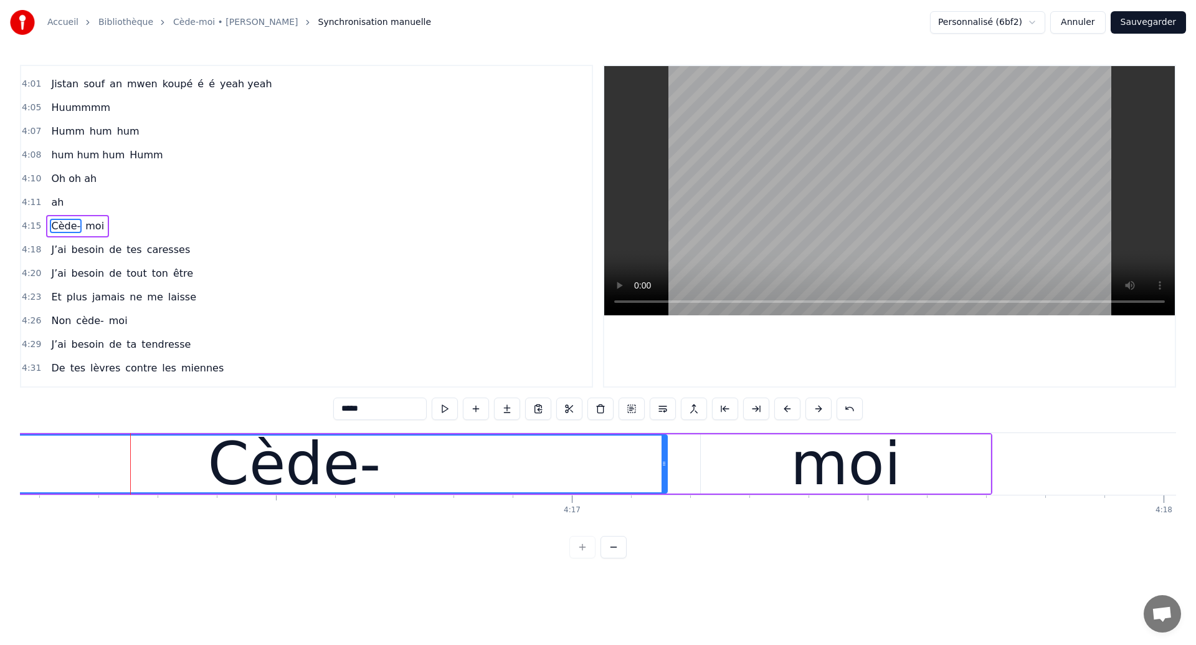
click at [55, 472] on div "Cède-" at bounding box center [294, 463] width 744 height 57
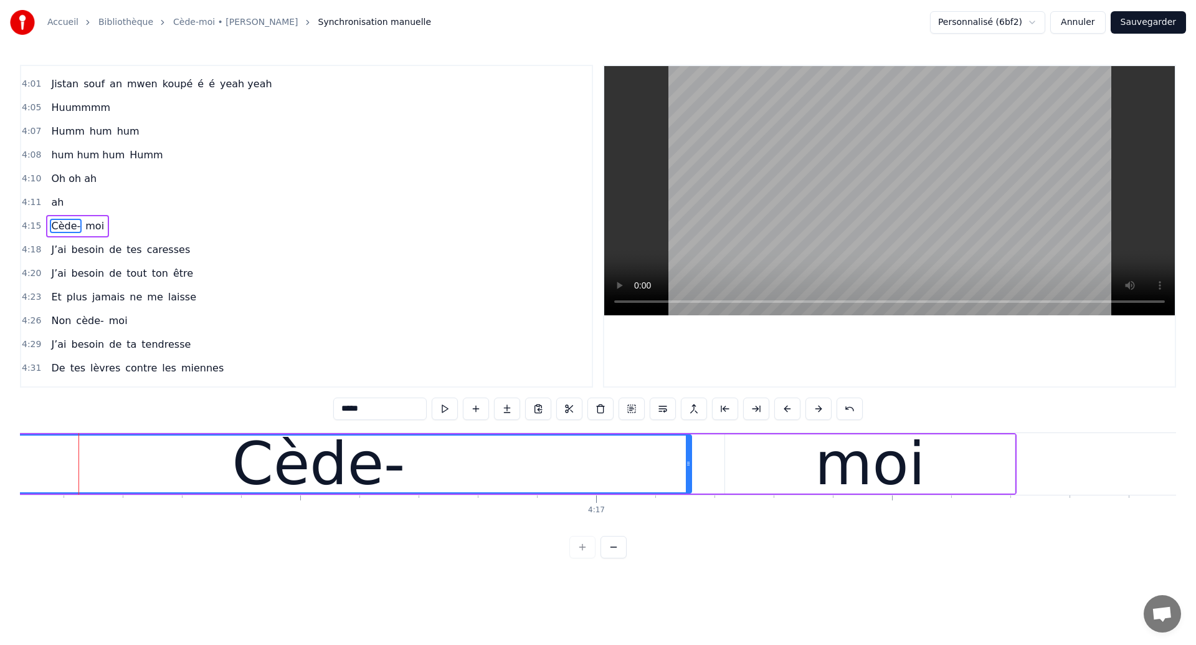
scroll to position [0, 151514]
click at [627, 460] on div "Cède-" at bounding box center [322, 463] width 744 height 57
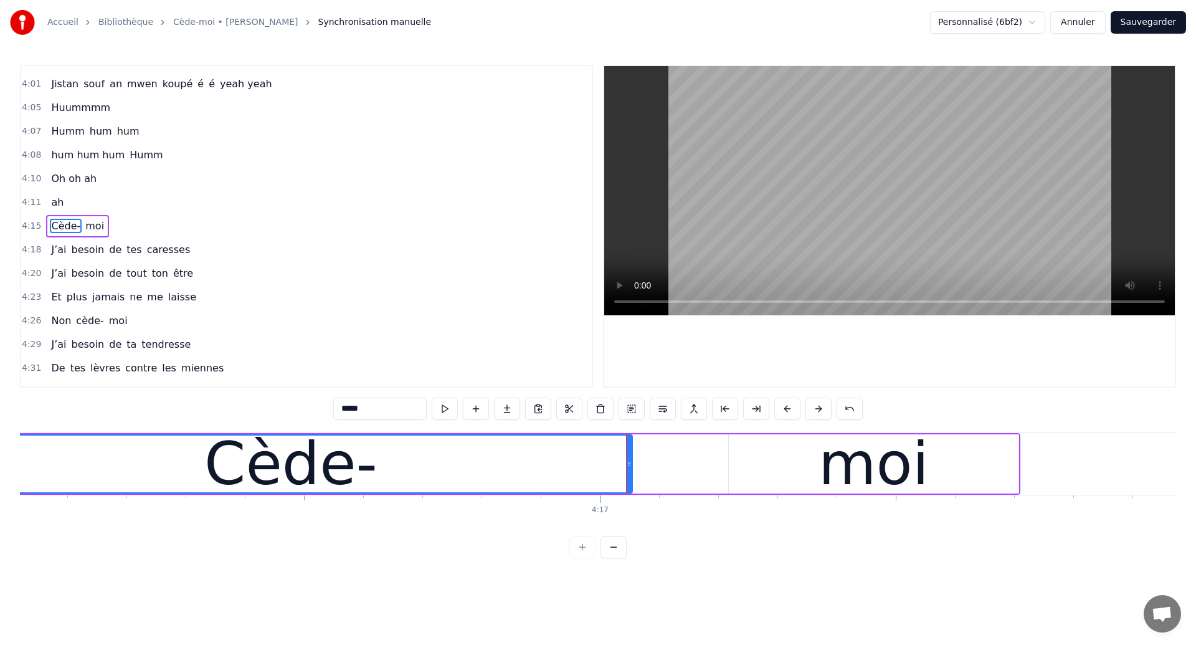
drag, startPoint x: 692, startPoint y: 465, endPoint x: 629, endPoint y: 469, distance: 63.0
click at [629, 469] on div at bounding box center [629, 463] width 5 height 57
click at [260, 465] on div "Cède-" at bounding box center [290, 463] width 173 height 89
click at [577, 480] on div "Cède-" at bounding box center [291, 463] width 682 height 57
click at [731, 470] on div "moi" at bounding box center [874, 463] width 290 height 59
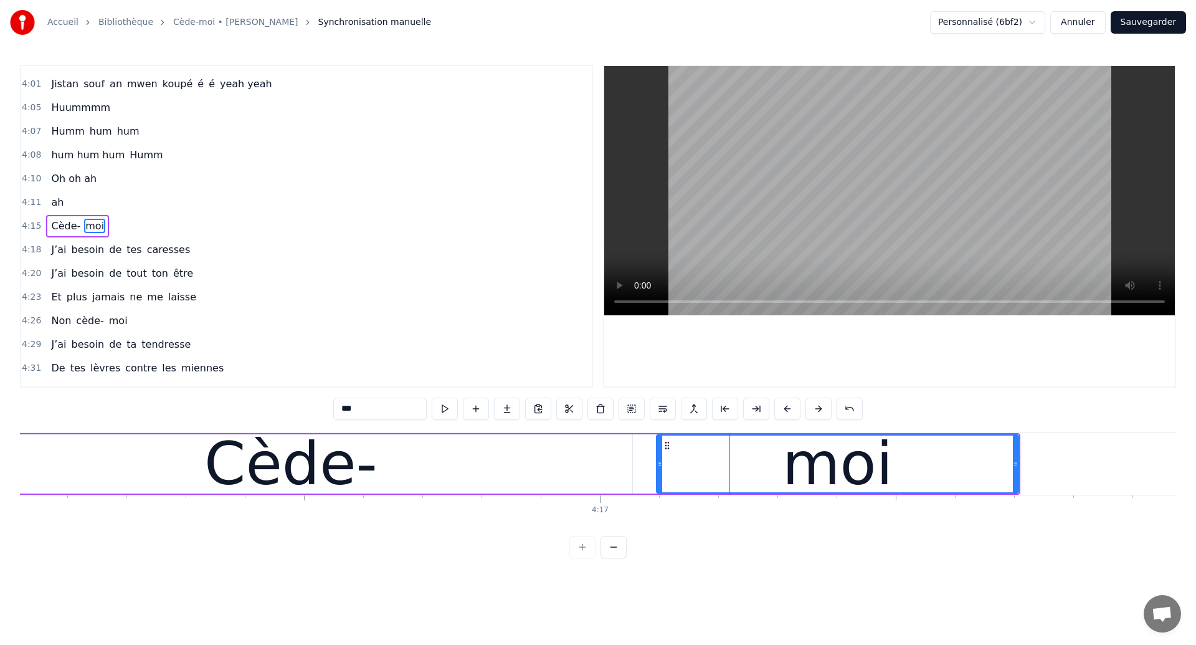
drag, startPoint x: 731, startPoint y: 470, endPoint x: 658, endPoint y: 474, distance: 72.4
click at [658, 474] on div at bounding box center [659, 463] width 5 height 57
click at [240, 476] on div "Cède-" at bounding box center [290, 463] width 173 height 89
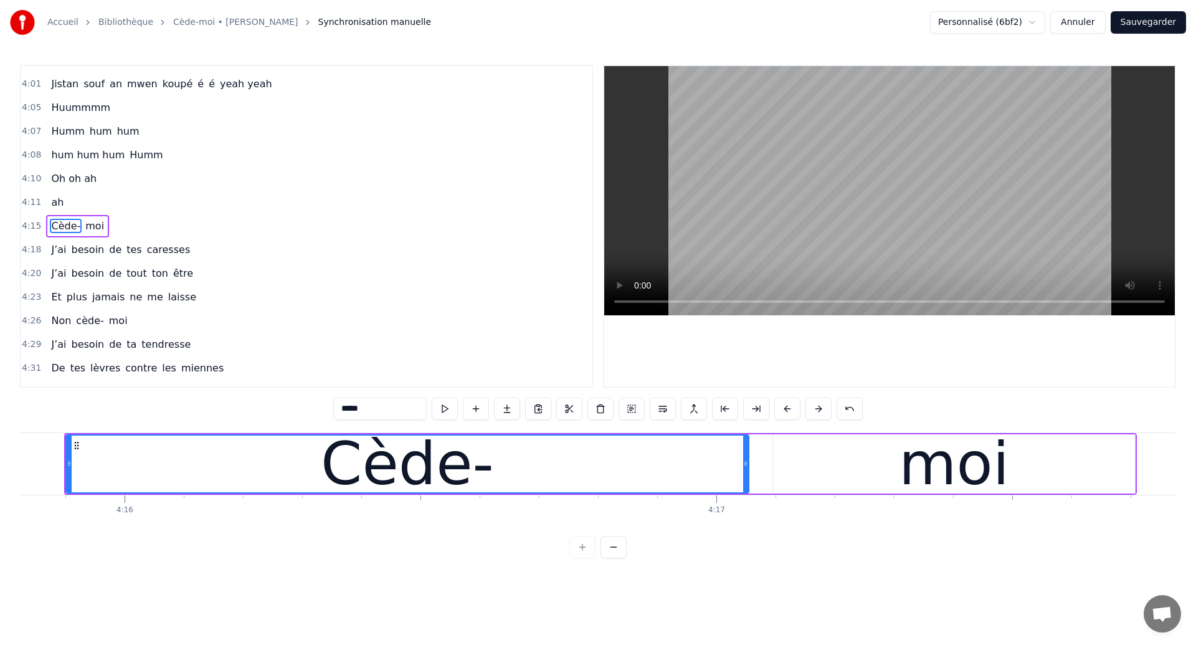
scroll to position [0, 151409]
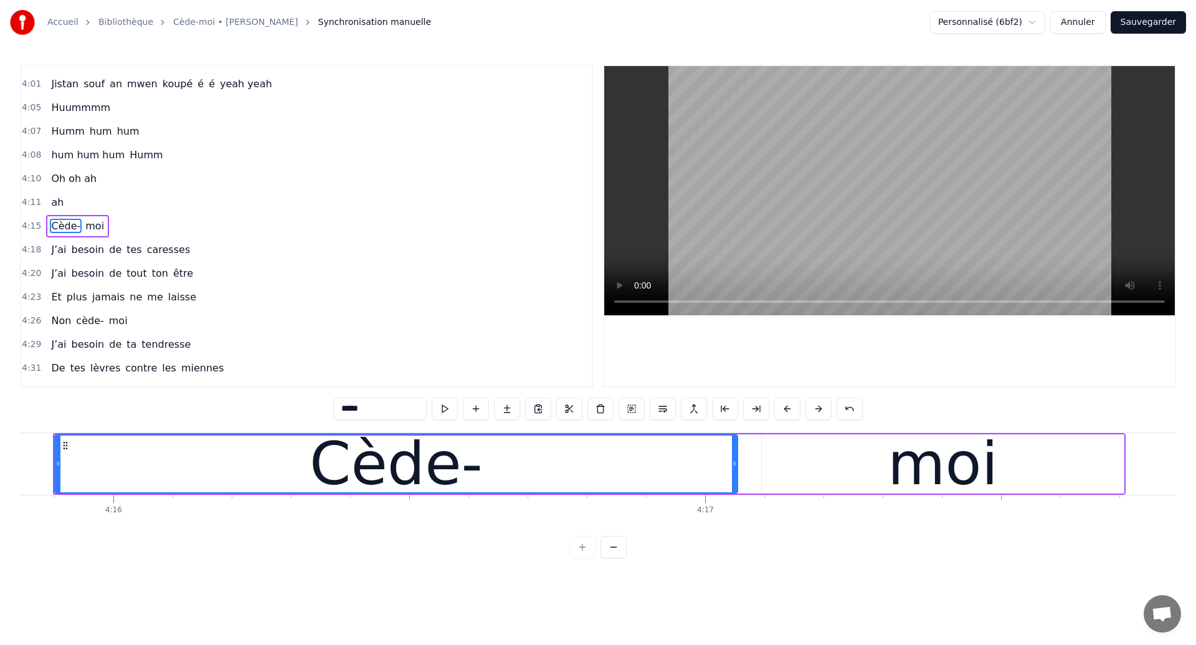
click at [327, 470] on div "Cède-" at bounding box center [396, 463] width 173 height 89
click at [585, 470] on div "Cède-" at bounding box center [396, 463] width 682 height 57
click at [326, 444] on div "Cède-" at bounding box center [396, 463] width 173 height 89
click at [594, 467] on div "Cède-" at bounding box center [396, 463] width 682 height 57
click at [402, 461] on div "Cède-" at bounding box center [396, 463] width 173 height 89
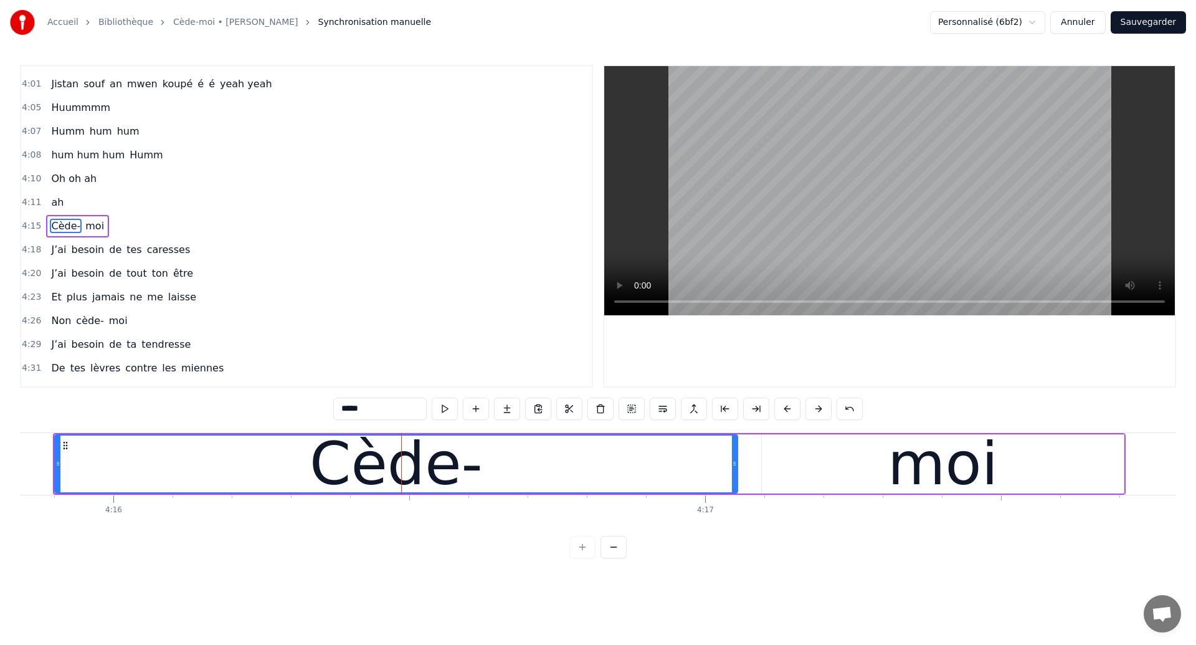
click at [601, 284] on div "0:04 Ouh ouh ouh 0:05 Anh wèèè yèèèè 0:23 L’amour s’est glissé dans mon coeur 0…" at bounding box center [598, 226] width 1156 height 323
click at [566, 434] on div "Cède-" at bounding box center [396, 463] width 684 height 59
click at [843, 461] on div "moi" at bounding box center [943, 463] width 362 height 59
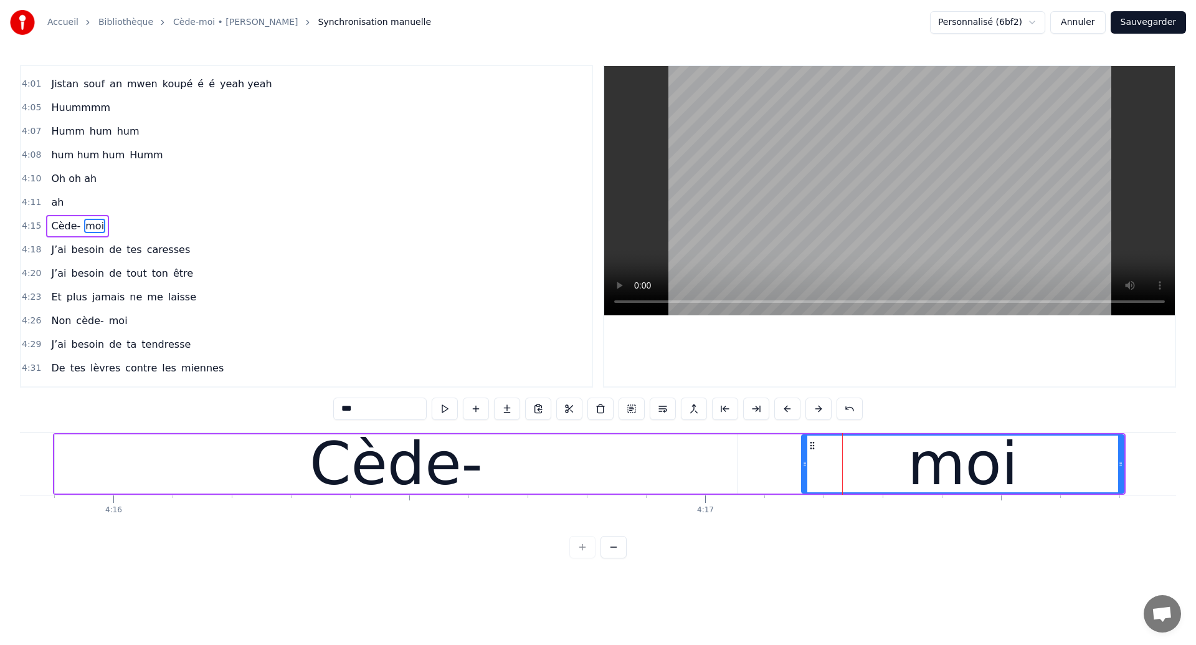
drag, startPoint x: 762, startPoint y: 473, endPoint x: 802, endPoint y: 480, distance: 40.4
click at [802, 480] on div at bounding box center [804, 463] width 5 height 57
click at [414, 460] on div "Cède-" at bounding box center [396, 463] width 173 height 89
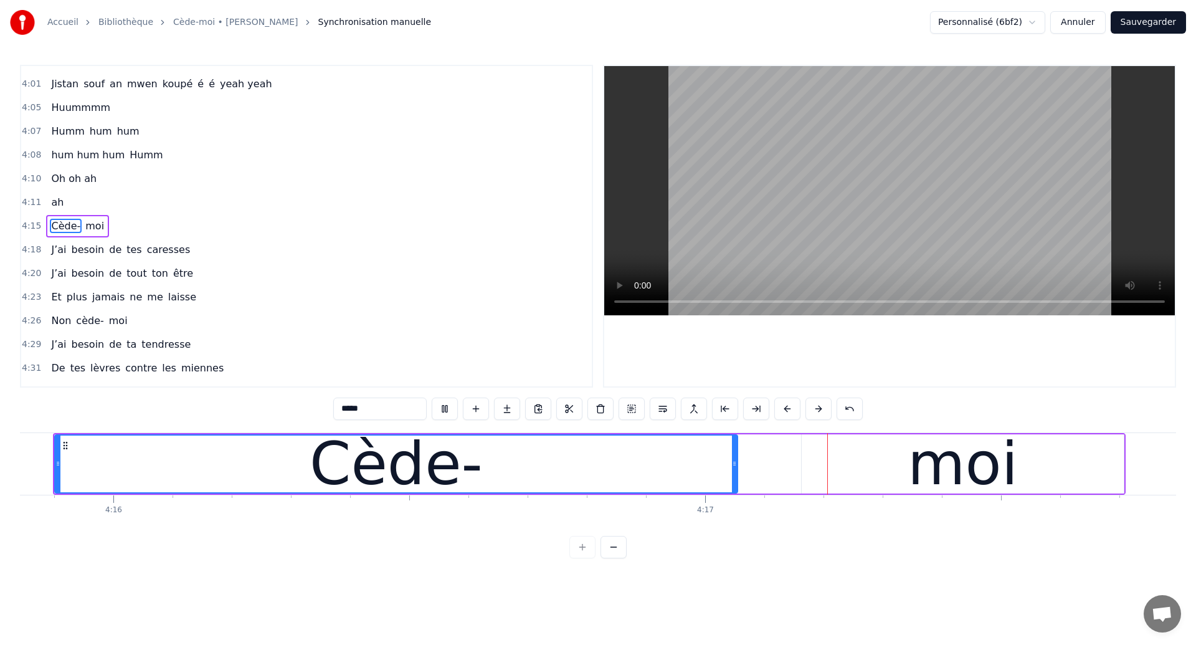
click at [652, 460] on div "Cède-" at bounding box center [396, 463] width 682 height 57
click at [808, 470] on div "moi" at bounding box center [963, 463] width 322 height 59
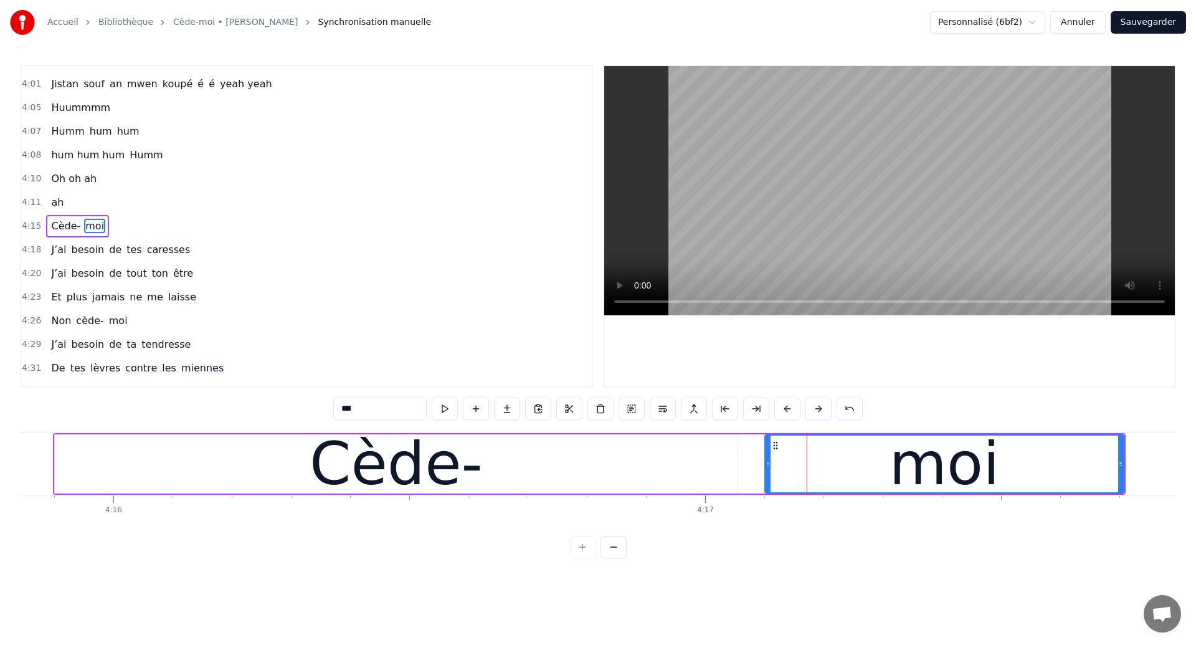
drag, startPoint x: 804, startPoint y: 471, endPoint x: 767, endPoint y: 474, distance: 36.9
click at [767, 474] on div at bounding box center [768, 463] width 5 height 57
click at [375, 445] on div "Cède-" at bounding box center [396, 463] width 173 height 89
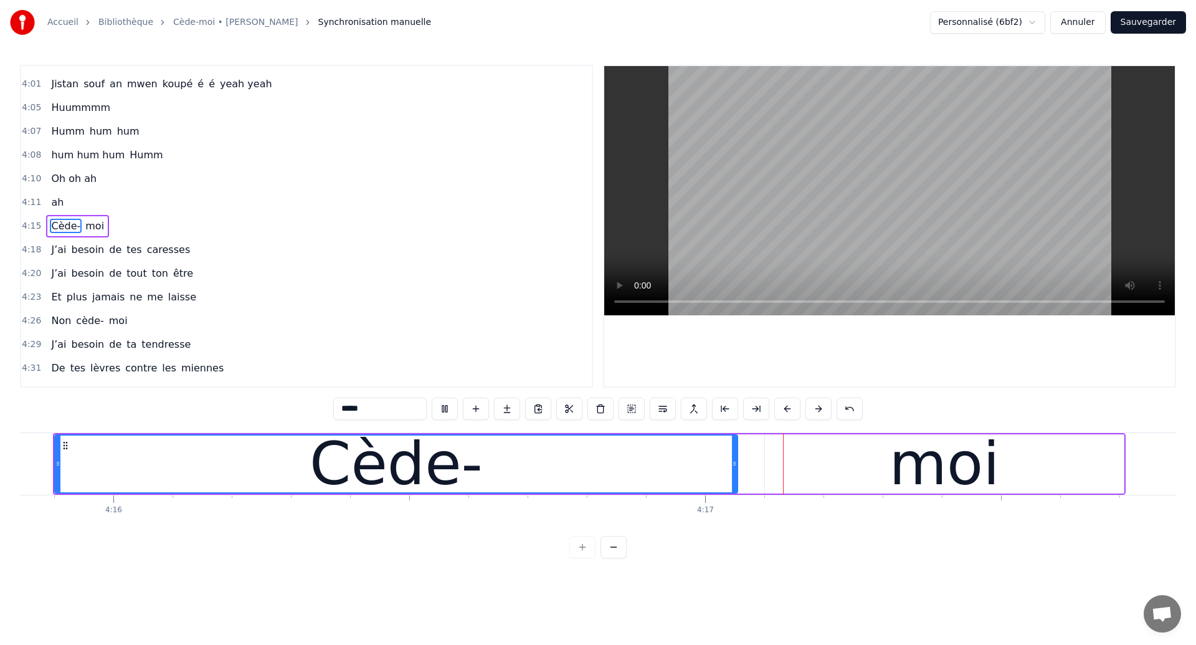
click at [629, 457] on div "Cède-" at bounding box center [396, 463] width 682 height 57
click at [543, 472] on div "Cède-" at bounding box center [396, 463] width 682 height 57
click at [668, 431] on div "0:04 Ouh ouh ouh 0:05 Anh wèèè yèèèè 0:23 L’amour s’est glissé dans mon coeur 0…" at bounding box center [598, 311] width 1156 height 493
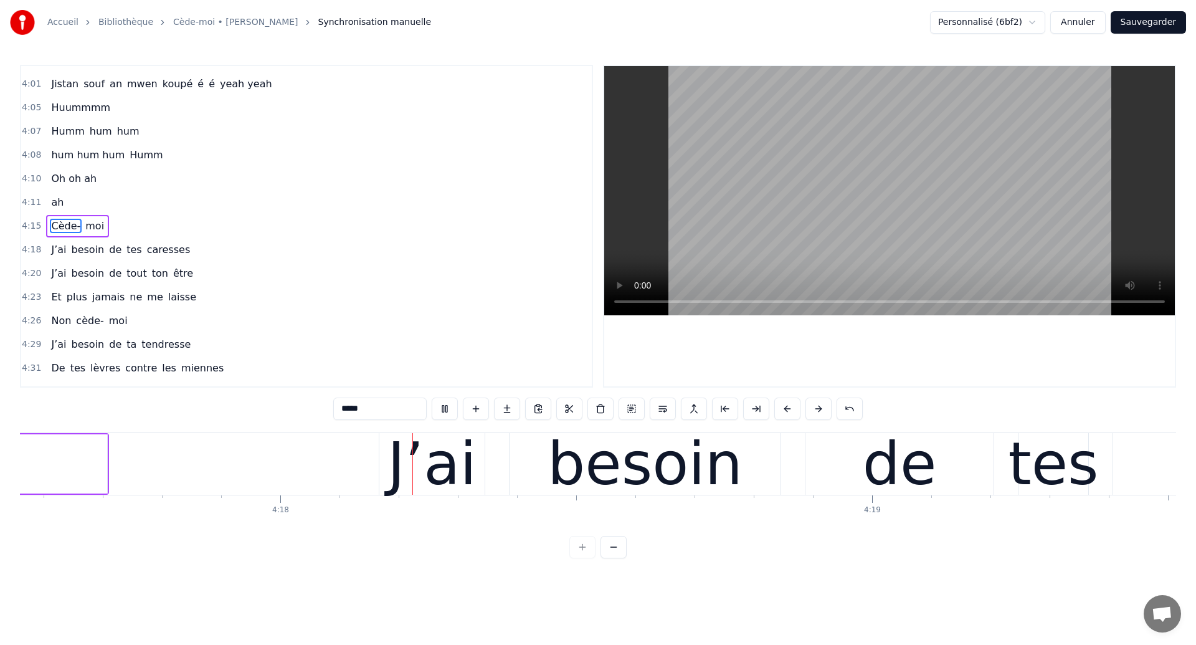
scroll to position [0, 152476]
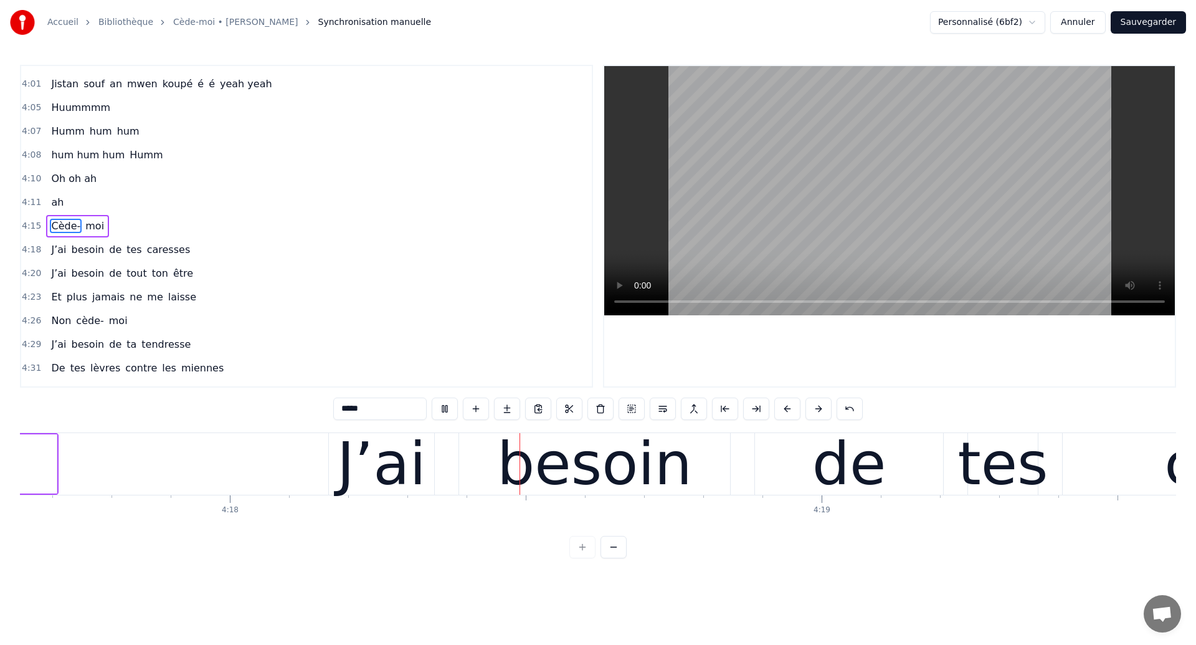
click at [716, 473] on div "besoin" at bounding box center [594, 464] width 271 height 62
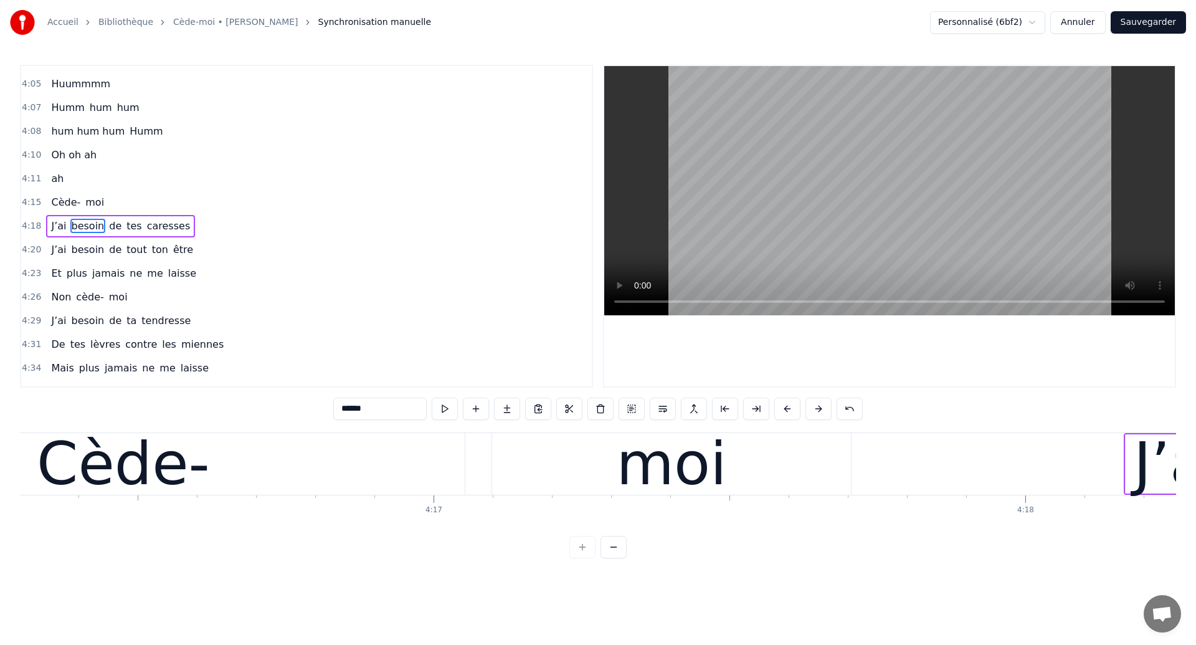
scroll to position [0, 151552]
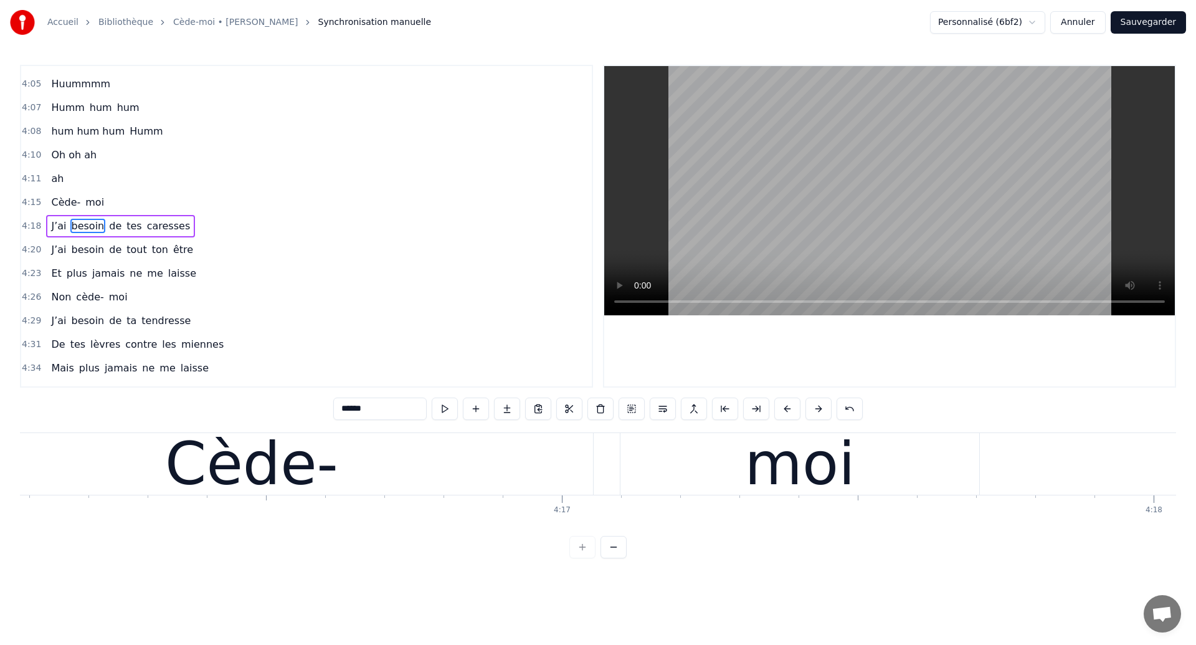
click at [256, 445] on div "Cède-" at bounding box center [251, 463] width 173 height 89
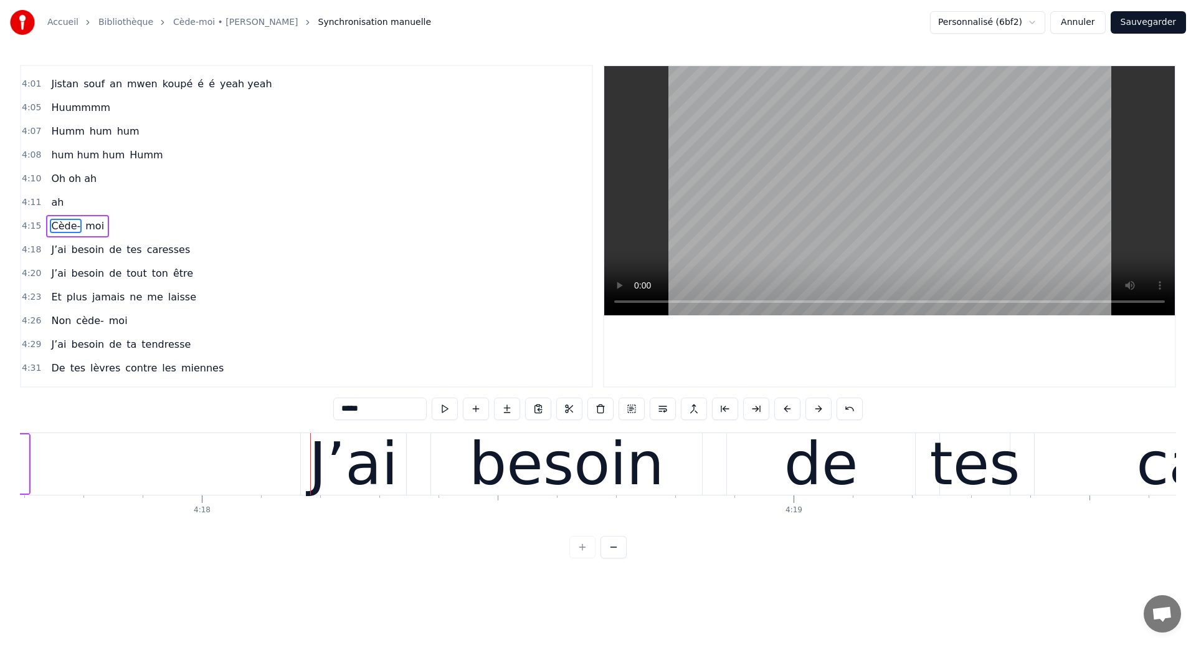
scroll to position [0, 152732]
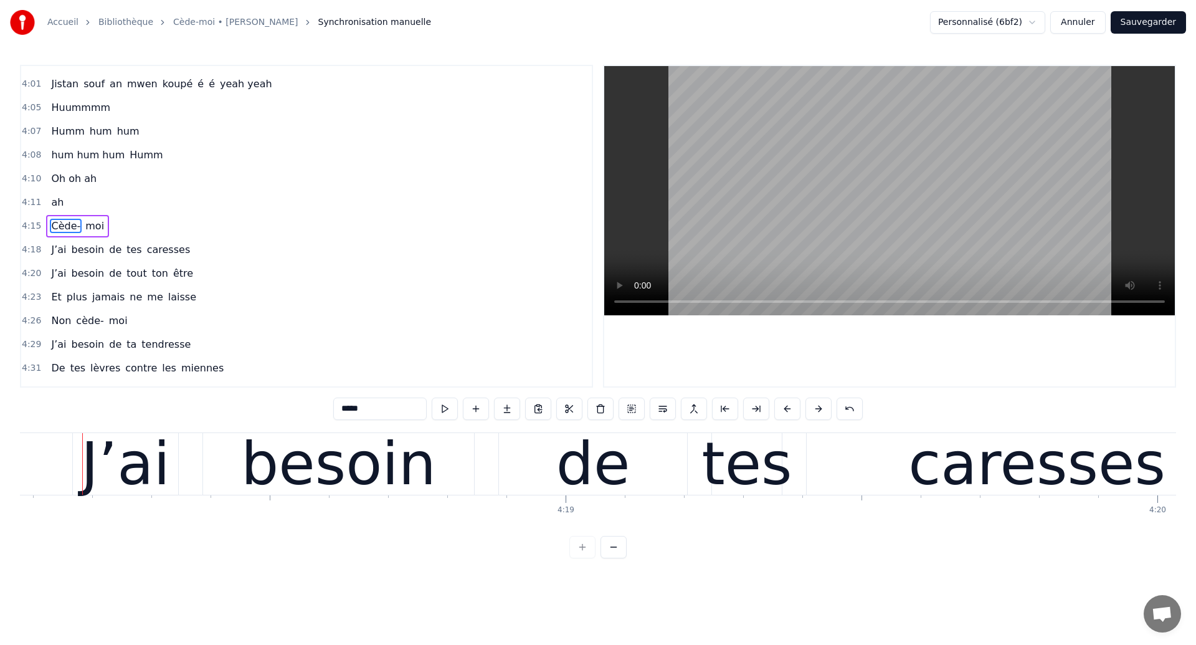
click at [434, 476] on div "besoin" at bounding box center [338, 464] width 271 height 62
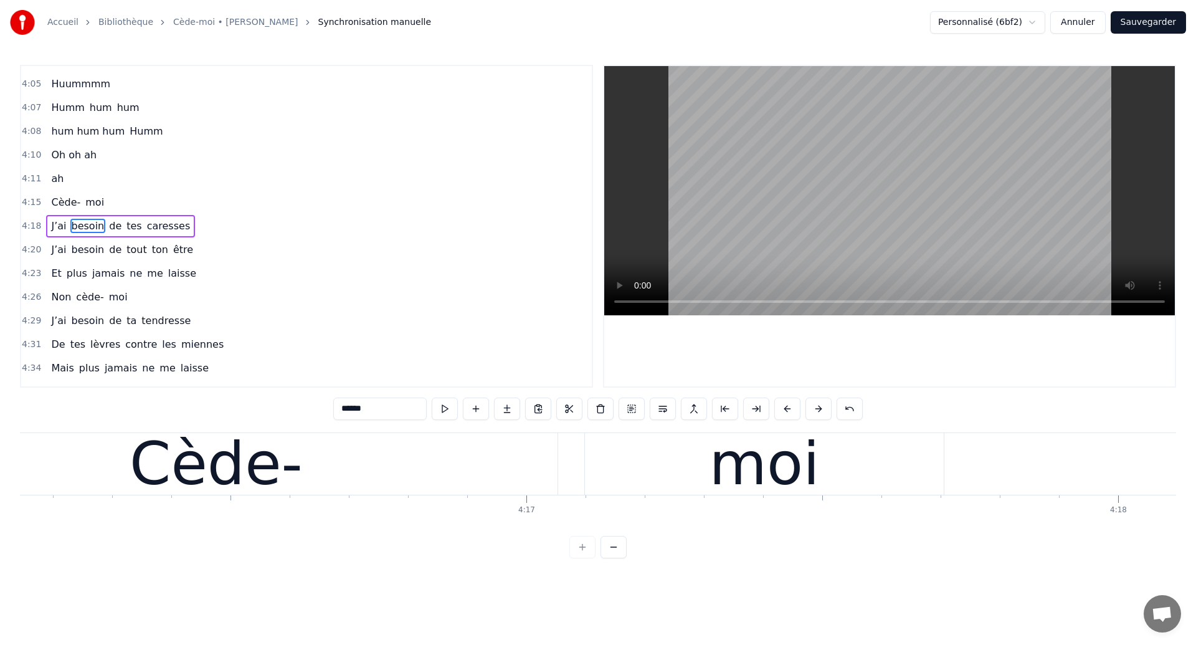
scroll to position [0, 151580]
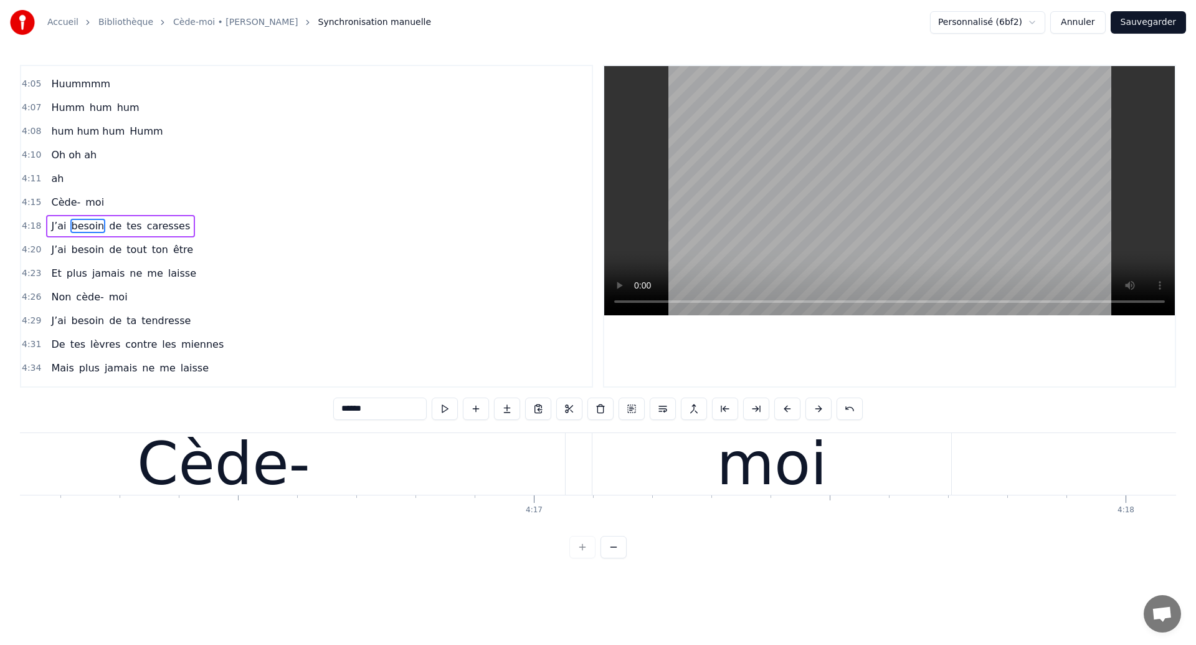
click at [232, 456] on div "Cède-" at bounding box center [223, 463] width 173 height 89
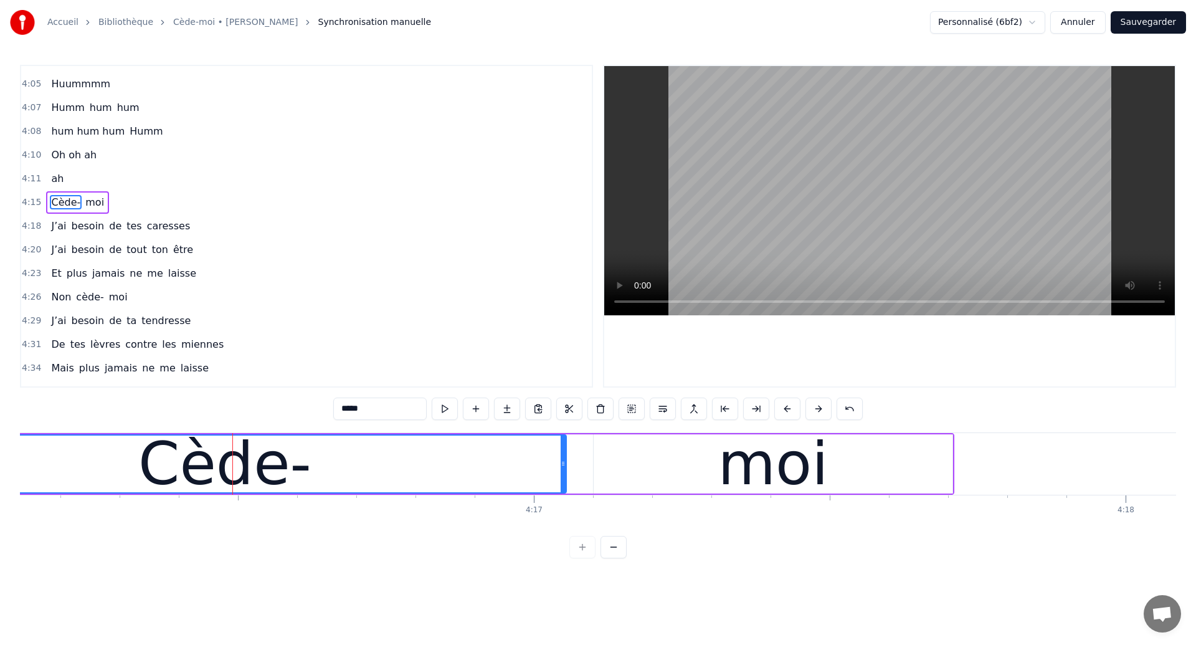
scroll to position [1911, 0]
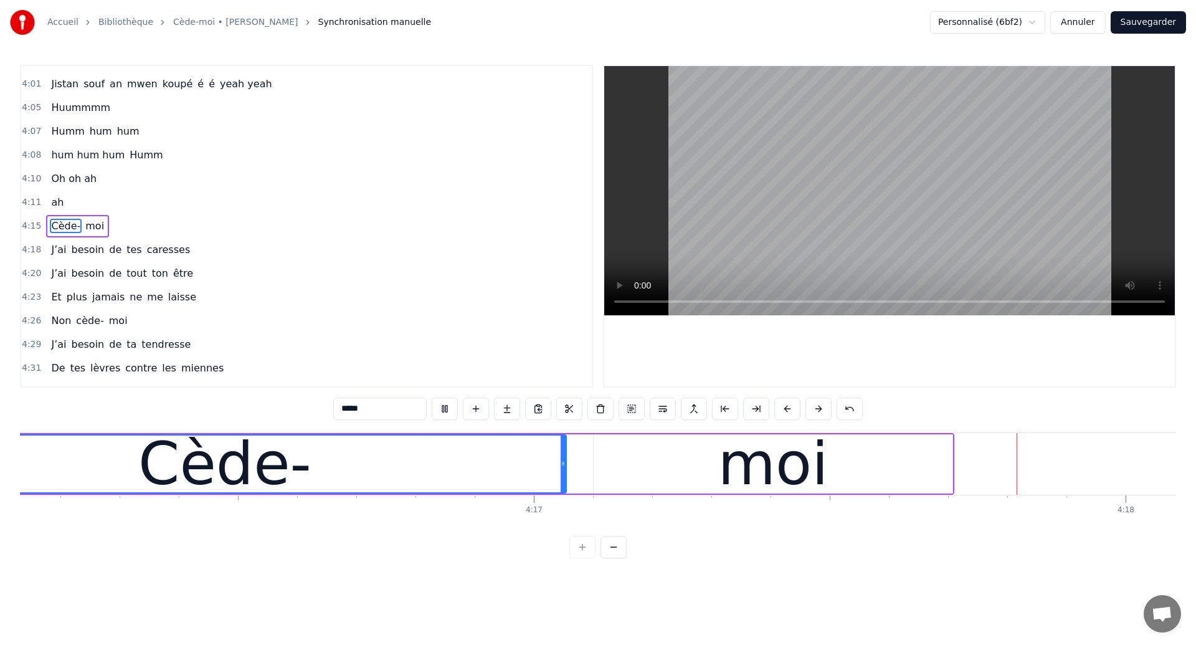
click at [819, 473] on div "moi" at bounding box center [773, 463] width 359 height 59
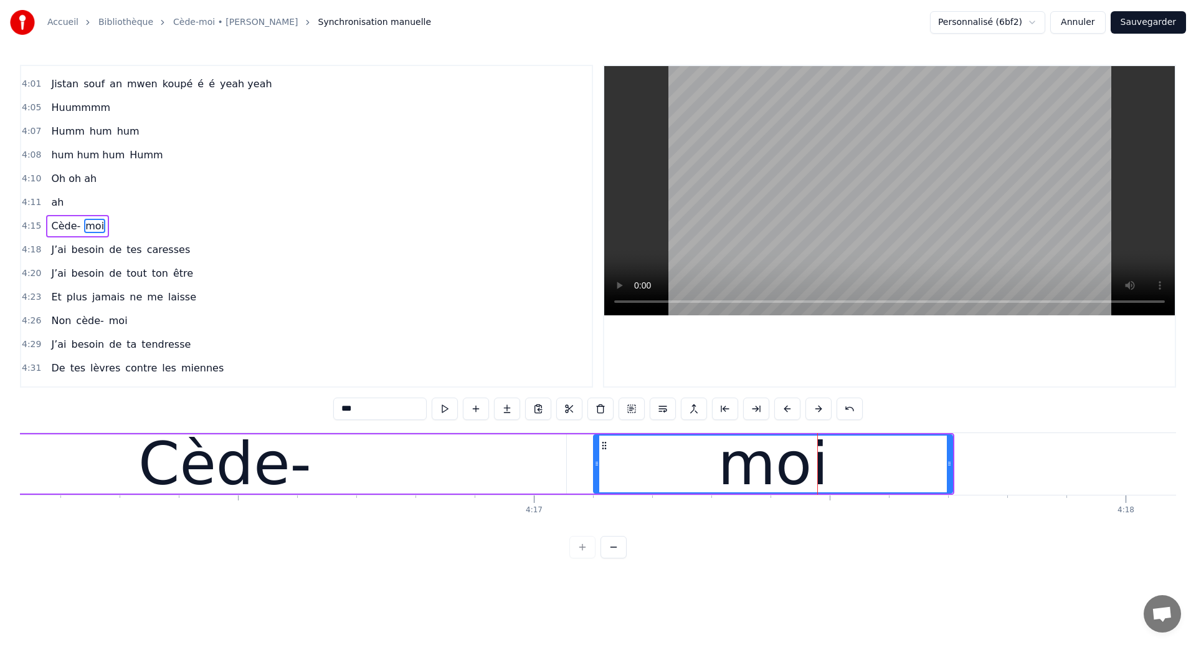
click at [340, 481] on div "Cède-" at bounding box center [225, 463] width 683 height 59
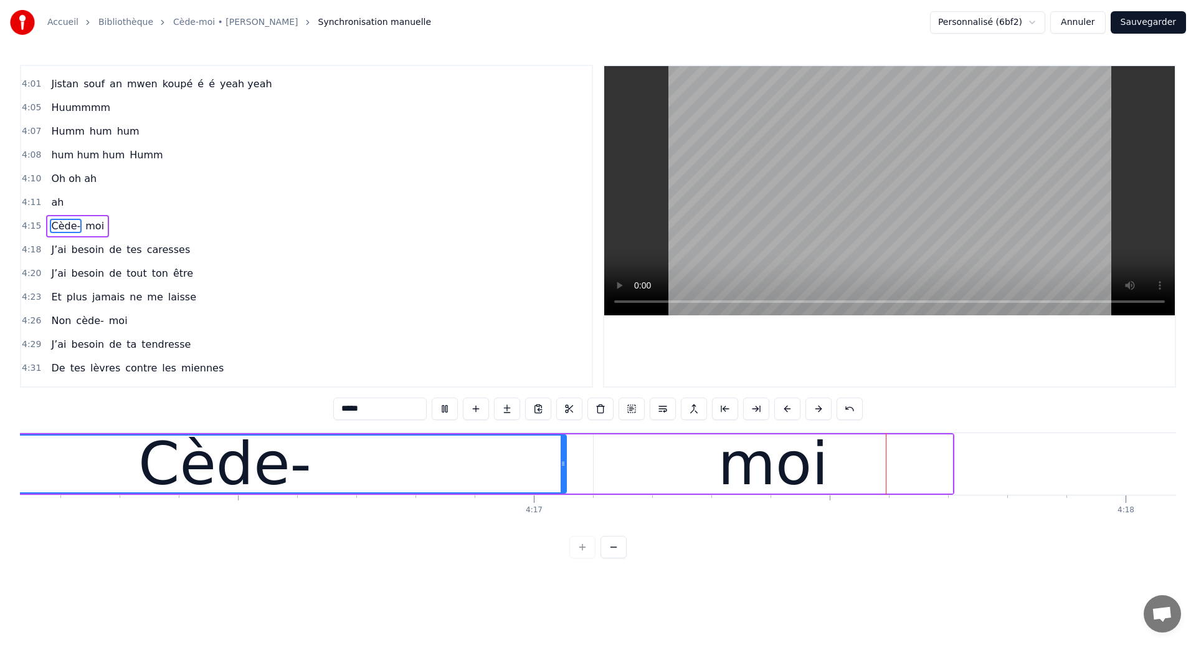
click at [715, 452] on div "moi" at bounding box center [773, 463] width 359 height 59
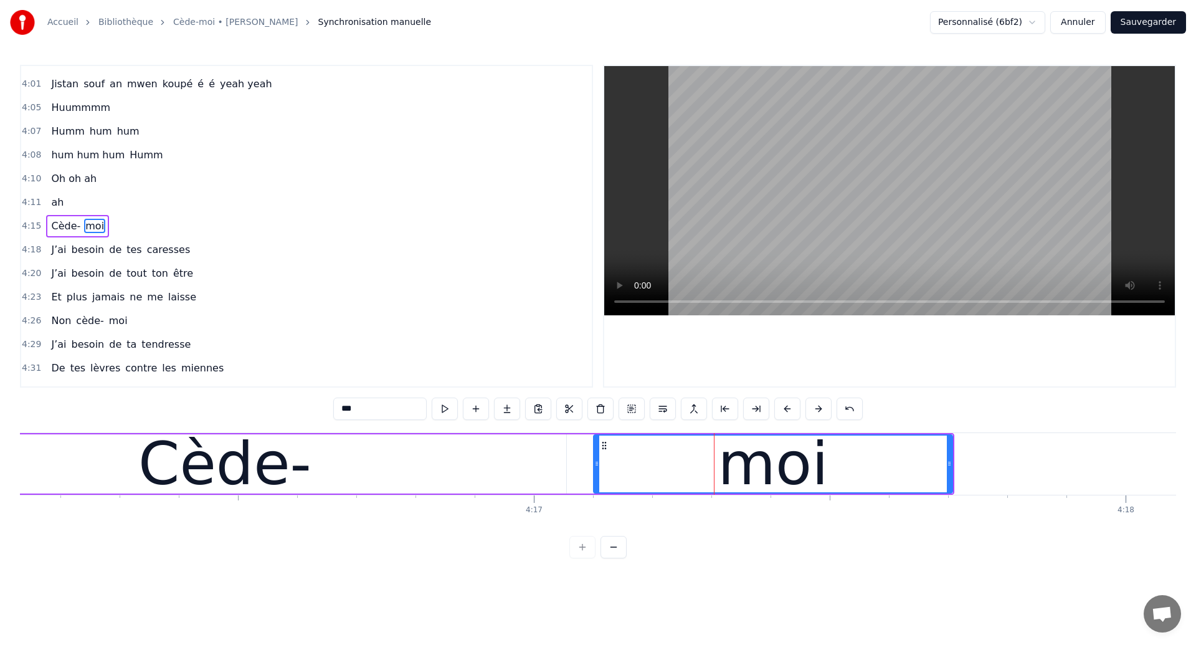
click at [171, 437] on div "Cède-" at bounding box center [224, 463] width 173 height 89
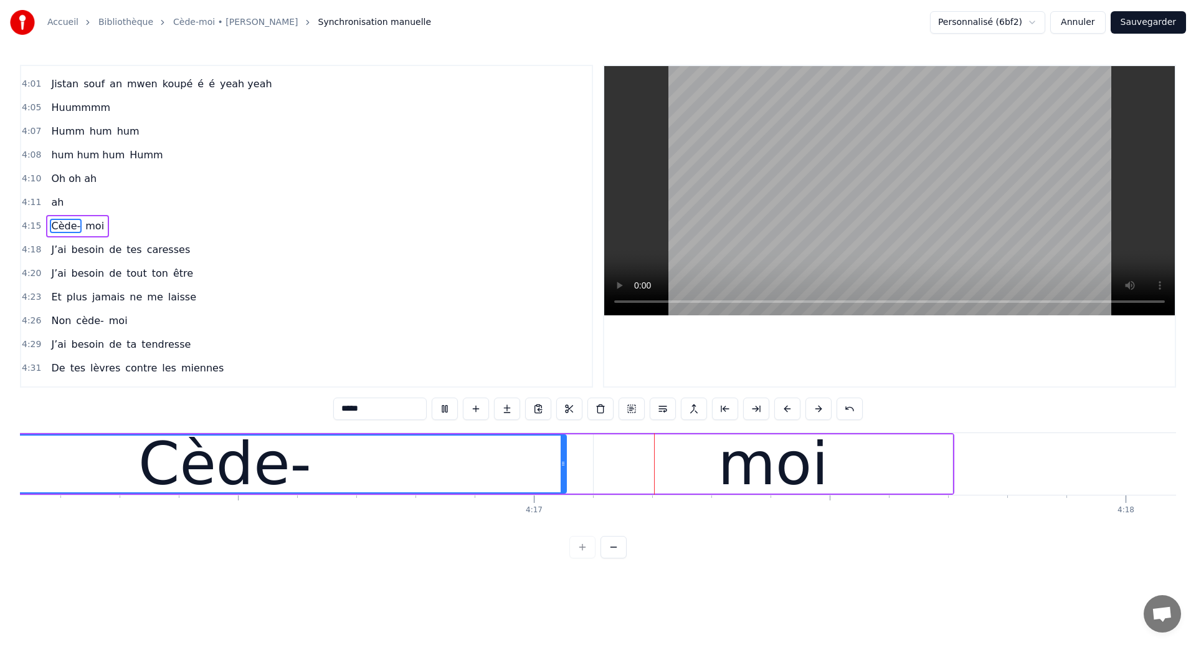
click at [530, 488] on div "Cède-" at bounding box center [225, 463] width 682 height 57
click at [282, 463] on div "Cède-" at bounding box center [224, 463] width 173 height 89
click at [665, 455] on div "moi" at bounding box center [773, 463] width 359 height 59
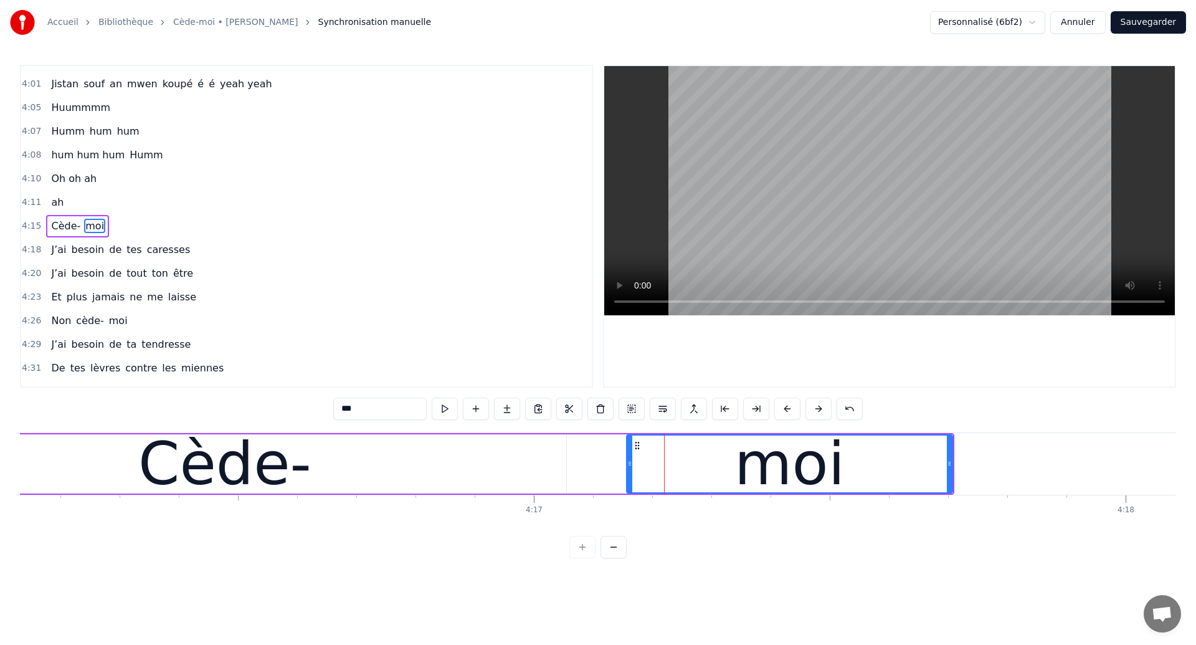
drag, startPoint x: 597, startPoint y: 465, endPoint x: 629, endPoint y: 473, distance: 33.5
click at [629, 473] on div at bounding box center [629, 463] width 5 height 57
click at [145, 463] on div "Cède-" at bounding box center [224, 463] width 173 height 89
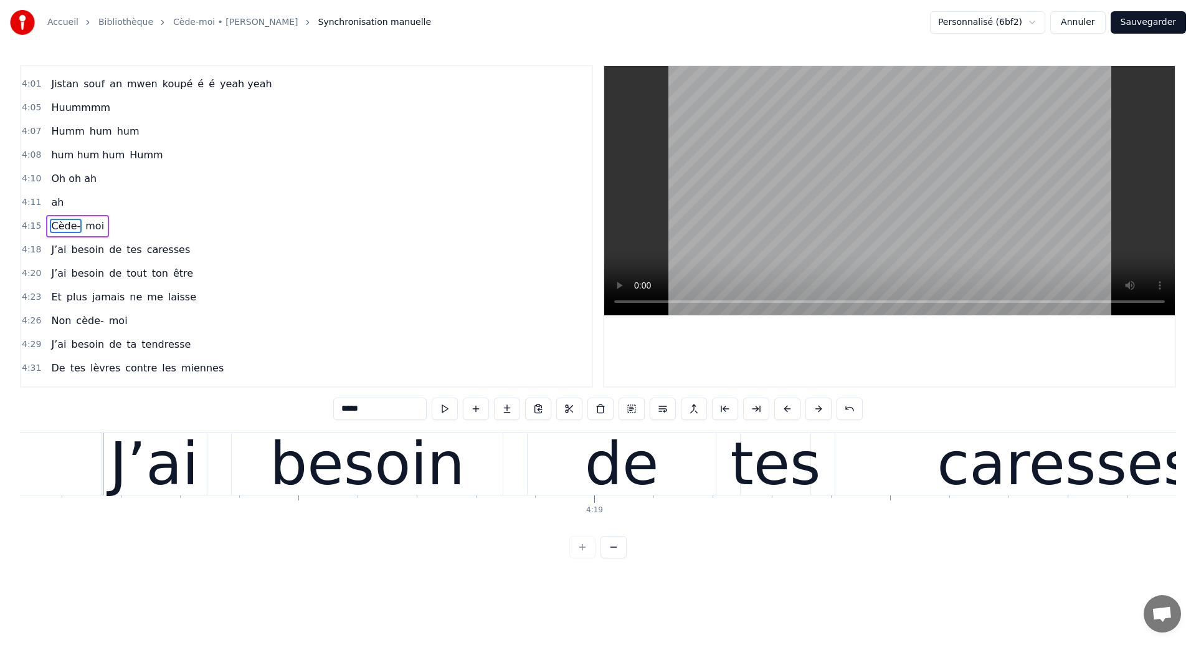
scroll to position [0, 152724]
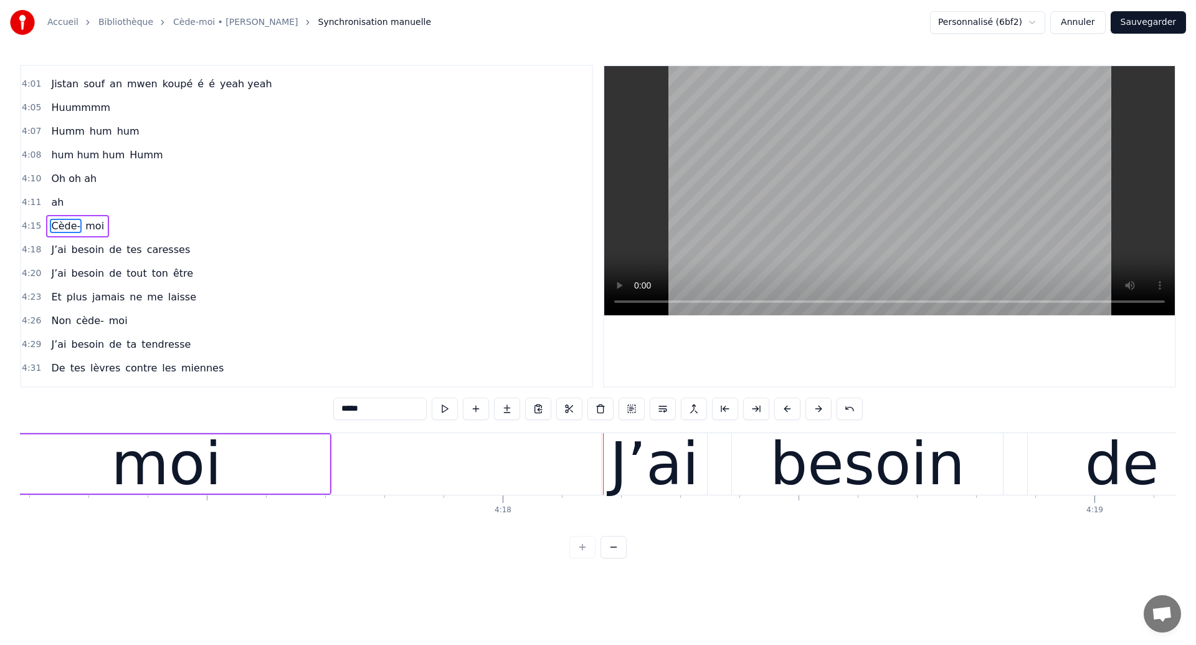
click at [190, 477] on div "moi" at bounding box center [166, 463] width 110 height 89
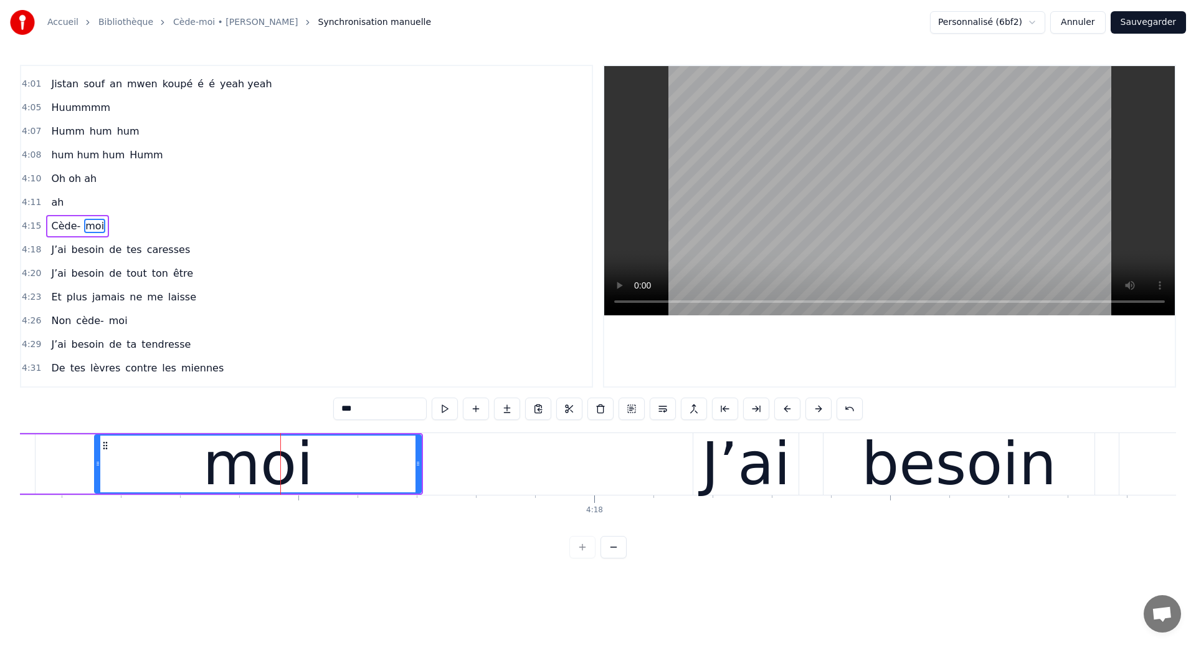
scroll to position [0, 152015]
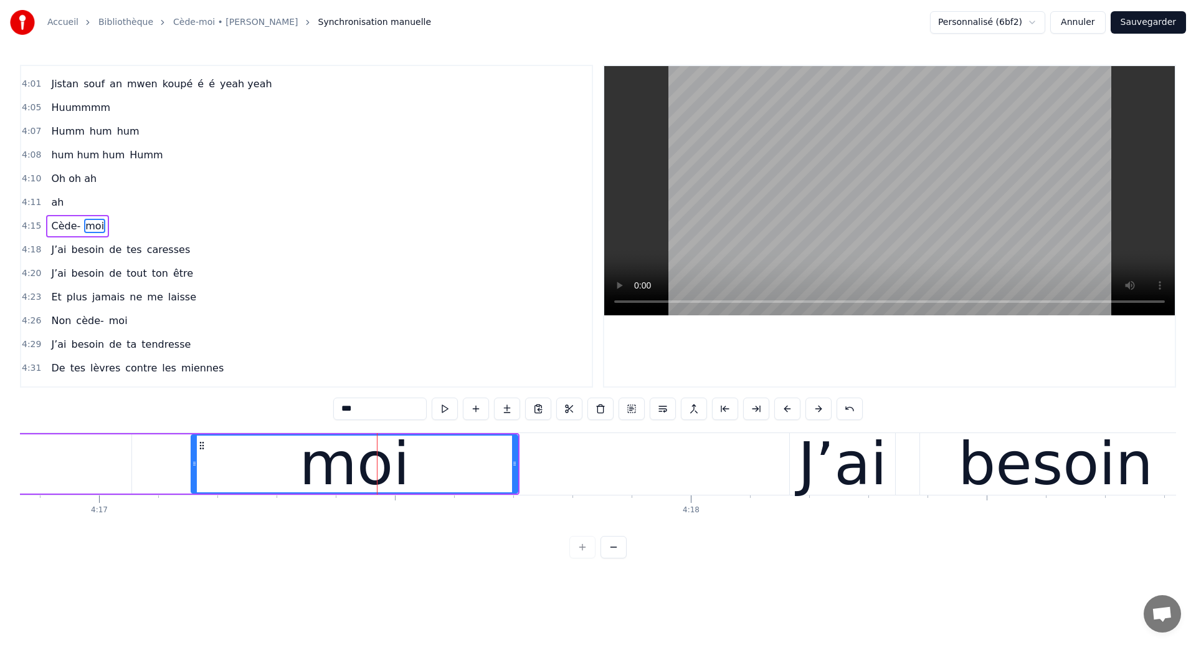
click at [191, 477] on div "moi" at bounding box center [355, 463] width 328 height 59
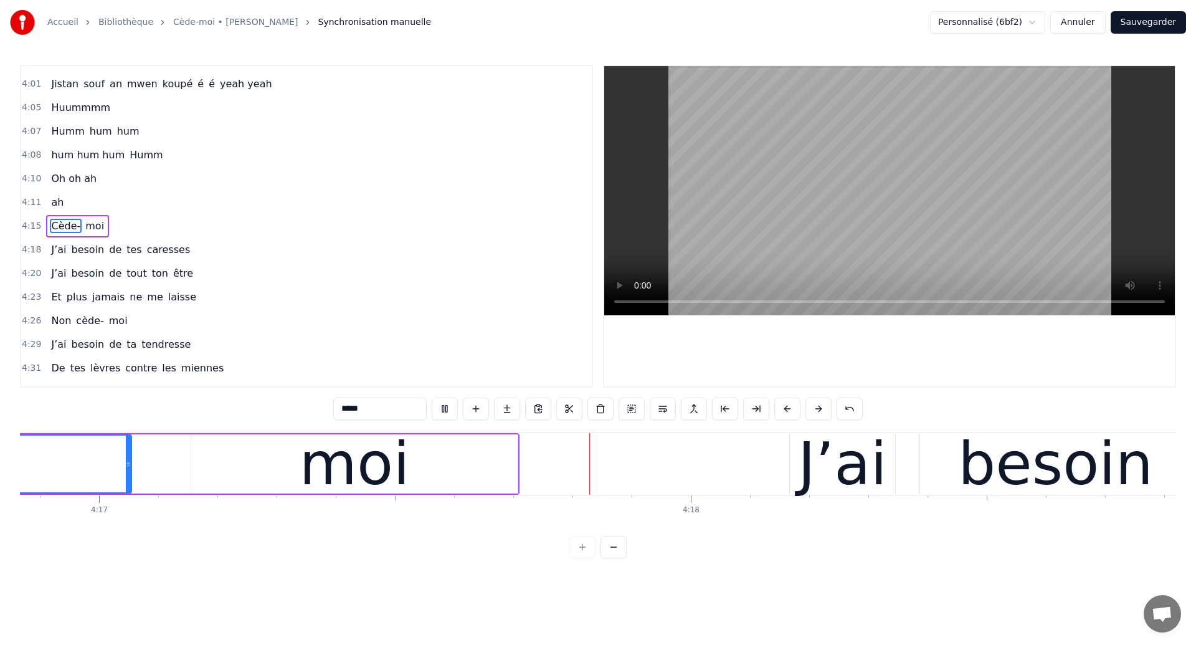
click at [488, 478] on div "moi" at bounding box center [354, 463] width 326 height 59
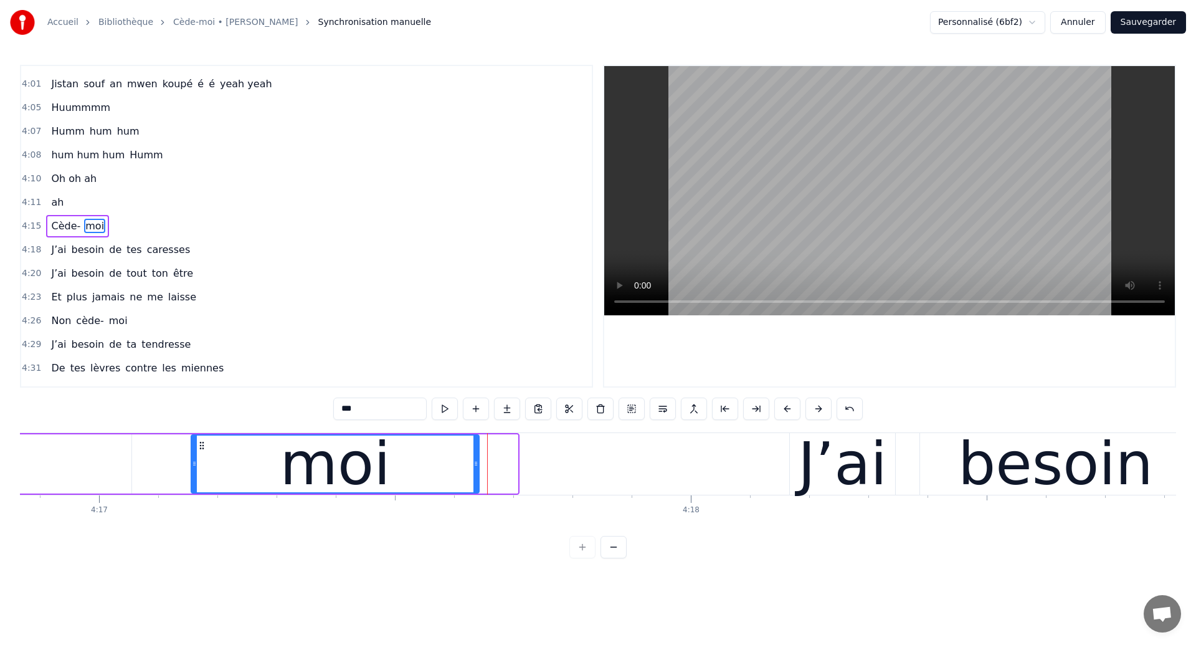
drag, startPoint x: 511, startPoint y: 469, endPoint x: 473, endPoint y: 480, distance: 40.2
click at [473, 480] on div at bounding box center [475, 463] width 5 height 57
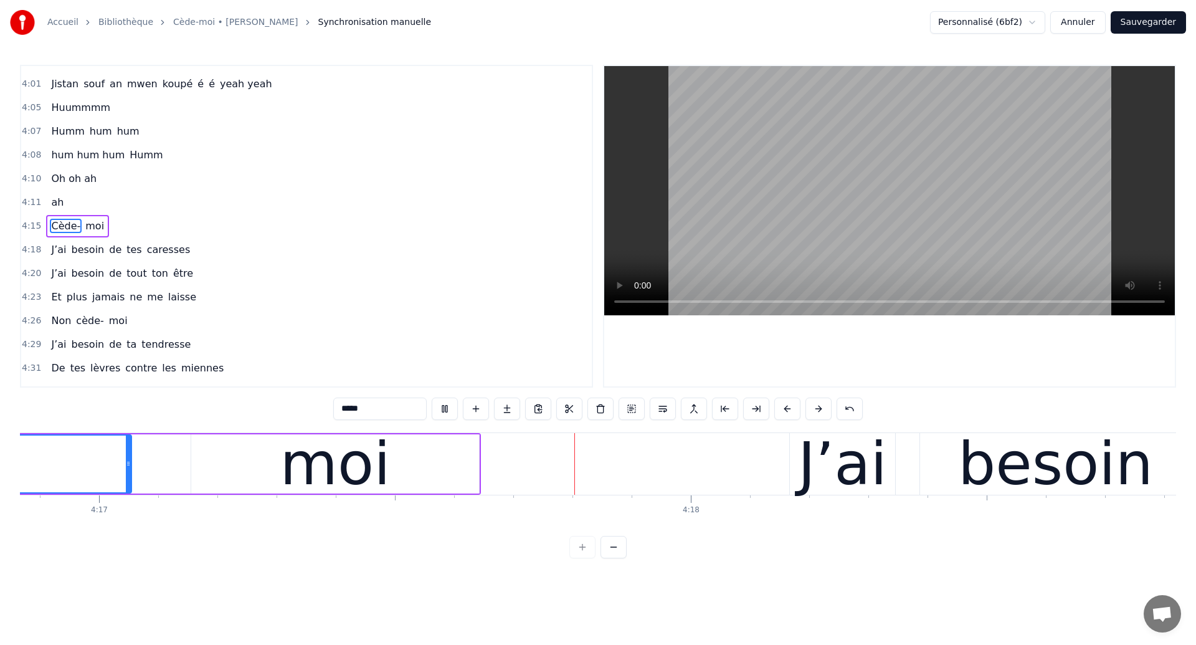
click at [373, 477] on div "moi" at bounding box center [335, 463] width 110 height 89
type input "***"
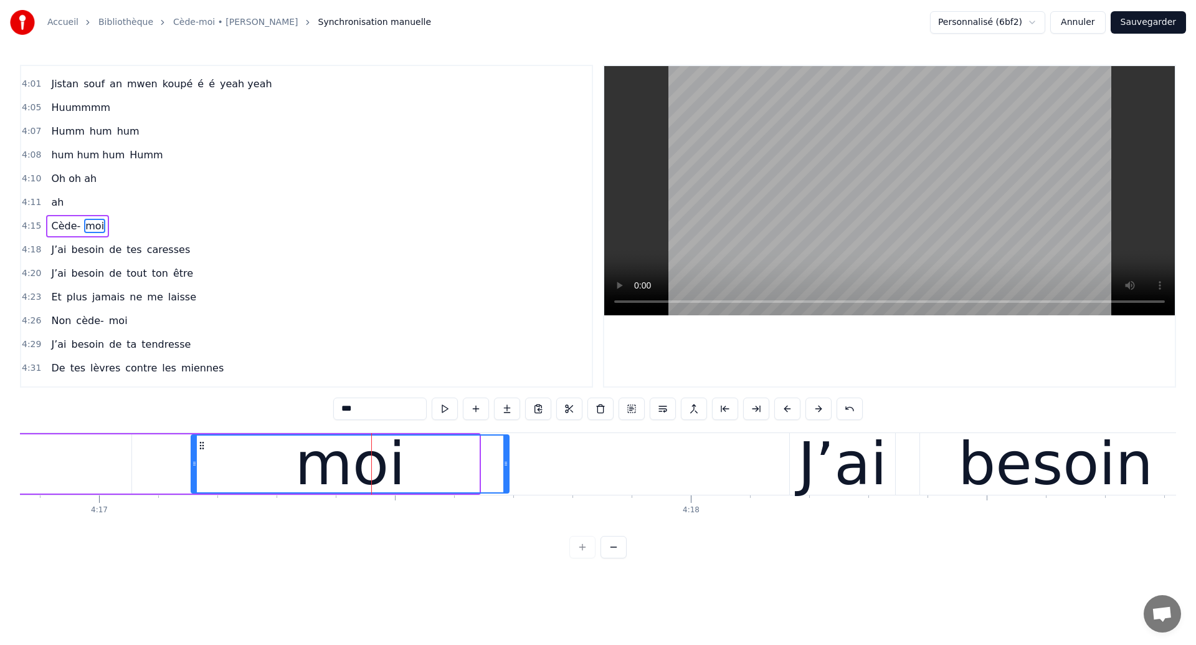
drag, startPoint x: 474, startPoint y: 478, endPoint x: 504, endPoint y: 488, distance: 31.7
click at [504, 488] on div at bounding box center [505, 463] width 5 height 57
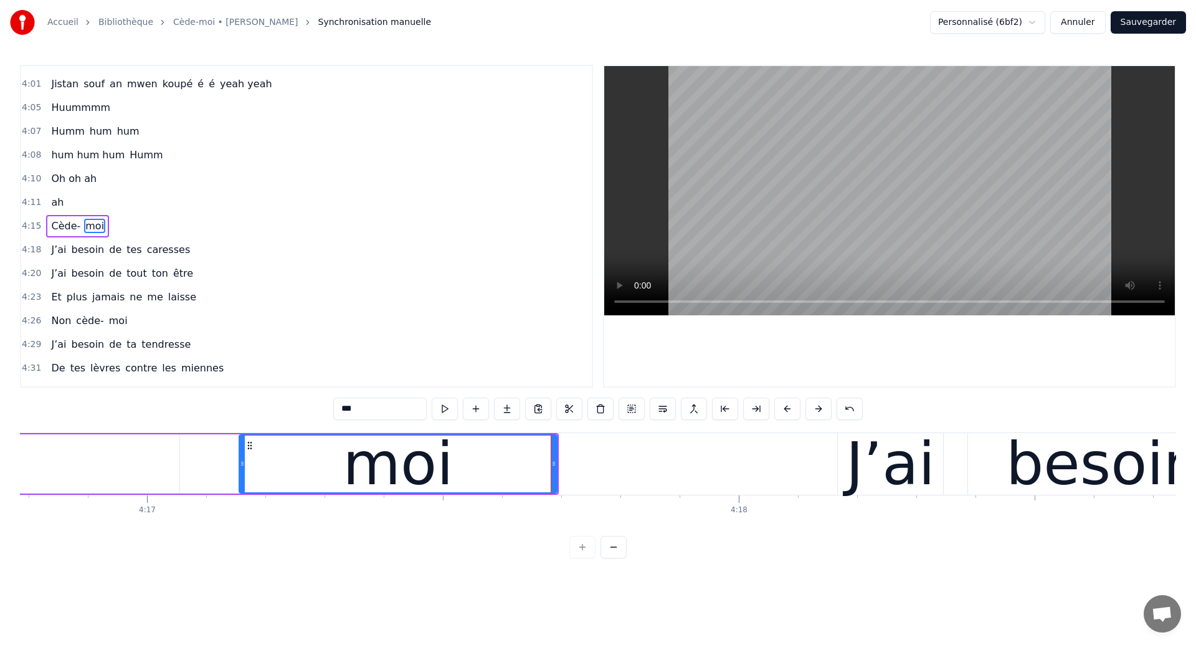
scroll to position [0, 151962]
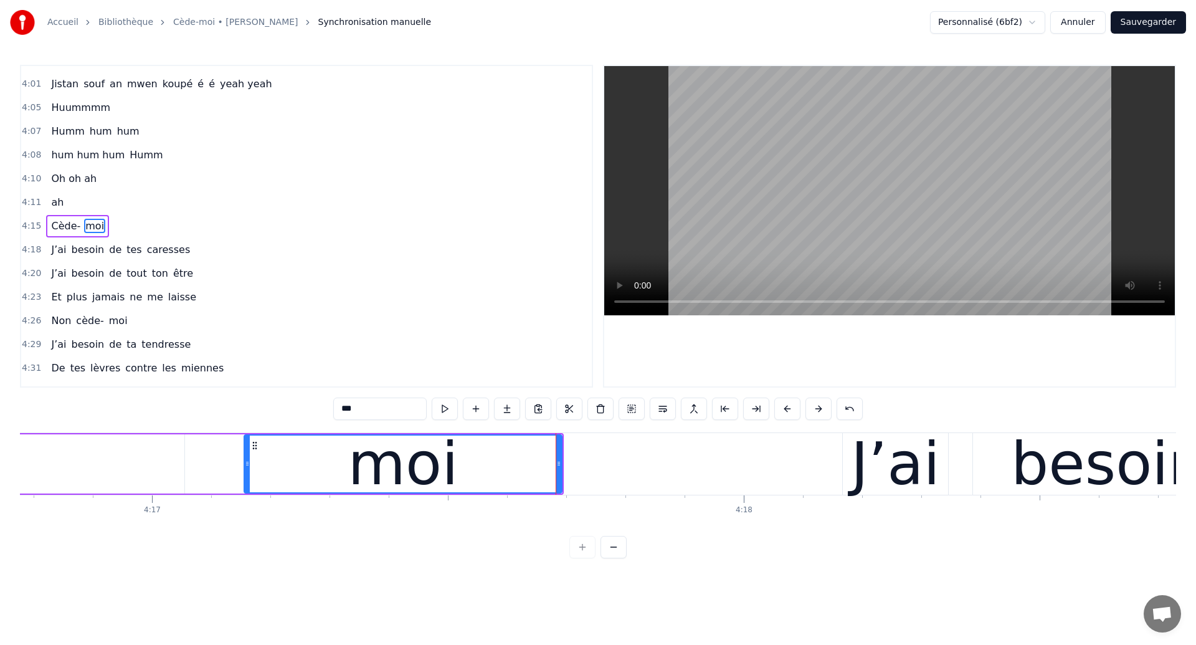
click at [54, 217] on div "Cède- moi" at bounding box center [77, 226] width 63 height 22
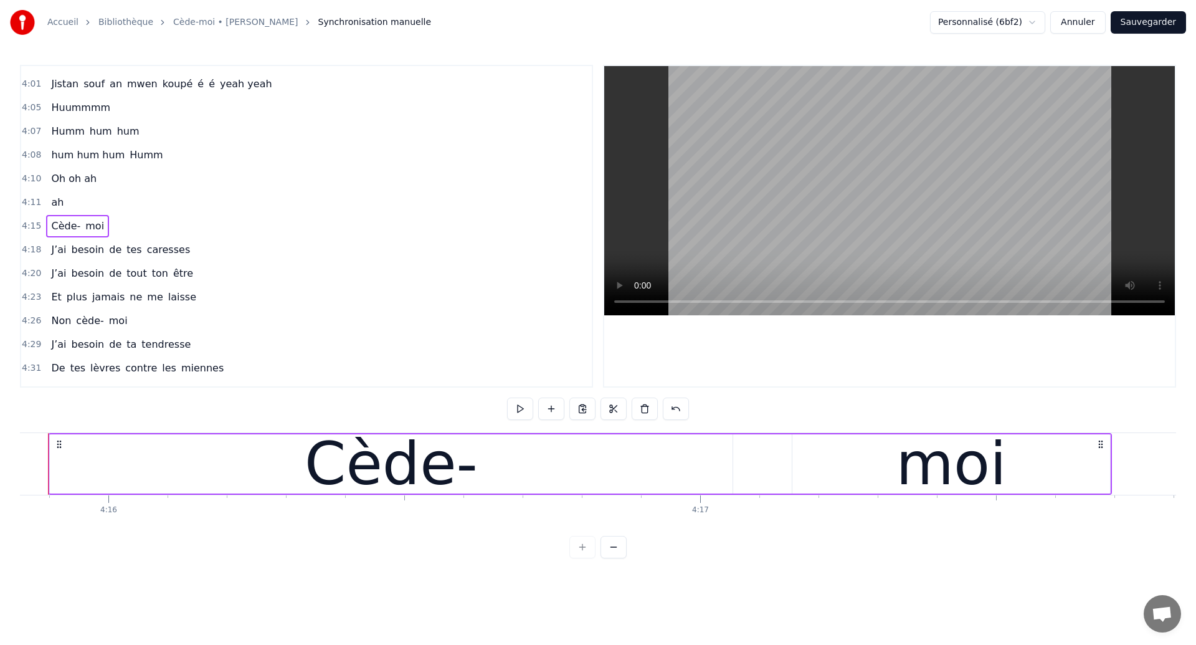
scroll to position [0, 151380]
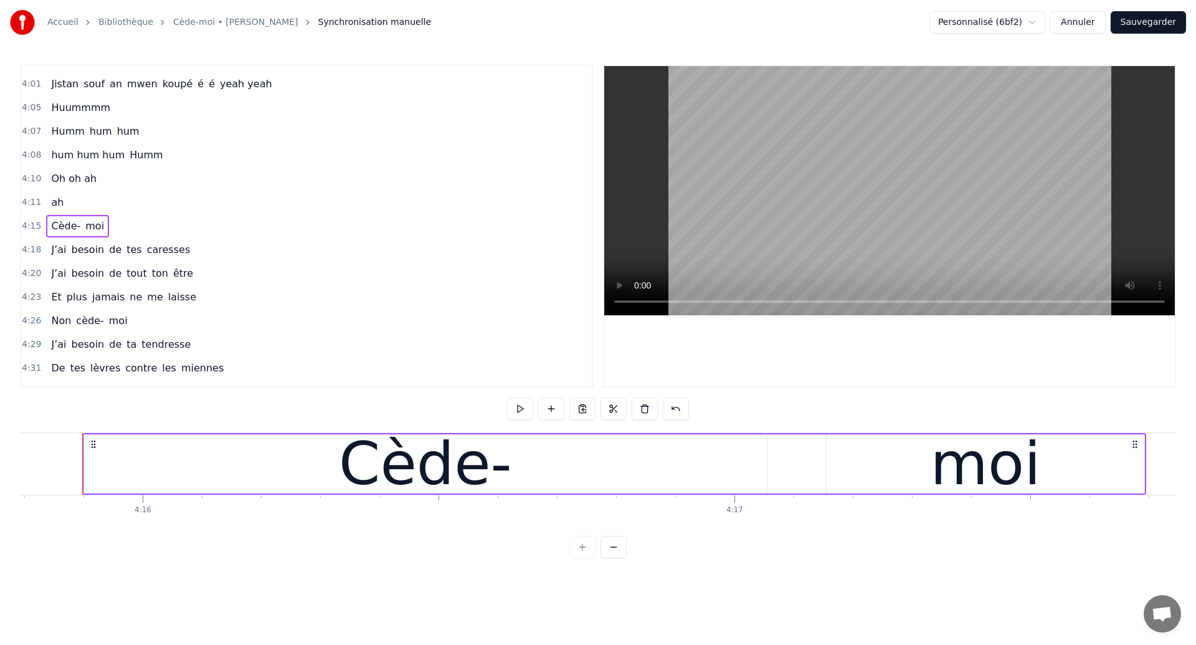
click at [53, 209] on span "ah" at bounding box center [57, 202] width 15 height 14
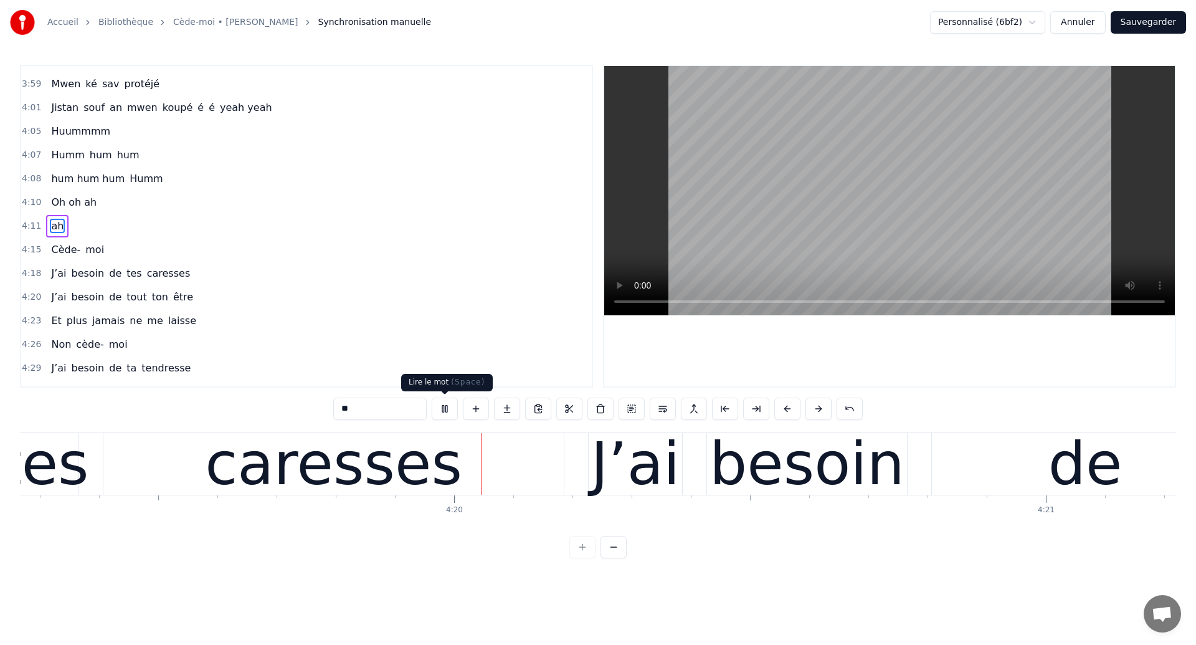
scroll to position [0, 153438]
click at [386, 451] on div "caresses" at bounding box center [330, 463] width 257 height 89
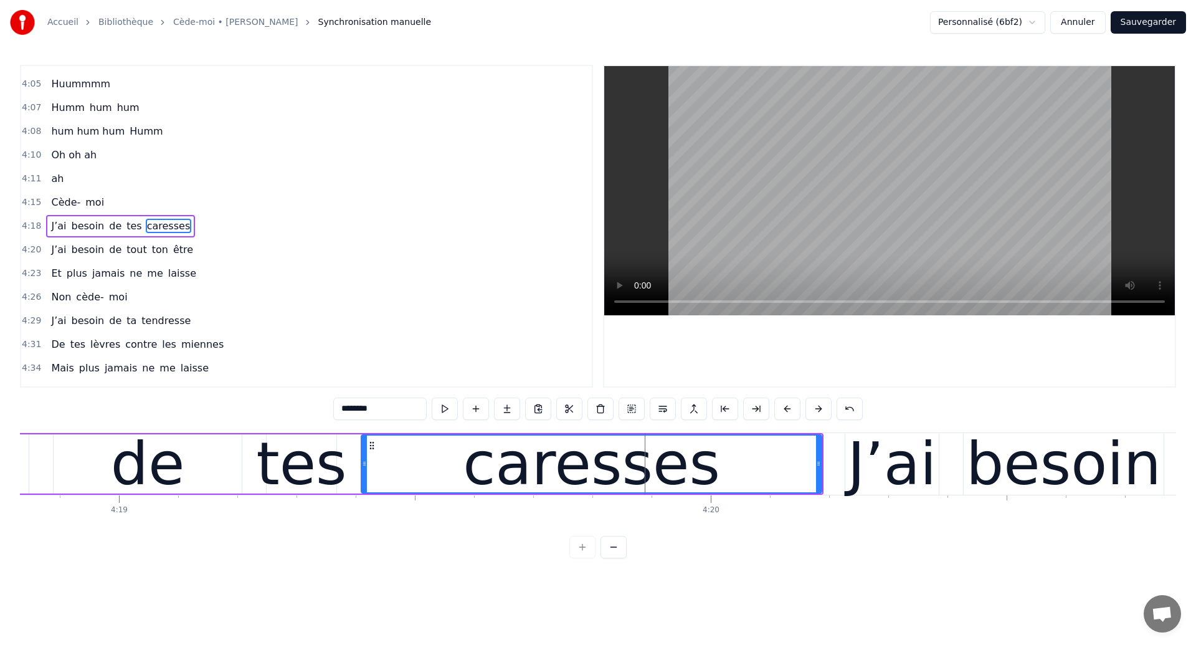
scroll to position [0, 153062]
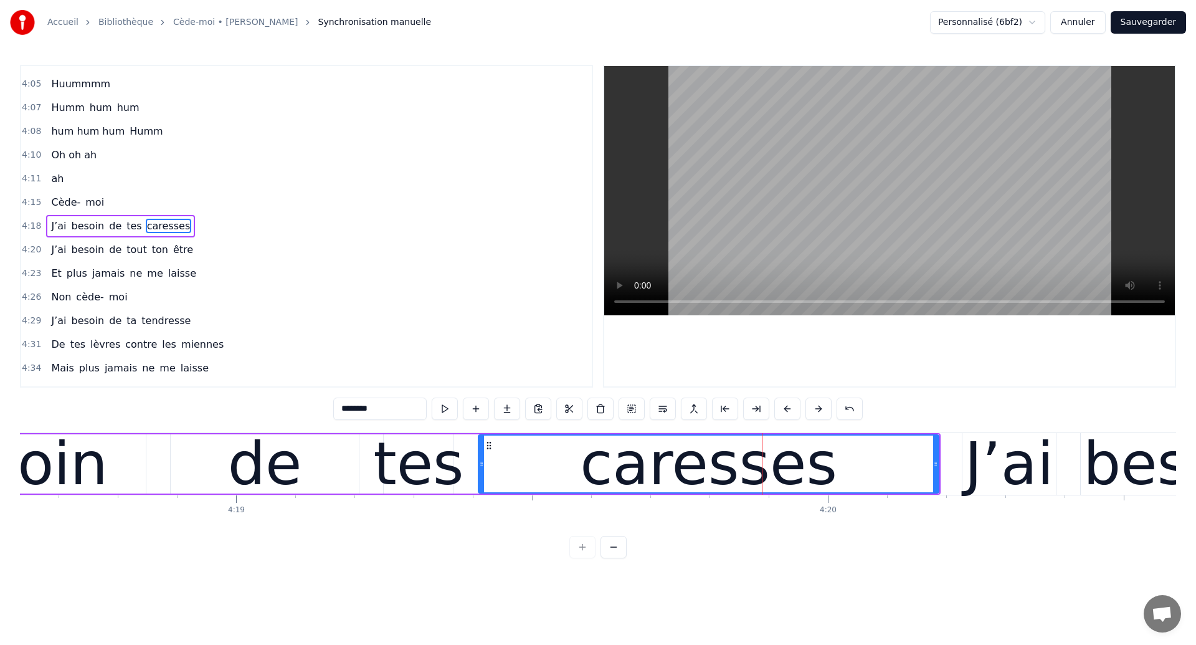
click at [55, 229] on span "J’ai" at bounding box center [58, 226] width 17 height 14
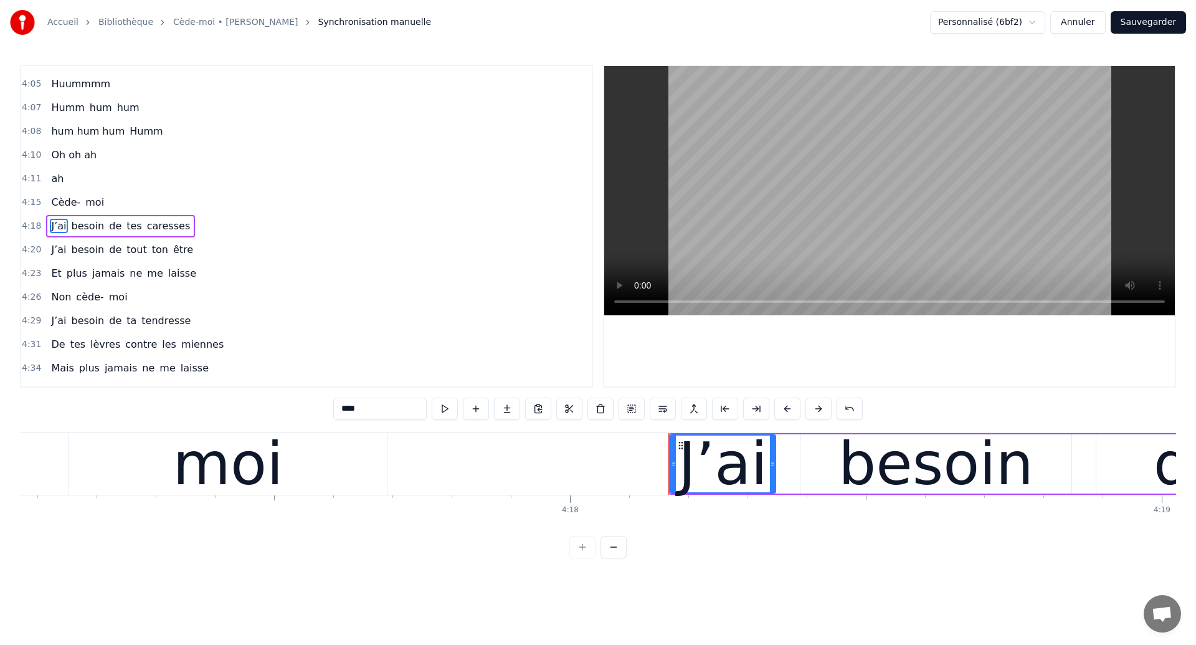
scroll to position [0, 152088]
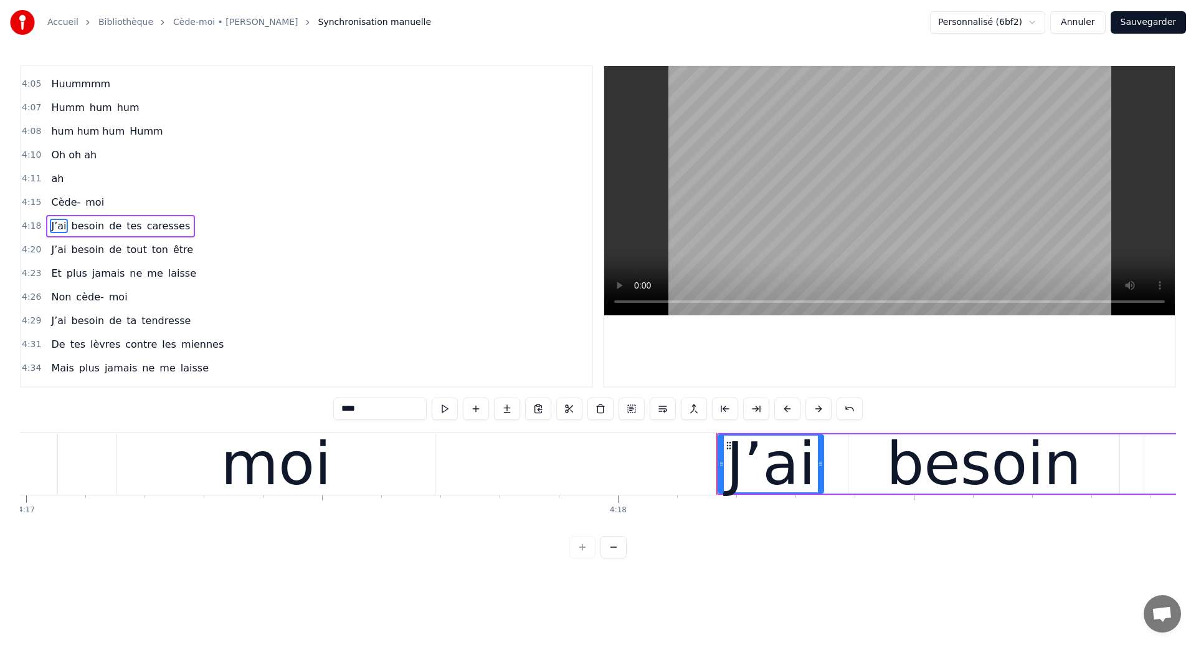
click at [192, 478] on div "moi" at bounding box center [276, 464] width 318 height 62
type input "***"
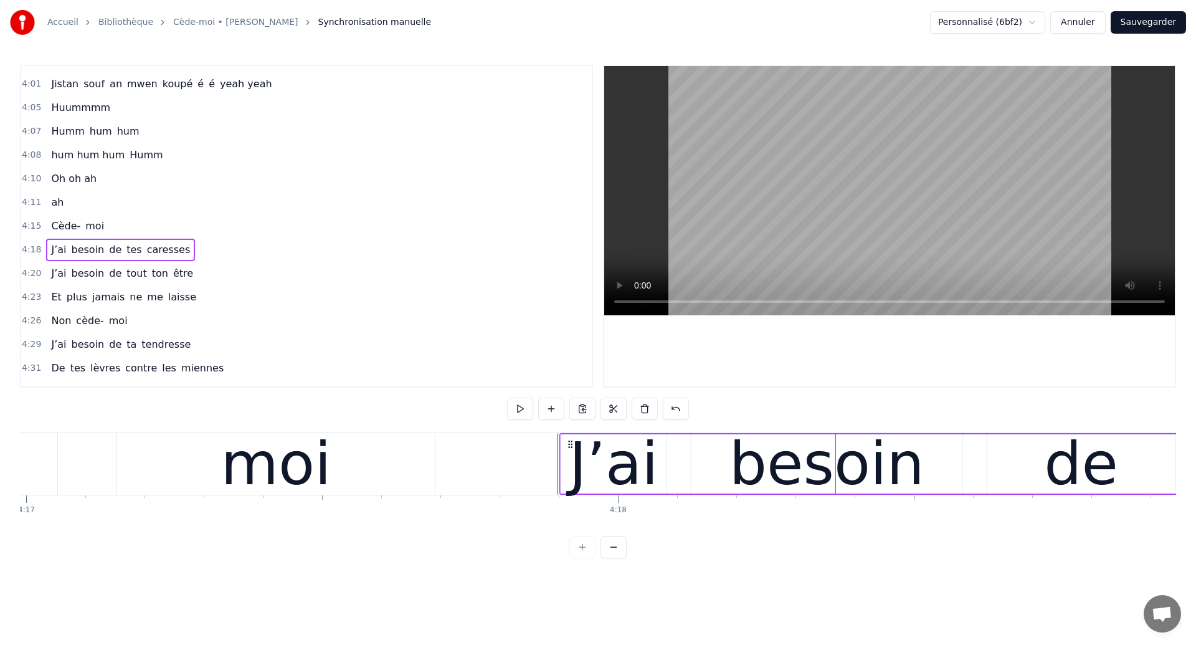
drag, startPoint x: 726, startPoint y: 443, endPoint x: 569, endPoint y: 482, distance: 162.3
click at [569, 482] on div "J’ai besoin de tes caresses" at bounding box center [1158, 464] width 1198 height 62
click at [136, 468] on div "moi" at bounding box center [276, 464] width 318 height 62
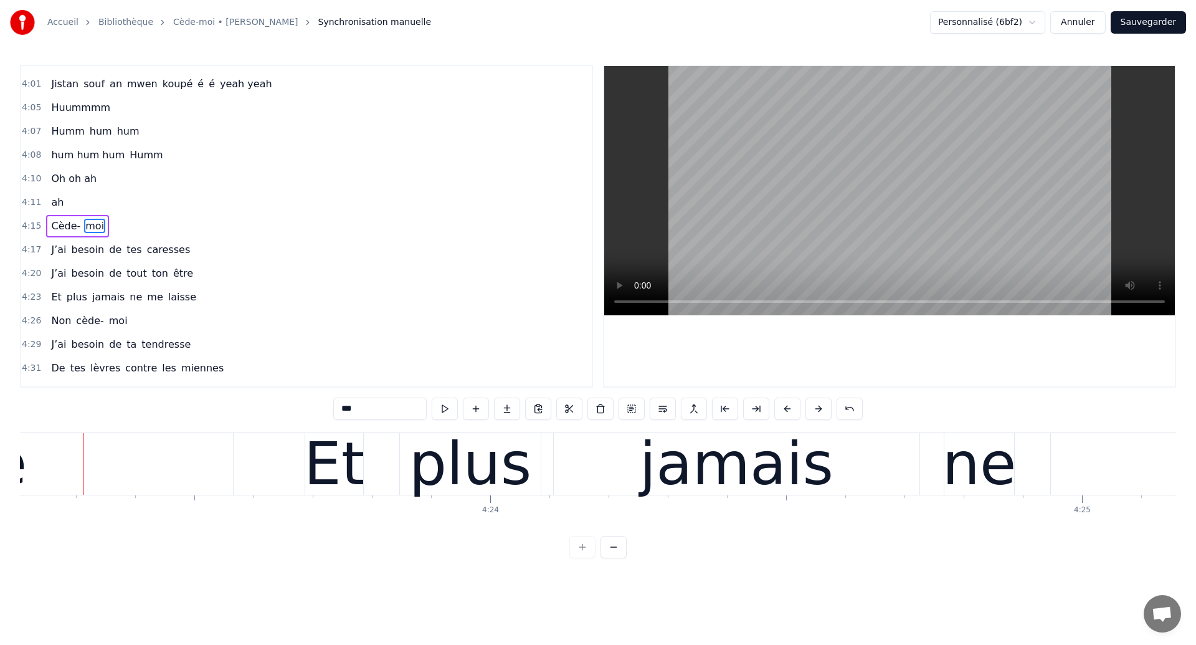
scroll to position [0, 155768]
type input "****"
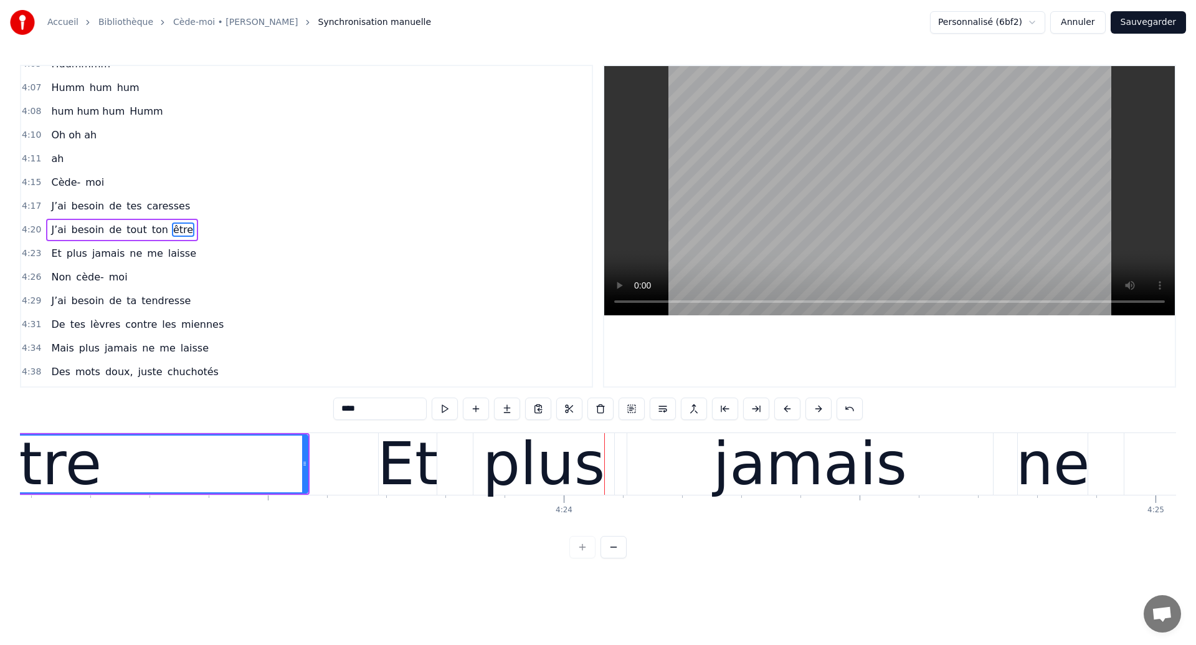
scroll to position [0, 155608]
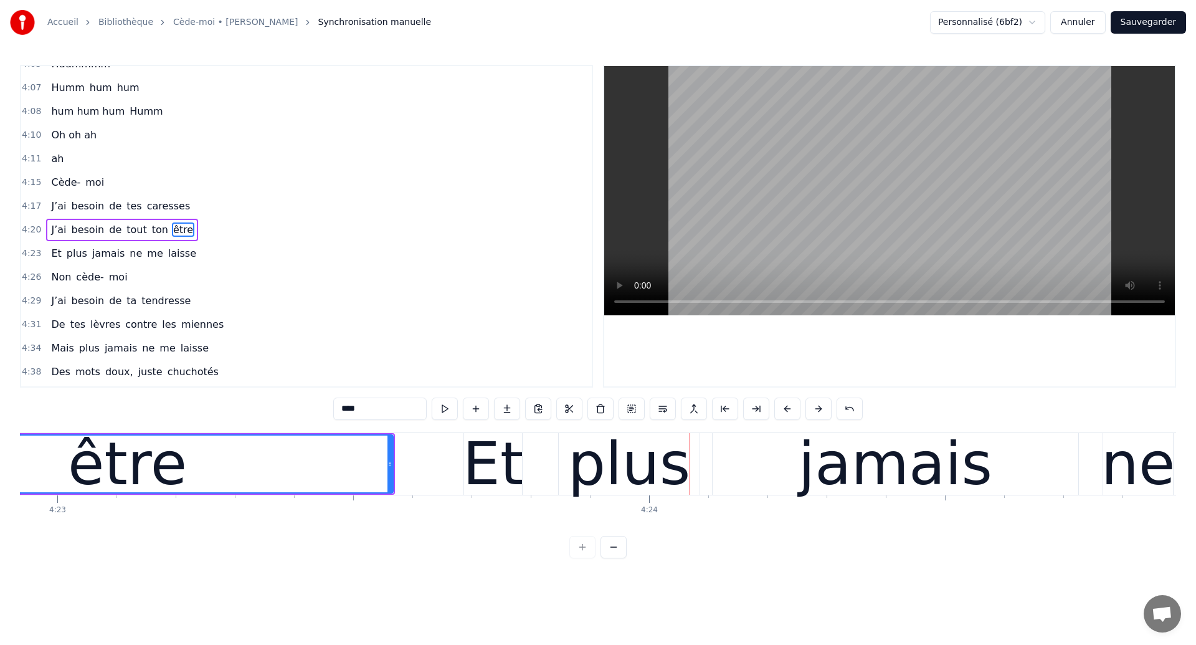
click at [131, 451] on div "être" at bounding box center [127, 463] width 119 height 89
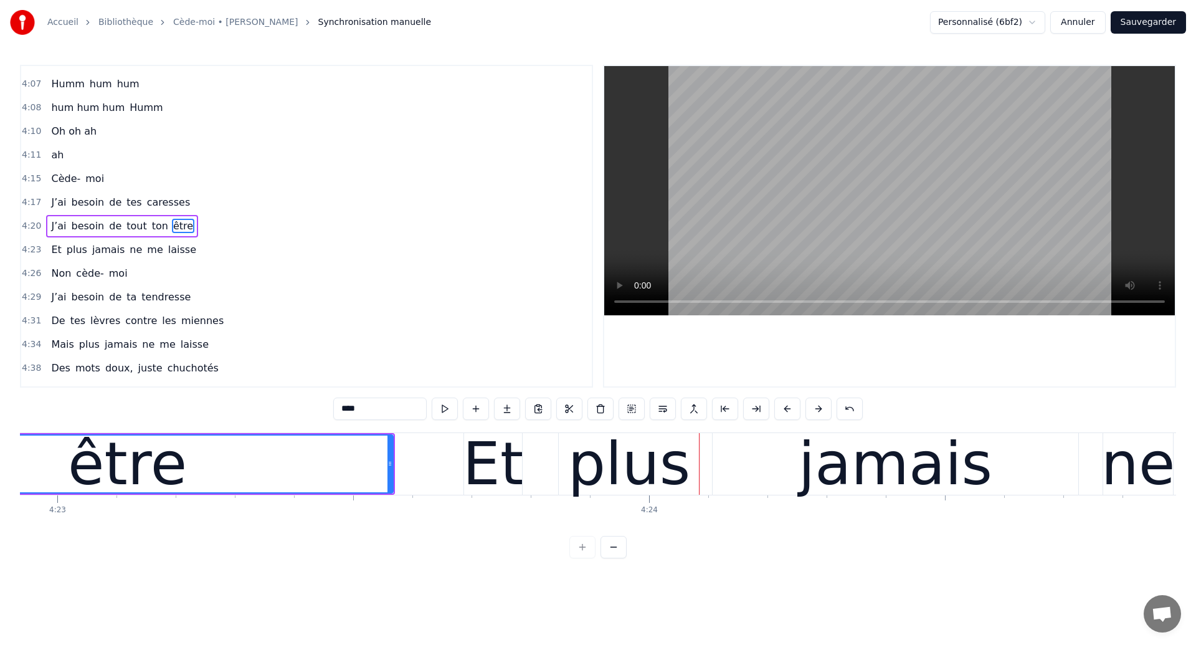
click at [204, 454] on div "être" at bounding box center [127, 463] width 530 height 57
click at [541, 462] on div "Et plus jamais ne me laisse" at bounding box center [1192, 464] width 1458 height 62
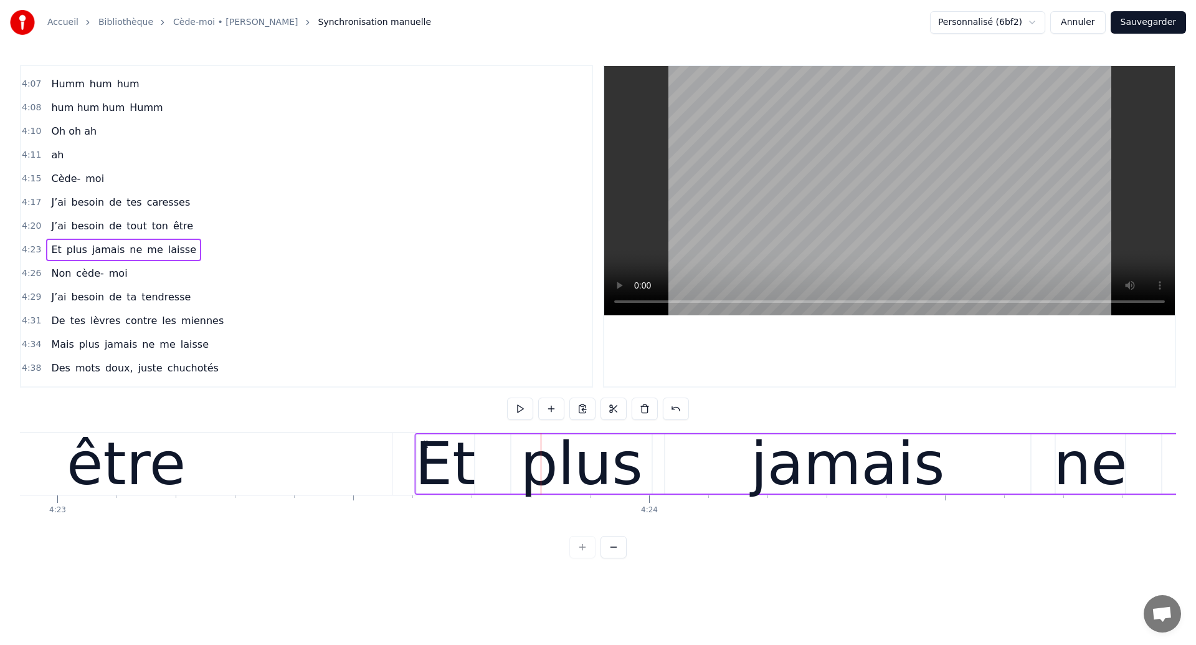
drag, startPoint x: 475, startPoint y: 440, endPoint x: 425, endPoint y: 458, distance: 52.6
click at [425, 458] on div "Et plus jamais ne me laisse" at bounding box center [1143, 464] width 1458 height 62
click at [137, 452] on div "être" at bounding box center [126, 463] width 119 height 89
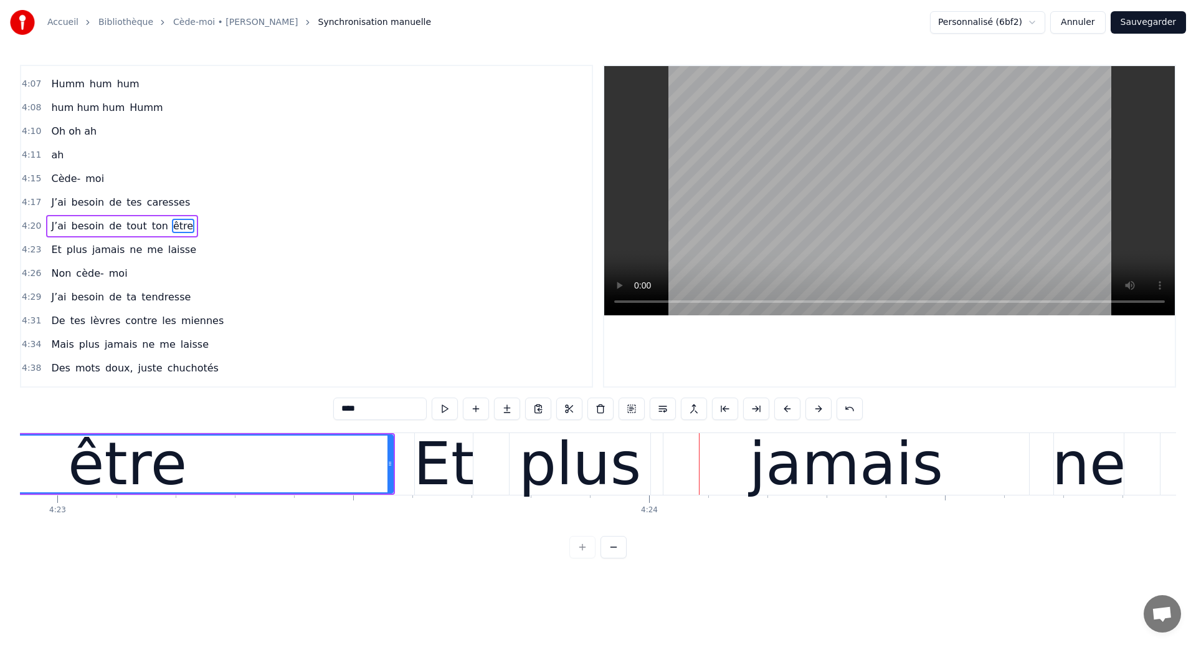
click at [487, 469] on div "Et plus jamais ne me laisse" at bounding box center [1143, 464] width 1458 height 62
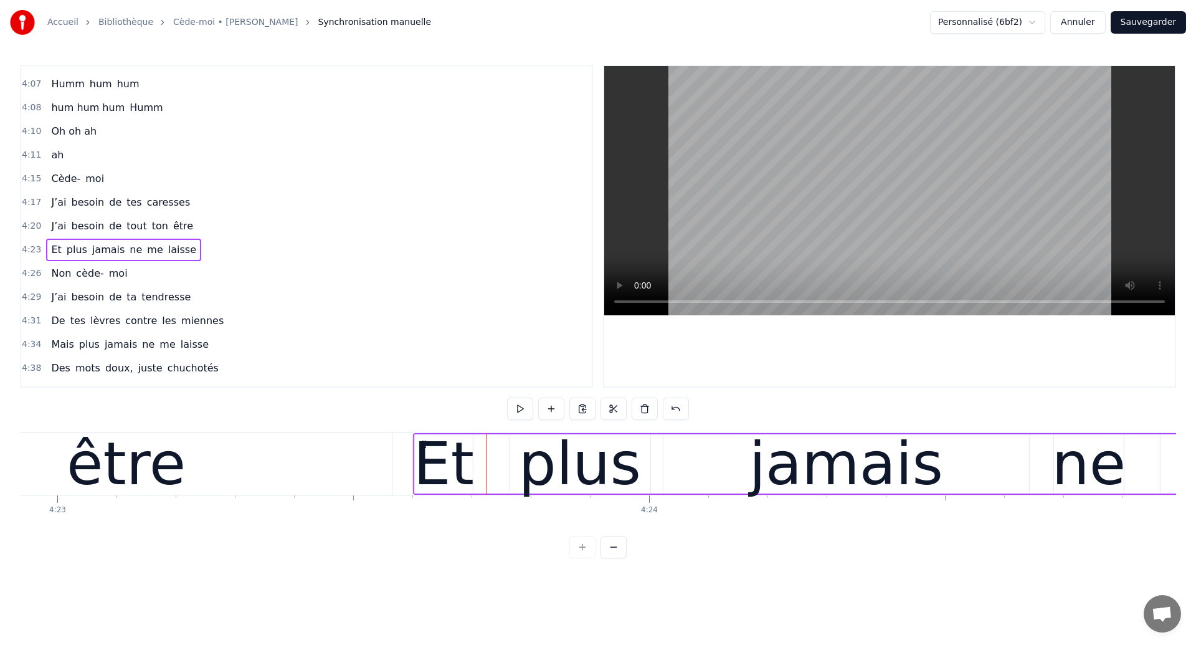
click at [425, 440] on circle at bounding box center [425, 440] width 1 height 1
click at [196, 462] on div "être" at bounding box center [125, 464] width 531 height 62
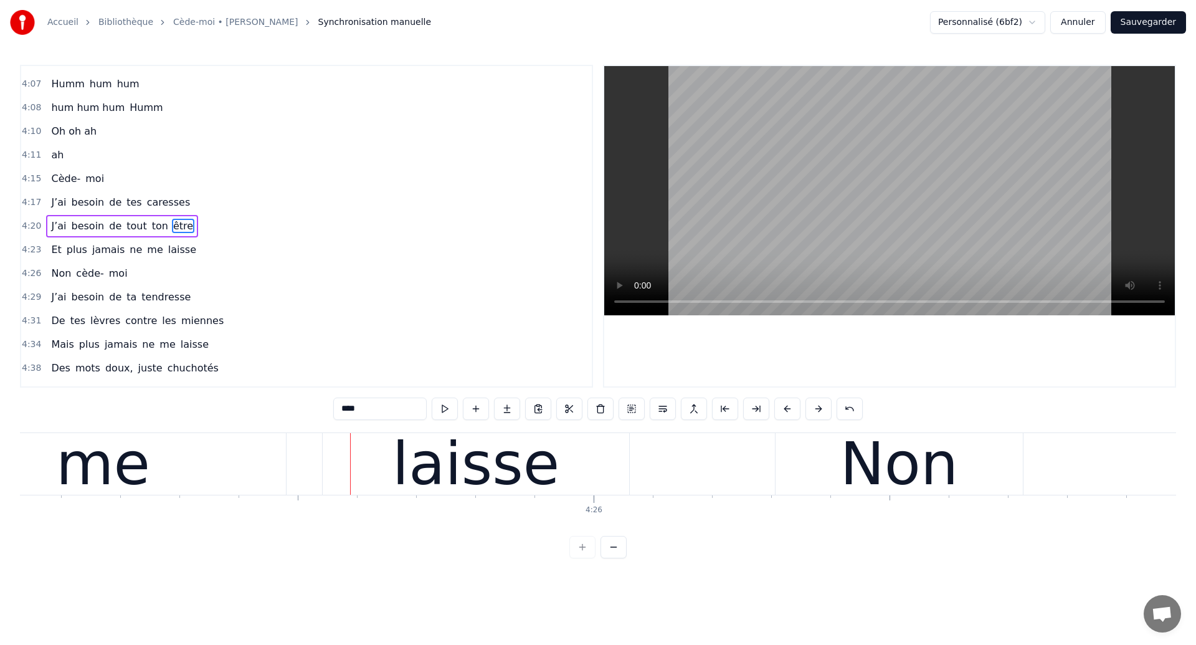
scroll to position [0, 156855]
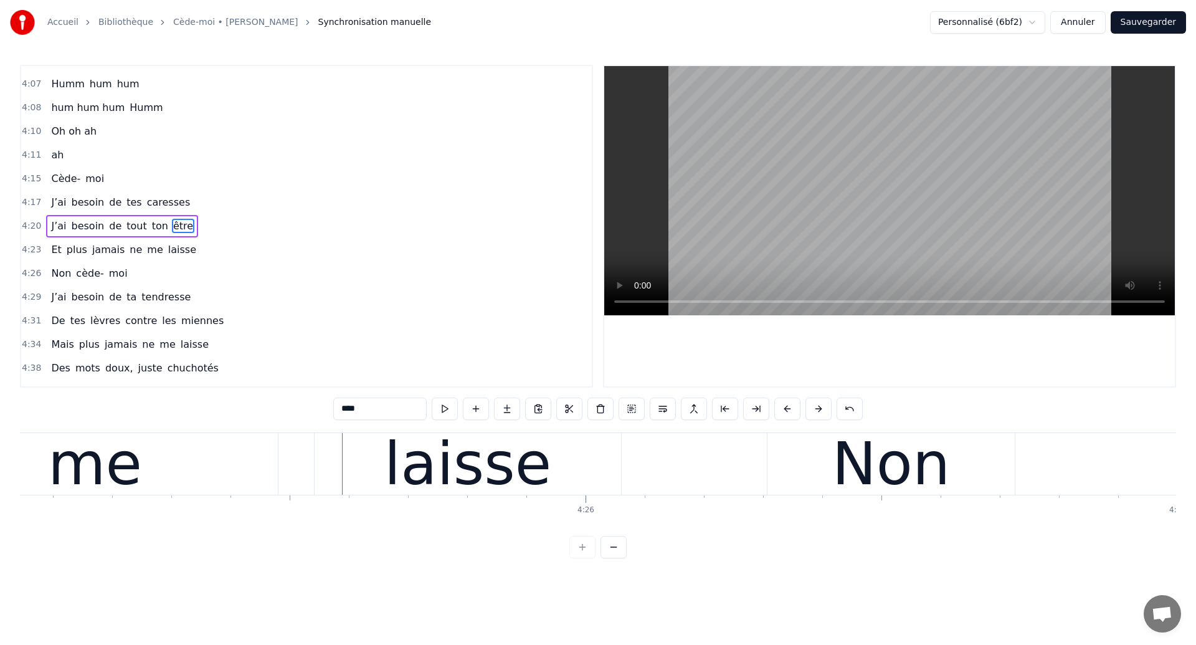
click at [258, 476] on div "me" at bounding box center [95, 464] width 366 height 62
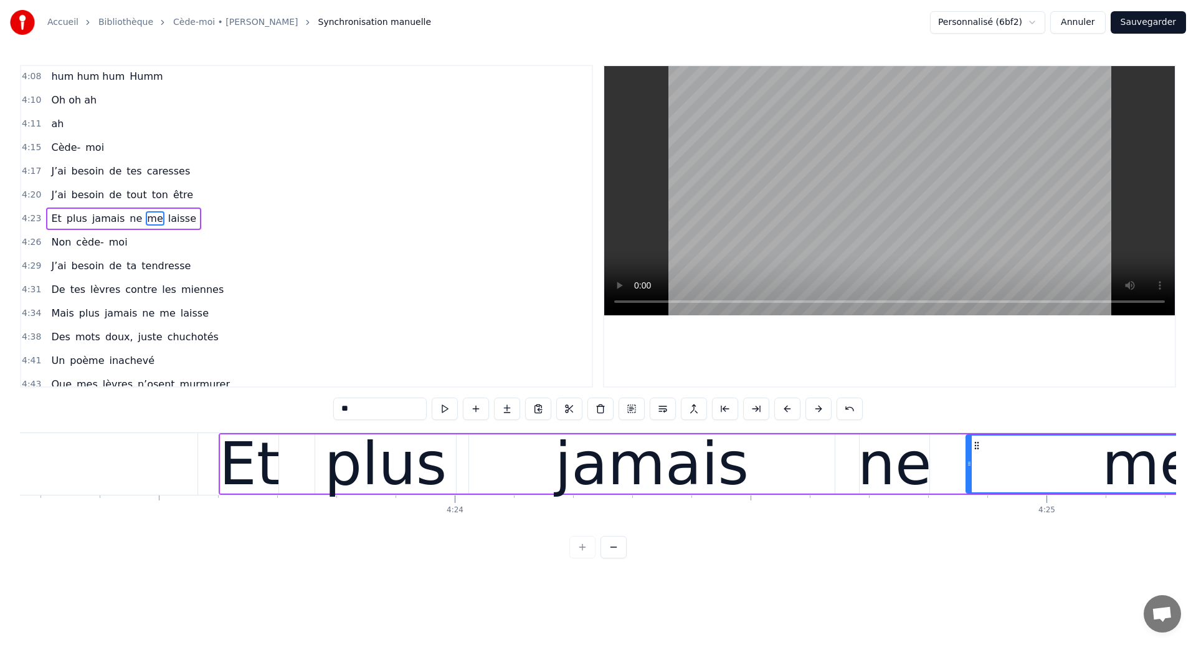
scroll to position [0, 155738]
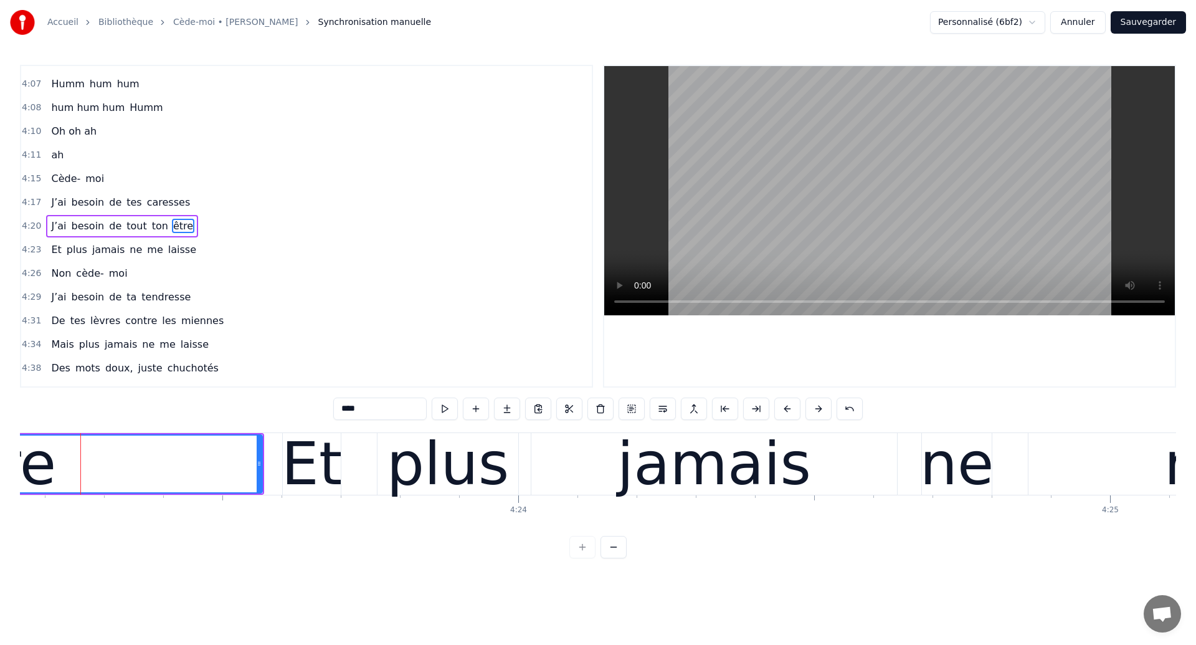
scroll to position [0, 155737]
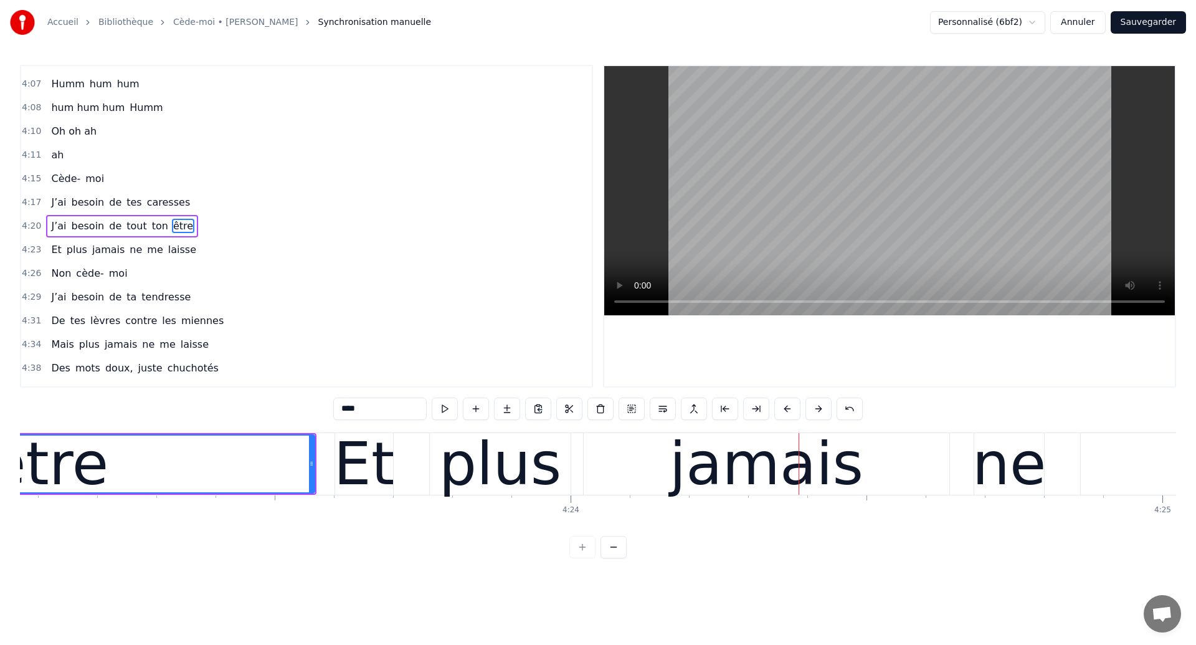
click at [50, 461] on div "être" at bounding box center [48, 463] width 119 height 89
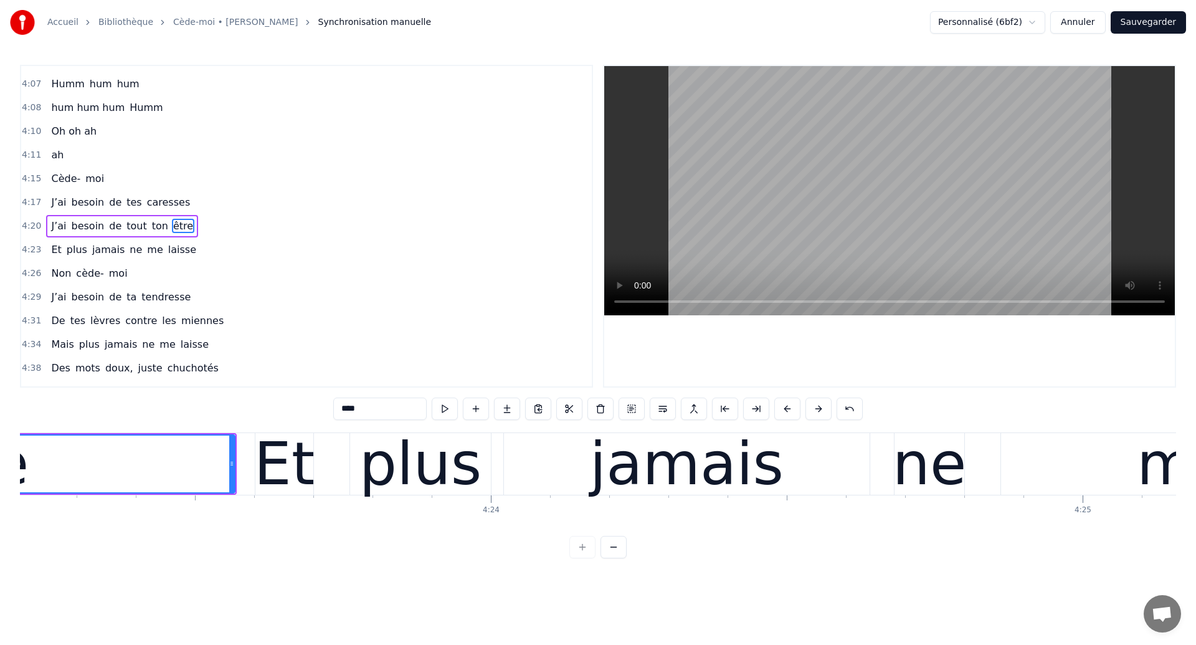
scroll to position [0, 155732]
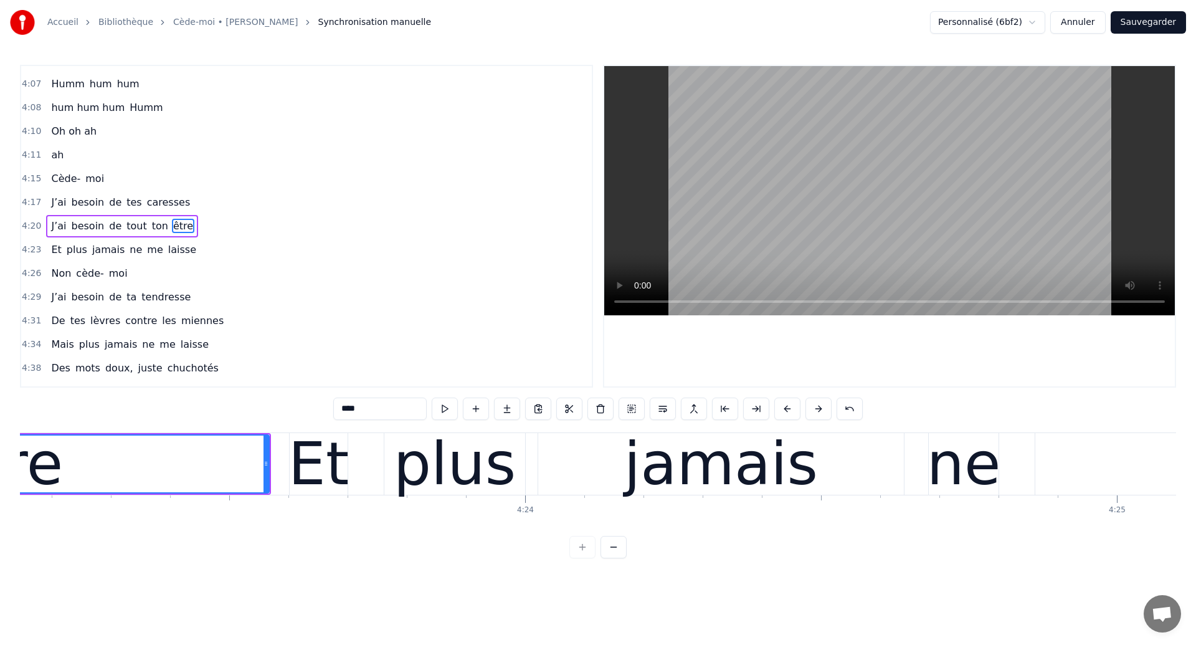
click at [130, 475] on div "être" at bounding box center [3, 463] width 530 height 57
click at [423, 459] on div "plus" at bounding box center [455, 463] width 122 height 89
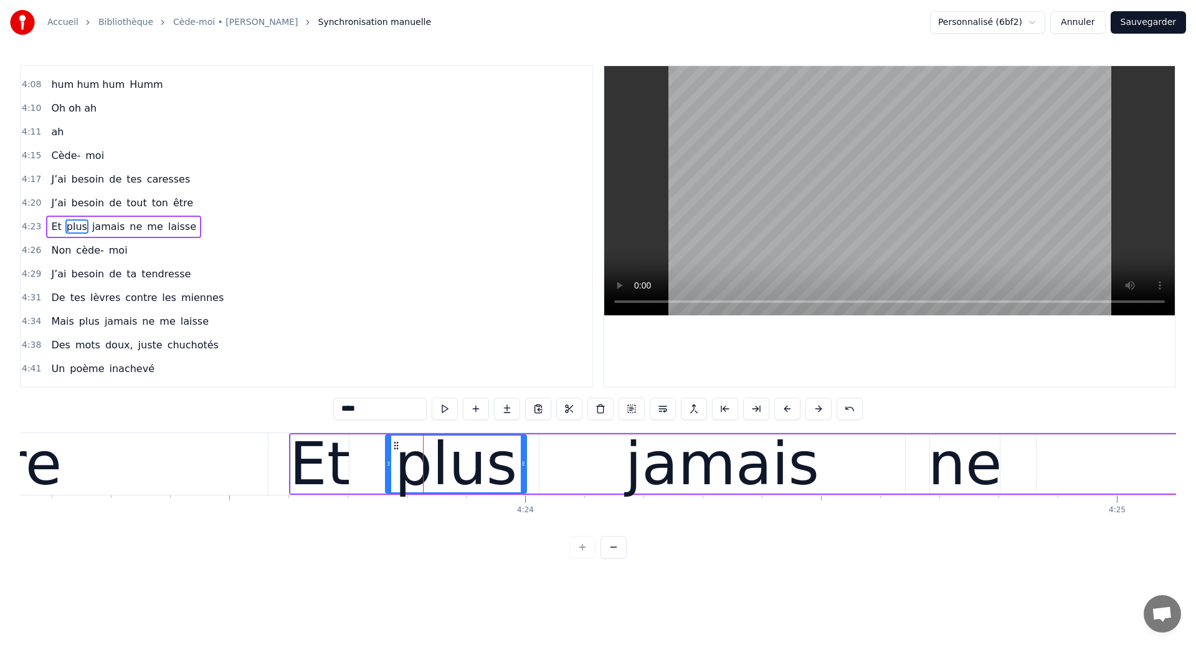
scroll to position [1982, 0]
drag, startPoint x: 395, startPoint y: 440, endPoint x: 360, endPoint y: 442, distance: 34.9
click at [360, 442] on icon at bounding box center [361, 445] width 10 height 10
click at [59, 464] on div "être" at bounding box center [1, 464] width 531 height 62
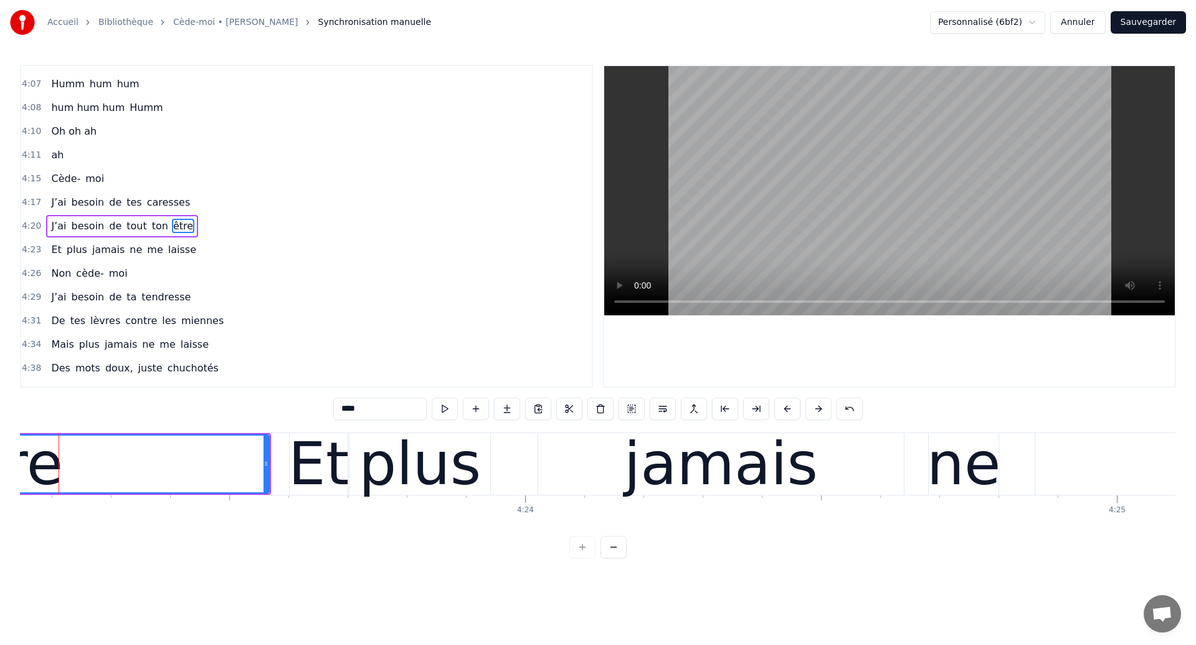
scroll to position [0, 155708]
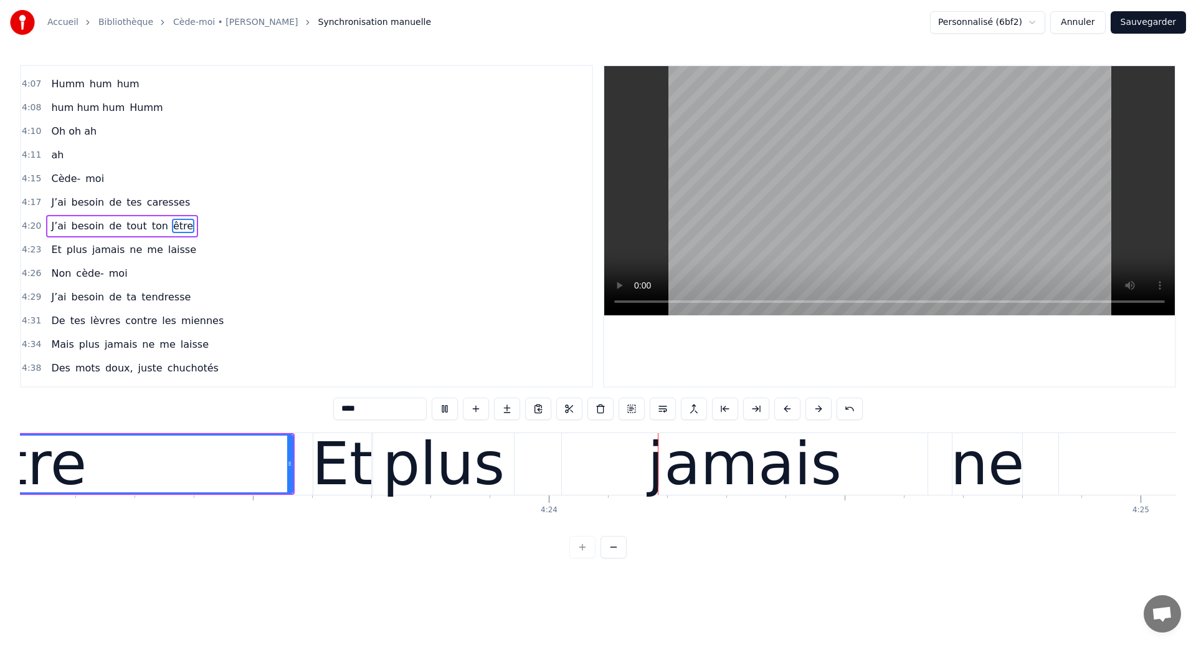
click at [469, 457] on div "plus" at bounding box center [443, 463] width 122 height 89
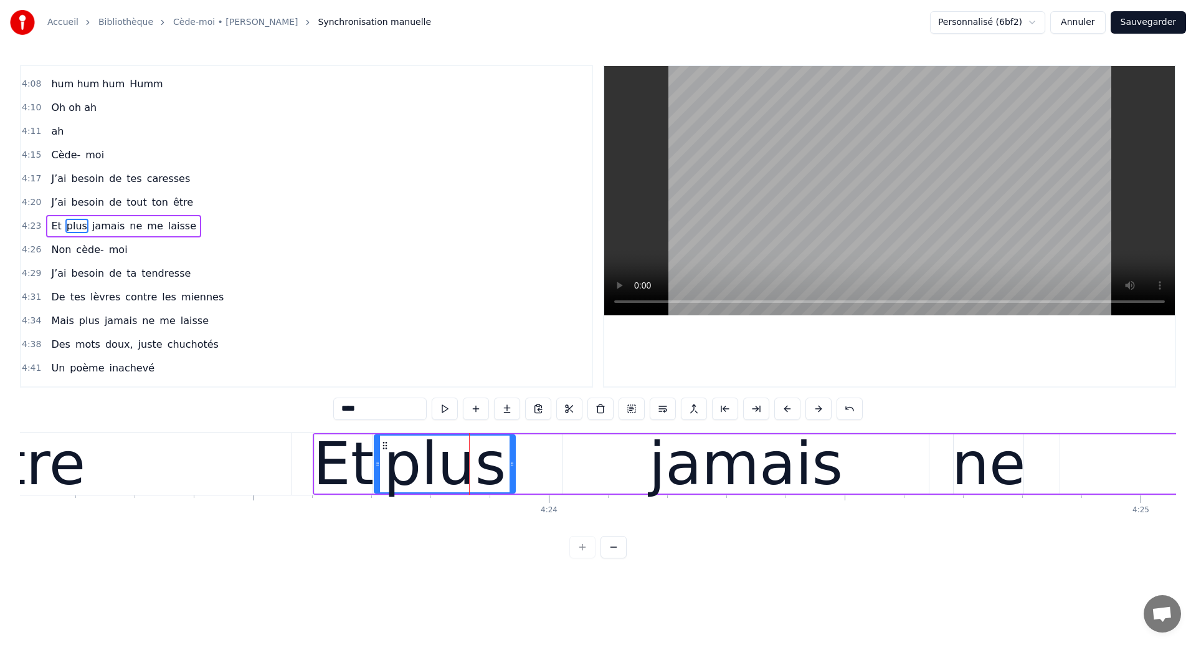
click at [678, 473] on div "jamais" at bounding box center [746, 463] width 194 height 89
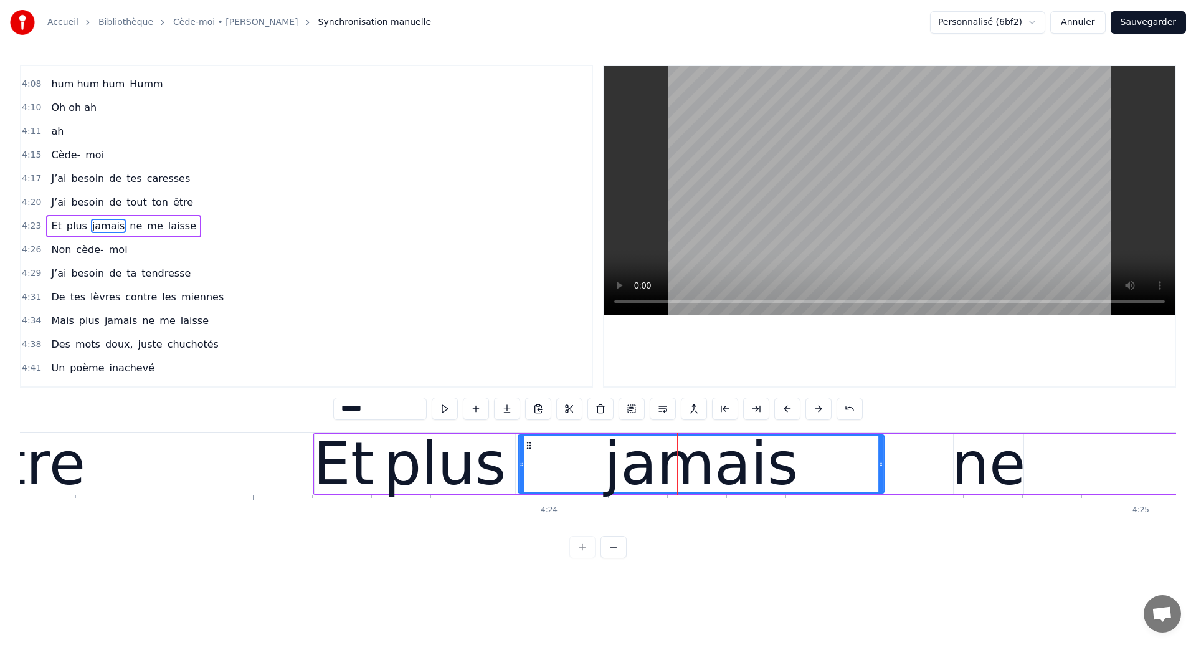
drag, startPoint x: 574, startPoint y: 447, endPoint x: 530, endPoint y: 450, distance: 44.3
click at [530, 450] on div "jamais" at bounding box center [701, 463] width 364 height 57
click at [178, 454] on div "être" at bounding box center [25, 464] width 531 height 62
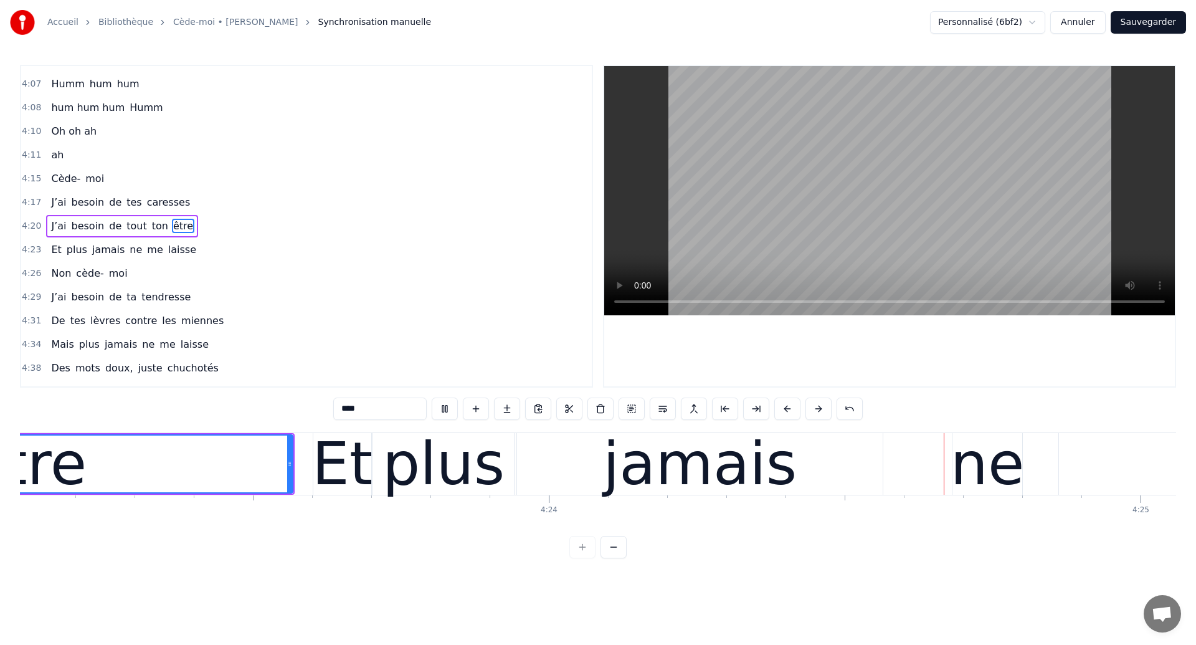
click at [724, 493] on div "jamais" at bounding box center [700, 463] width 194 height 89
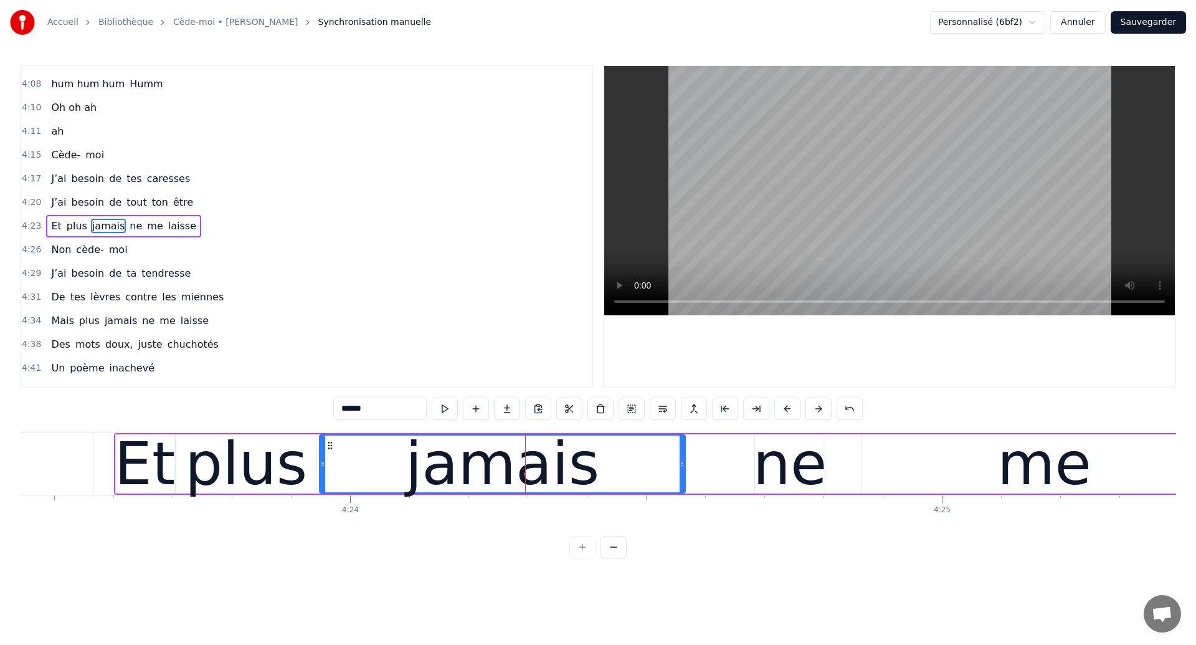
scroll to position [0, 155939]
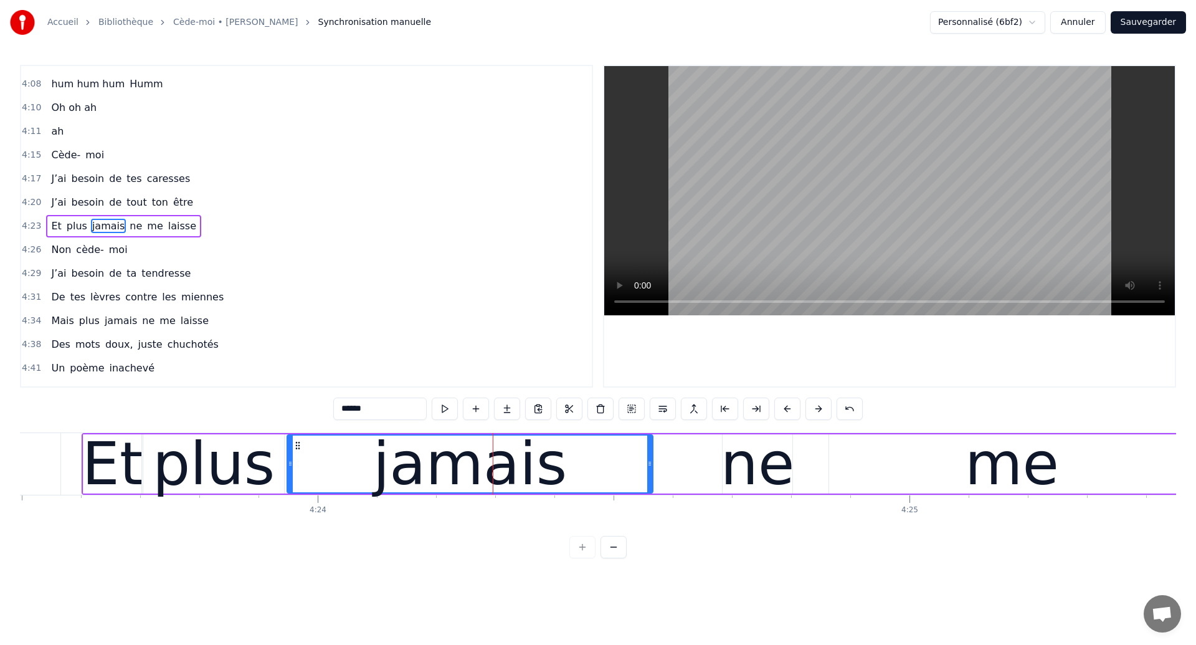
click at [230, 455] on div "plus" at bounding box center [214, 463] width 122 height 89
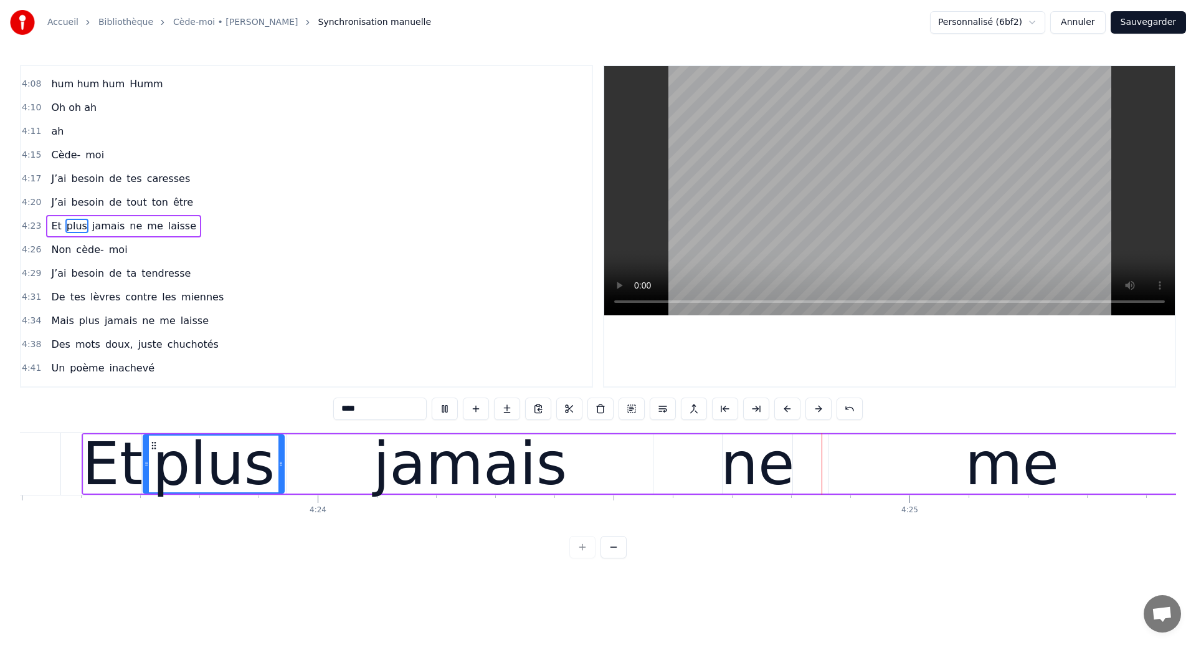
click at [578, 458] on div "jamais" at bounding box center [470, 463] width 366 height 59
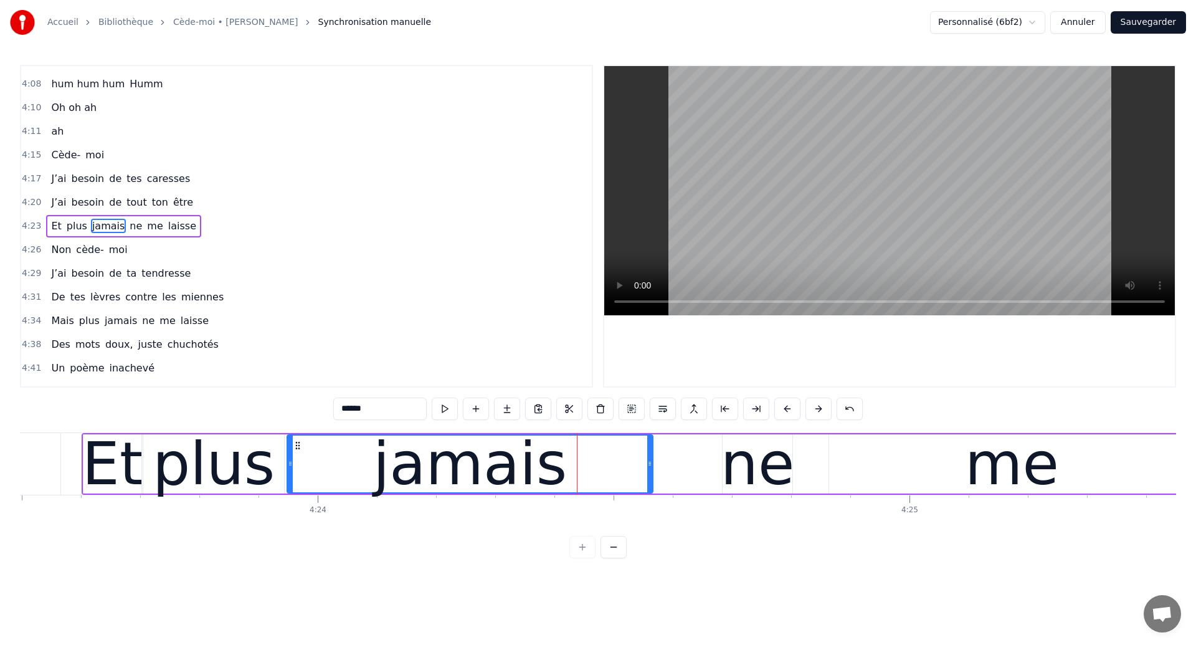
click at [765, 461] on div "ne" at bounding box center [758, 463] width 74 height 89
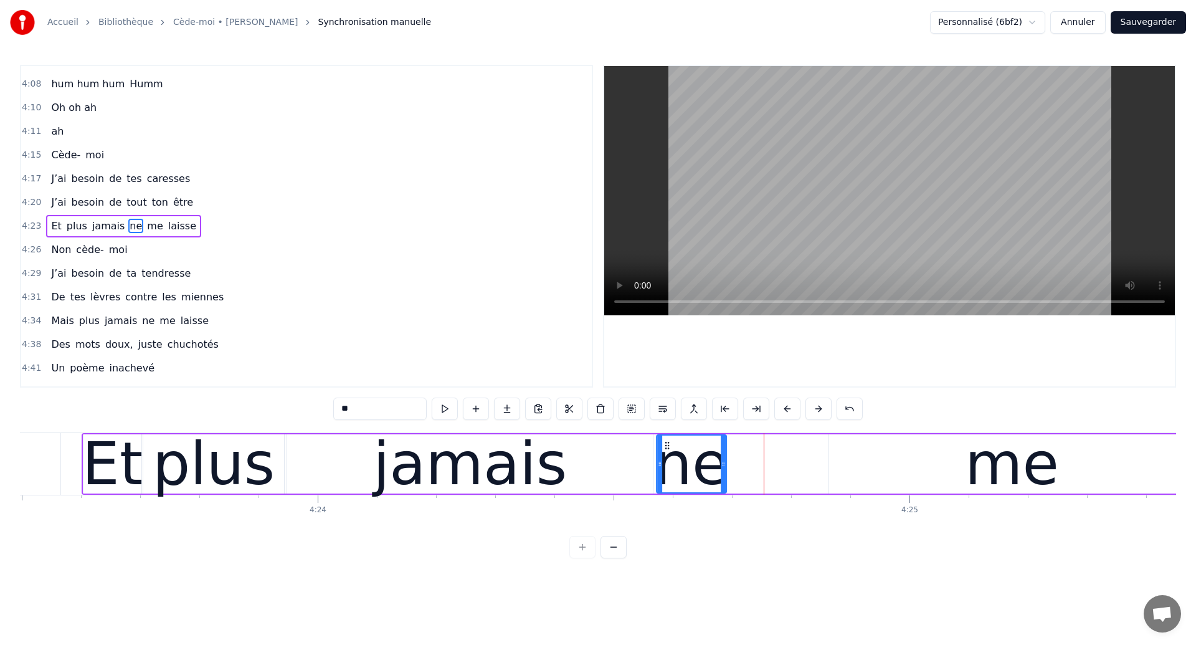
drag, startPoint x: 734, startPoint y: 444, endPoint x: 668, endPoint y: 449, distance: 65.6
click at [668, 449] on icon at bounding box center [667, 445] width 10 height 10
click at [254, 437] on div "plus" at bounding box center [214, 463] width 122 height 89
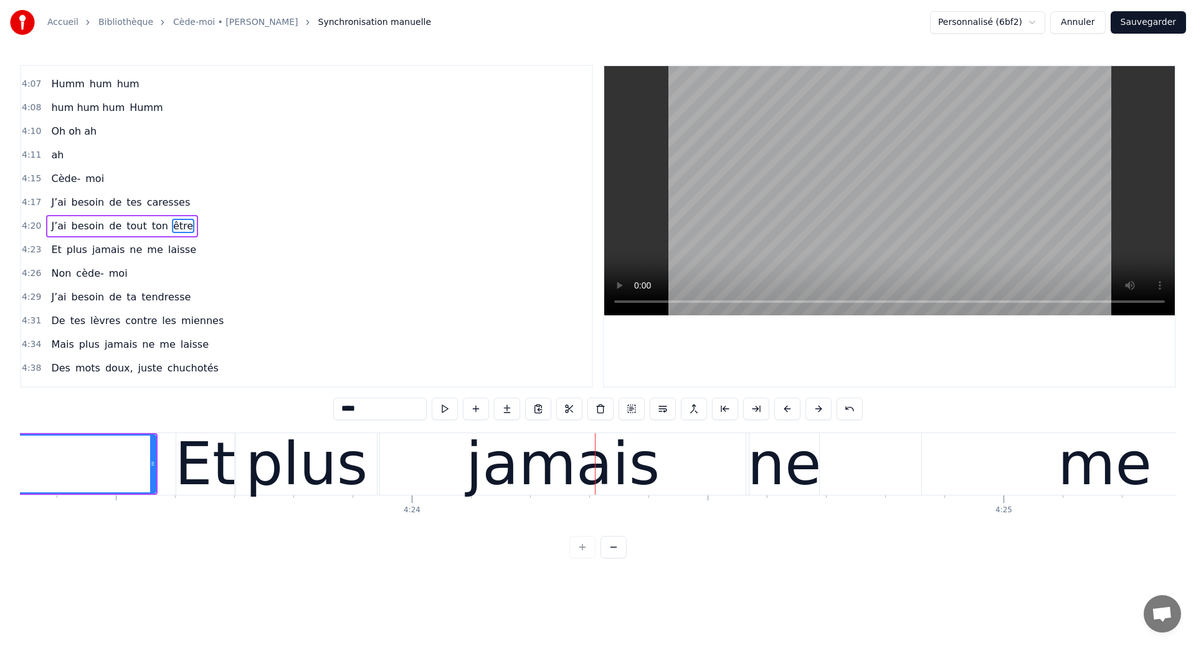
scroll to position [0, 155803]
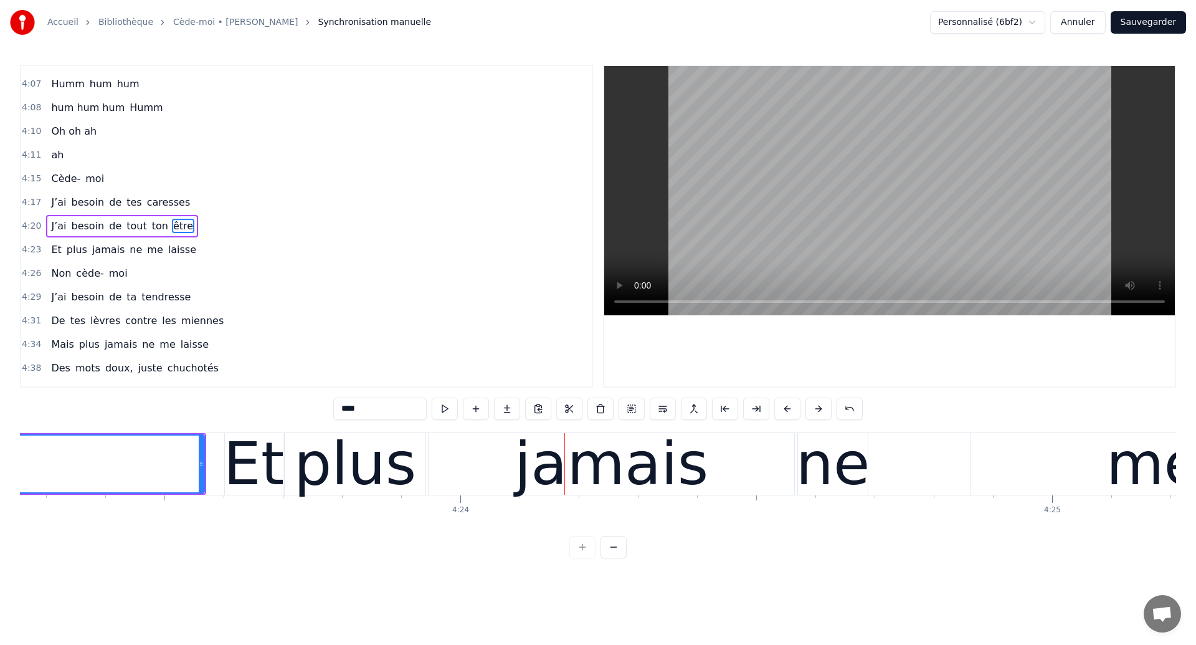
click at [452, 460] on div "jamais" at bounding box center [612, 464] width 366 height 62
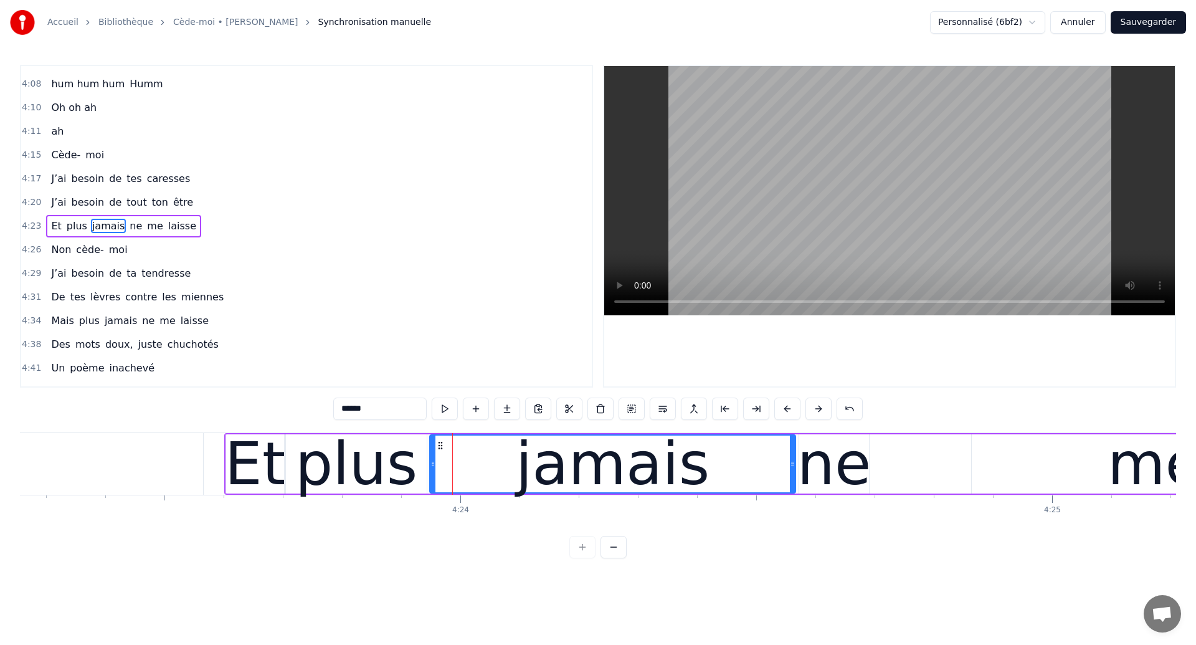
click at [417, 471] on div "plus" at bounding box center [356, 463] width 141 height 59
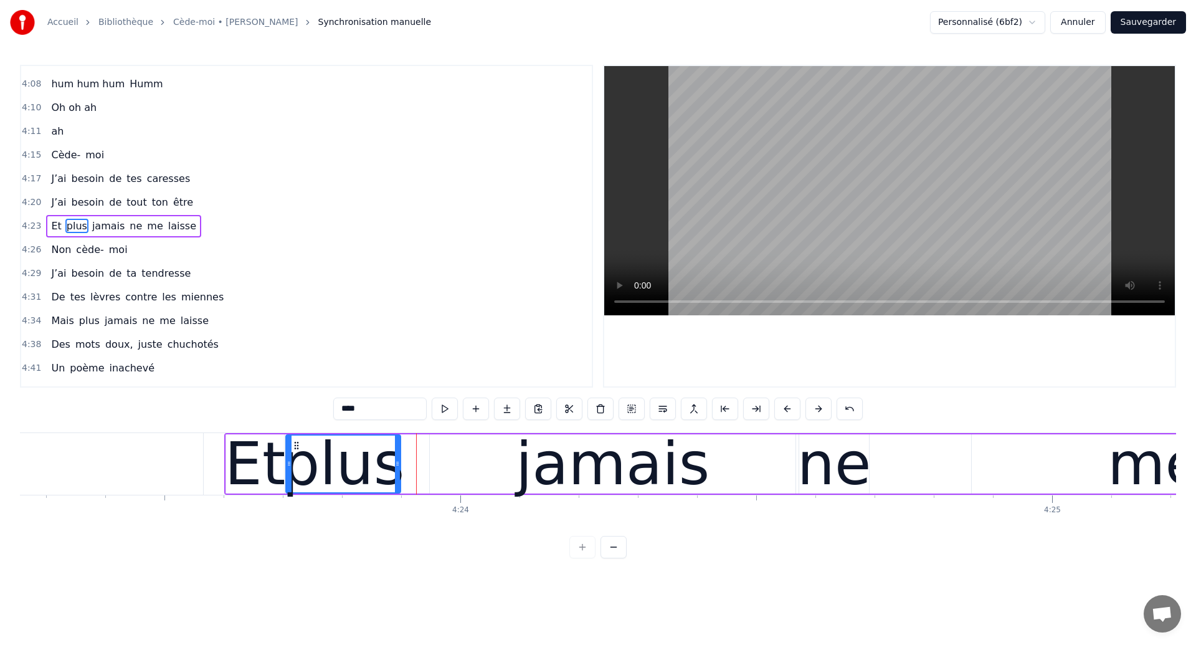
drag, startPoint x: 422, startPoint y: 471, endPoint x: 396, endPoint y: 472, distance: 26.2
click at [396, 472] on div at bounding box center [397, 463] width 5 height 57
click at [442, 472] on div "jamais" at bounding box center [613, 463] width 366 height 59
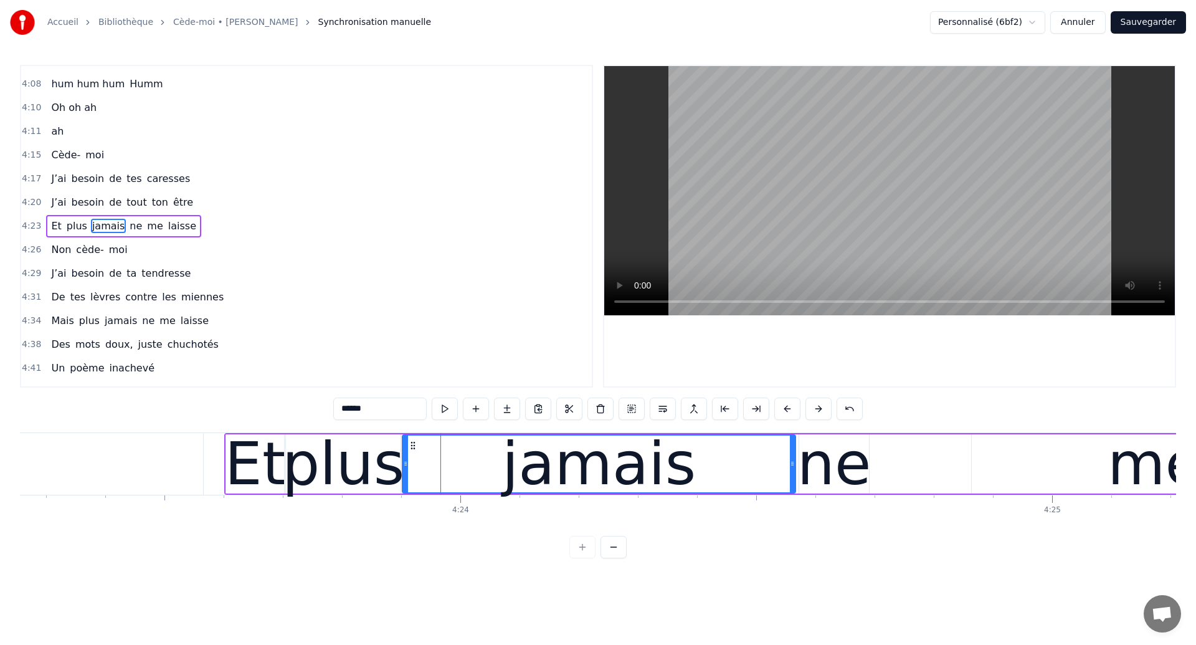
drag, startPoint x: 431, startPoint y: 469, endPoint x: 404, endPoint y: 474, distance: 27.9
click at [404, 474] on div at bounding box center [405, 463] width 5 height 57
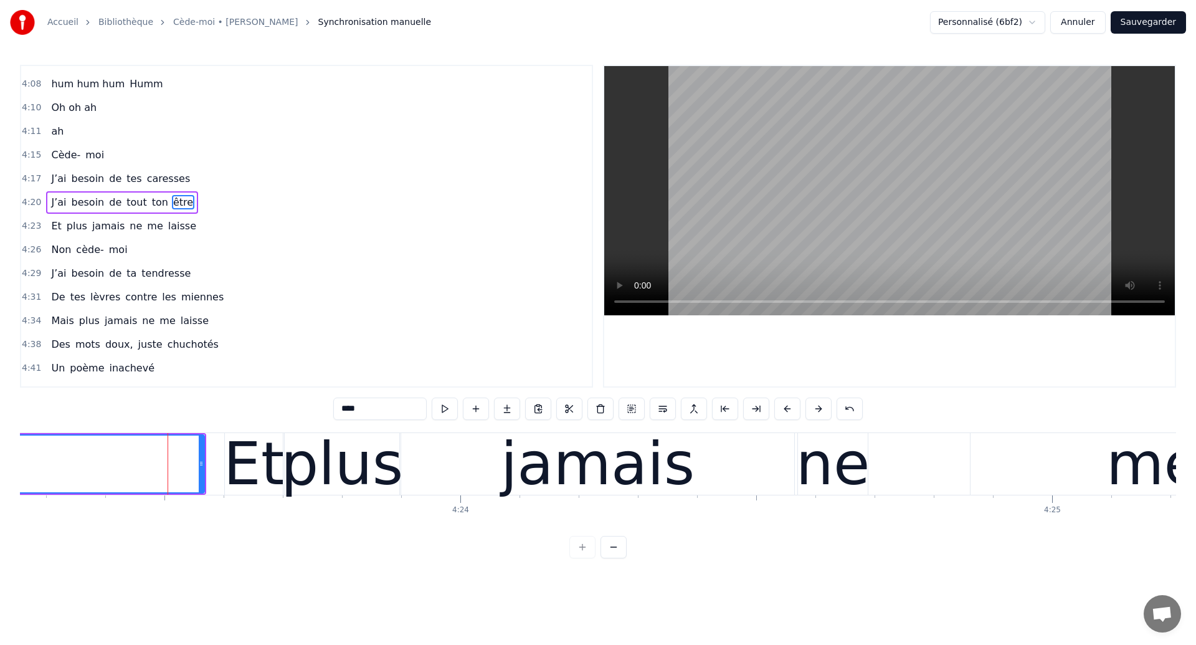
scroll to position [1959, 0]
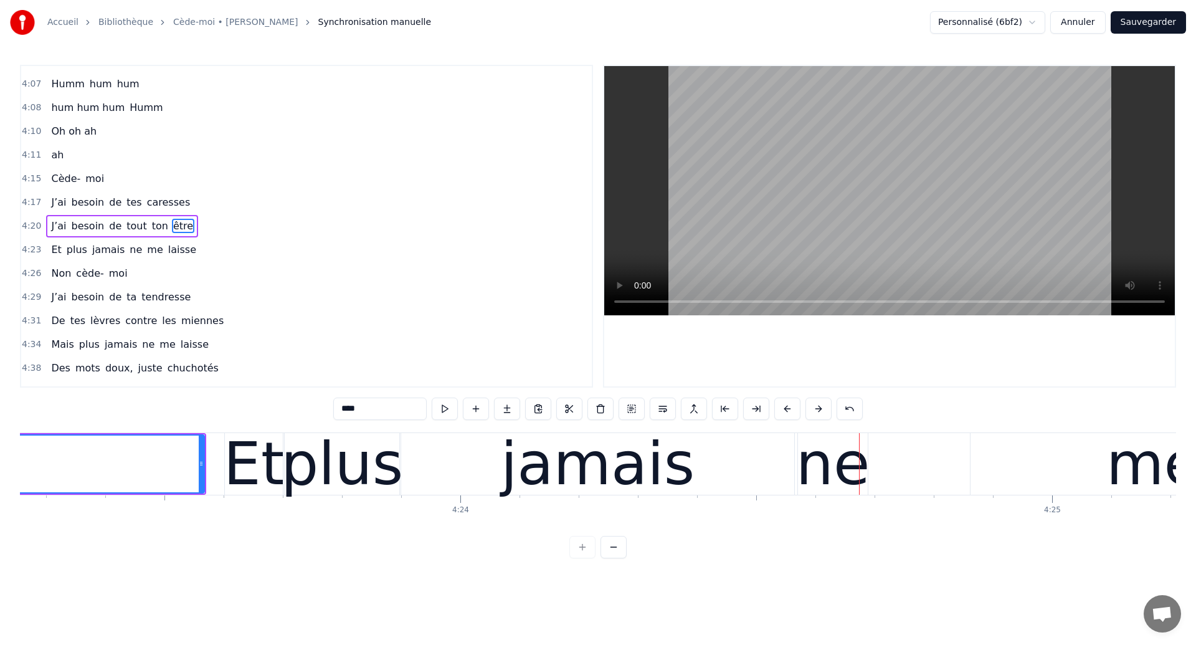
click at [348, 435] on div "plus" at bounding box center [342, 463] width 122 height 89
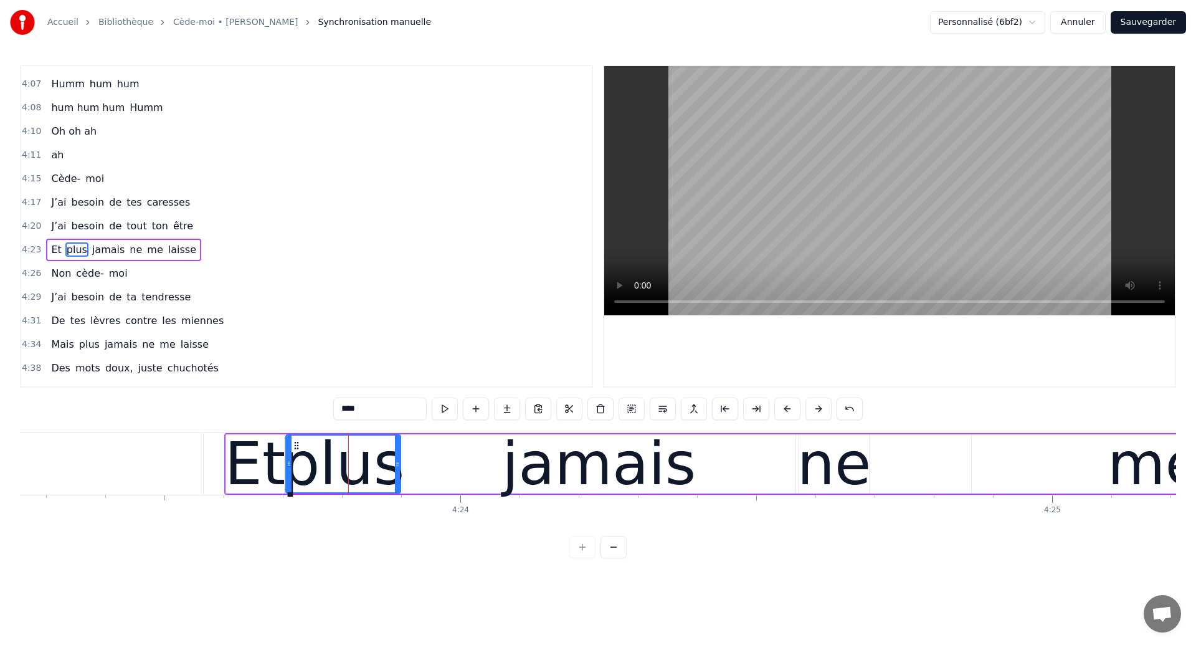
scroll to position [1982, 0]
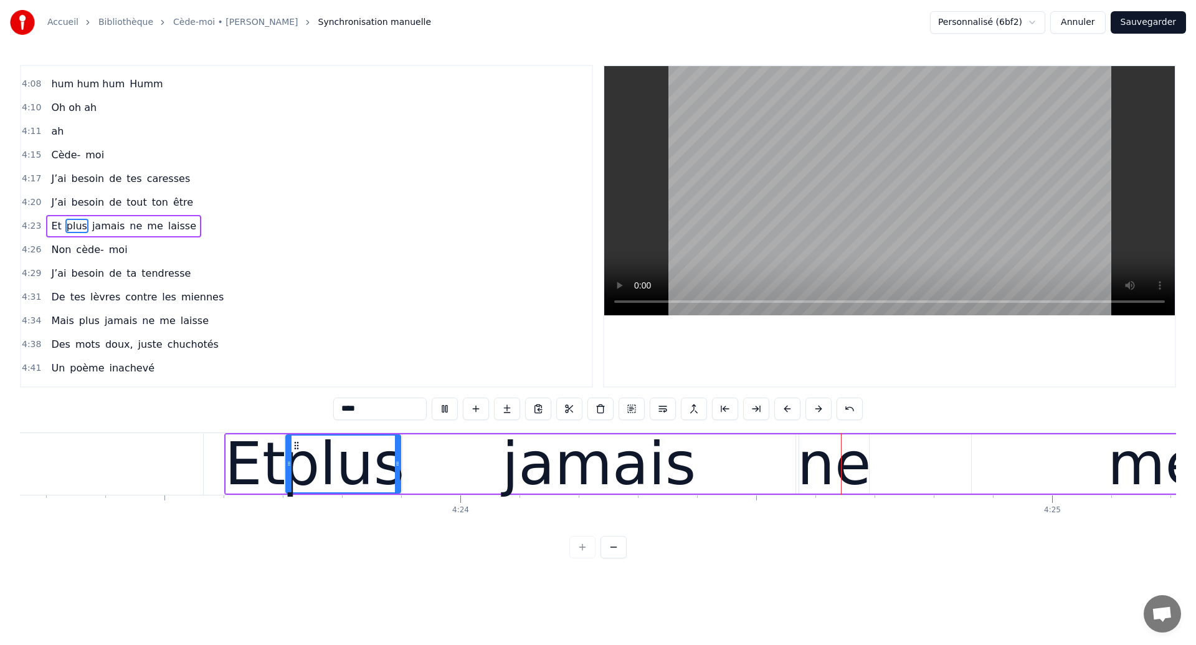
click at [660, 470] on div "jamais" at bounding box center [599, 463] width 194 height 89
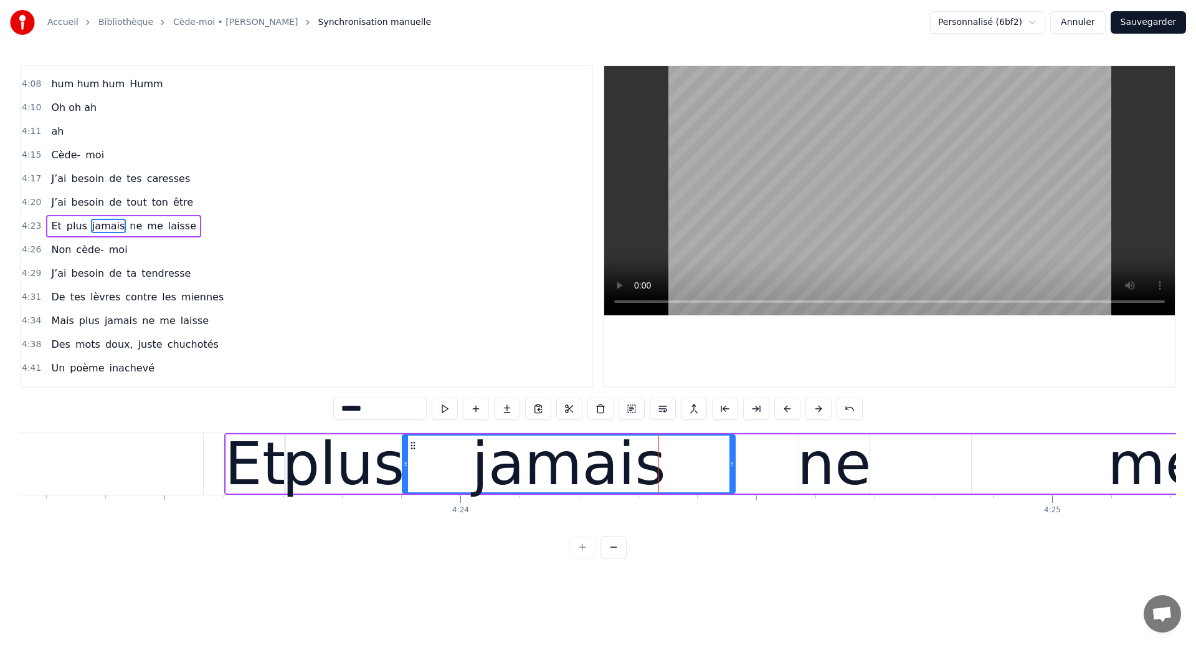
drag, startPoint x: 792, startPoint y: 478, endPoint x: 731, endPoint y: 479, distance: 60.4
click at [731, 479] on div at bounding box center [731, 463] width 5 height 57
click at [808, 479] on div "ne" at bounding box center [834, 463] width 74 height 89
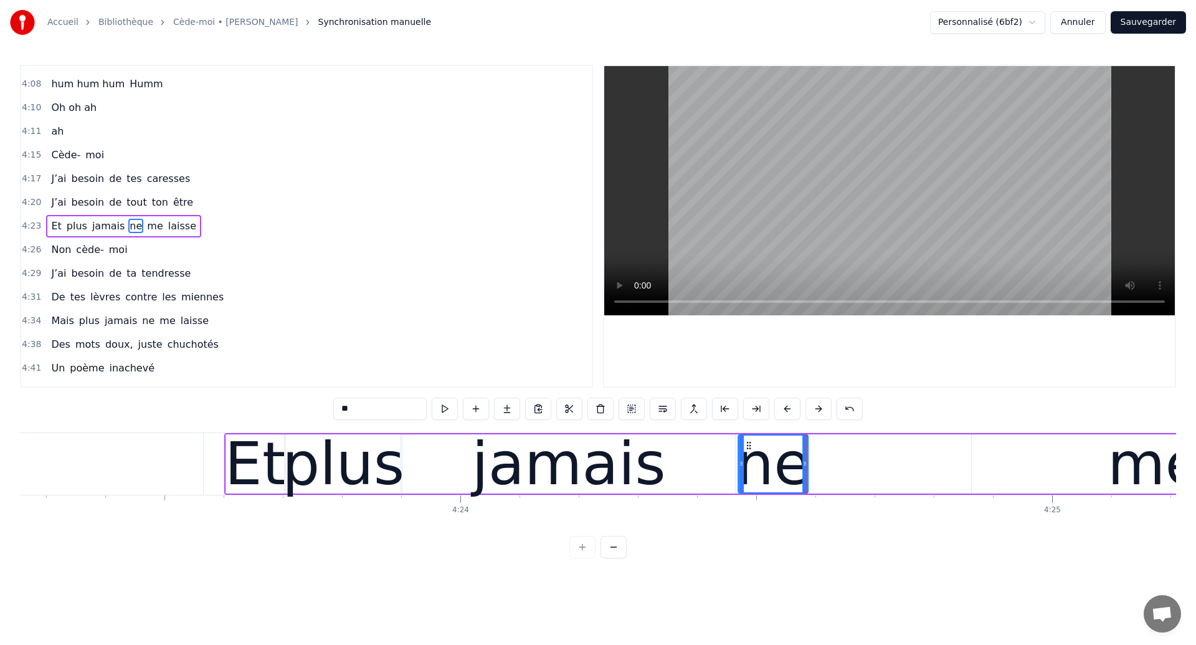
drag, startPoint x: 808, startPoint y: 443, endPoint x: 747, endPoint y: 454, distance: 62.1
click at [747, 454] on div "ne" at bounding box center [773, 463] width 69 height 57
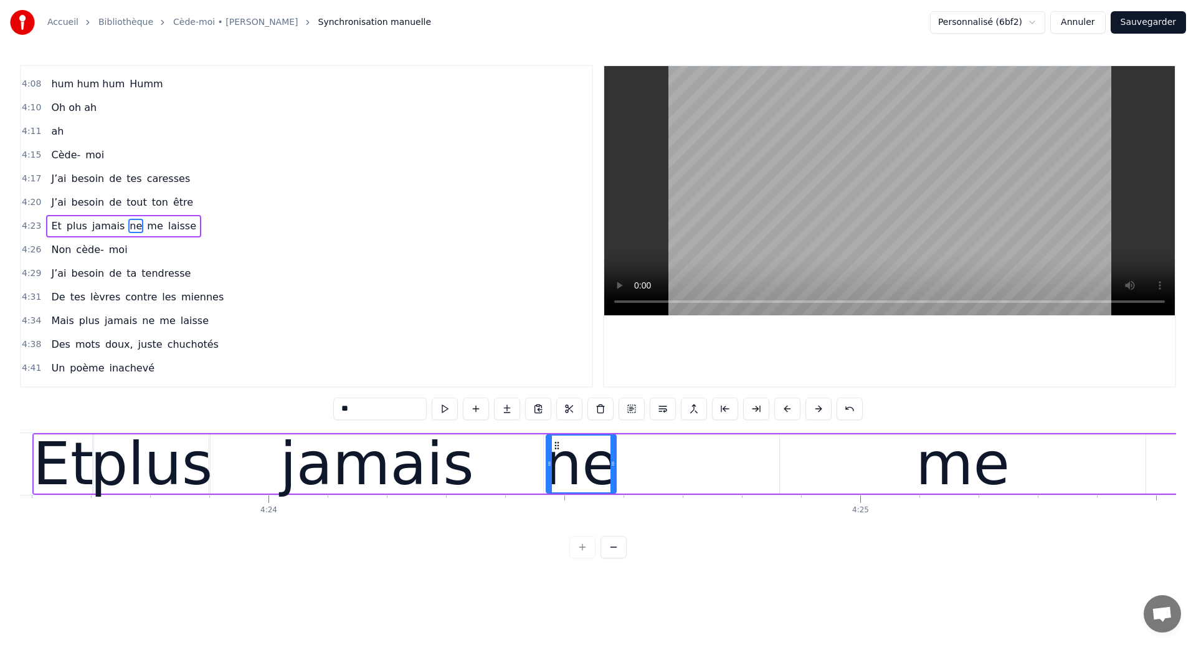
scroll to position [0, 155999]
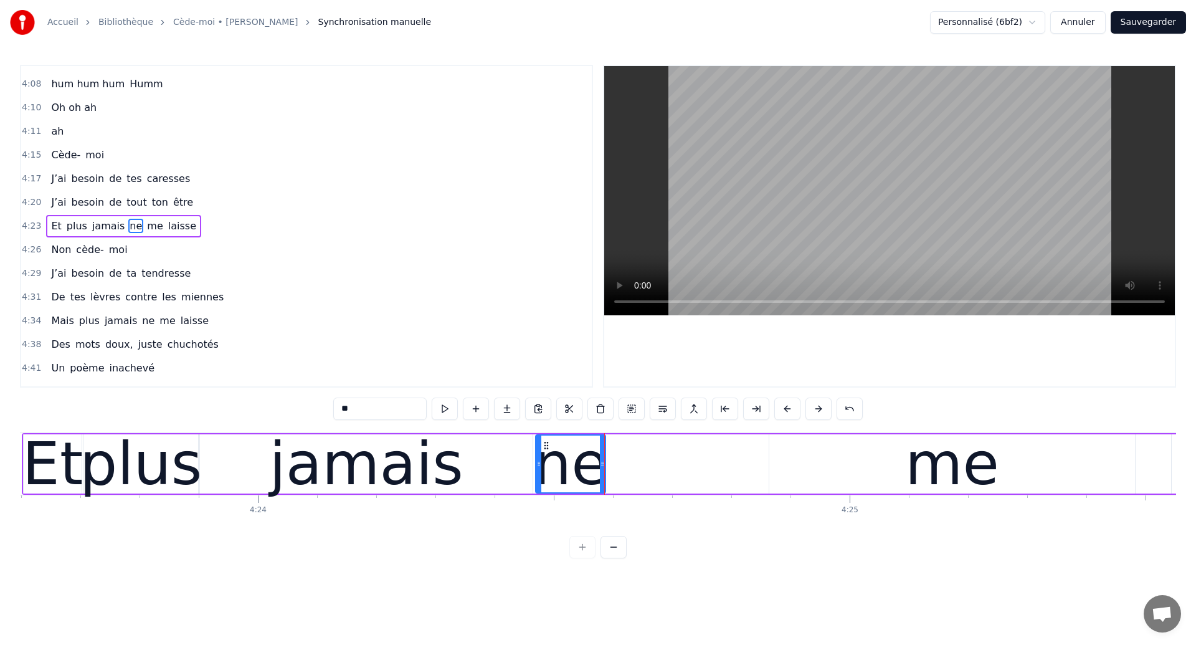
click at [250, 449] on div "jamais" at bounding box center [366, 463] width 333 height 59
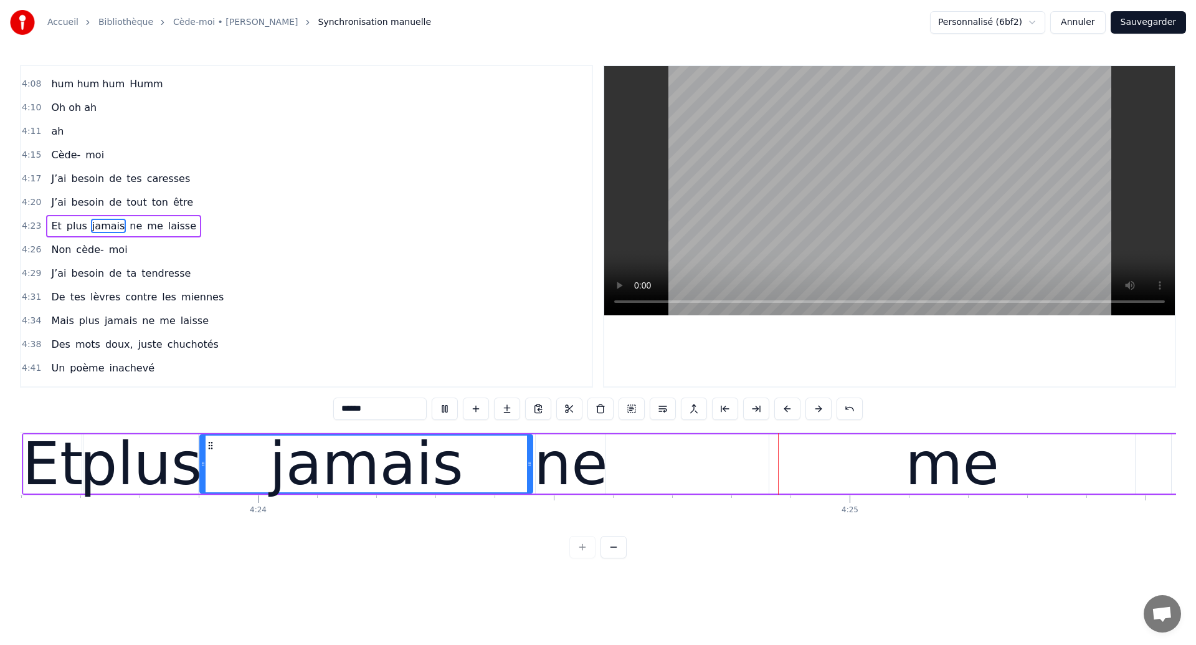
click at [573, 460] on div "ne" at bounding box center [571, 463] width 74 height 89
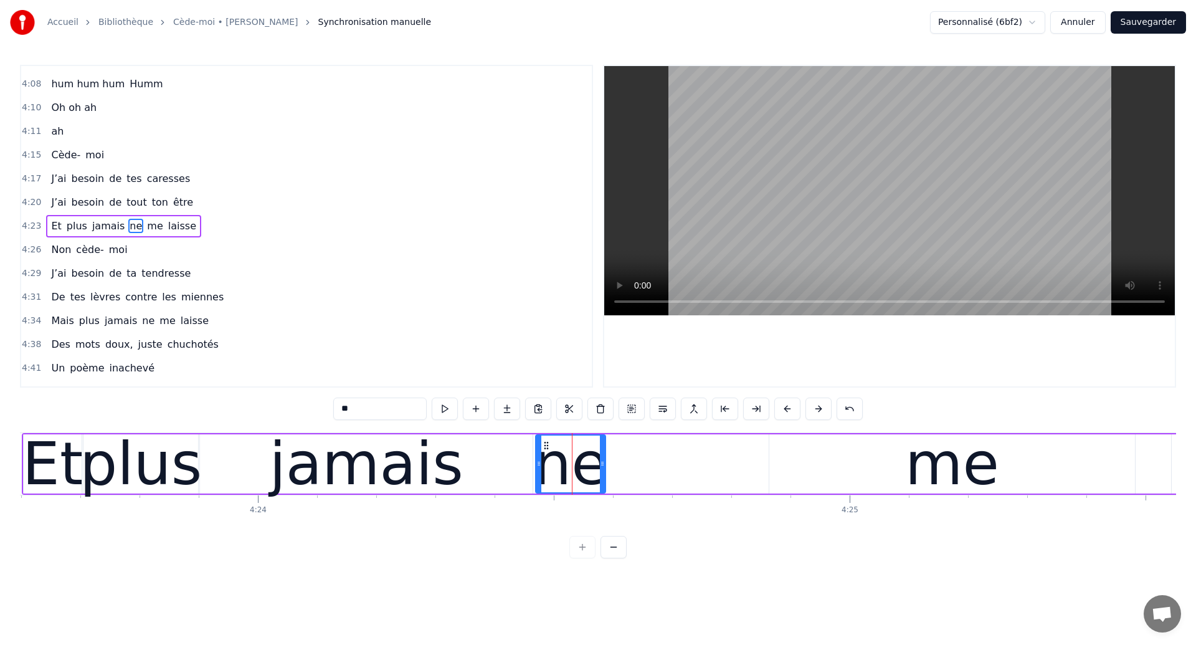
click at [947, 458] on div "me" at bounding box center [952, 463] width 94 height 89
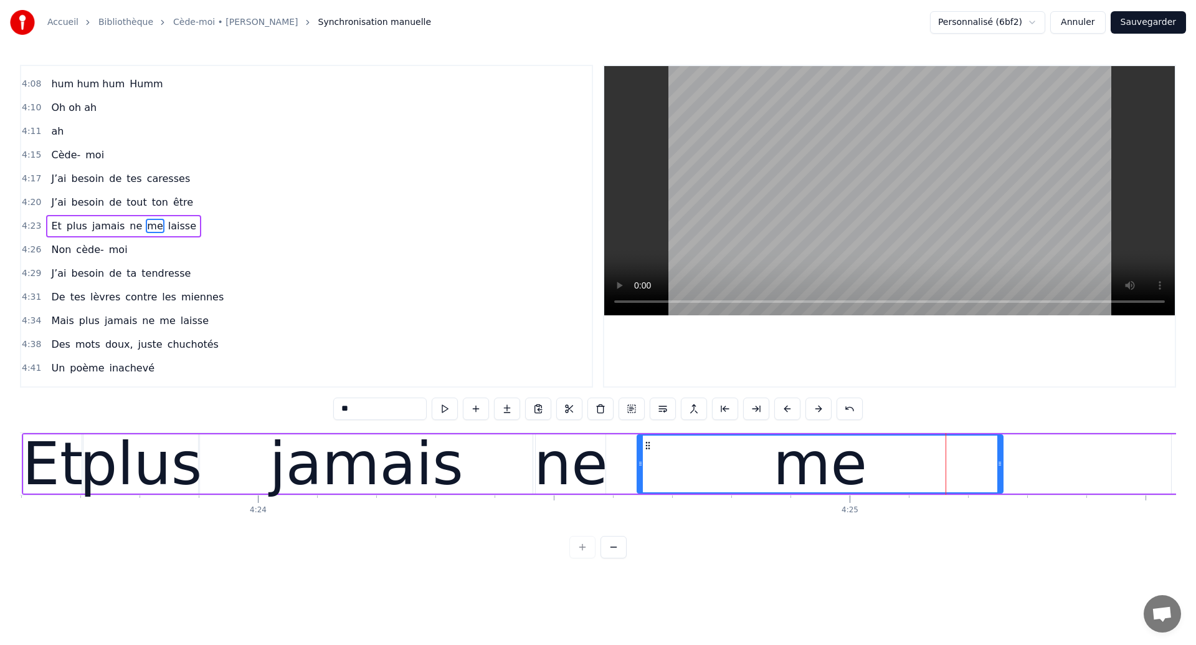
drag, startPoint x: 779, startPoint y: 446, endPoint x: 648, endPoint y: 465, distance: 132.9
click at [648, 465] on div "me" at bounding box center [820, 463] width 364 height 57
click at [289, 454] on div "jamais" at bounding box center [366, 463] width 194 height 89
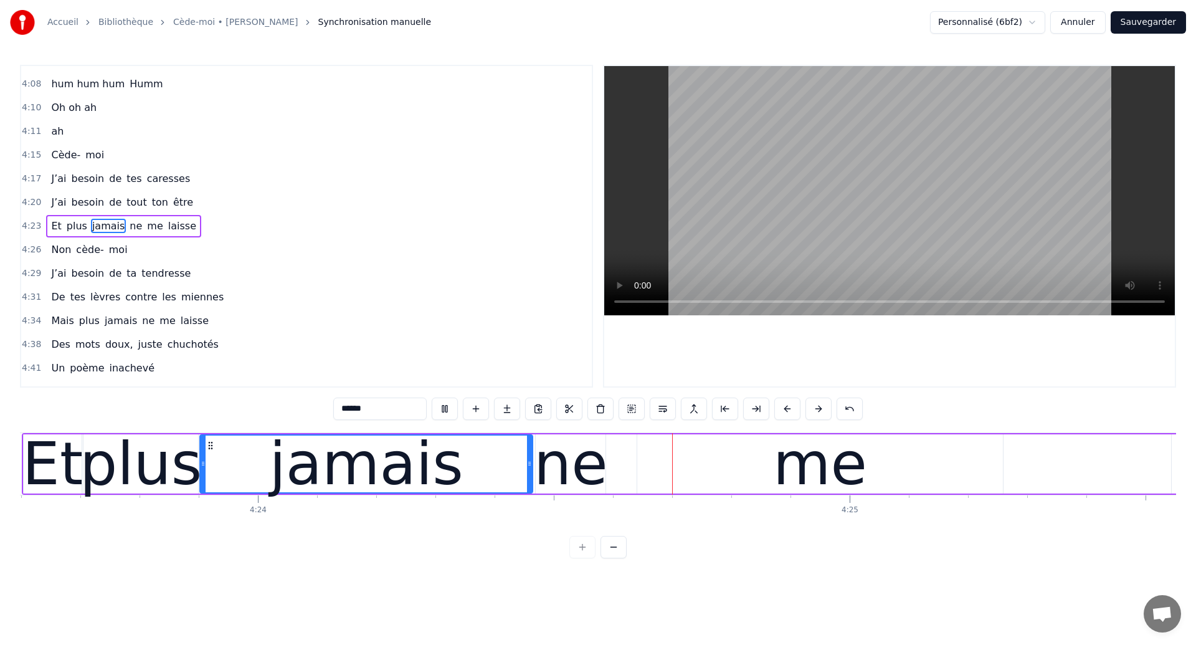
click at [559, 470] on div "ne" at bounding box center [571, 463] width 74 height 89
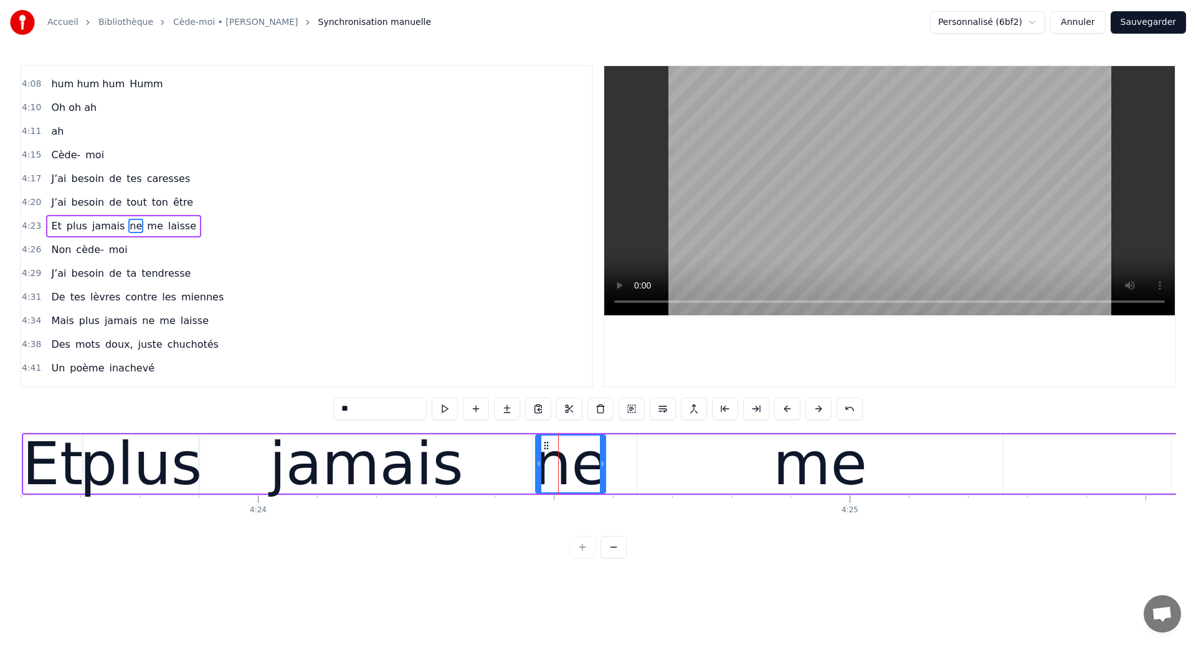
click at [467, 458] on div "jamais" at bounding box center [366, 463] width 333 height 59
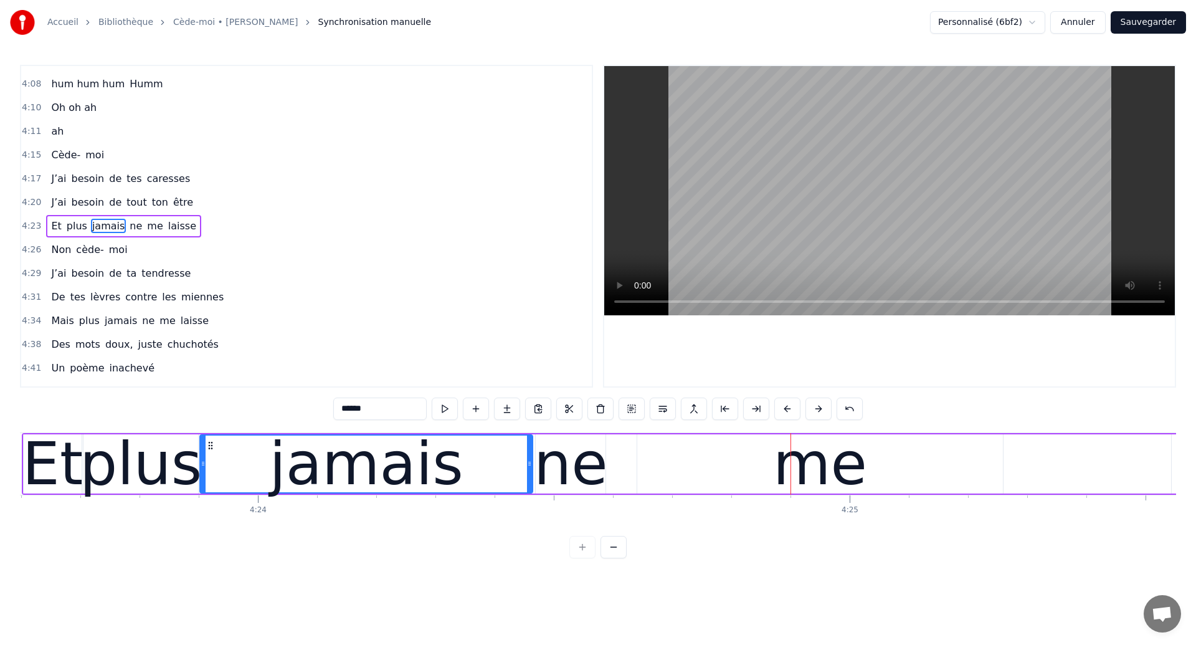
click at [593, 454] on div "ne" at bounding box center [571, 463] width 74 height 89
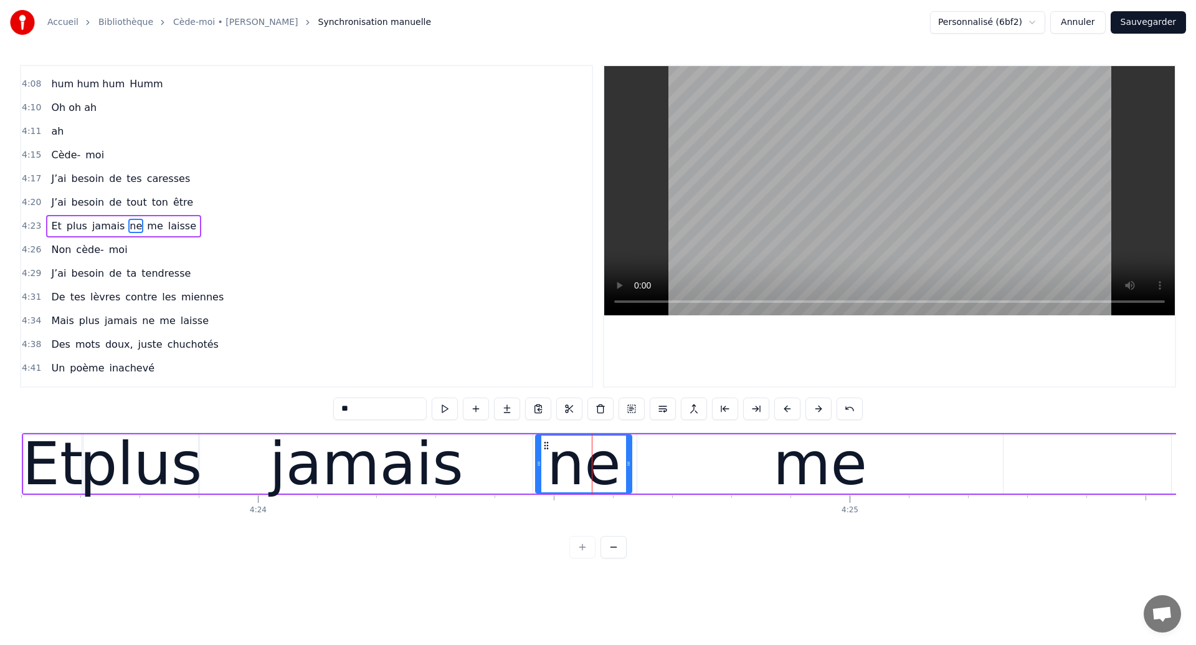
drag, startPoint x: 602, startPoint y: 461, endPoint x: 628, endPoint y: 476, distance: 30.1
click at [628, 476] on div at bounding box center [628, 463] width 5 height 57
click at [154, 463] on div "plus" at bounding box center [141, 463] width 122 height 89
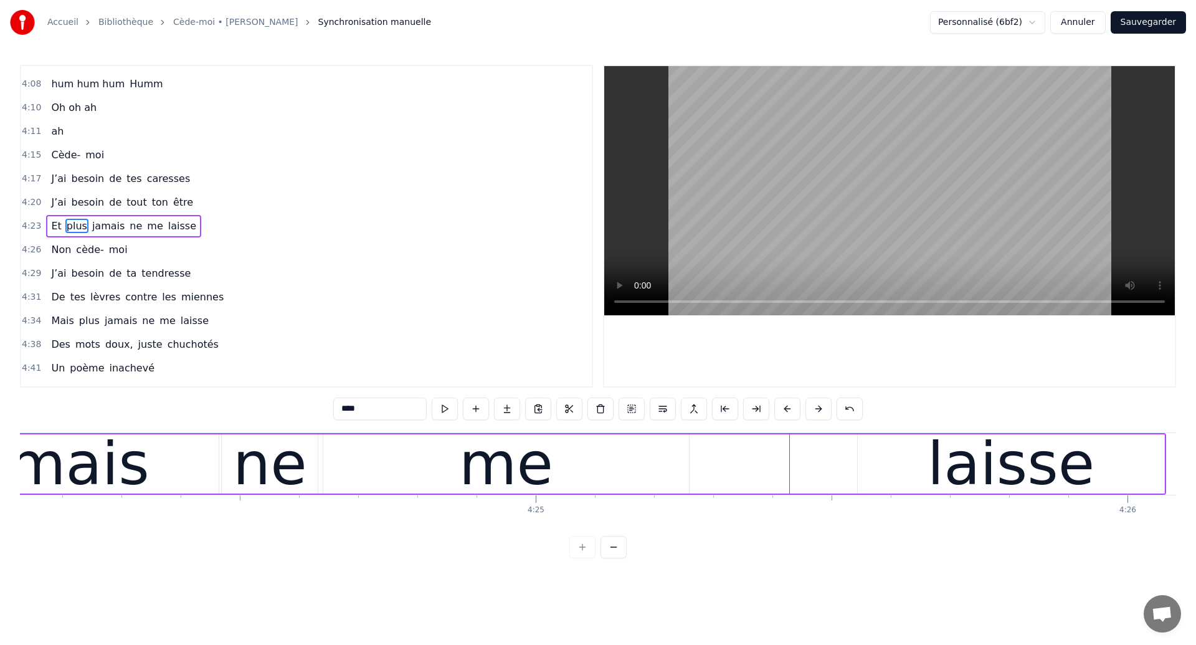
scroll to position [0, 156328]
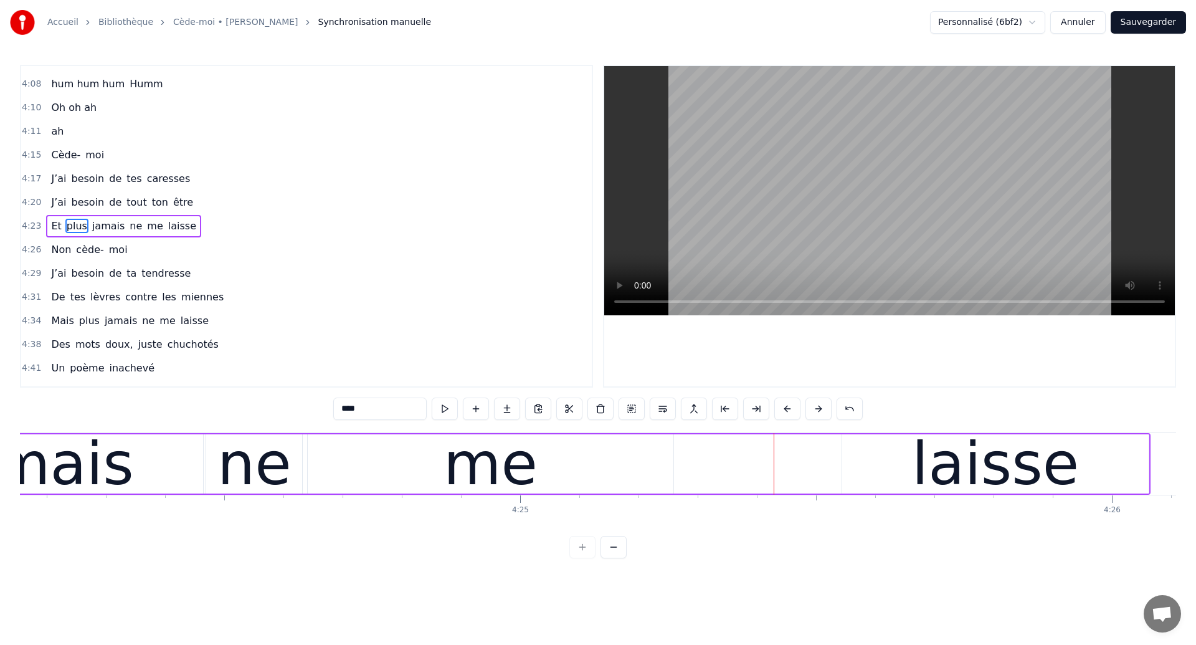
click at [196, 454] on div "jamais" at bounding box center [36, 463] width 333 height 59
type input "******"
click at [704, 458] on div "Et plus jamais ne me laisse" at bounding box center [421, 464] width 1458 height 62
click at [825, 476] on div "Et plus jamais ne me laisse" at bounding box center [421, 464] width 1458 height 62
click at [875, 478] on div "laisse" at bounding box center [995, 463] width 306 height 59
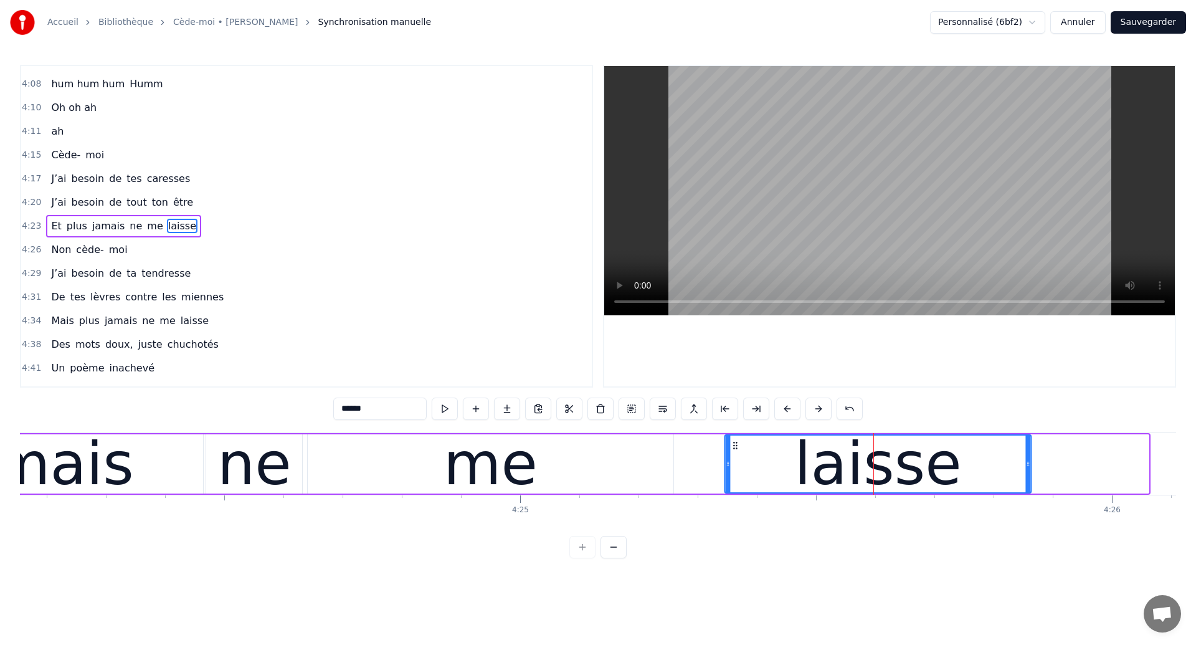
drag, startPoint x: 853, startPoint y: 448, endPoint x: 735, endPoint y: 472, distance: 120.1
click at [735, 472] on div "laisse" at bounding box center [877, 463] width 305 height 57
click at [226, 472] on div "ne" at bounding box center [254, 463] width 74 height 89
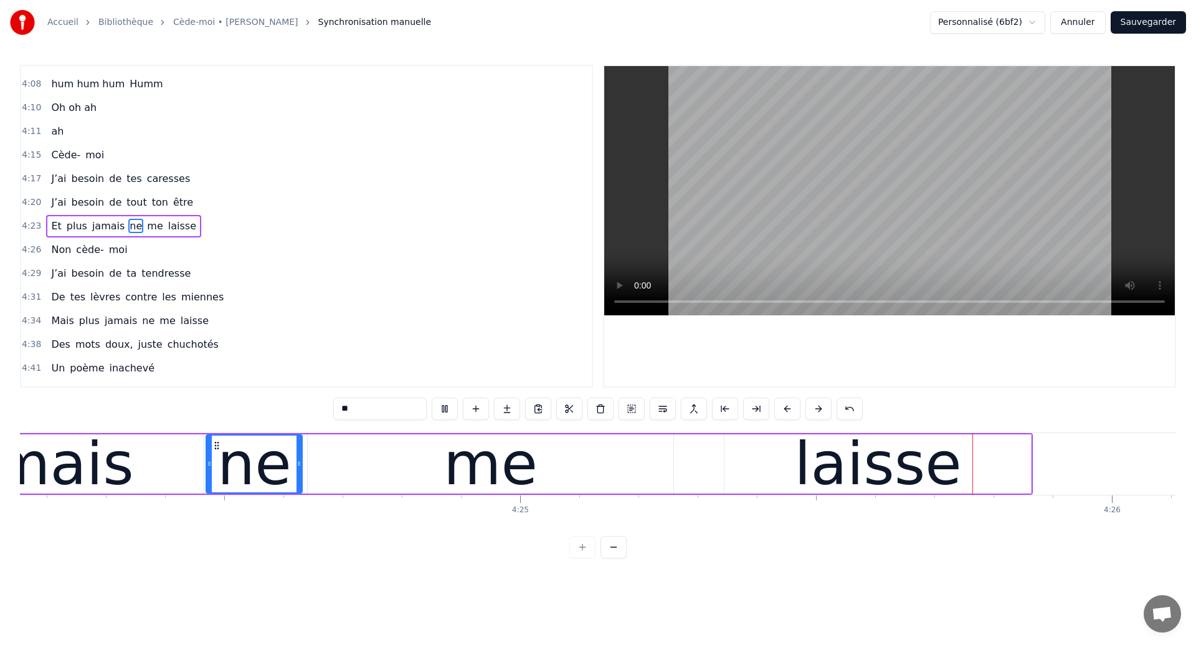
click at [640, 473] on div "me" at bounding box center [491, 463] width 366 height 59
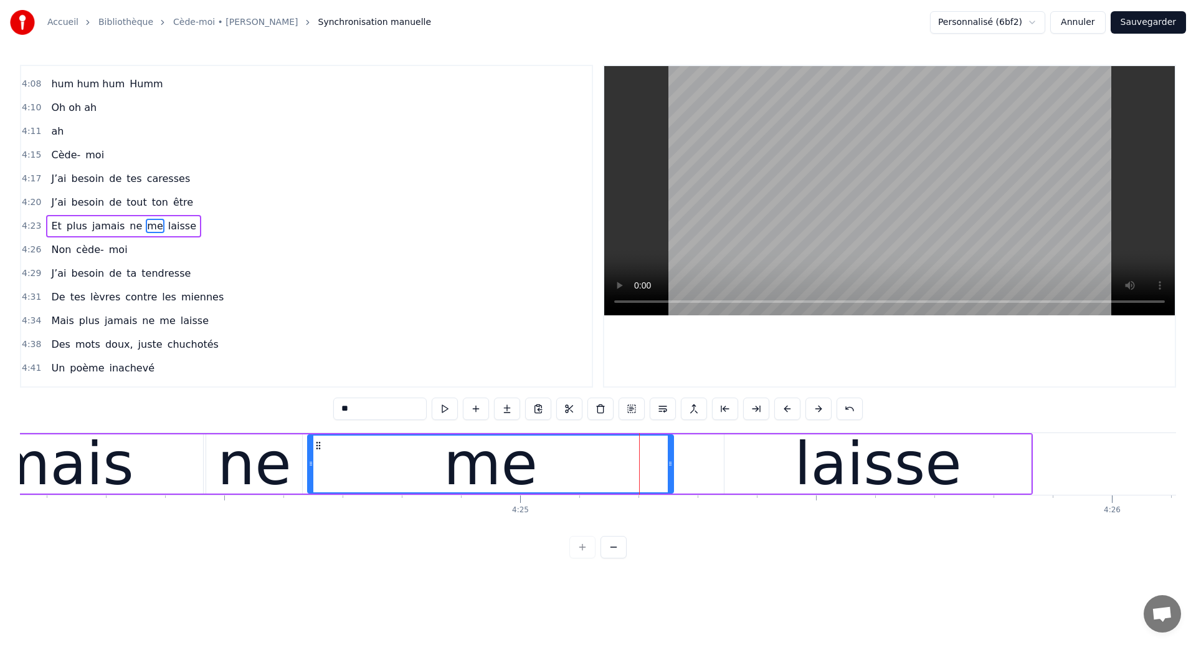
click at [275, 459] on div "ne" at bounding box center [254, 463] width 74 height 89
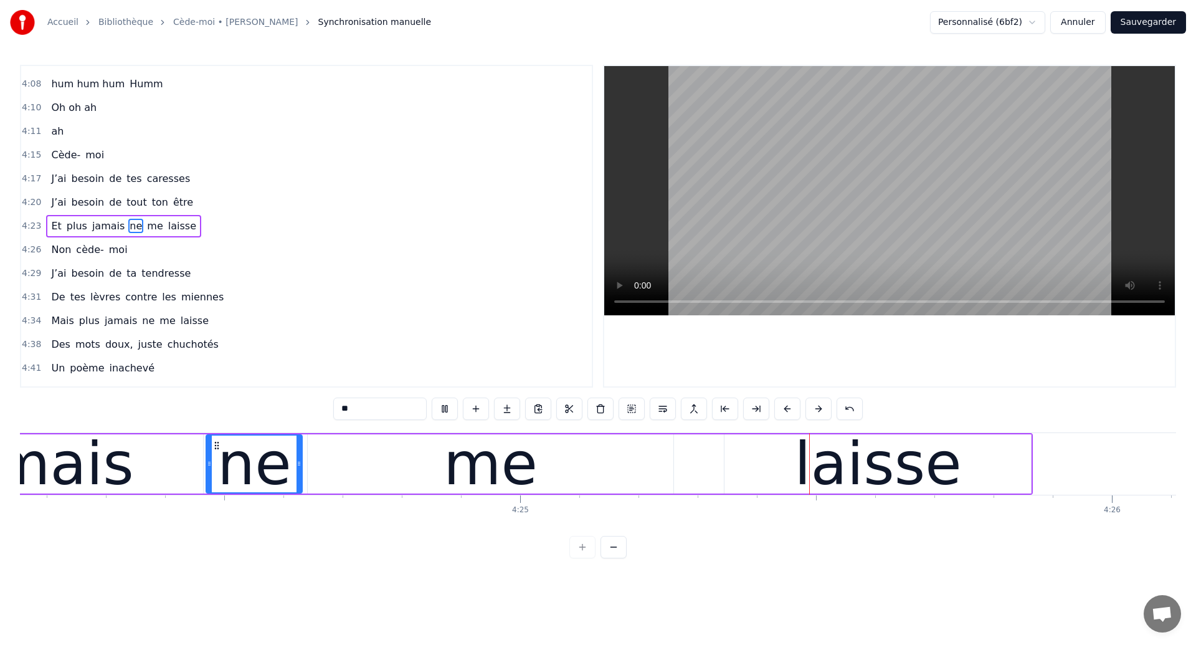
click at [629, 477] on div "me" at bounding box center [491, 463] width 366 height 59
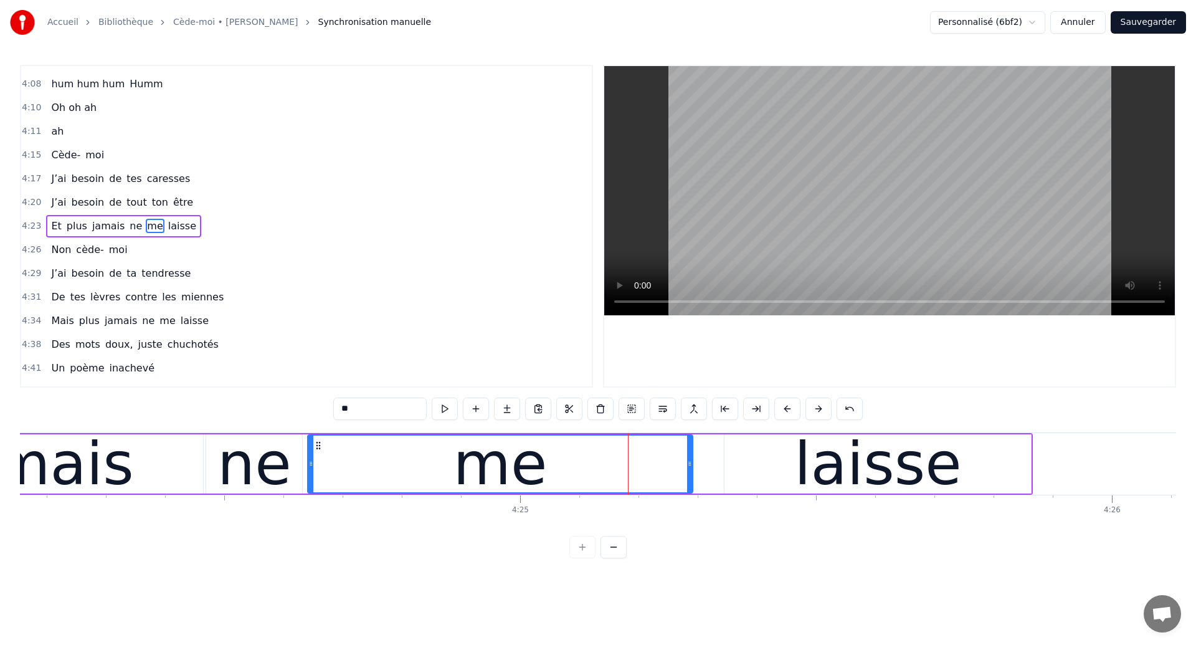
drag, startPoint x: 668, startPoint y: 469, endPoint x: 686, endPoint y: 477, distance: 19.8
click at [687, 477] on div at bounding box center [689, 463] width 5 height 57
click at [159, 450] on div "jamais" at bounding box center [36, 463] width 333 height 59
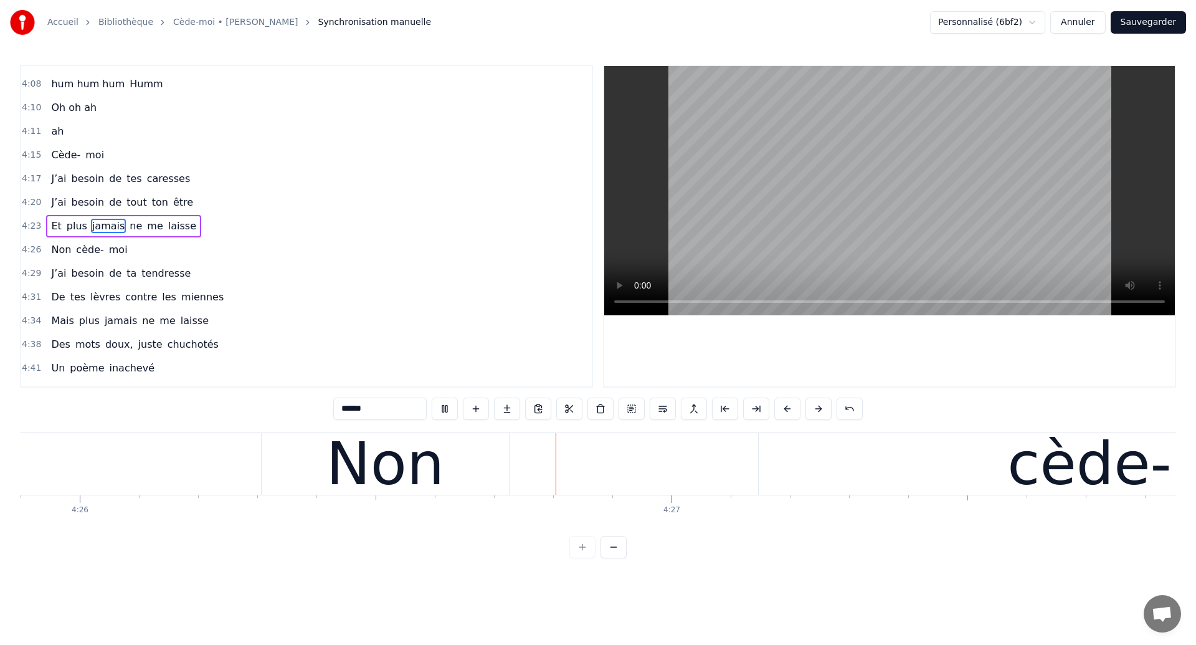
scroll to position [0, 157361]
click at [397, 442] on div "Non" at bounding box center [385, 463] width 118 height 89
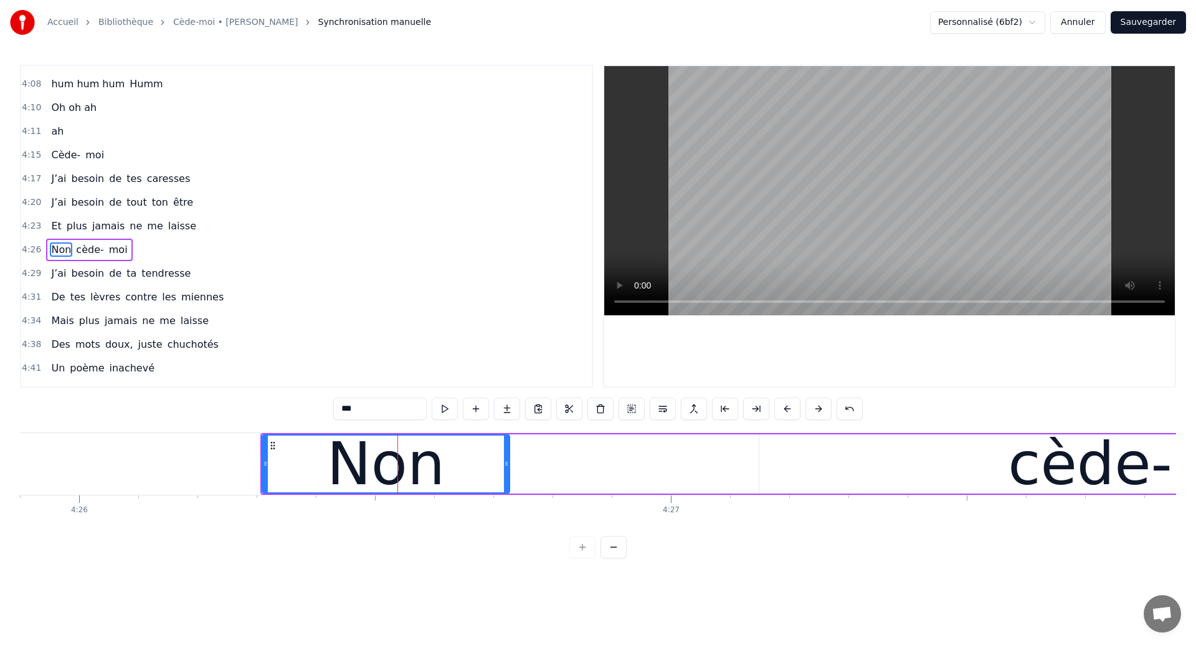
scroll to position [2006, 0]
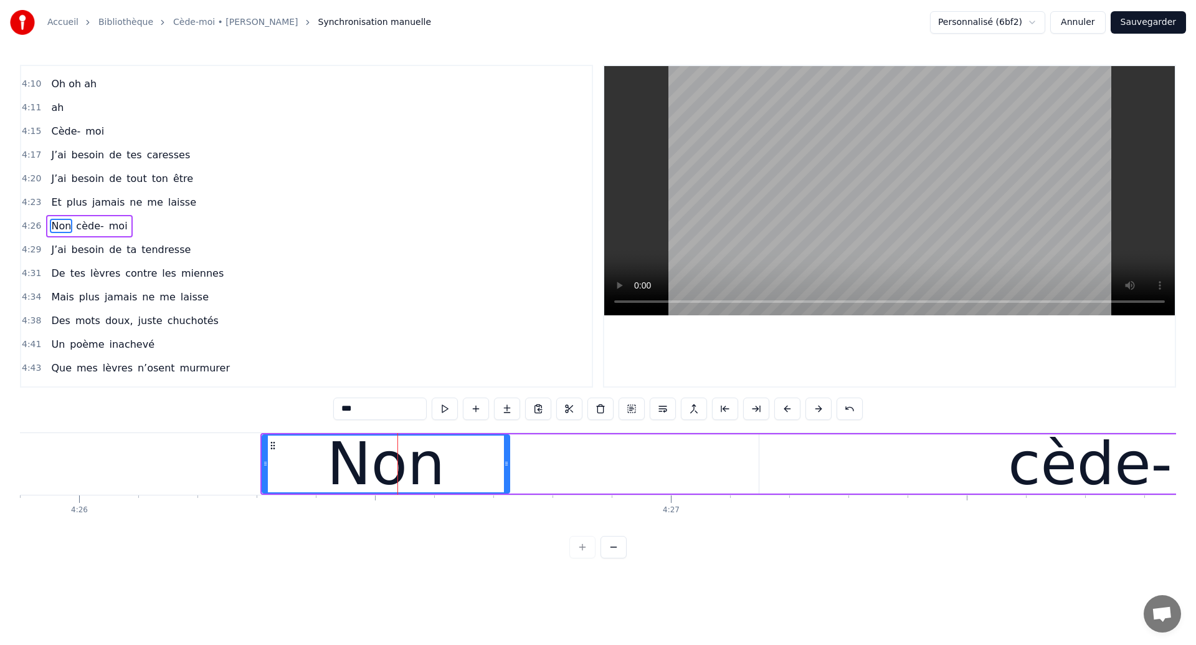
click at [392, 407] on input "***" at bounding box center [379, 408] width 93 height 22
type input "****"
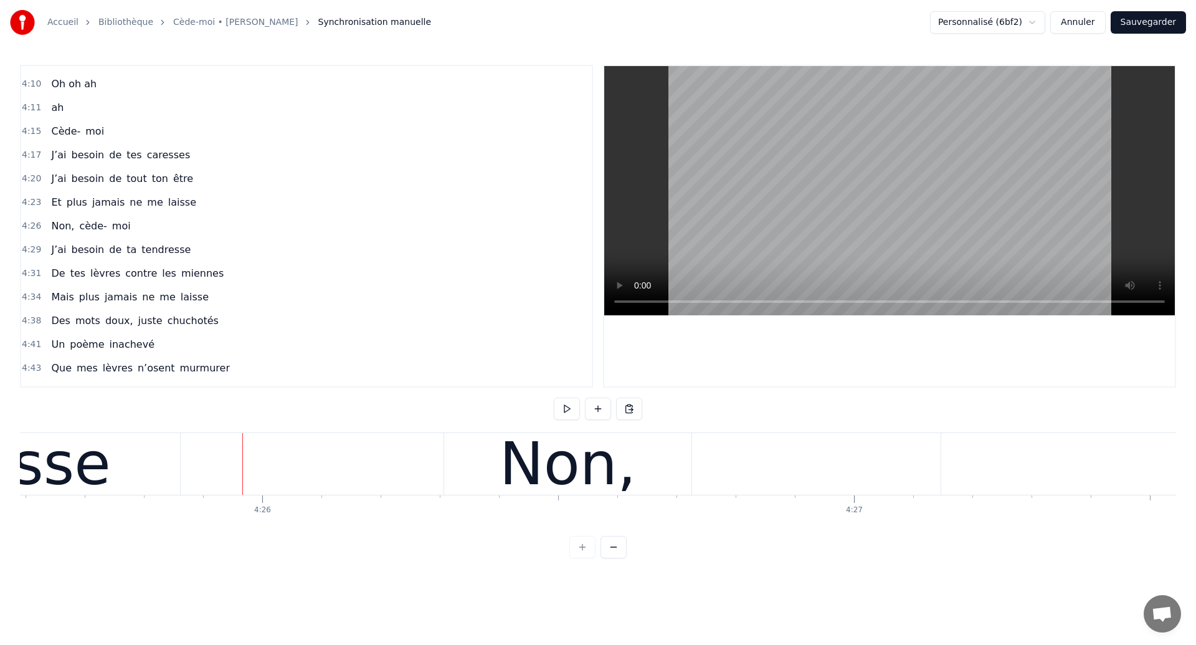
scroll to position [0, 157154]
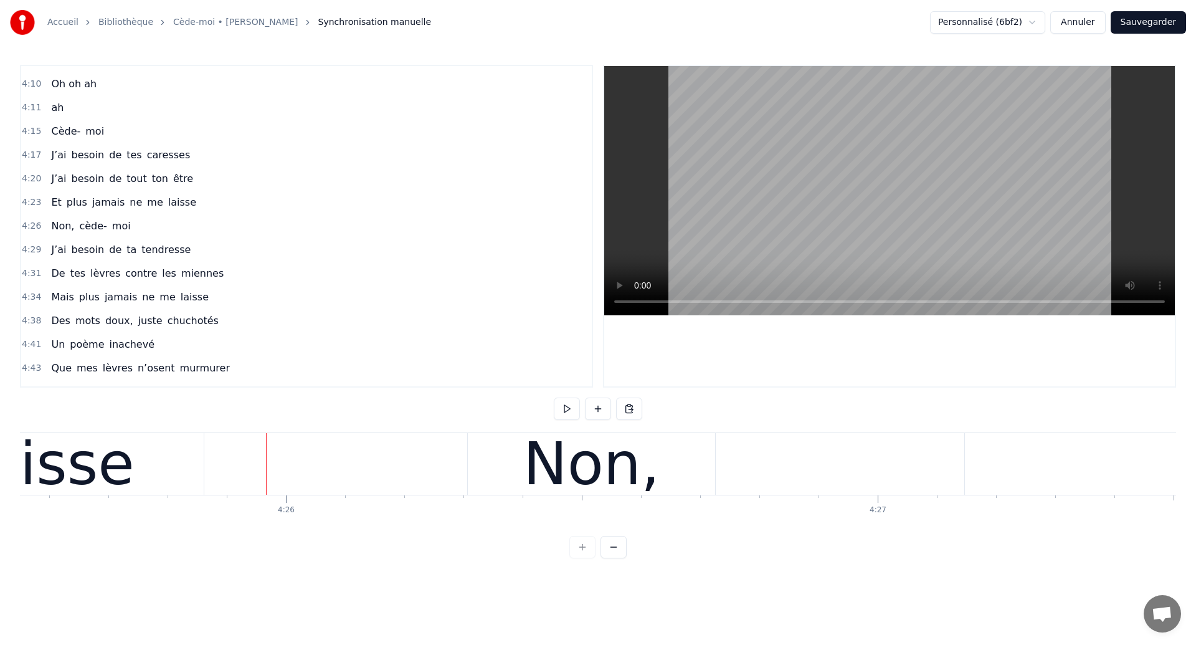
click at [78, 471] on div "laisse" at bounding box center [50, 463] width 167 height 89
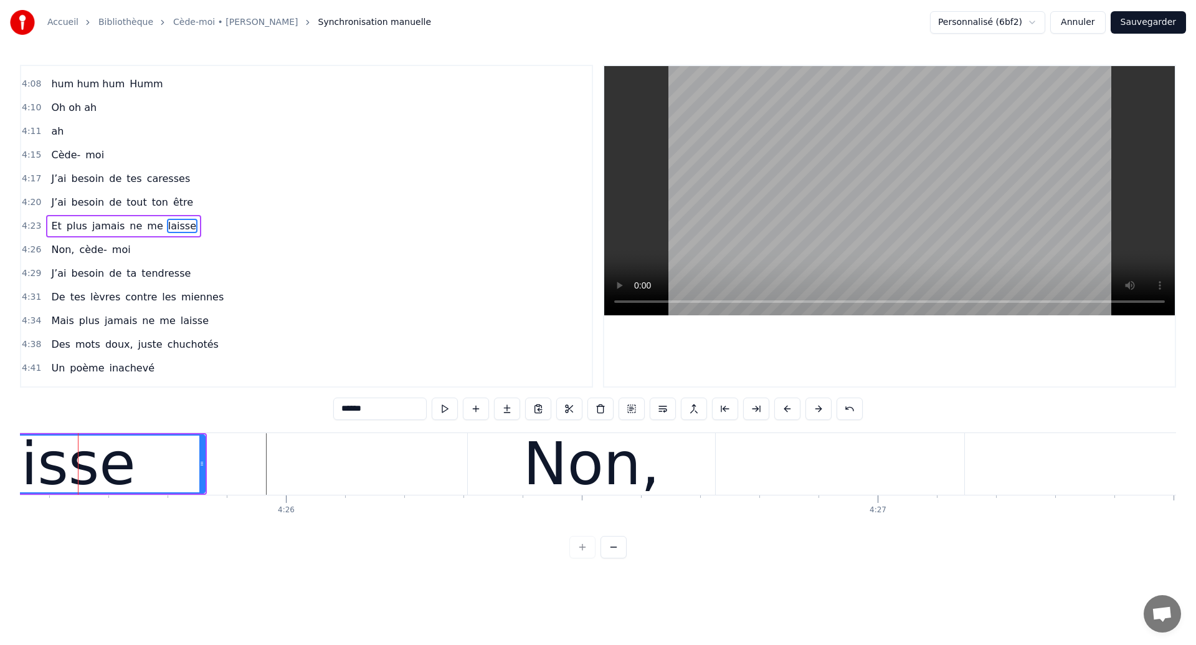
scroll to position [0, 157150]
click at [102, 452] on div "laisse" at bounding box center [56, 463] width 167 height 89
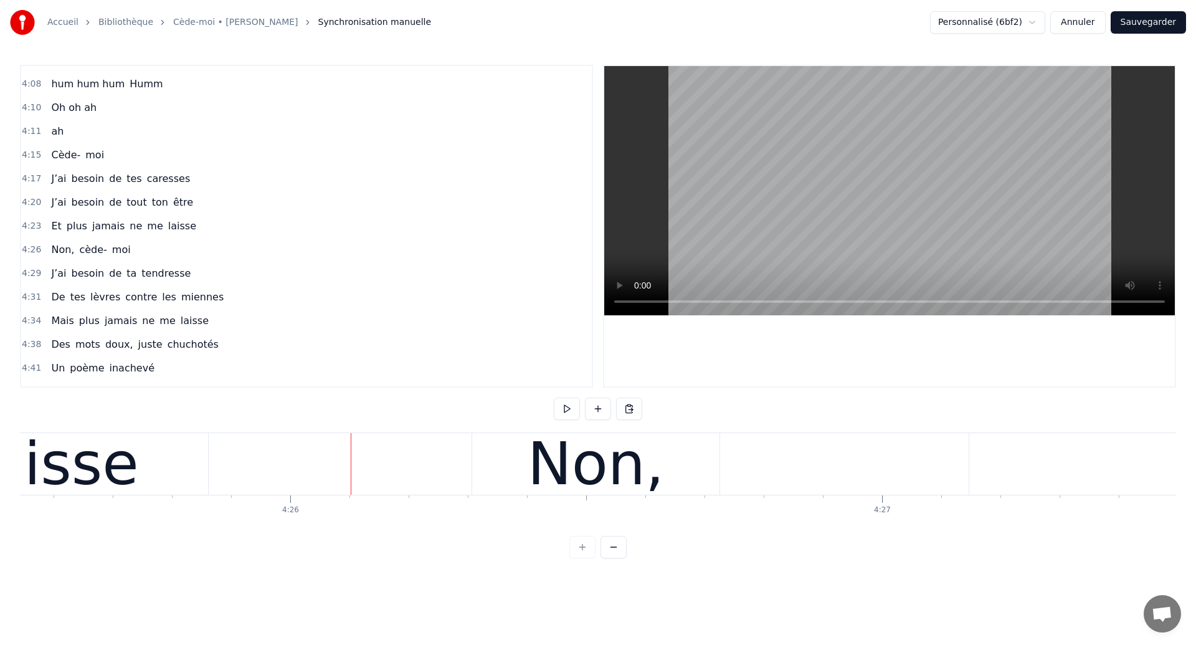
click at [737, 477] on div "Non, cède- moi" at bounding box center [1213, 464] width 1482 height 62
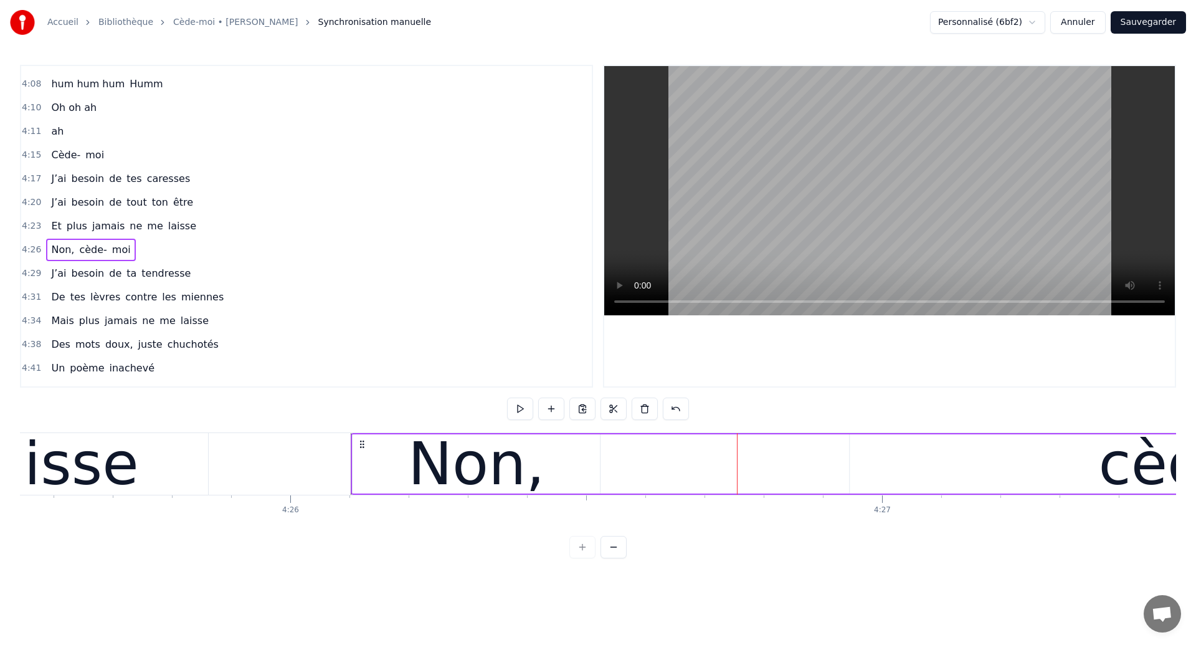
drag, startPoint x: 480, startPoint y: 445, endPoint x: 359, endPoint y: 472, distance: 123.7
click at [359, 472] on div "Non, cède- moi" at bounding box center [1092, 464] width 1482 height 62
click at [49, 453] on div "laisse" at bounding box center [54, 463] width 167 height 89
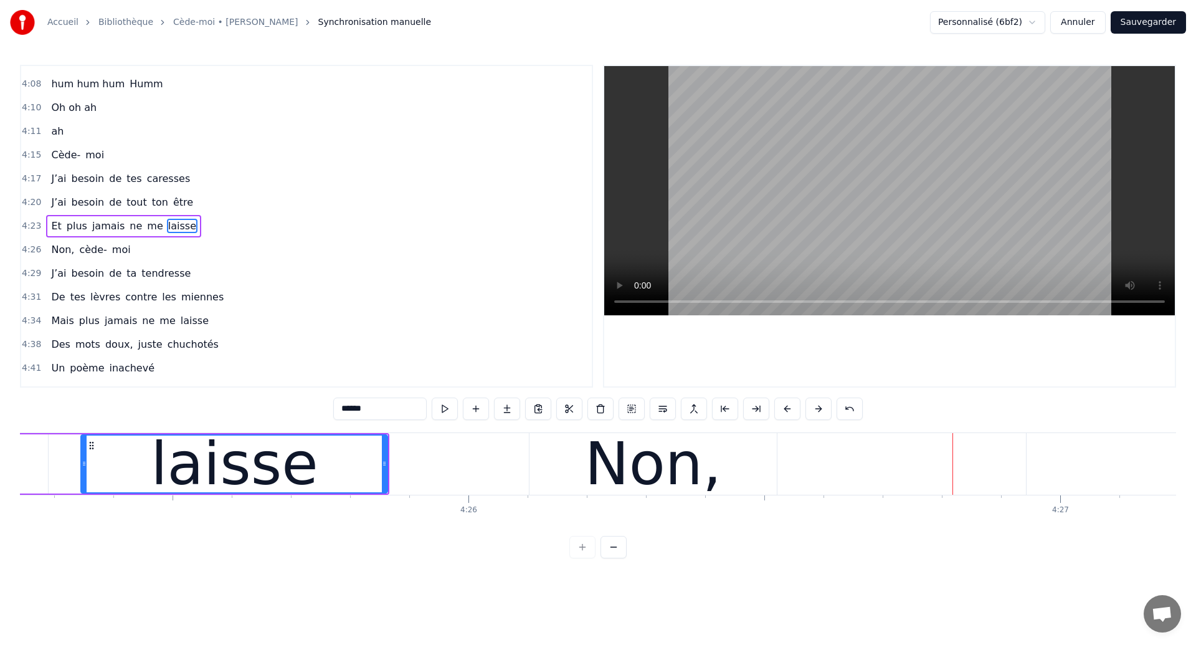
scroll to position [0, 156955]
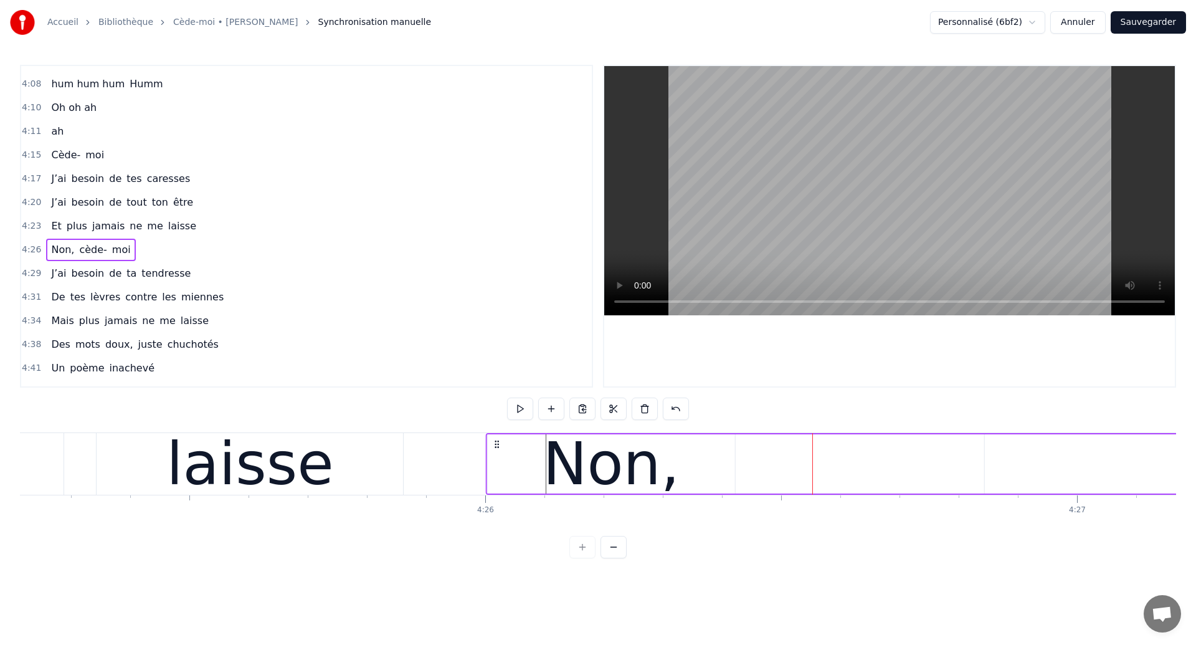
drag, startPoint x: 558, startPoint y: 442, endPoint x: 498, endPoint y: 460, distance: 63.3
click at [159, 460] on div "laisse" at bounding box center [250, 464] width 306 height 62
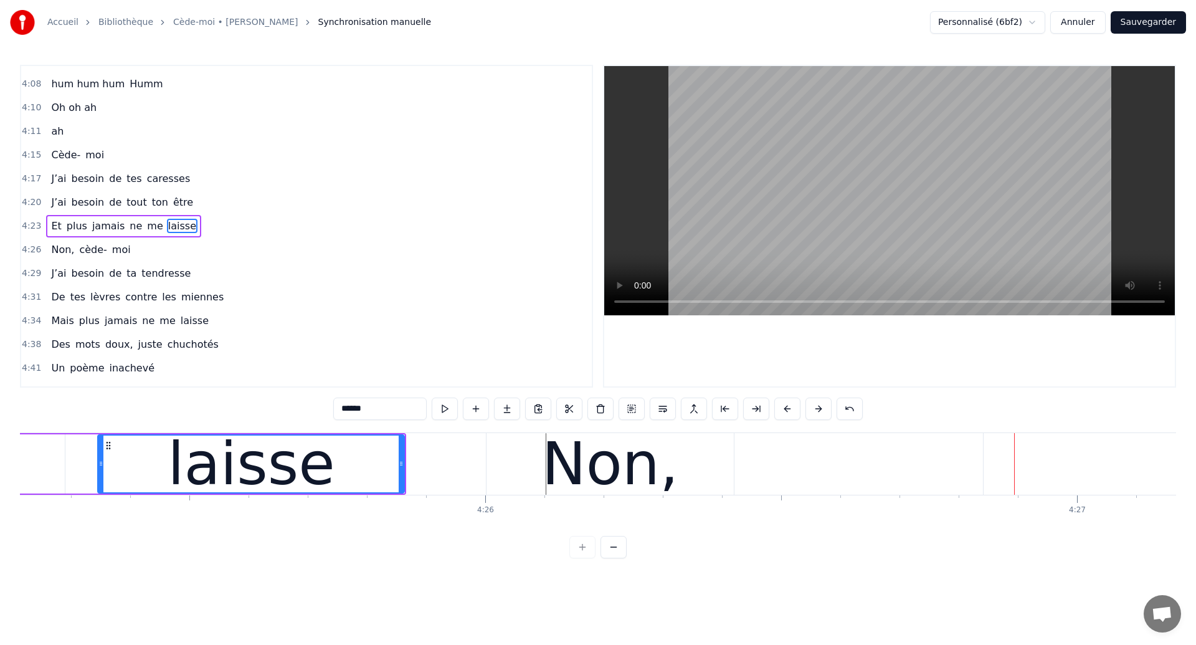
click at [143, 461] on div "laisse" at bounding box center [250, 463] width 305 height 57
click at [168, 491] on div "laisse" at bounding box center [250, 463] width 305 height 57
click at [671, 478] on div "Non," at bounding box center [610, 464] width 247 height 62
type input "****"
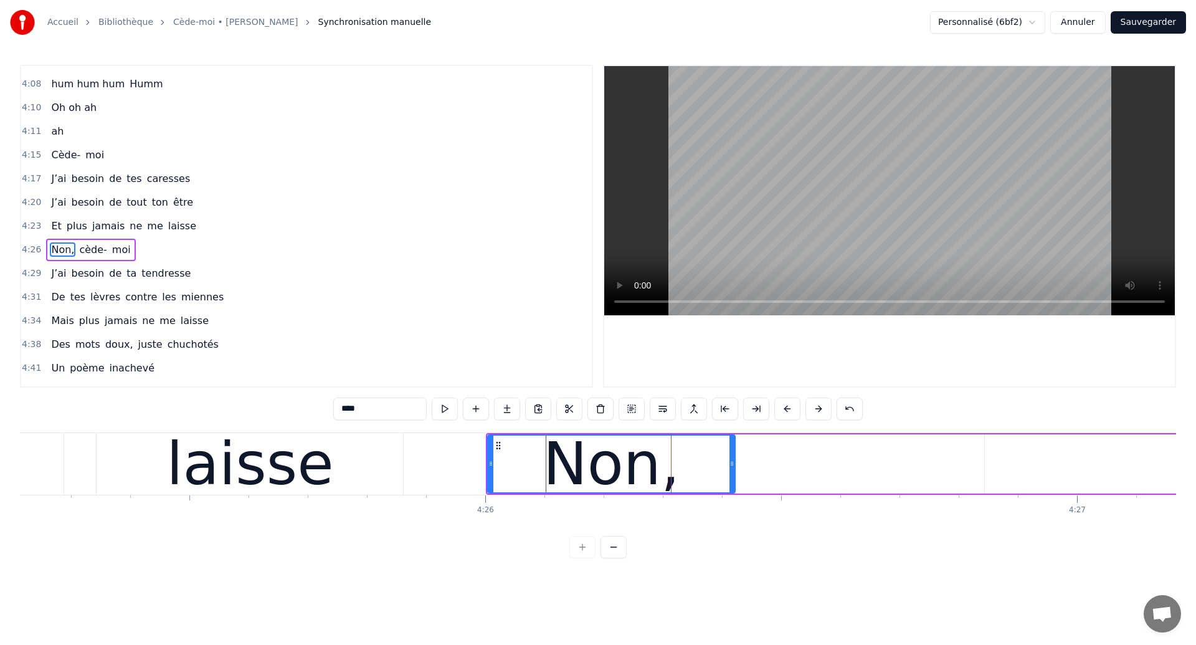
scroll to position [2006, 0]
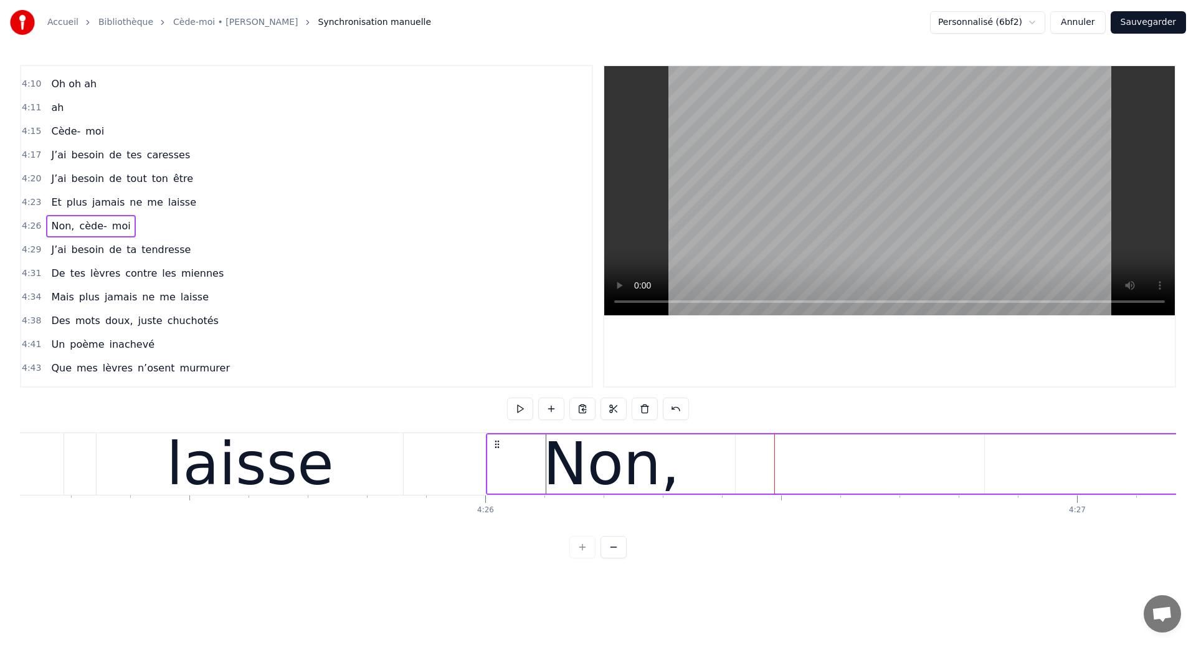
click at [710, 477] on div "Non," at bounding box center [611, 463] width 247 height 59
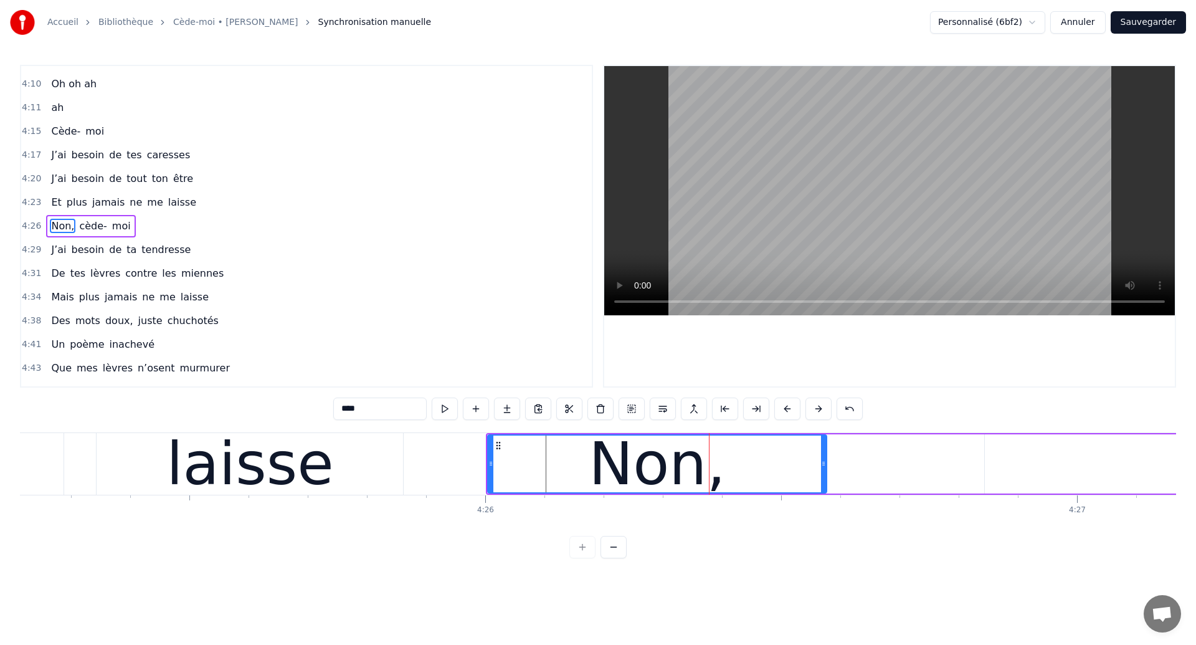
drag, startPoint x: 733, startPoint y: 472, endPoint x: 824, endPoint y: 496, distance: 94.9
click at [824, 496] on div "Ouh ouh ouh Anh wèèè yèèèè L’amour s’est glissé dans mon coeur en plein sommeil…" at bounding box center [598, 478] width 1156 height 93
click at [317, 484] on div "laisse" at bounding box center [249, 463] width 167 height 89
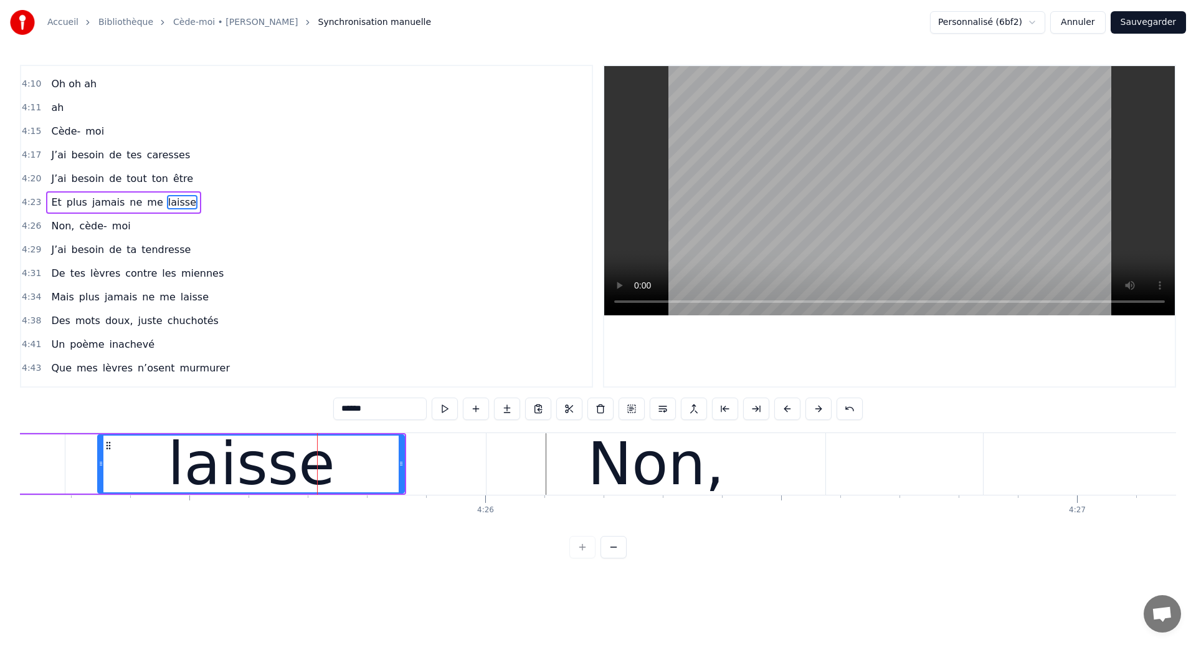
scroll to position [1982, 0]
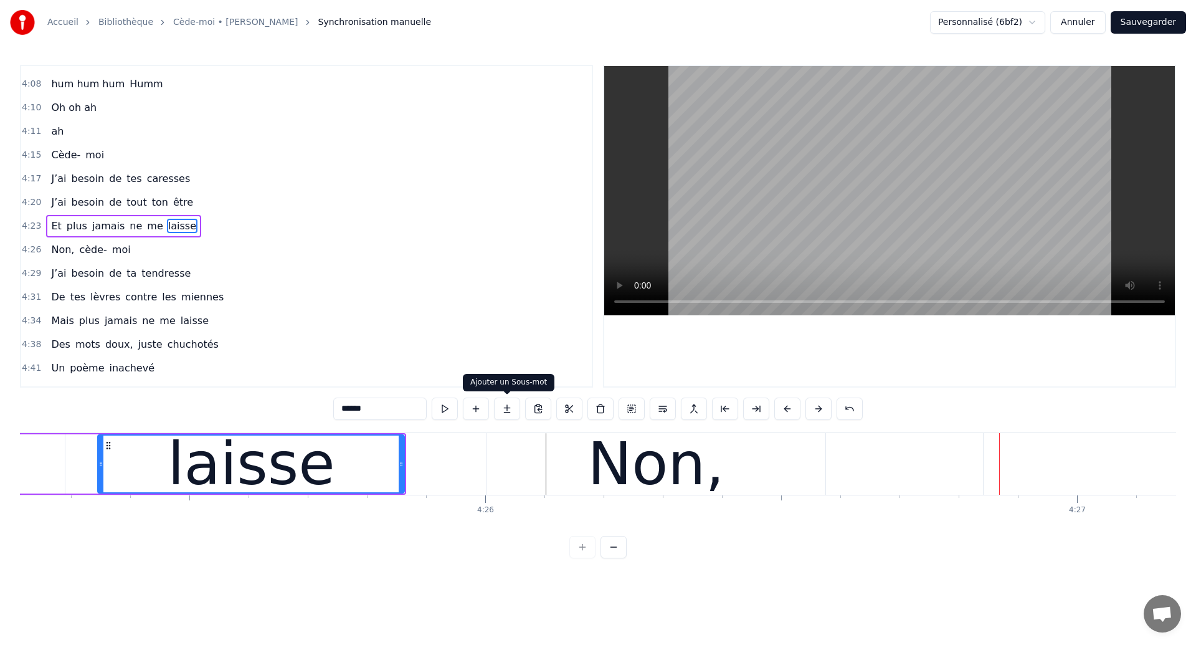
click at [378, 444] on div "laisse" at bounding box center [250, 463] width 305 height 57
click at [713, 498] on div "Non," at bounding box center [655, 463] width 137 height 89
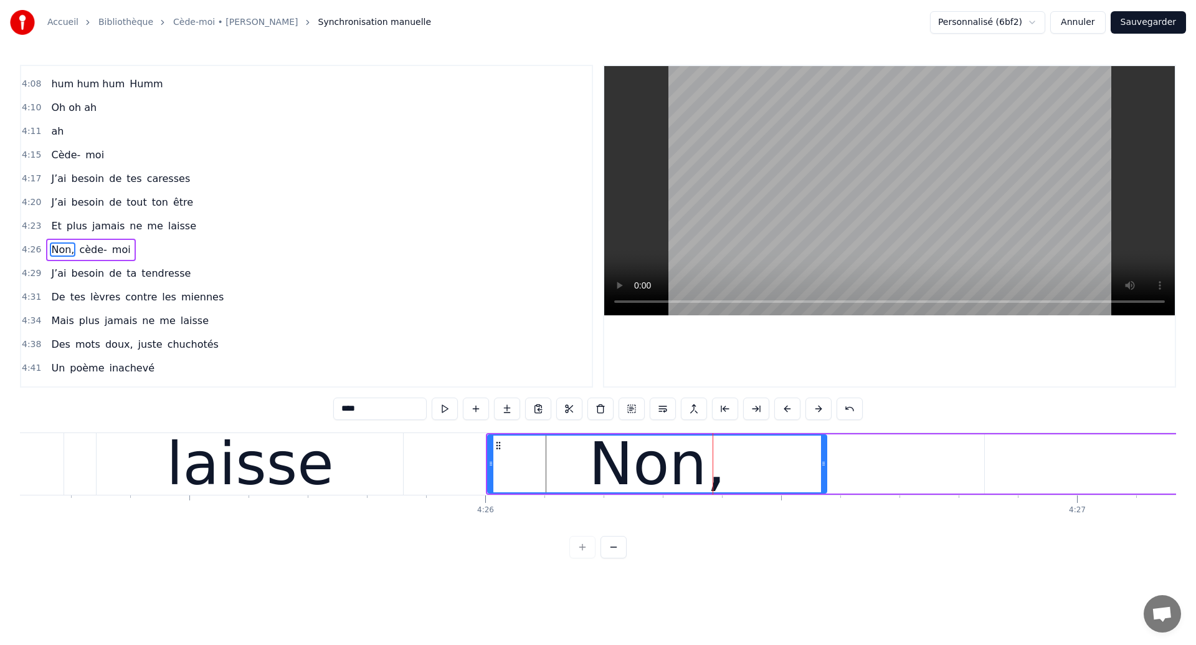
scroll to position [2006, 0]
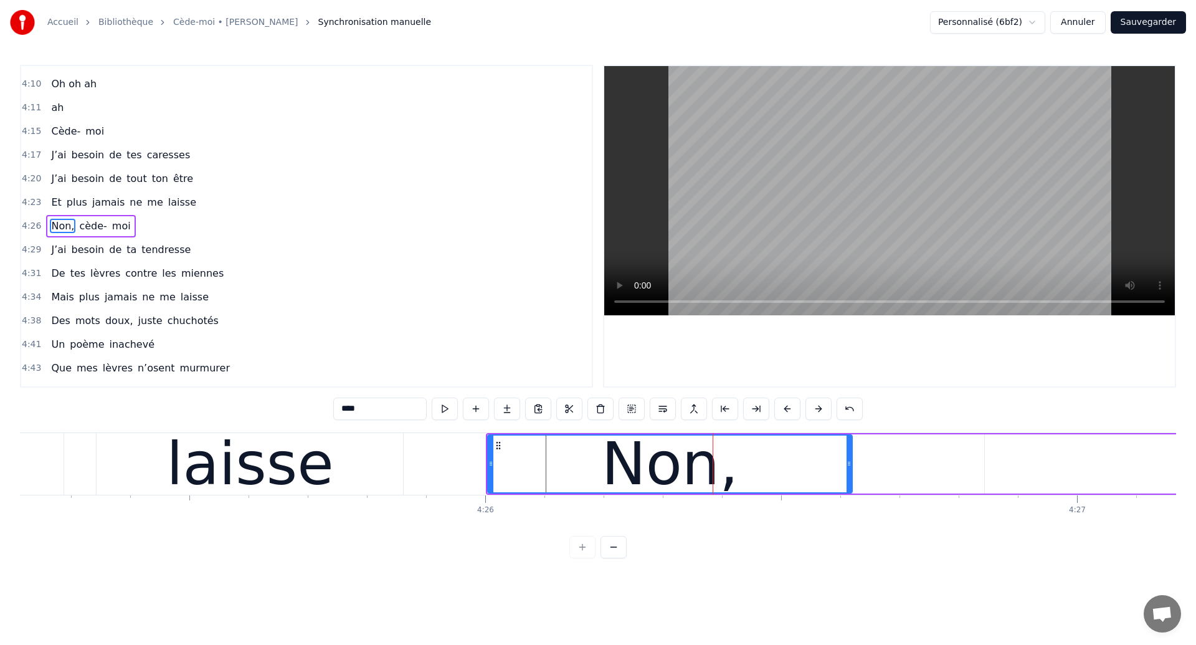
drag, startPoint x: 824, startPoint y: 472, endPoint x: 849, endPoint y: 480, distance: 26.6
click at [849, 480] on div at bounding box center [849, 463] width 5 height 57
click at [227, 437] on div "laisse" at bounding box center [249, 463] width 167 height 89
type input "******"
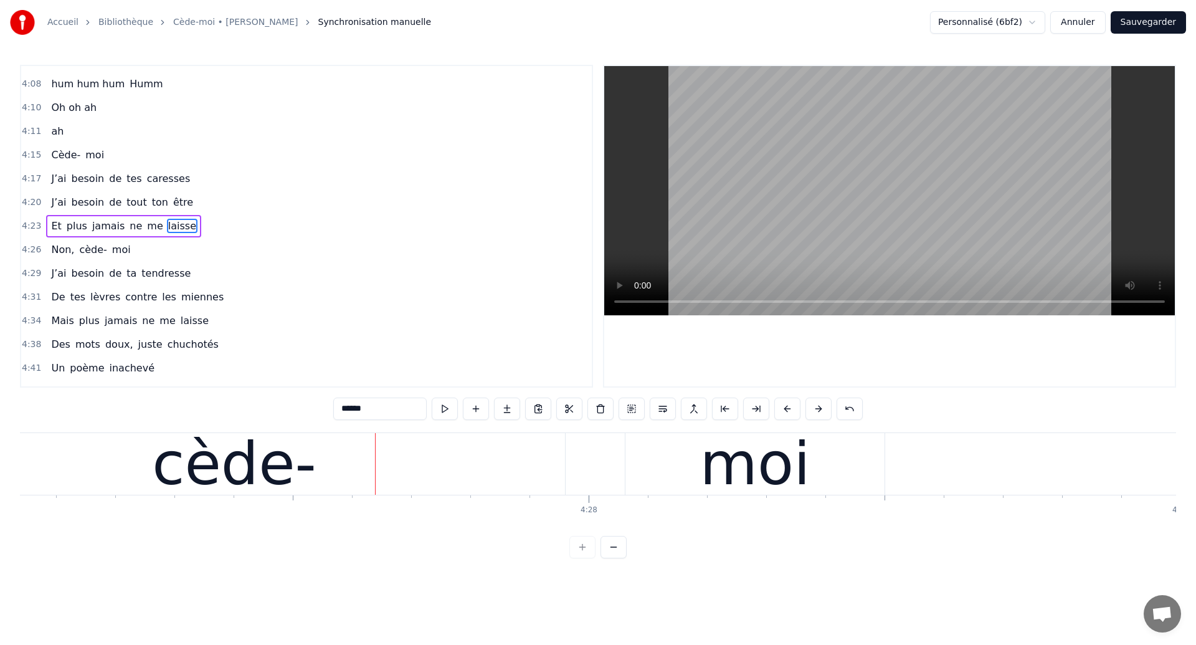
scroll to position [0, 158039]
